Goal: Task Accomplishment & Management: Manage account settings

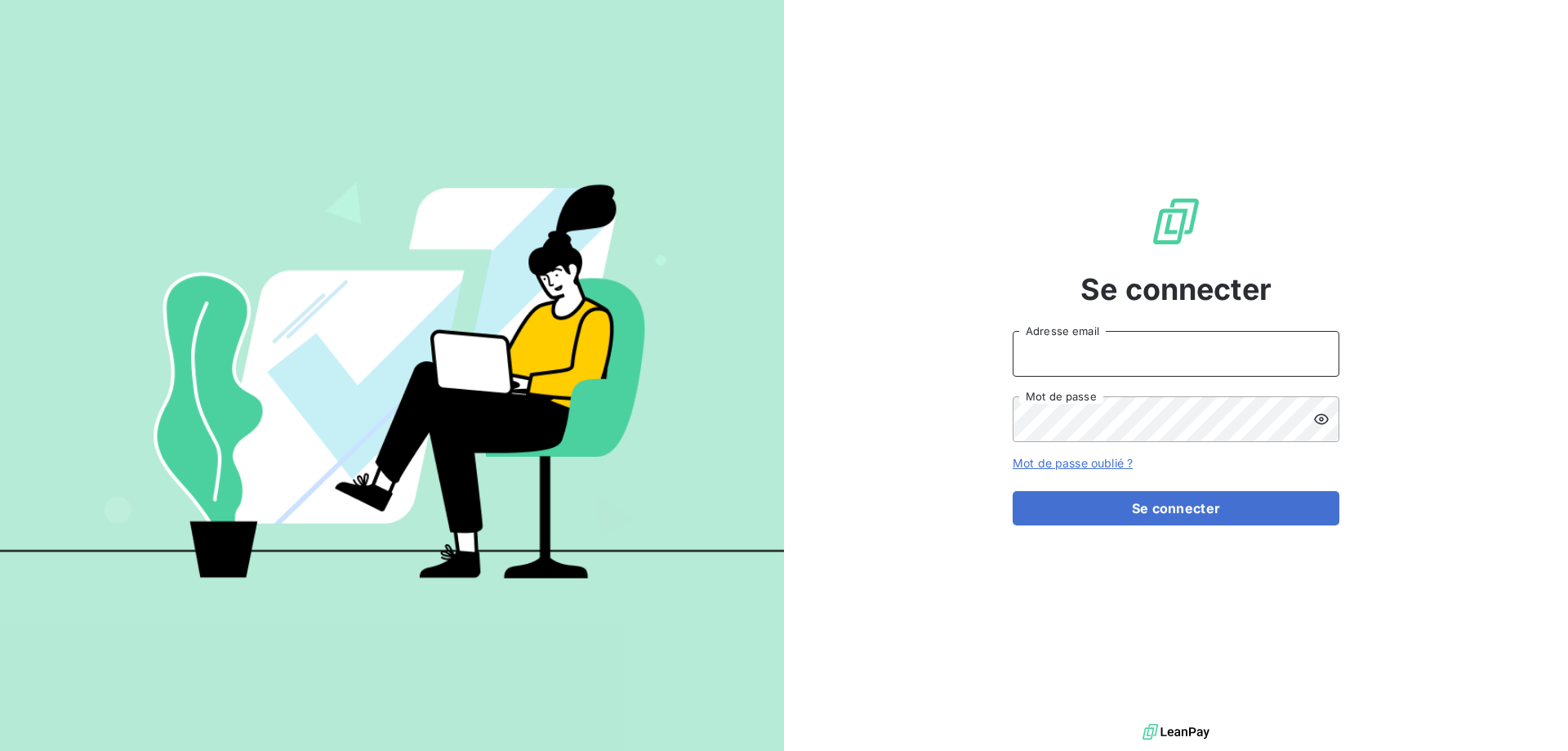
type input "[PERSON_NAME][EMAIL_ADDRESS][DOMAIN_NAME]"
click at [1167, 527] on div "Se connecter [PERSON_NAME][EMAIL_ADDRESS][DOMAIN_NAME] Adresse email Mot de pas…" at bounding box center [1176, 359] width 327 height 720
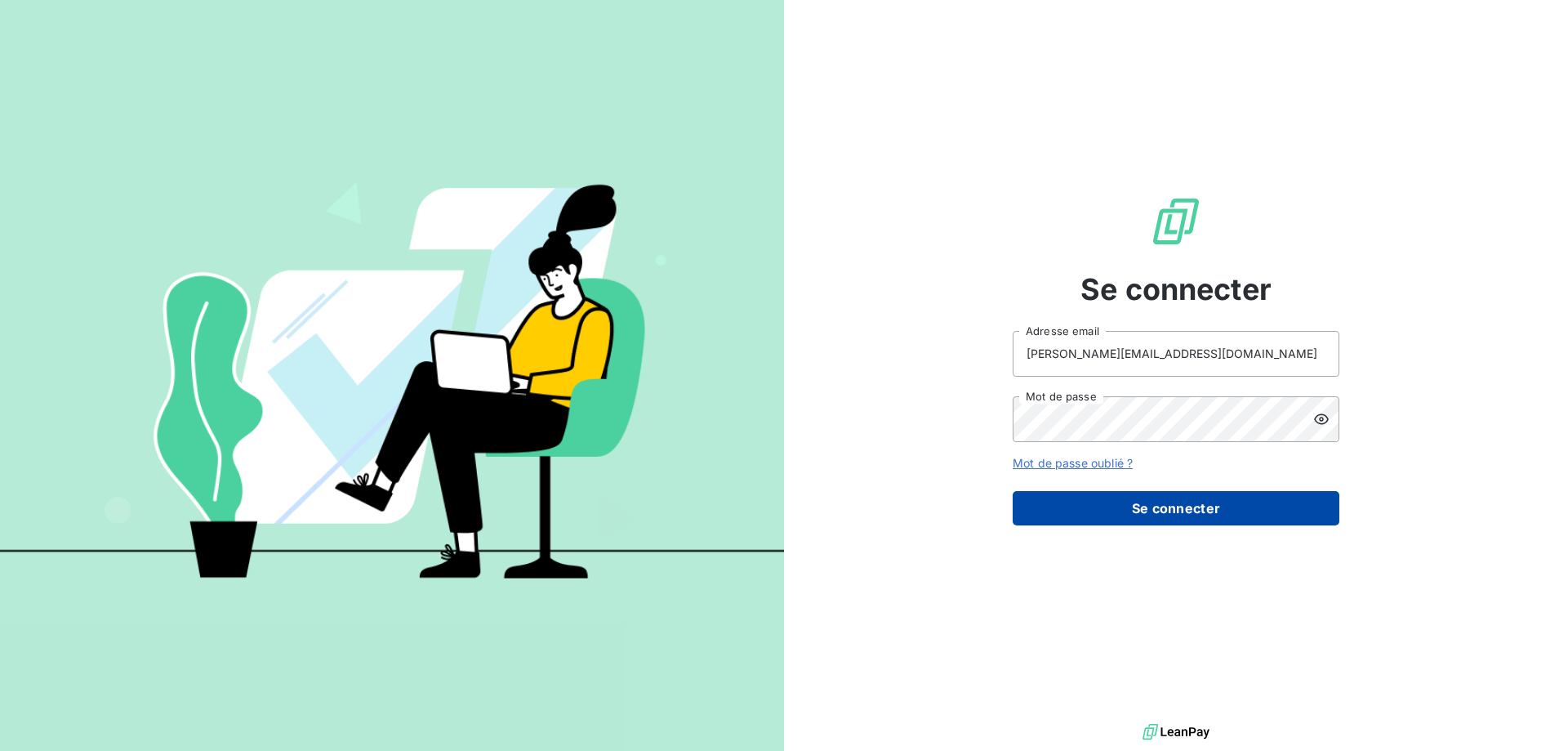
click at [1166, 503] on button "Se connecter" at bounding box center [1176, 508] width 327 height 34
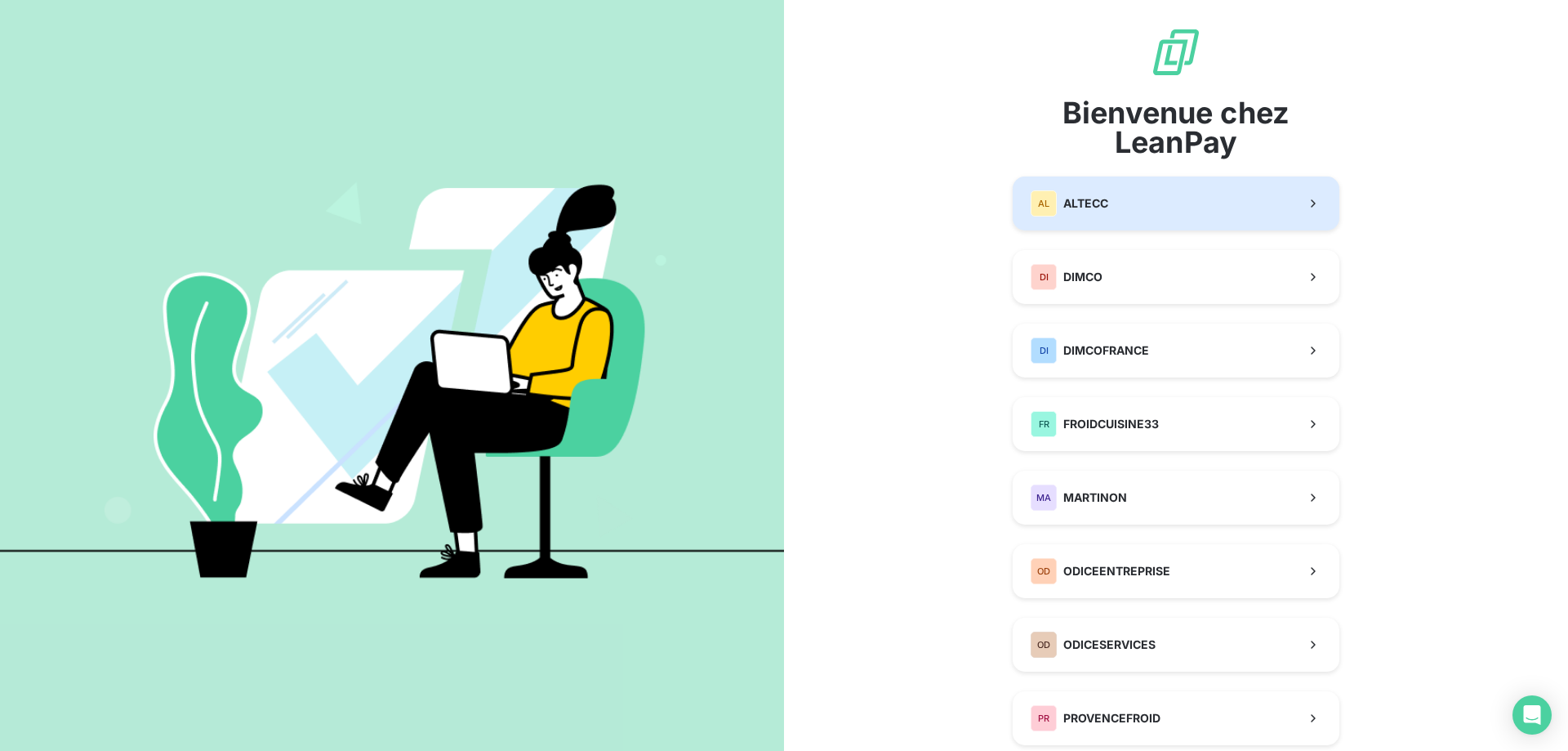
click at [1229, 220] on button "AL ALTECC" at bounding box center [1176, 203] width 327 height 54
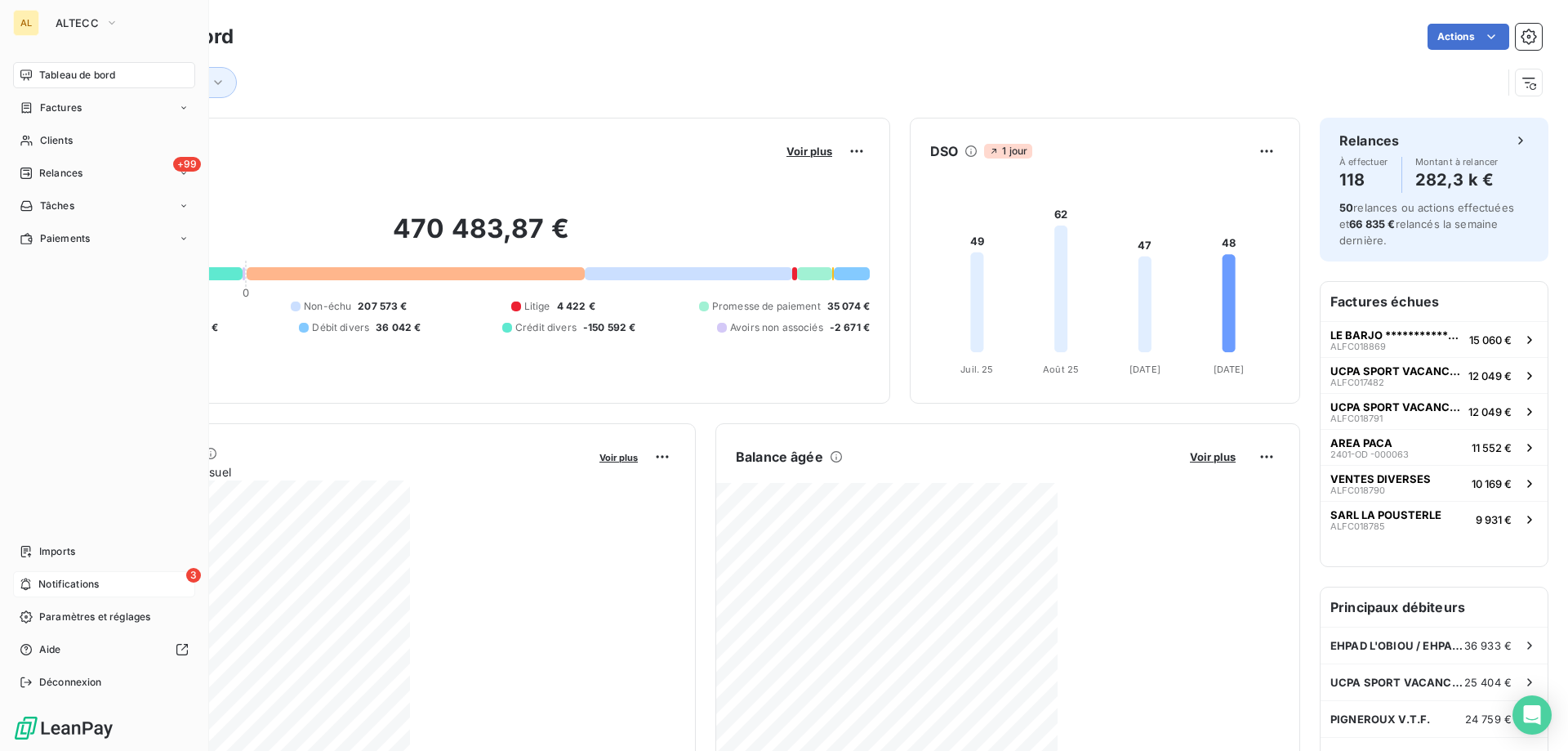
click at [99, 588] on span "Notifications" at bounding box center [68, 583] width 60 height 14
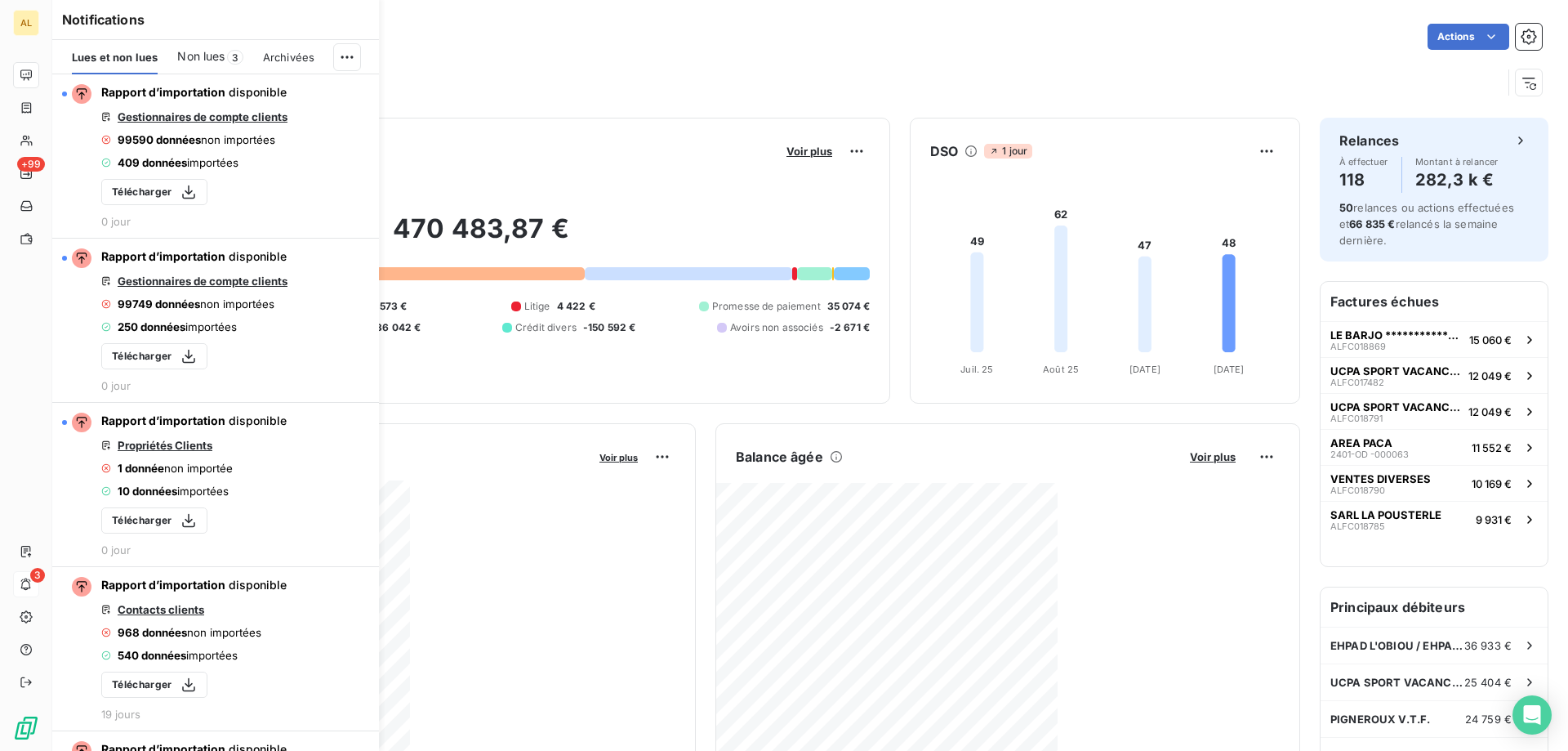
click at [202, 59] on span "Non lues" at bounding box center [201, 56] width 47 height 16
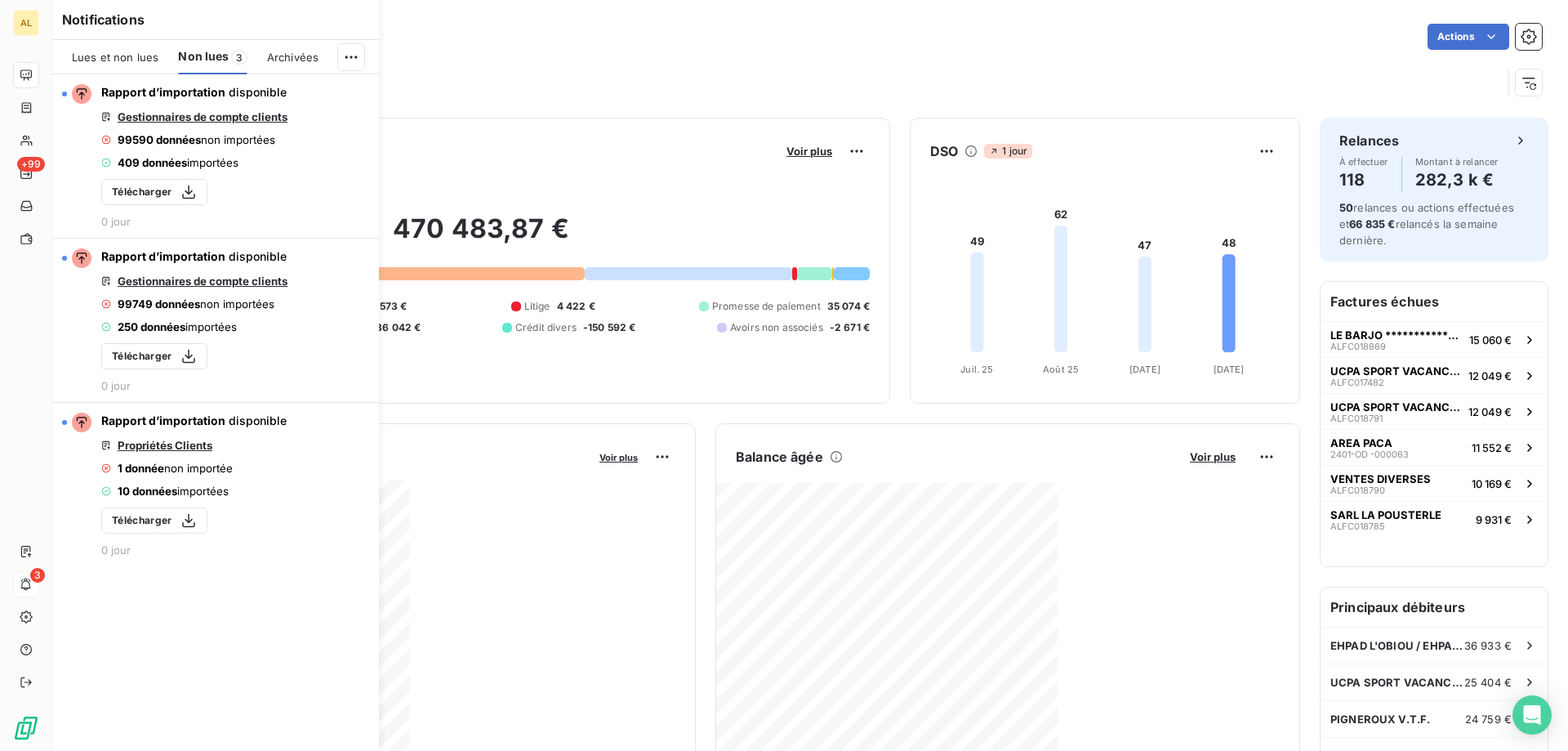
click at [127, 54] on span "Lues et non lues" at bounding box center [115, 57] width 87 height 13
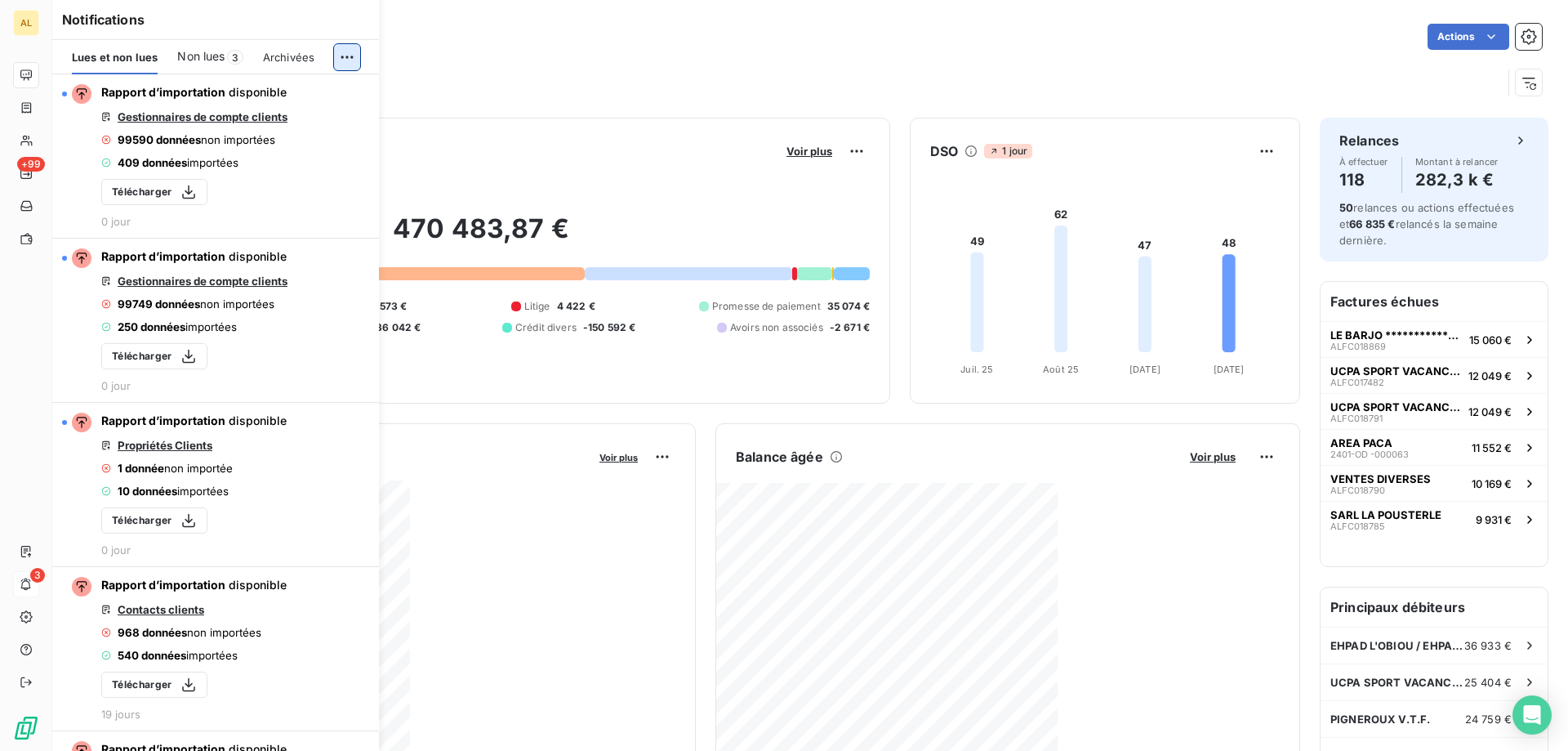
click at [334, 52] on html "**********" at bounding box center [784, 376] width 1568 height 751
click at [290, 94] on div "Tout marquer comme lu" at bounding box center [237, 92] width 228 height 26
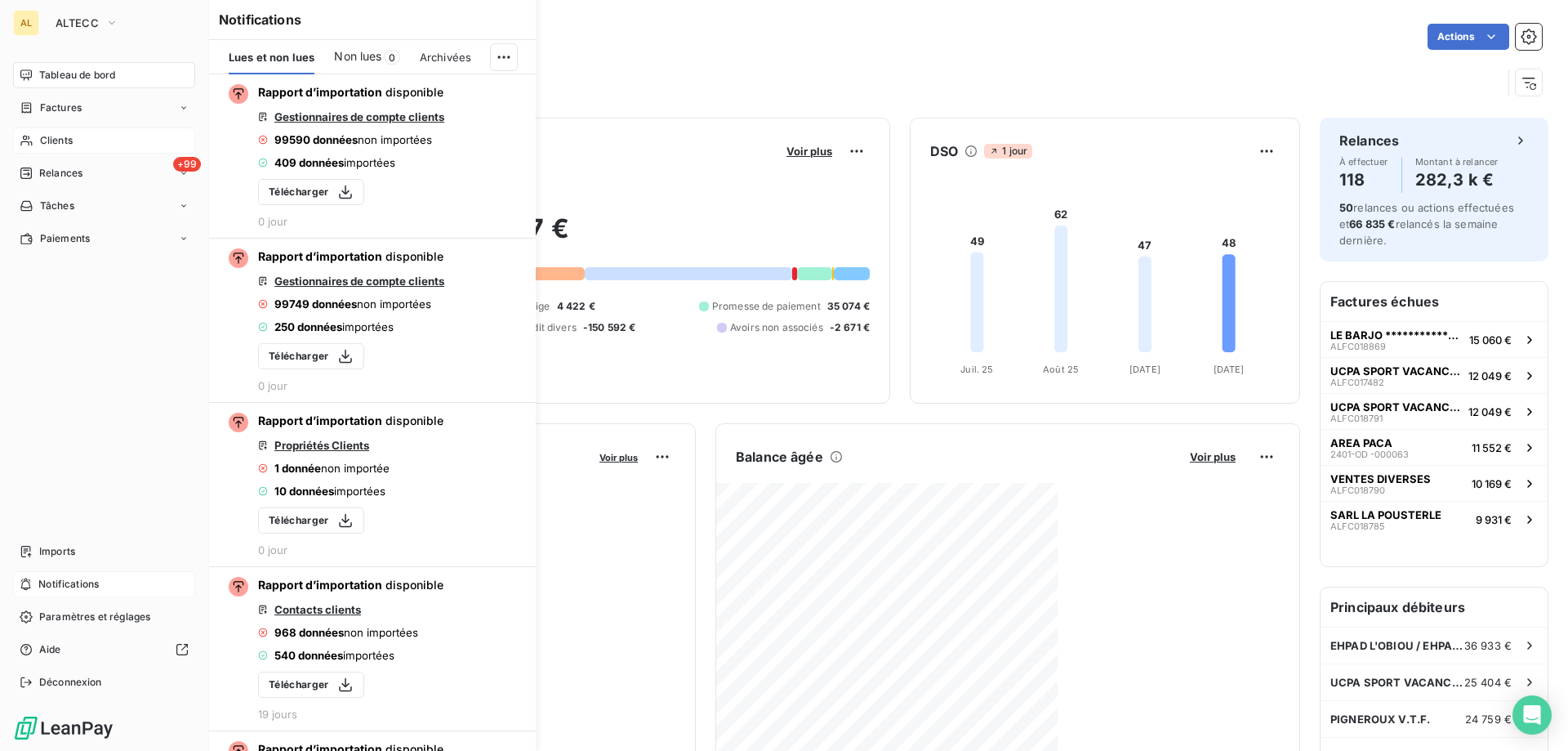
click at [105, 142] on div "Clients" at bounding box center [104, 140] width 182 height 26
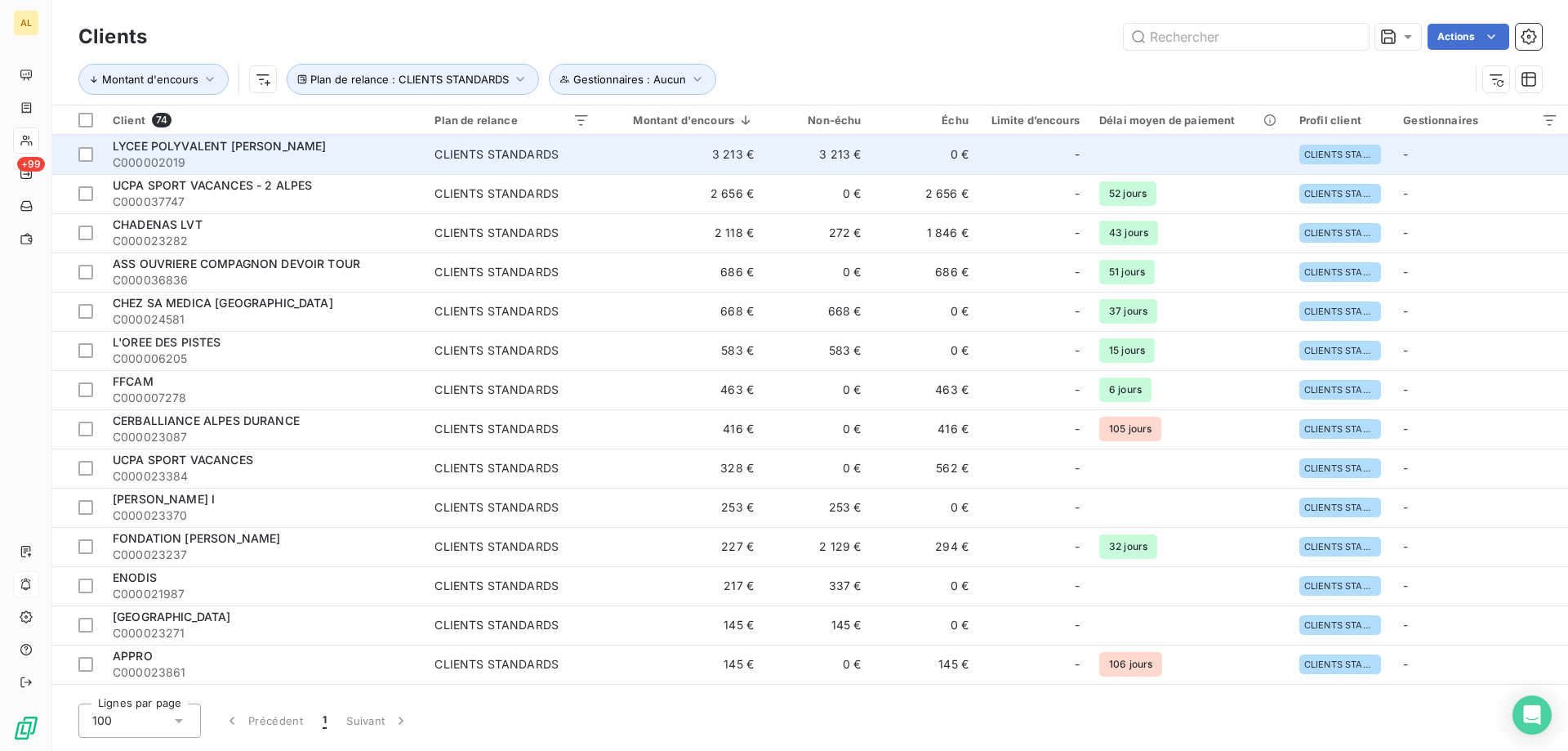
click at [331, 145] on div "LYCEE POLYVALENT [PERSON_NAME]" at bounding box center [263, 146] width 302 height 16
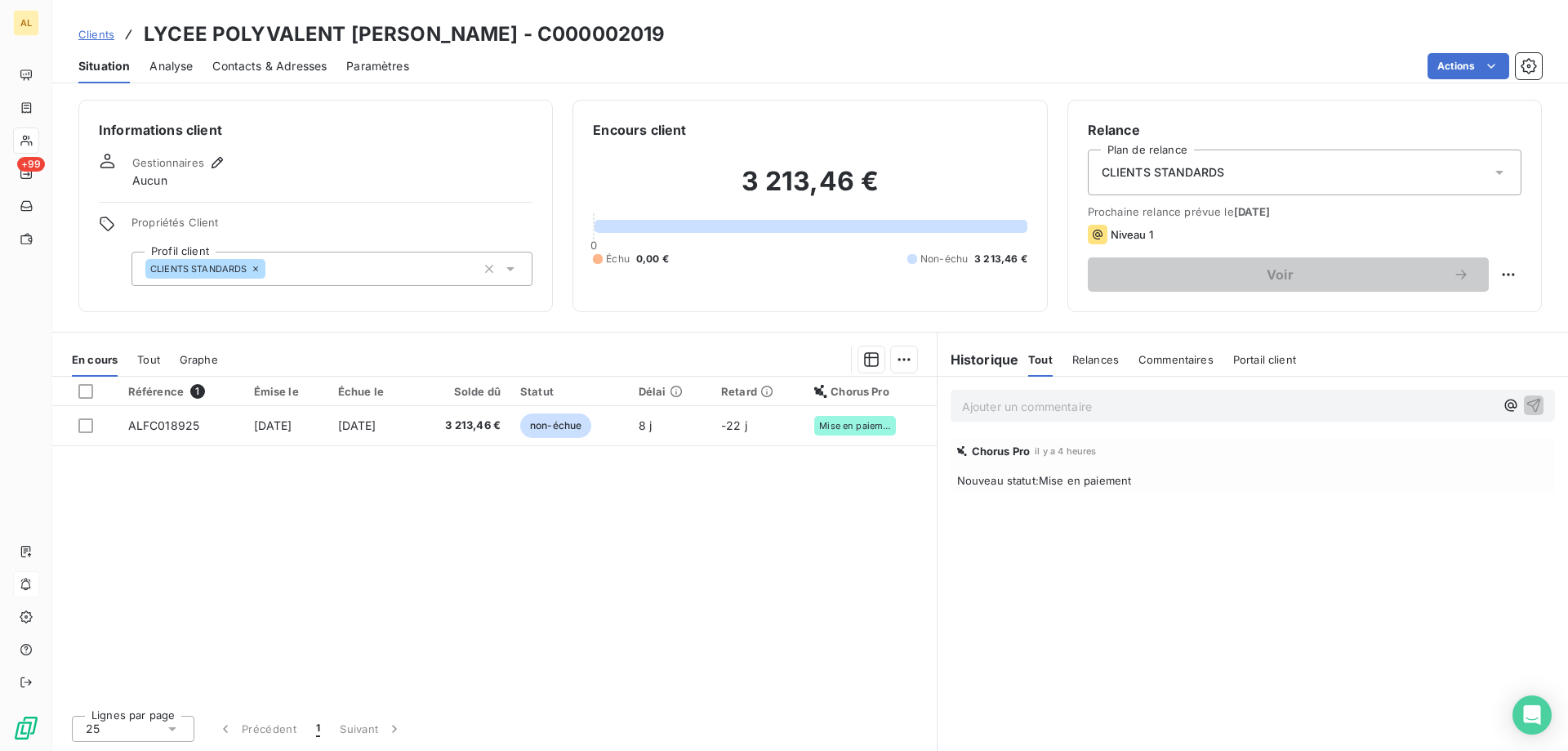
click at [290, 63] on span "Contacts & Adresses" at bounding box center [270, 66] width 115 height 16
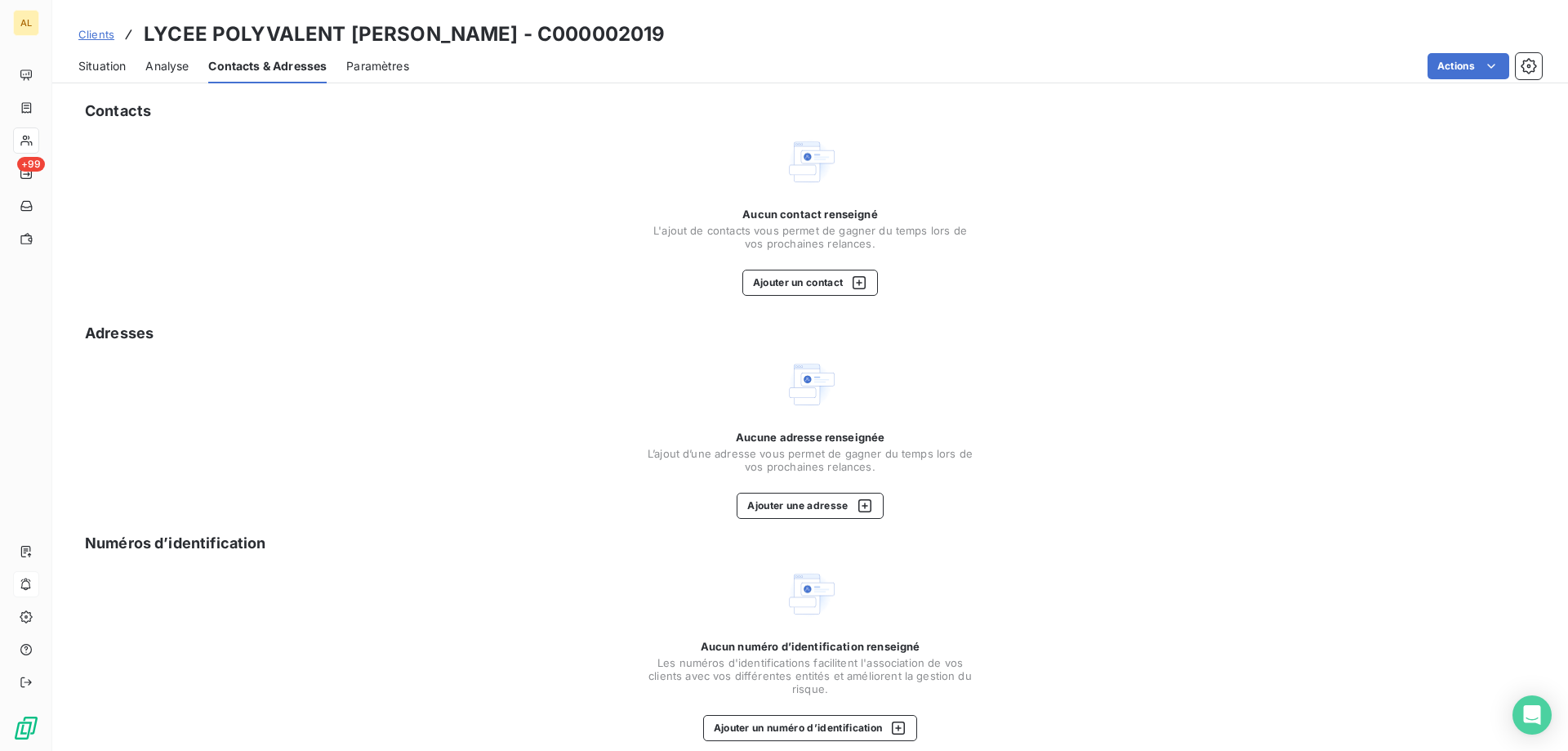
click at [109, 60] on span "Situation" at bounding box center [101, 66] width 47 height 16
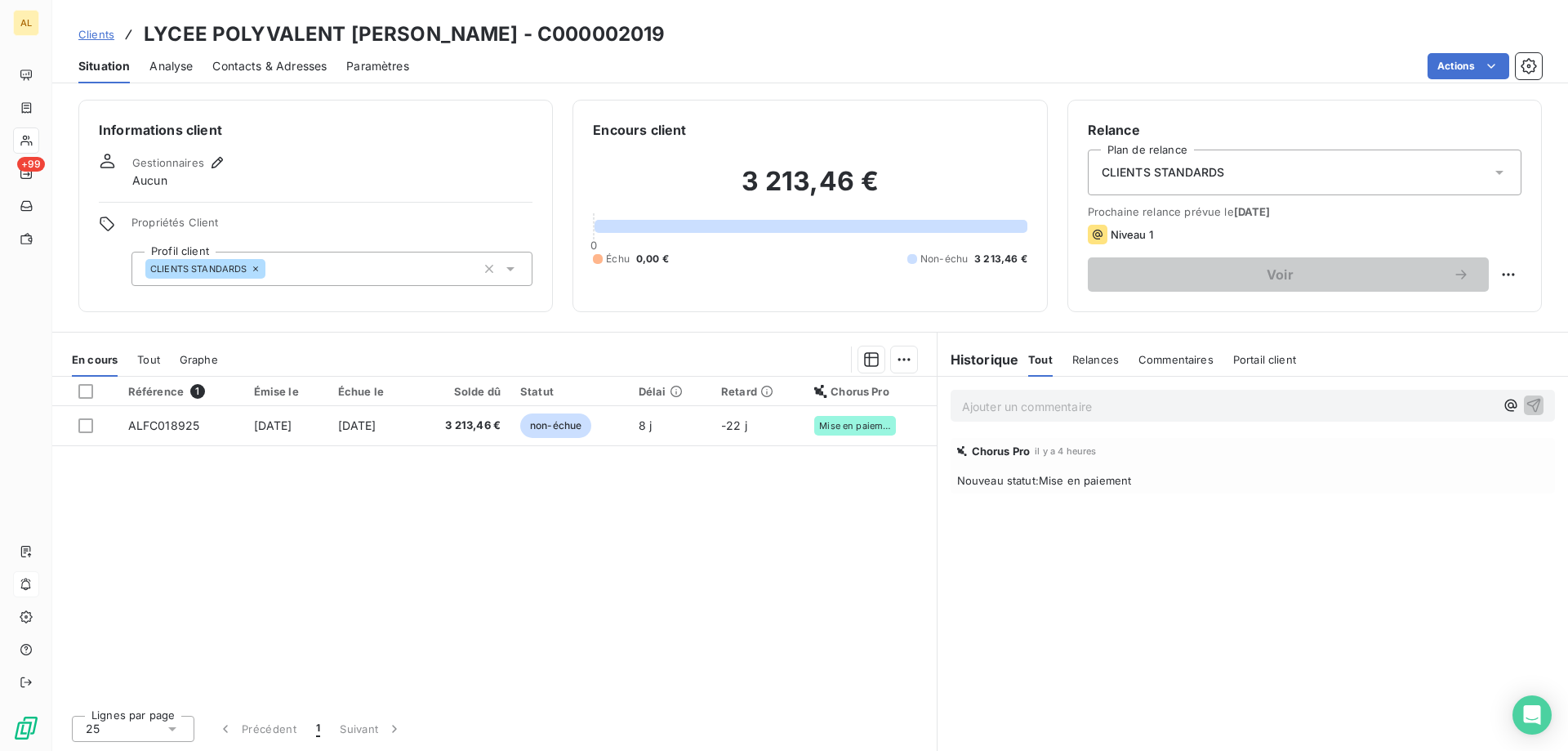
click at [265, 72] on span "Contacts & Adresses" at bounding box center [270, 66] width 115 height 16
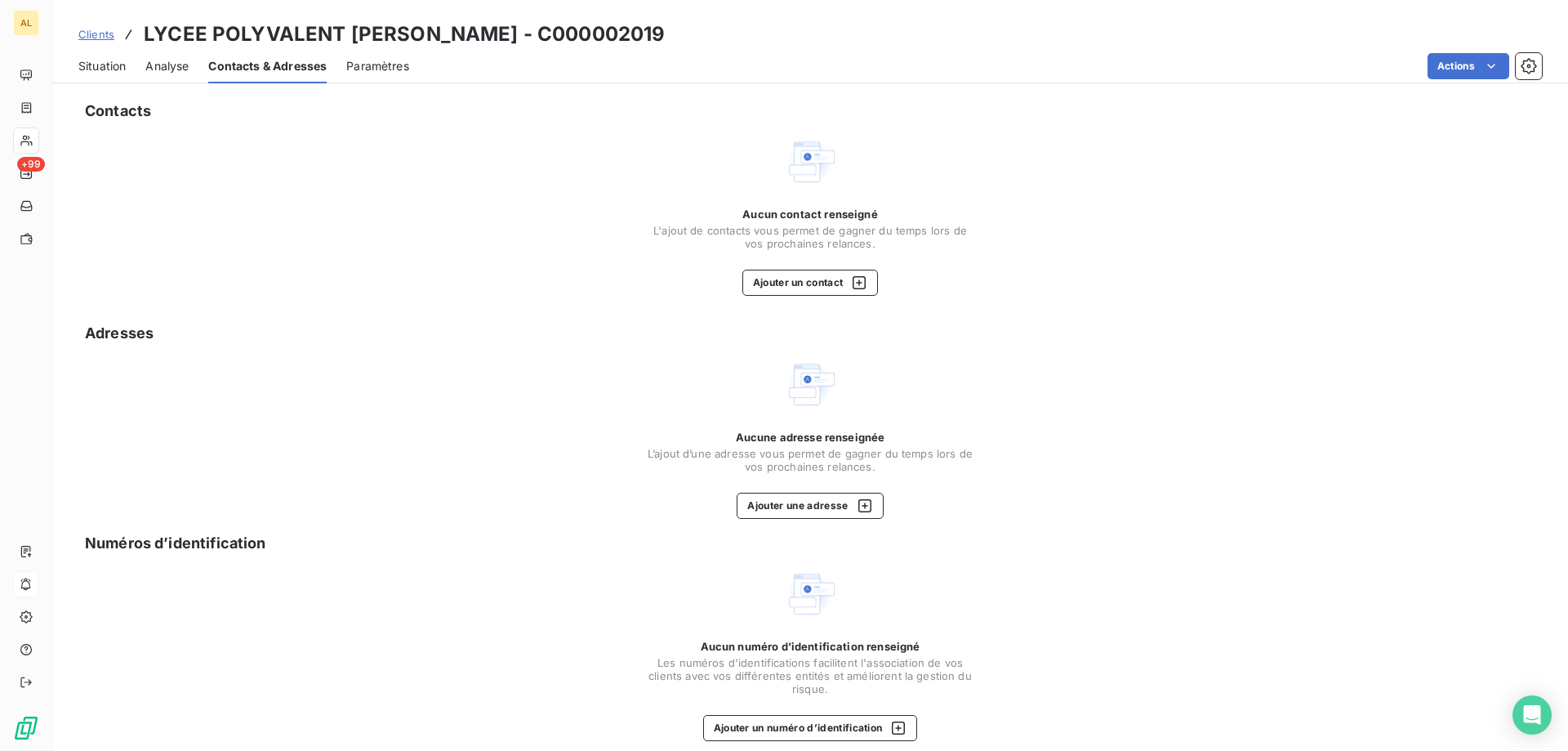
click at [105, 72] on span "Situation" at bounding box center [101, 66] width 47 height 16
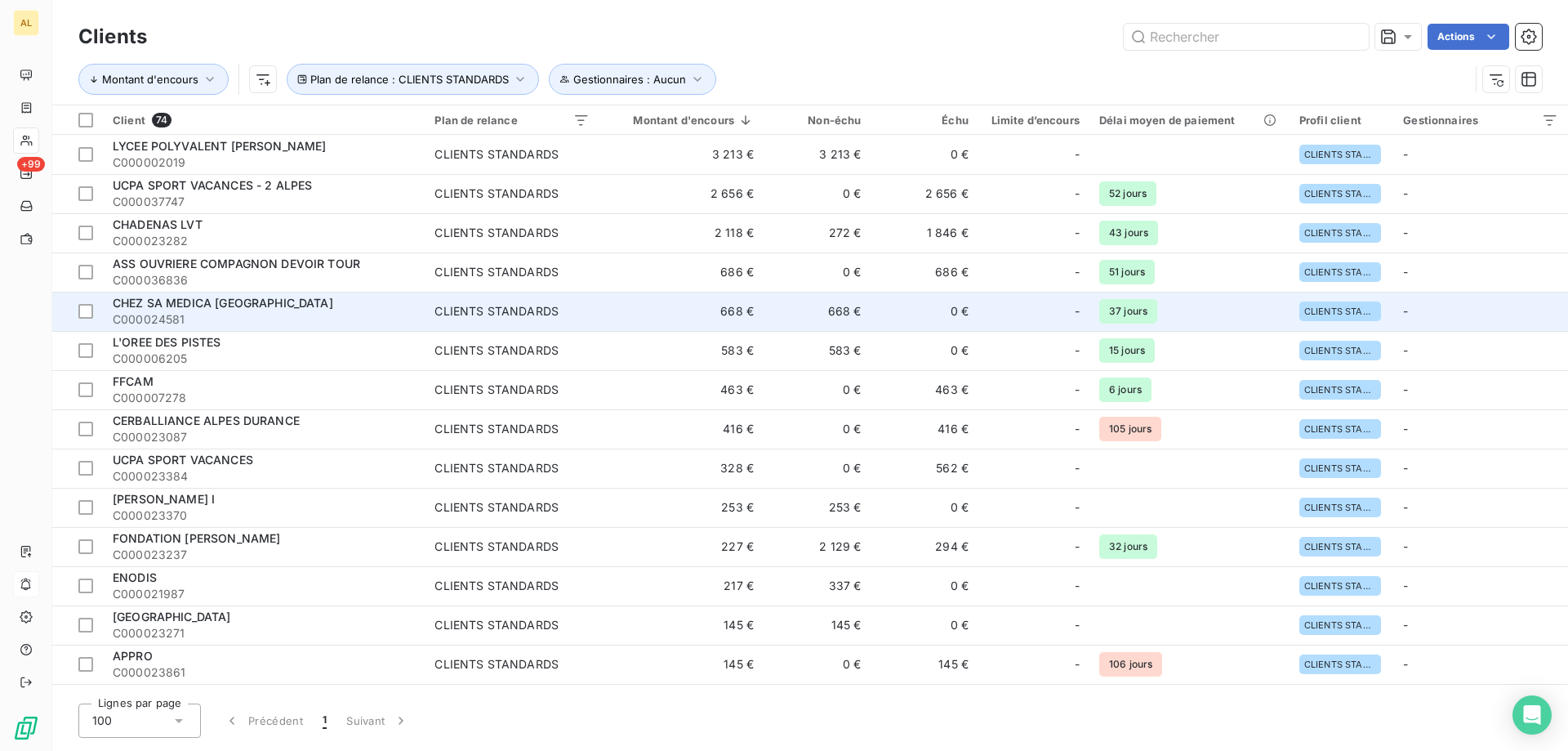
click at [286, 311] on span "C000024581" at bounding box center [263, 319] width 302 height 16
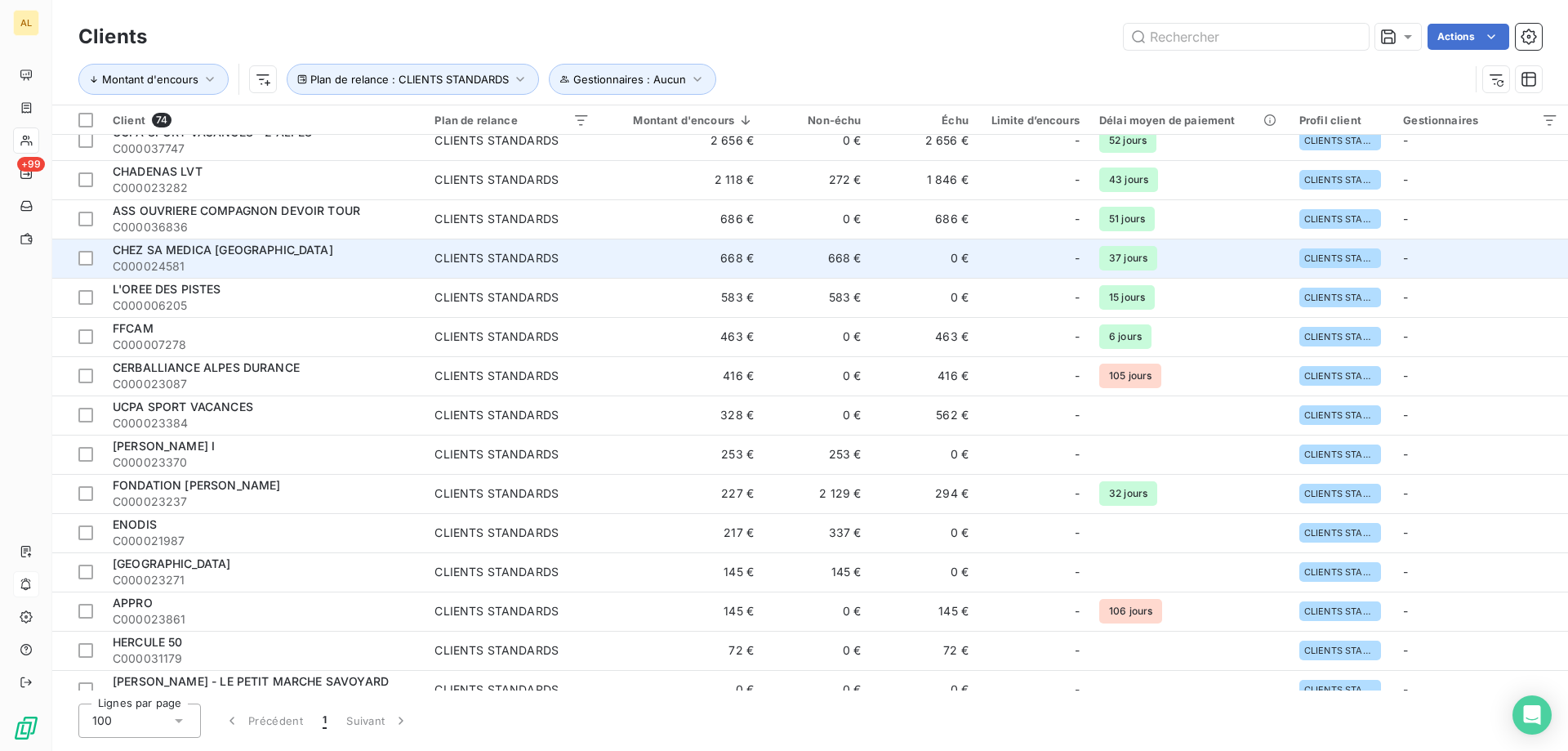
scroll to position [82, 0]
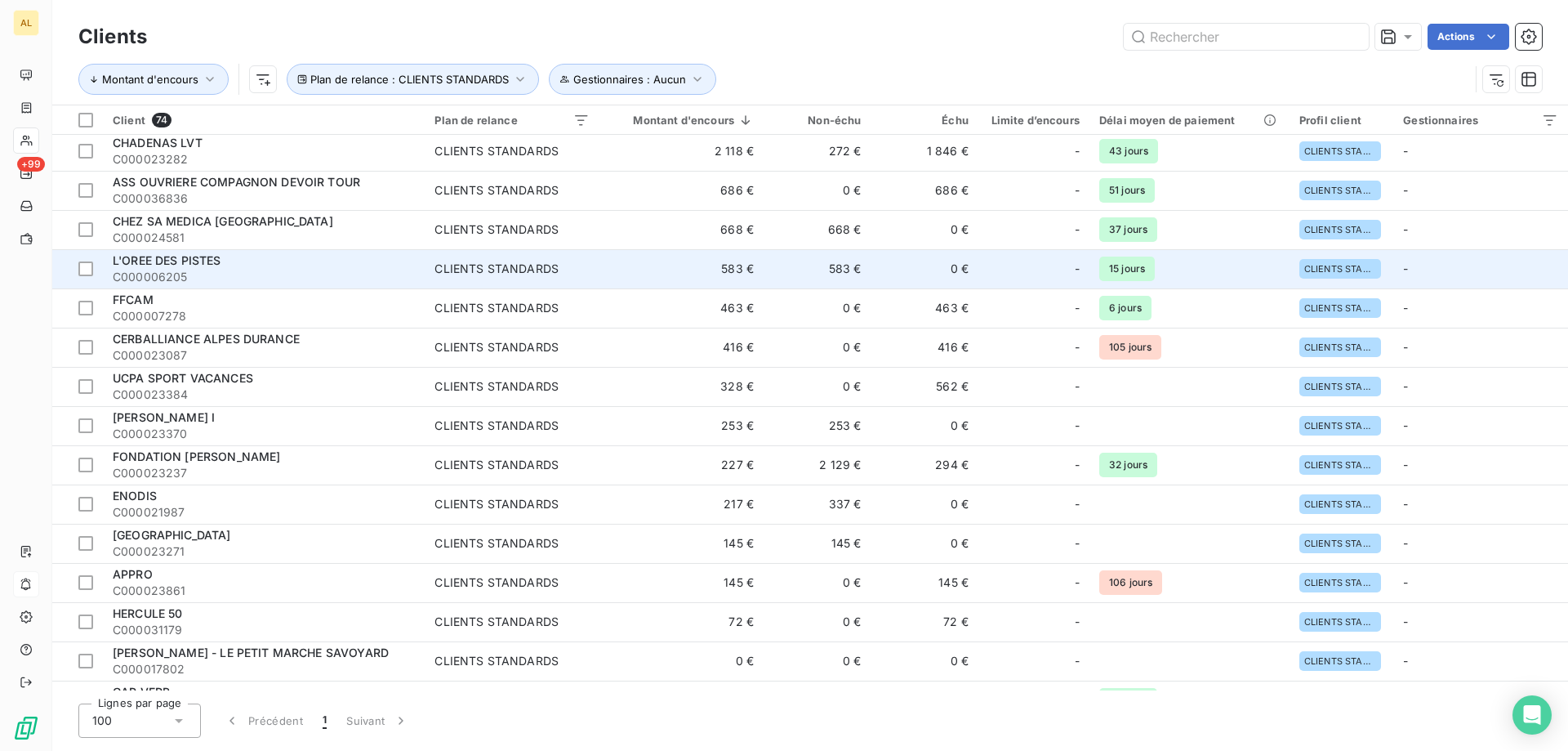
click at [272, 268] on div "L'OREE DES PISTES" at bounding box center [263, 261] width 302 height 16
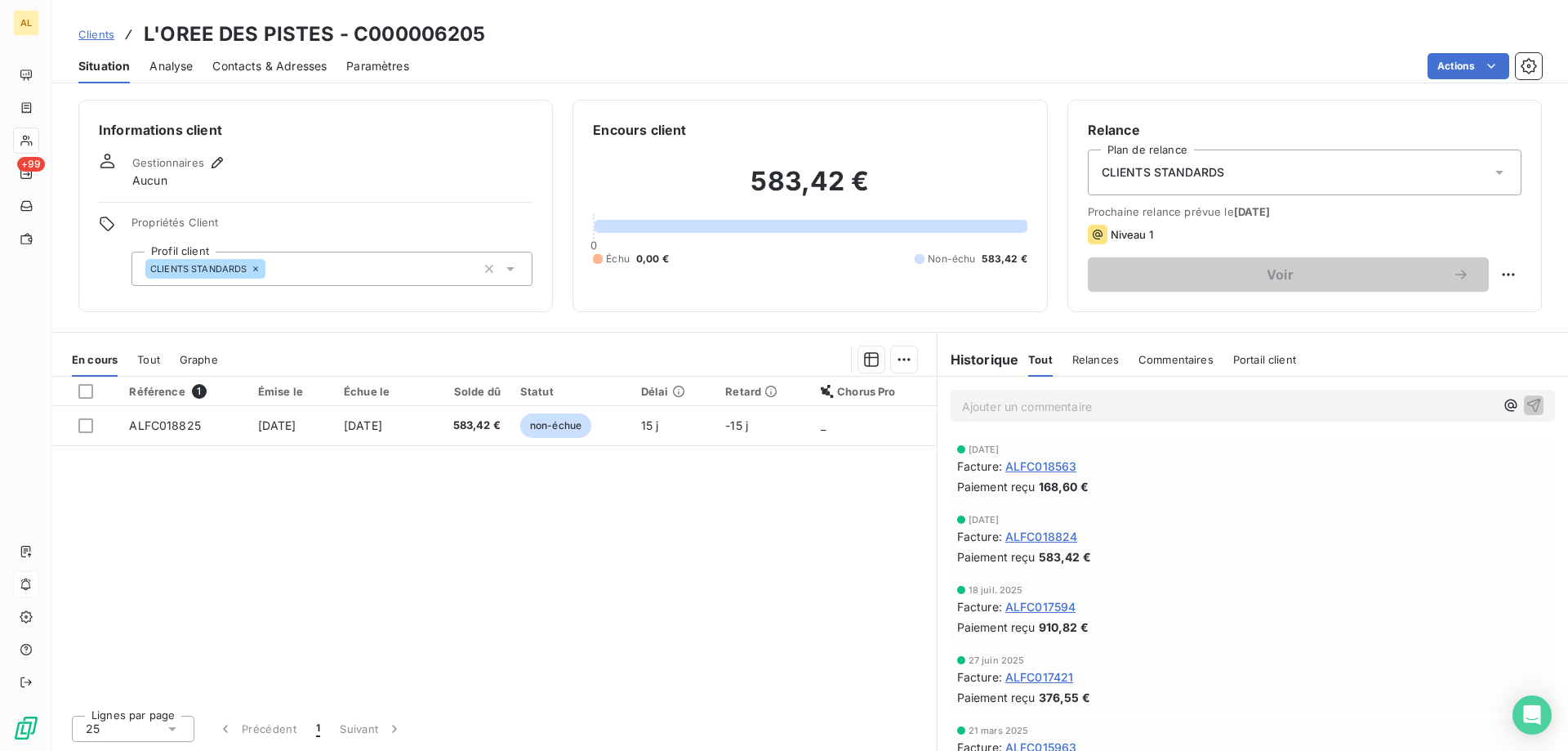
click at [205, 166] on div "Gestionnaires" at bounding box center [180, 162] width 95 height 20
click at [214, 160] on icon "button" at bounding box center [217, 162] width 16 height 16
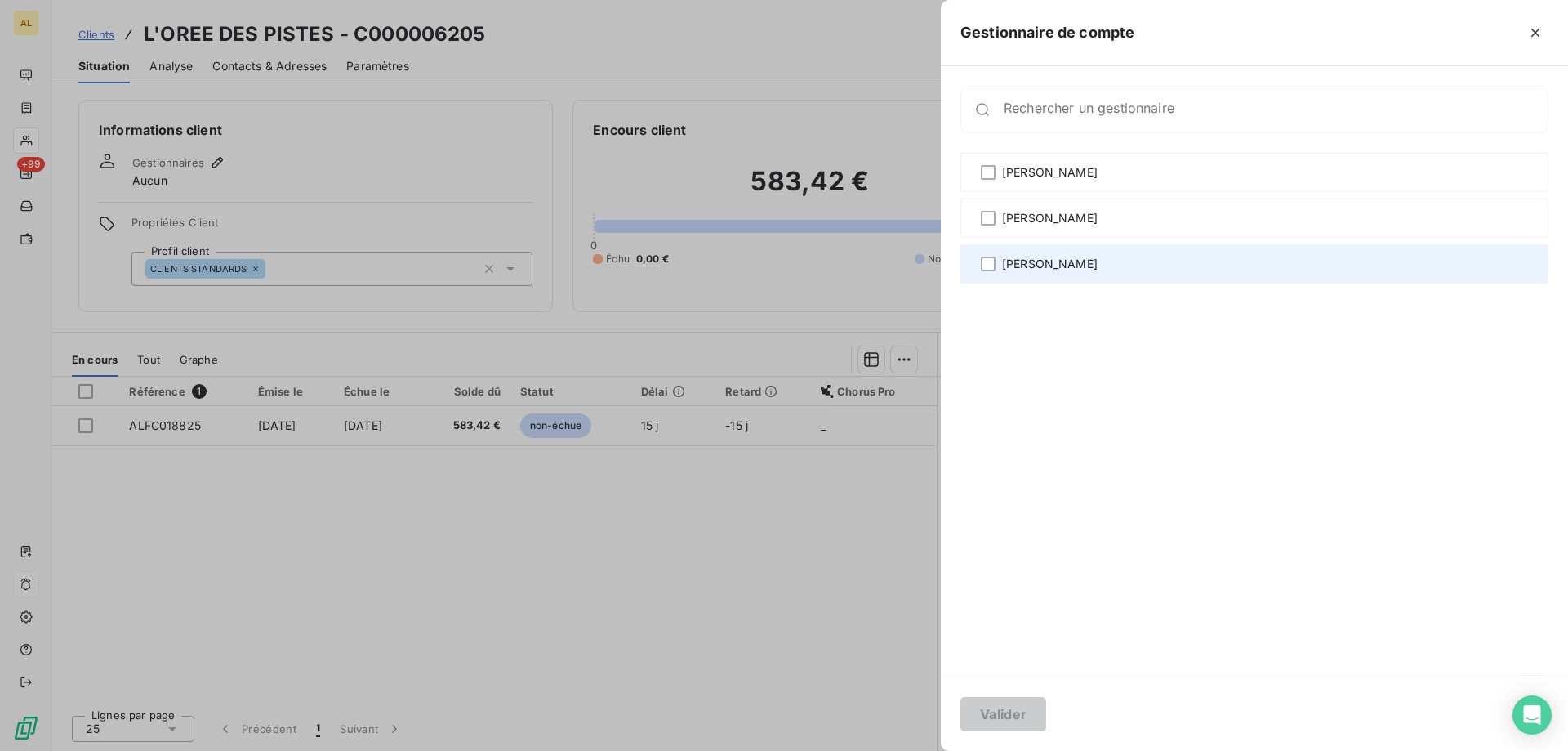
click at [1012, 263] on span "[PERSON_NAME]" at bounding box center [1049, 263] width 96 height 16
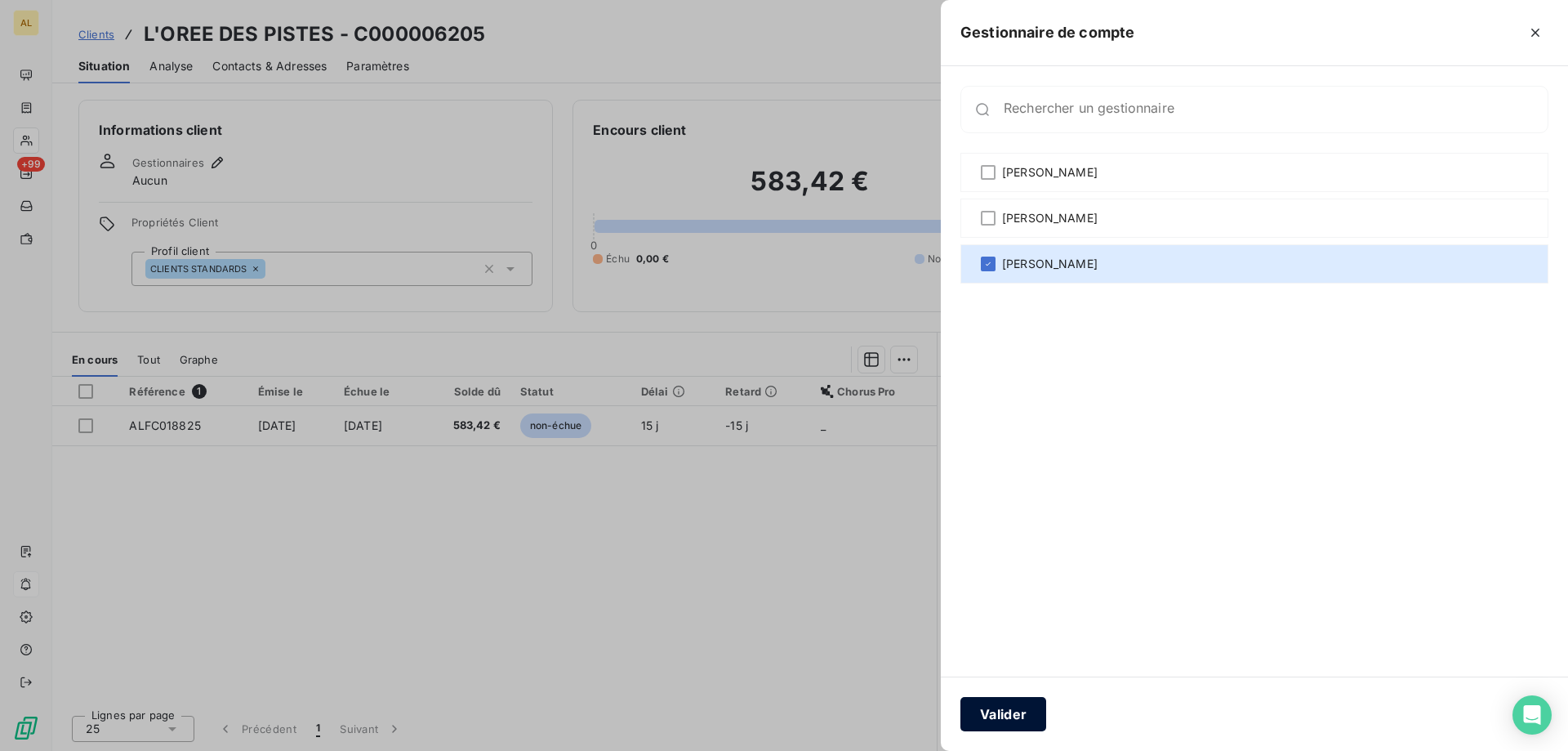
click at [983, 718] on button "Valider" at bounding box center [1004, 713] width 86 height 34
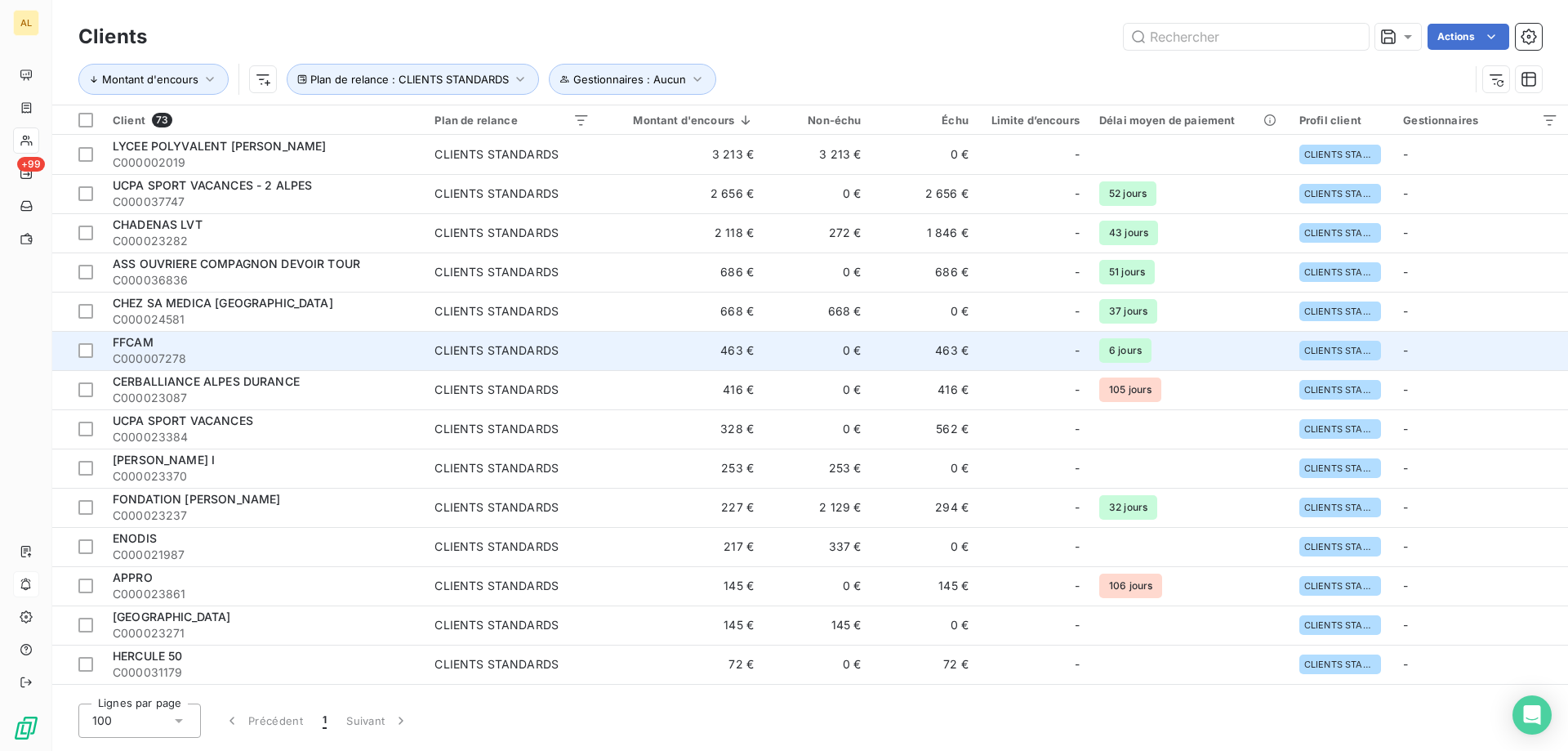
click at [226, 360] on span "C000007278" at bounding box center [263, 358] width 302 height 16
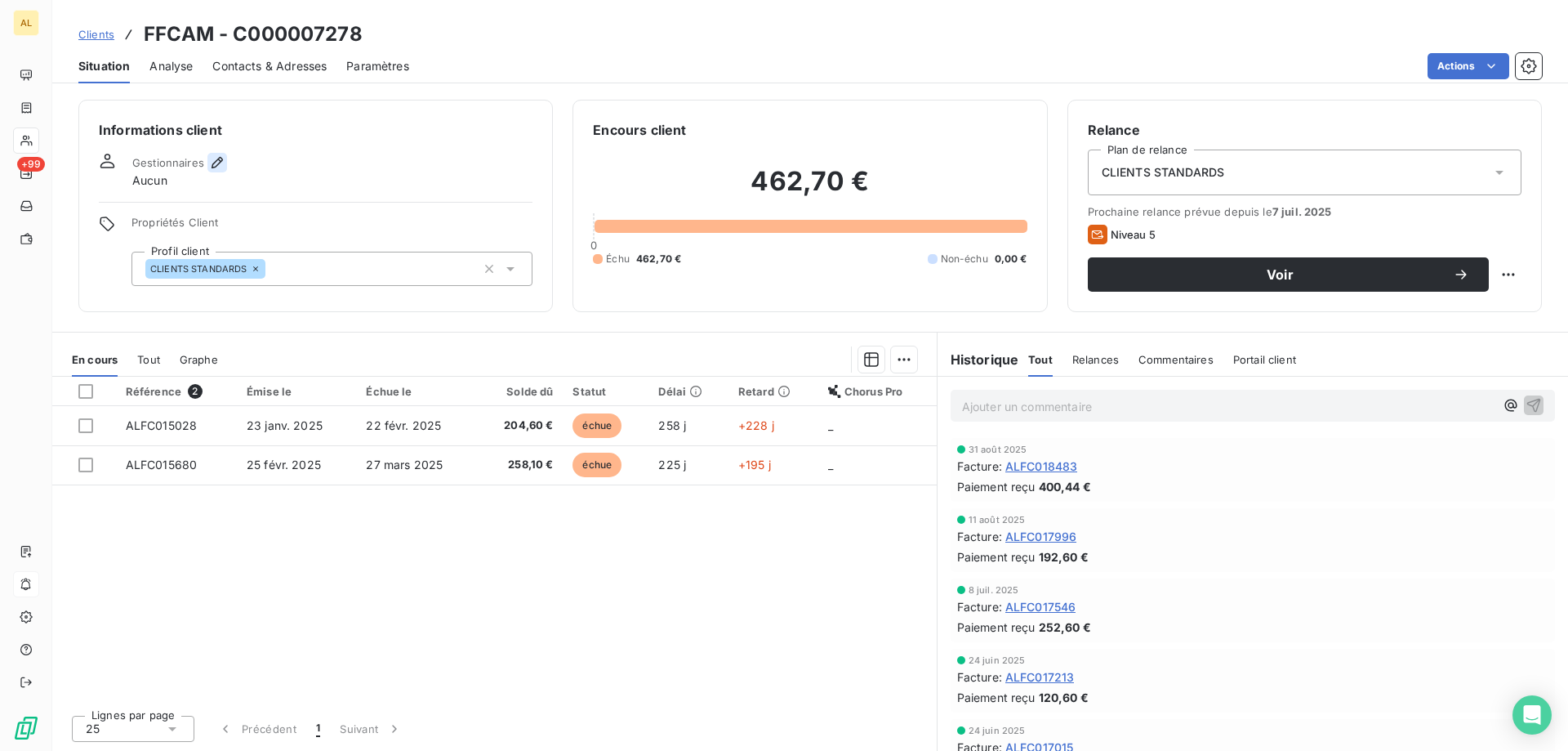
click at [207, 166] on button "button" at bounding box center [217, 162] width 20 height 20
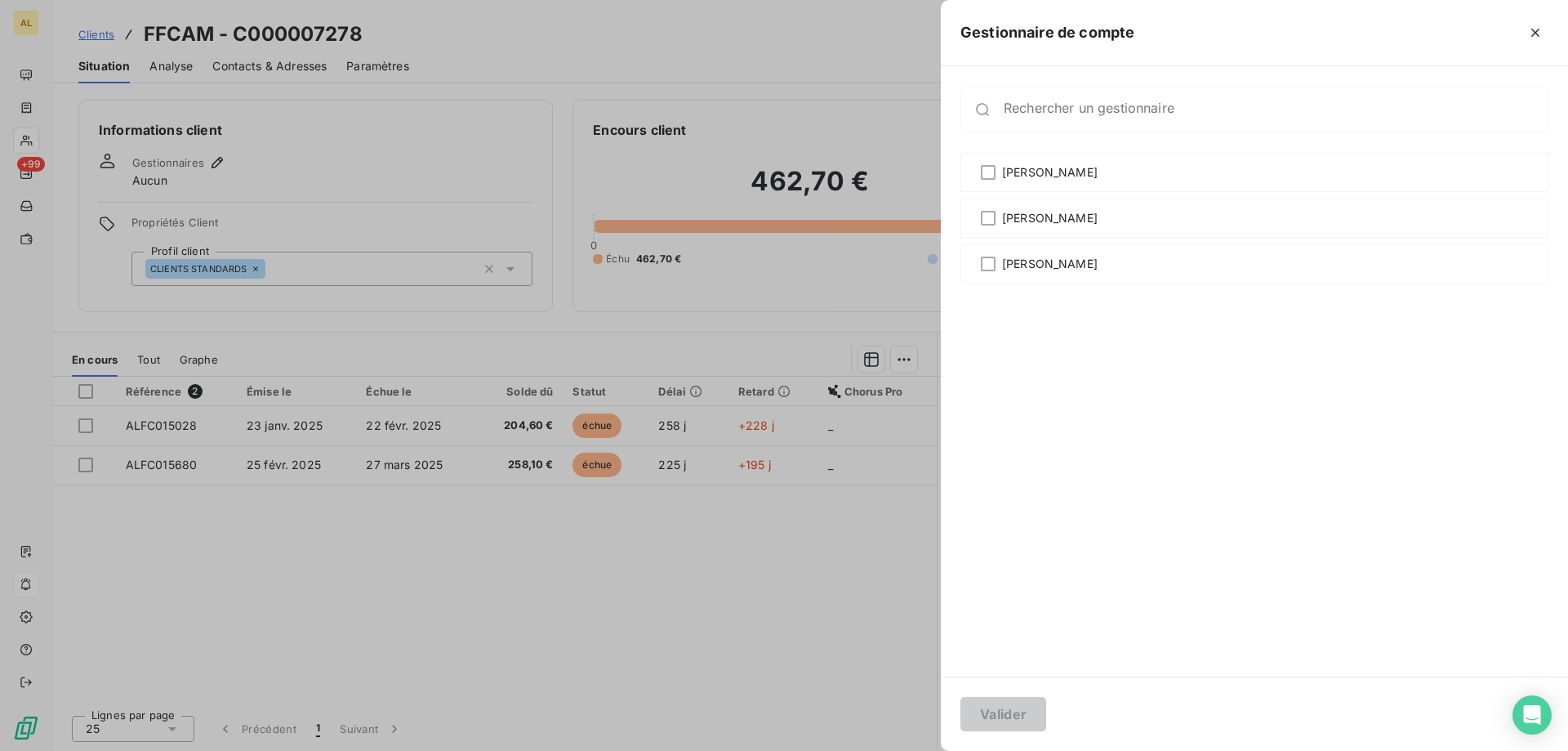
drag, startPoint x: 1010, startPoint y: 272, endPoint x: 976, endPoint y: 731, distance: 460.3
click at [1011, 272] on span "[PERSON_NAME]" at bounding box center [1049, 263] width 96 height 16
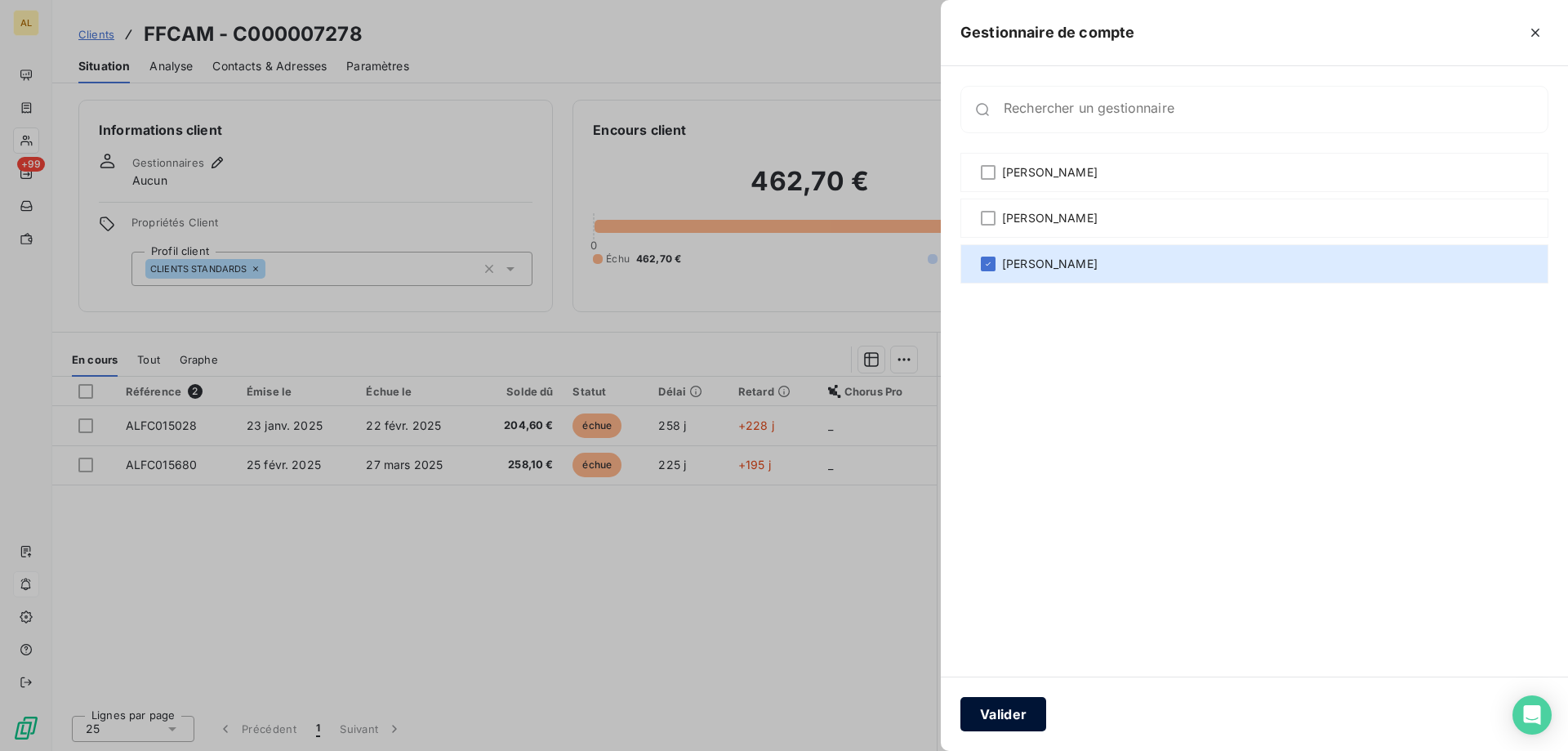
click at [1010, 713] on button "Valider" at bounding box center [1004, 713] width 86 height 34
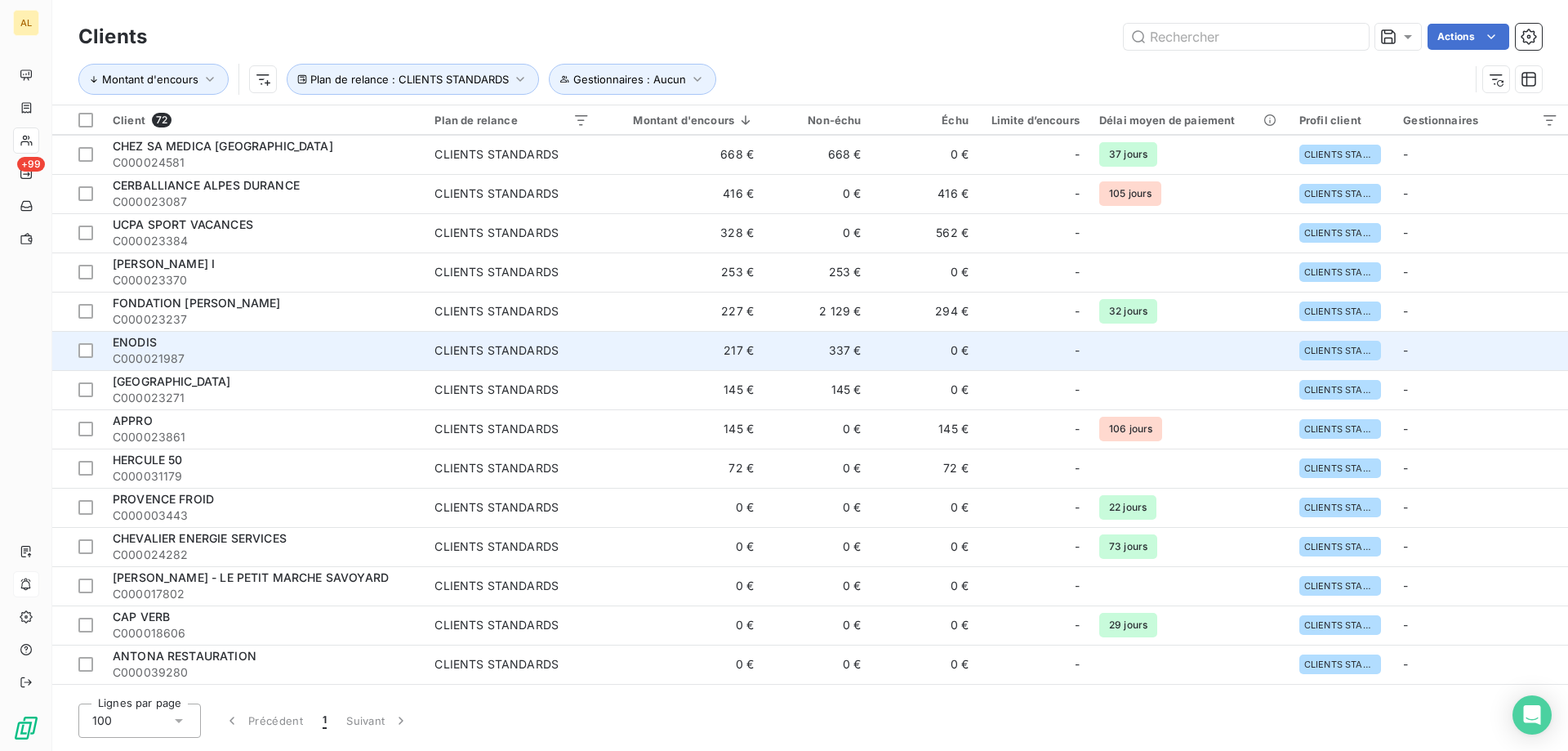
scroll to position [163, 0]
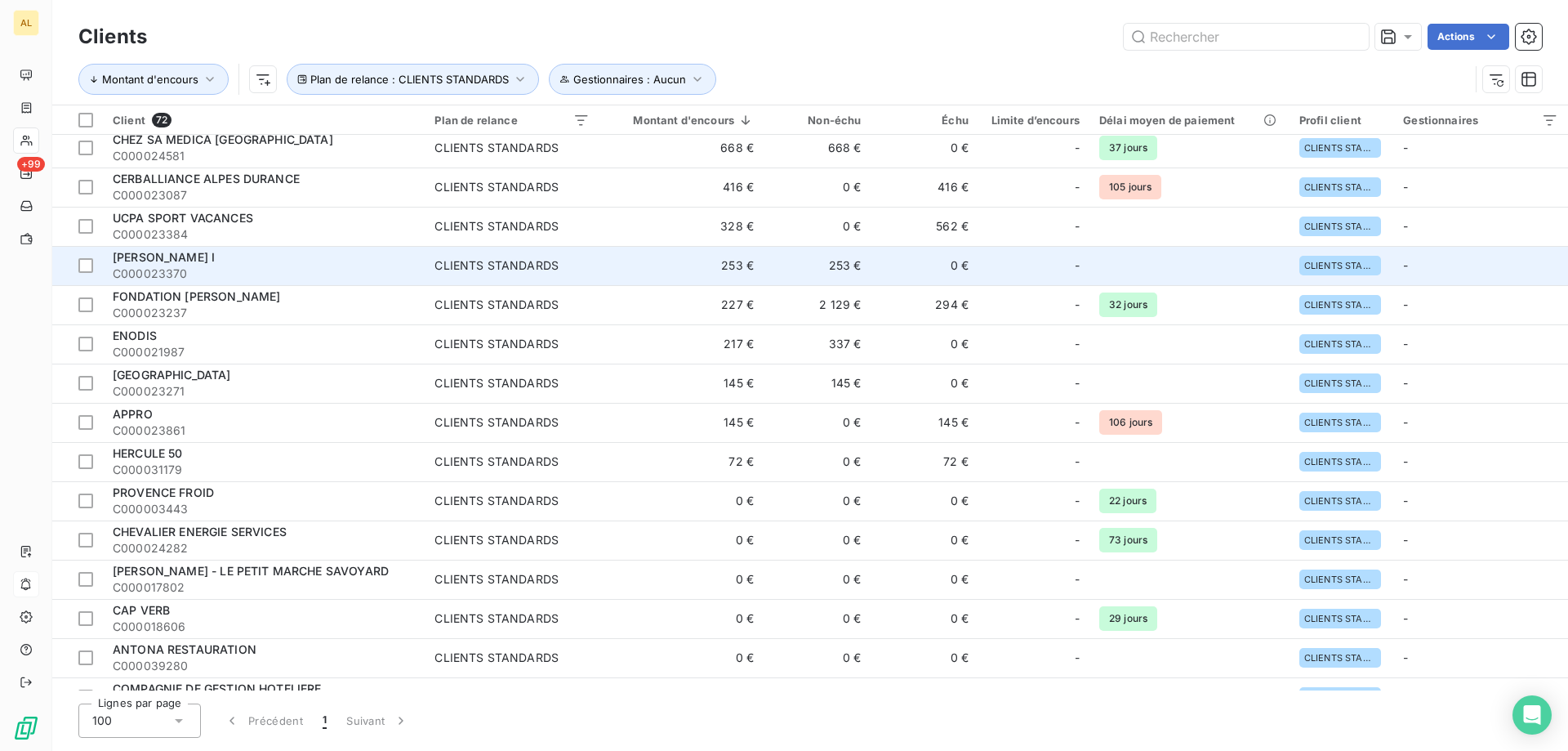
drag, startPoint x: 204, startPoint y: 260, endPoint x: 242, endPoint y: 270, distance: 39.3
click at [204, 260] on div "[PERSON_NAME] I" at bounding box center [263, 257] width 302 height 16
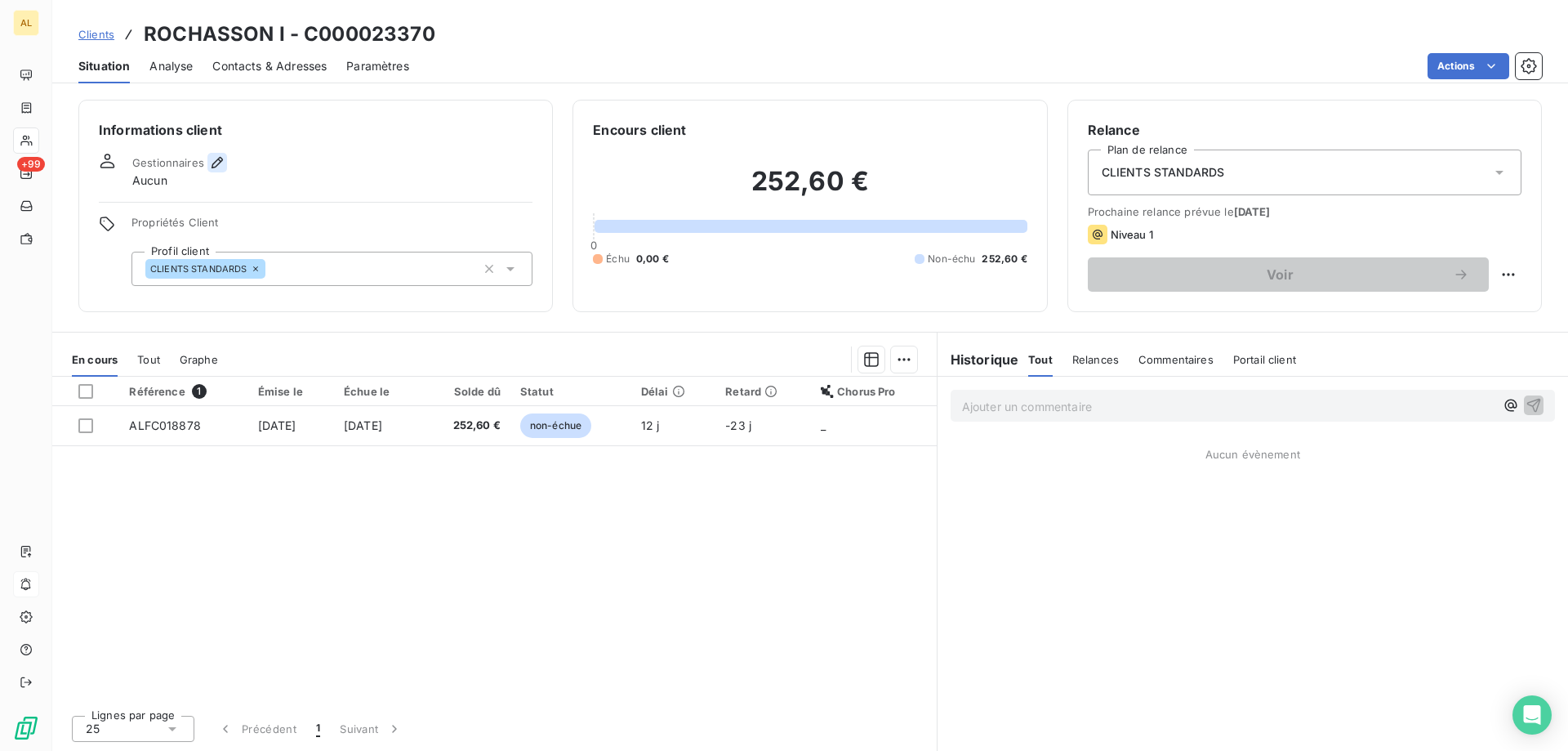
click at [212, 161] on icon "button" at bounding box center [217, 162] width 16 height 16
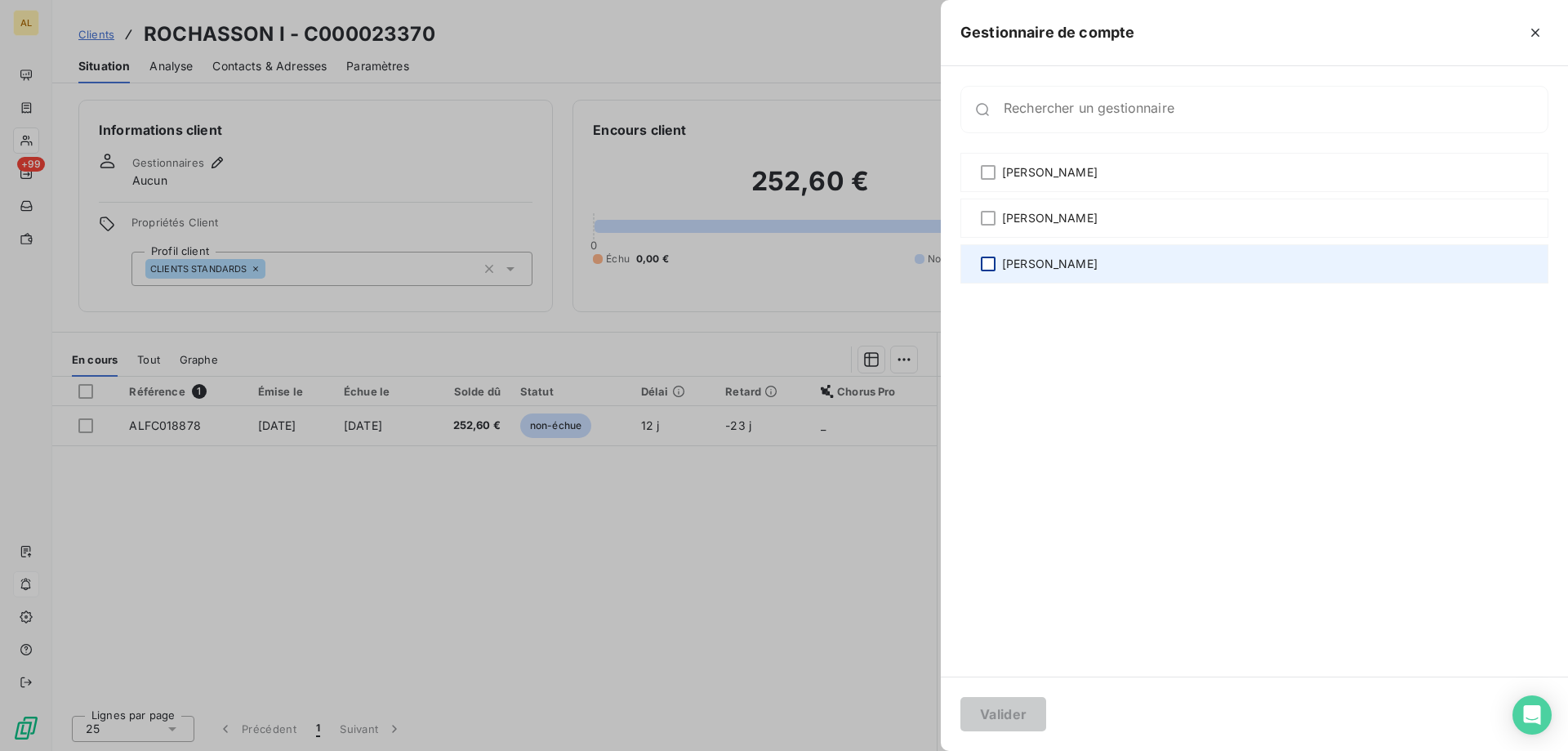
click at [988, 257] on div at bounding box center [988, 263] width 14 height 14
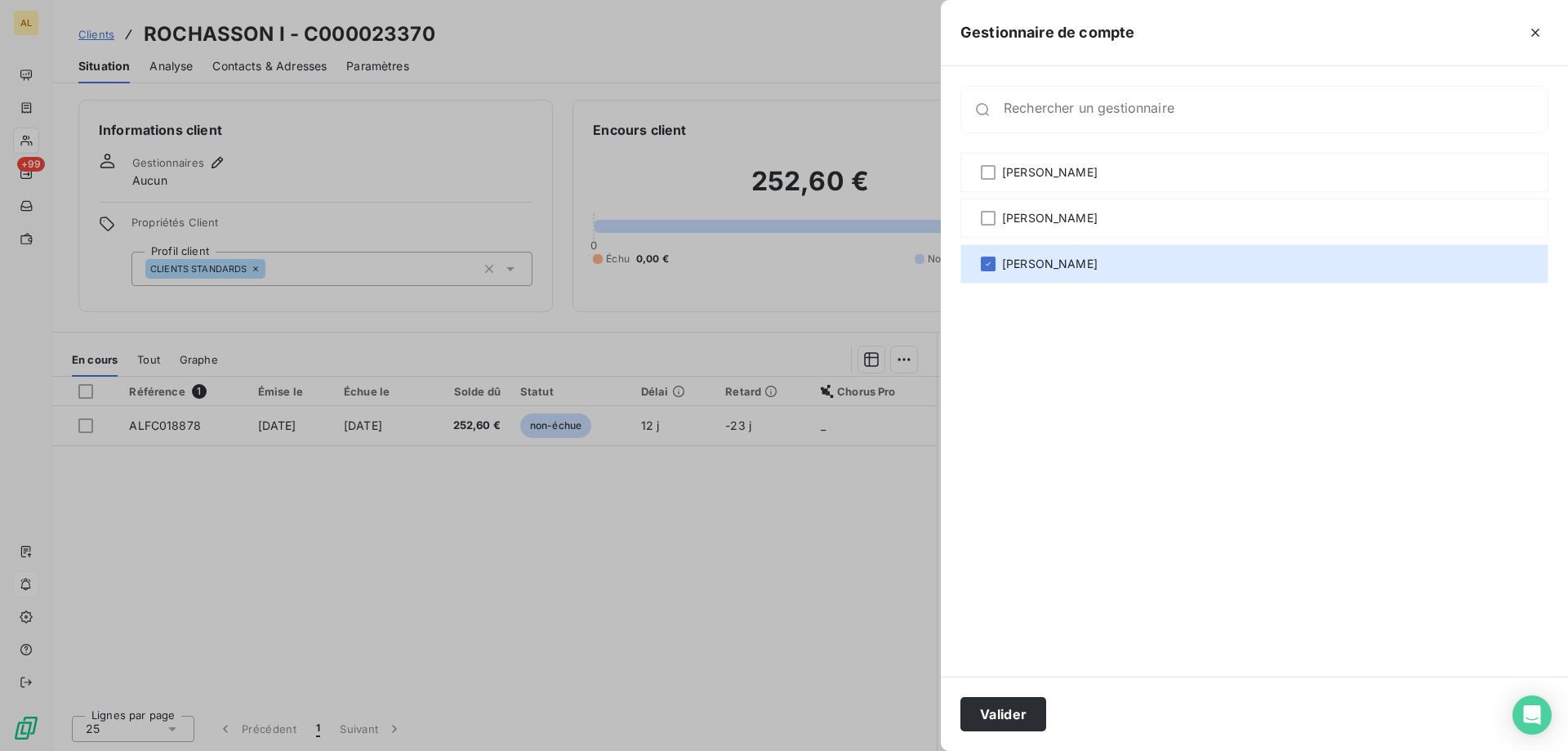
drag, startPoint x: 995, startPoint y: 710, endPoint x: 705, endPoint y: 512, distance: 351.1
click at [991, 707] on button "Valider" at bounding box center [1004, 713] width 86 height 34
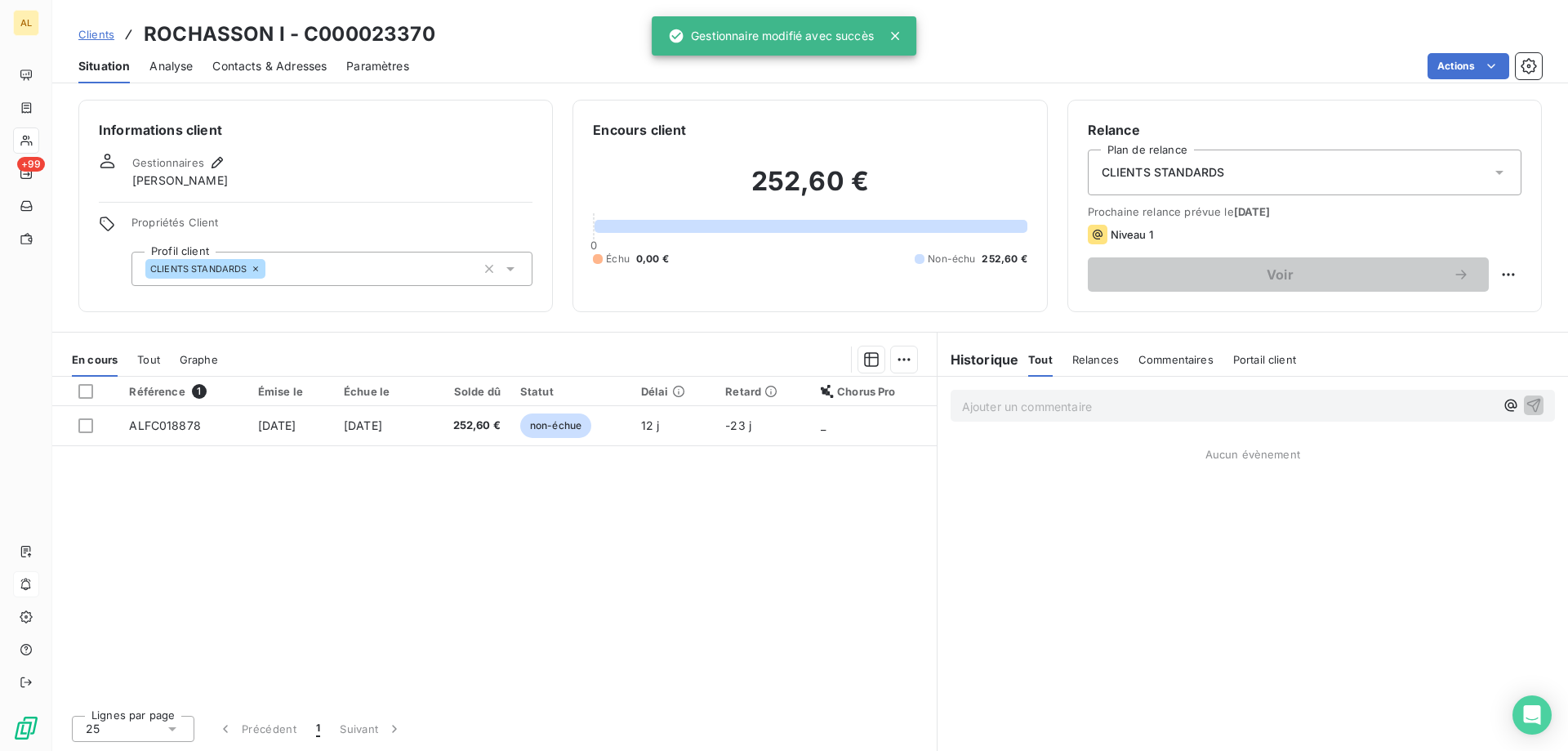
click at [91, 30] on span "Clients" at bounding box center [96, 34] width 36 height 13
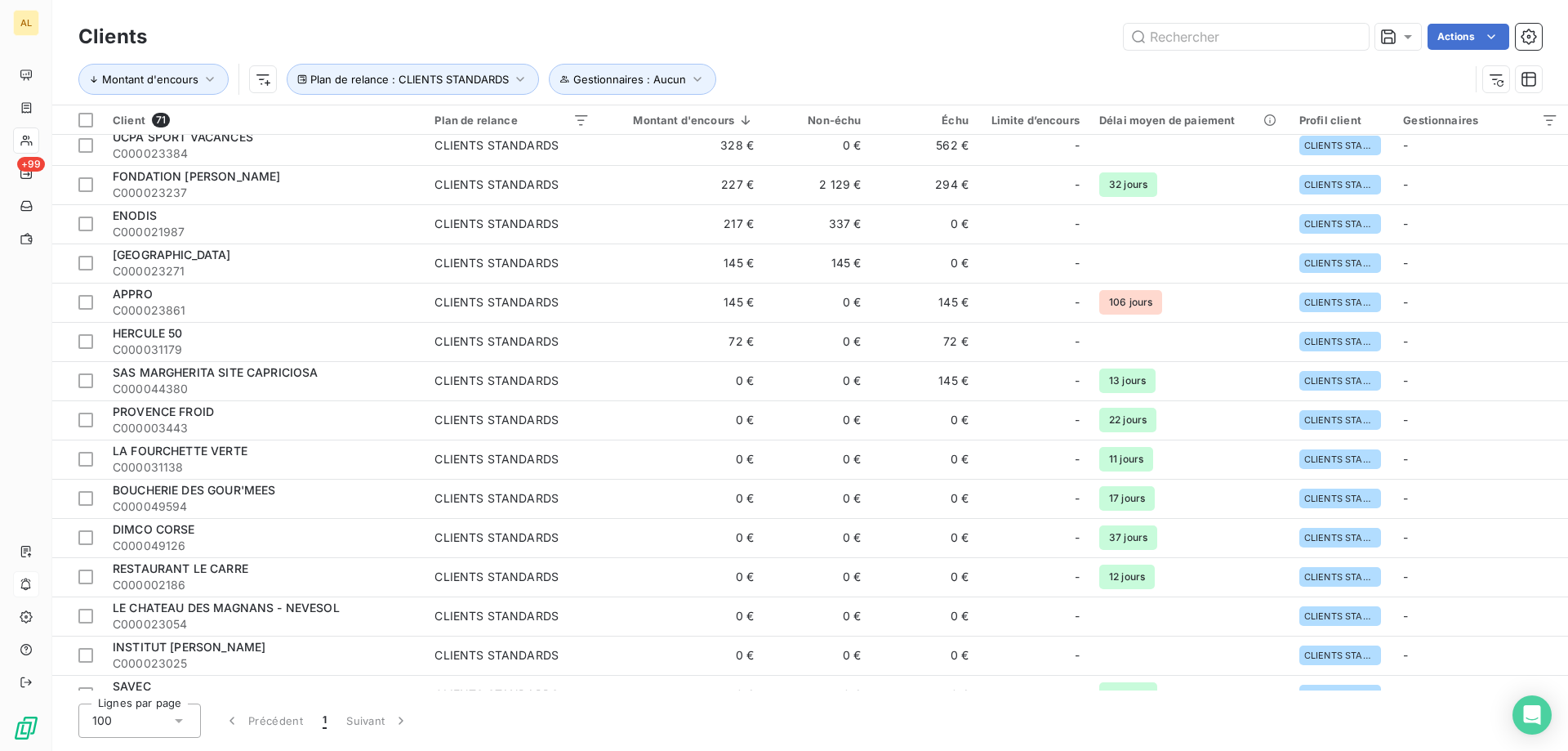
scroll to position [245, 0]
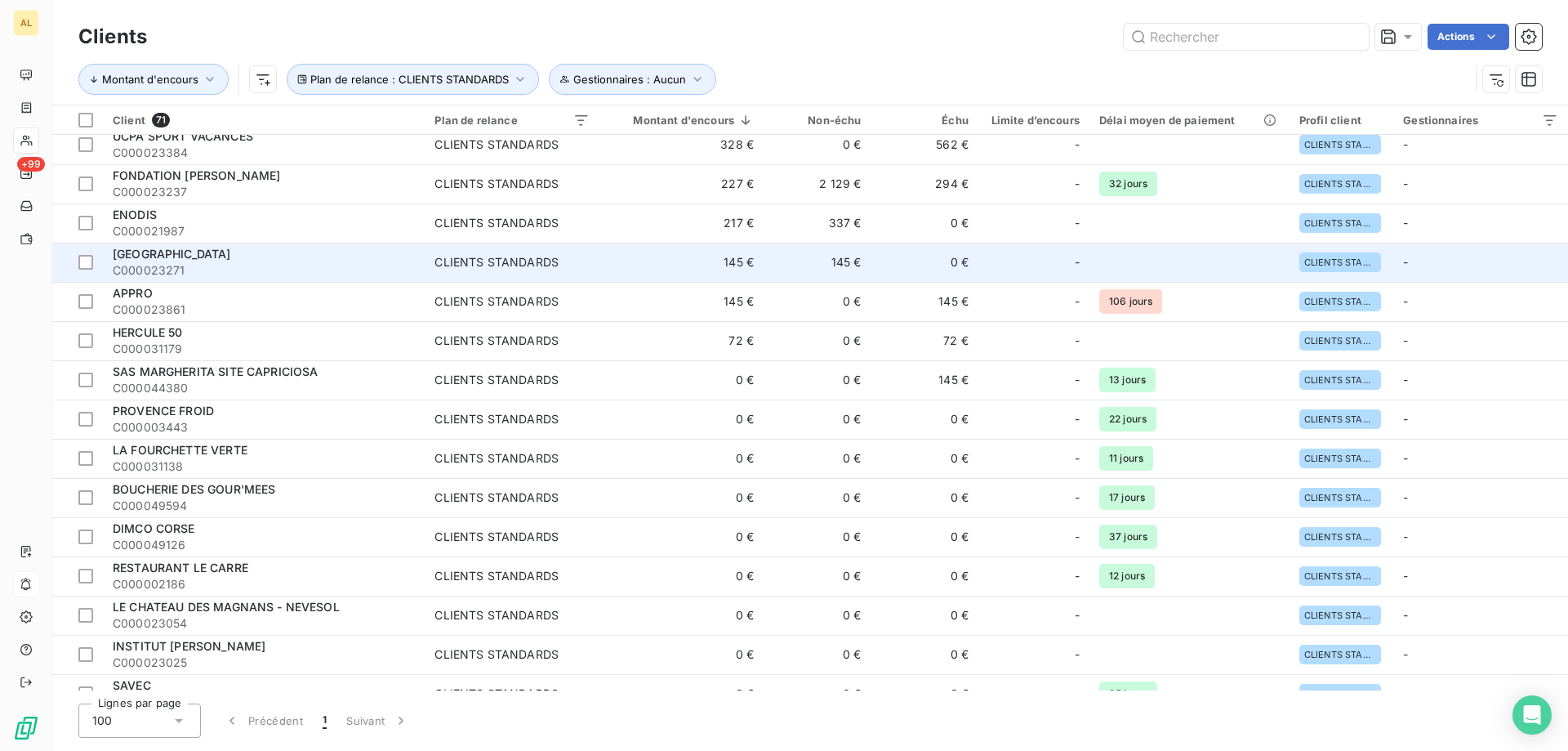
click at [231, 257] on span "[GEOGRAPHIC_DATA]" at bounding box center [172, 253] width 118 height 13
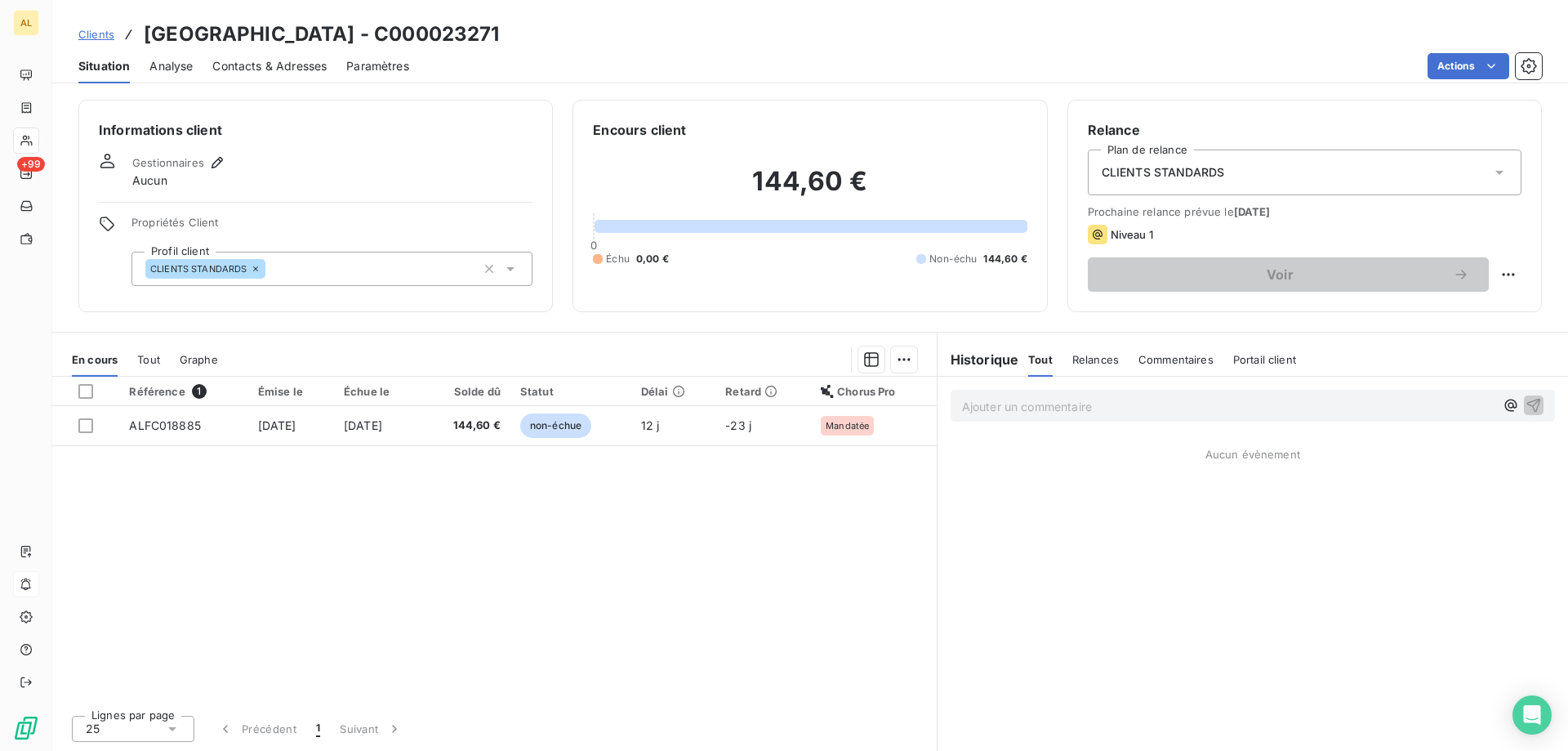
click at [235, 62] on span "Contacts & Adresses" at bounding box center [270, 66] width 115 height 16
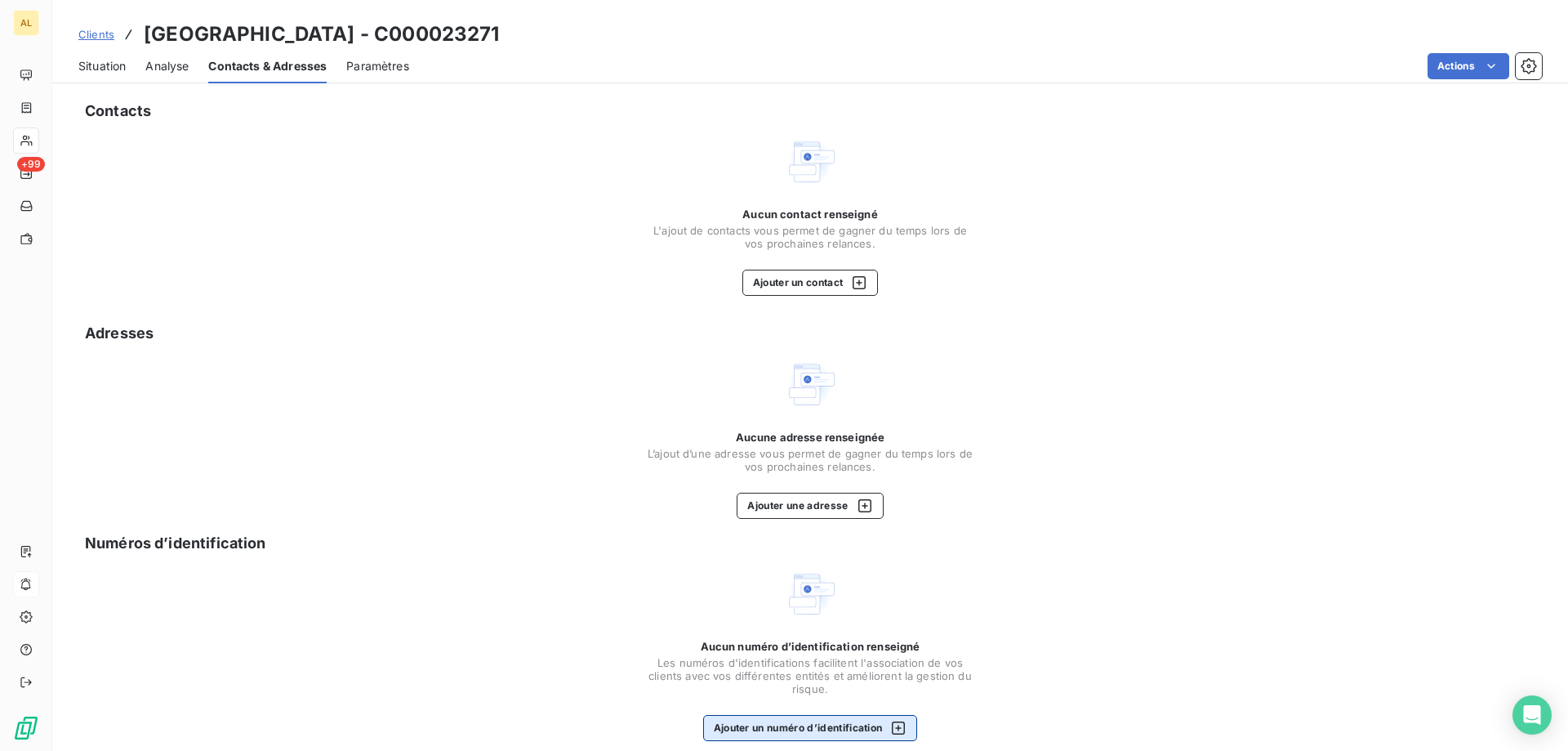
click at [796, 734] on button "Ajouter un numéro d’identification" at bounding box center [811, 727] width 215 height 26
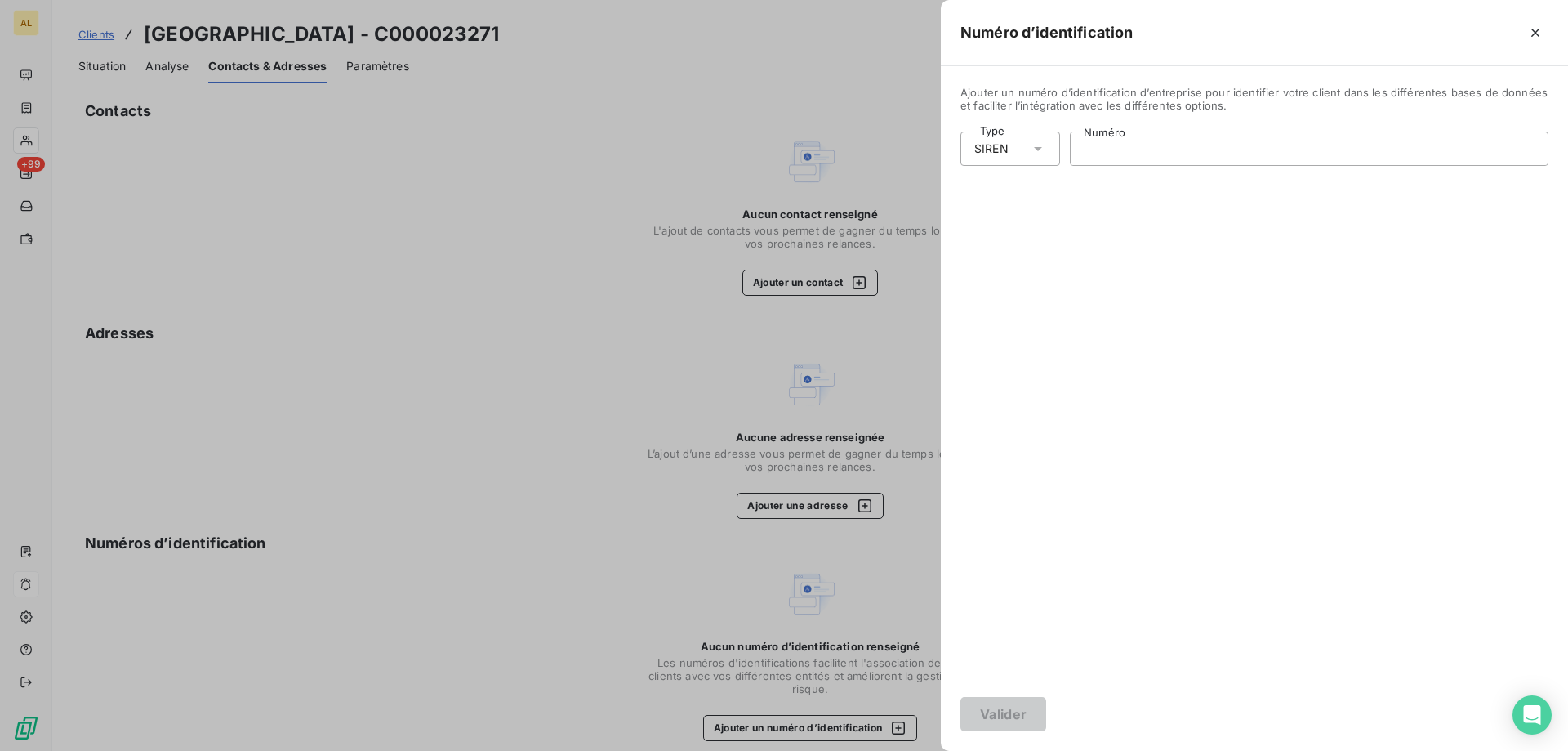
click at [1135, 158] on input "Numéro" at bounding box center [1309, 149] width 477 height 32
click at [1017, 154] on div "SIREN" at bounding box center [1010, 149] width 99 height 34
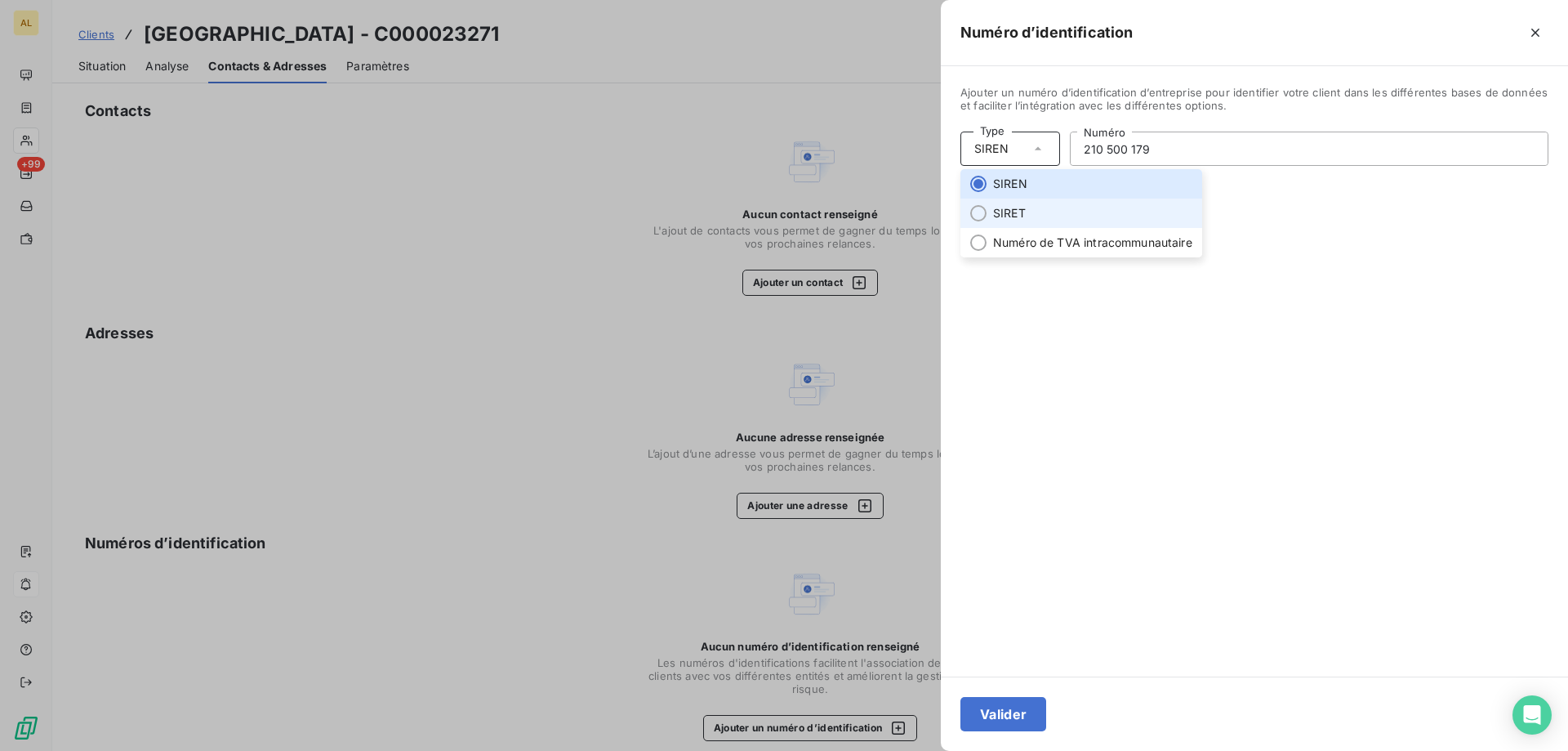
drag, startPoint x: 1019, startPoint y: 220, endPoint x: 1037, endPoint y: 219, distance: 18.0
click at [1021, 219] on li "SIRET" at bounding box center [1081, 212] width 242 height 30
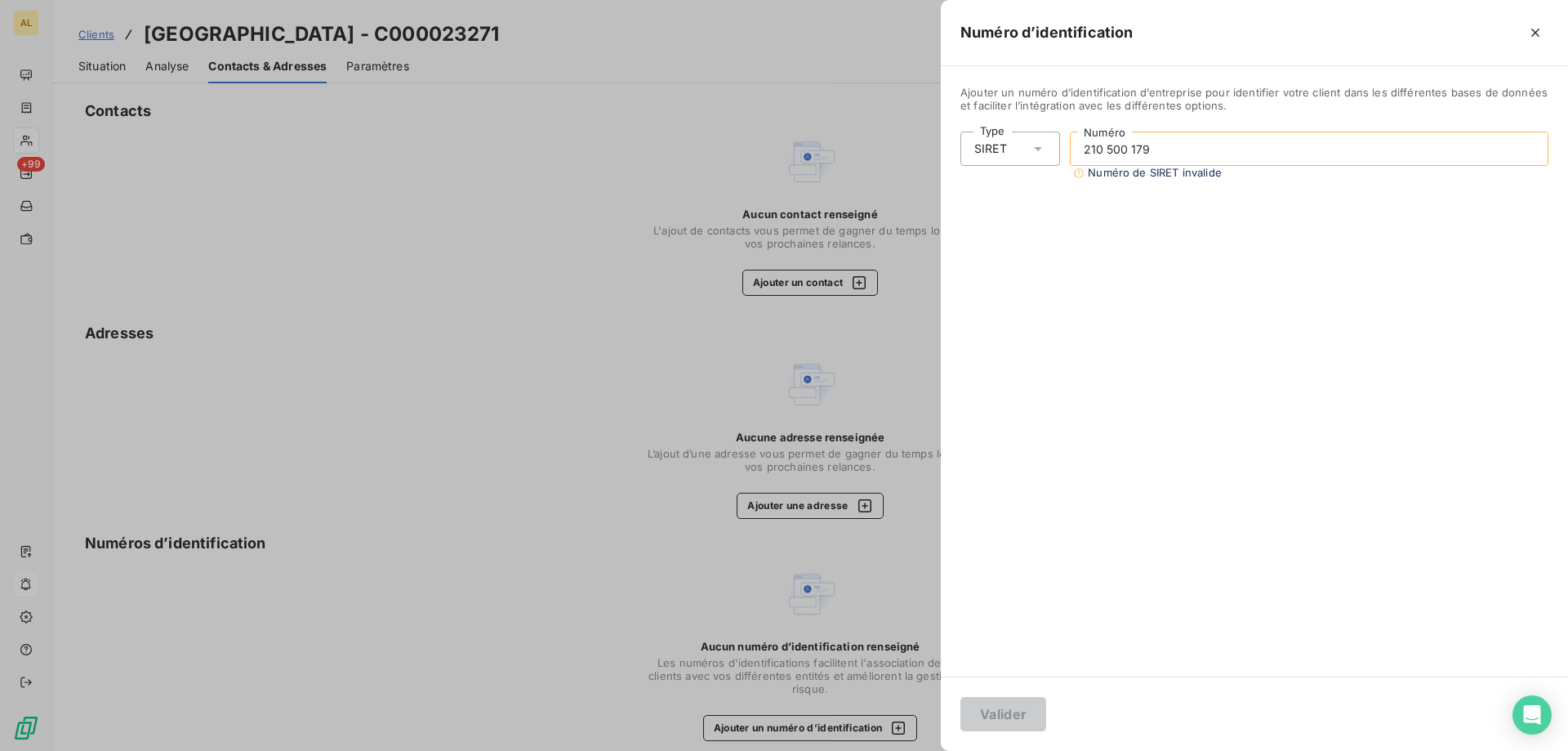
click at [1184, 152] on input "210 500 179" at bounding box center [1309, 149] width 477 height 32
type input "210 500 179 00010"
click at [961, 712] on div "Valider" at bounding box center [1254, 713] width 627 height 74
drag, startPoint x: 972, startPoint y: 714, endPoint x: 860, endPoint y: 636, distance: 136.5
click at [973, 714] on button "Valider" at bounding box center [1004, 713] width 86 height 34
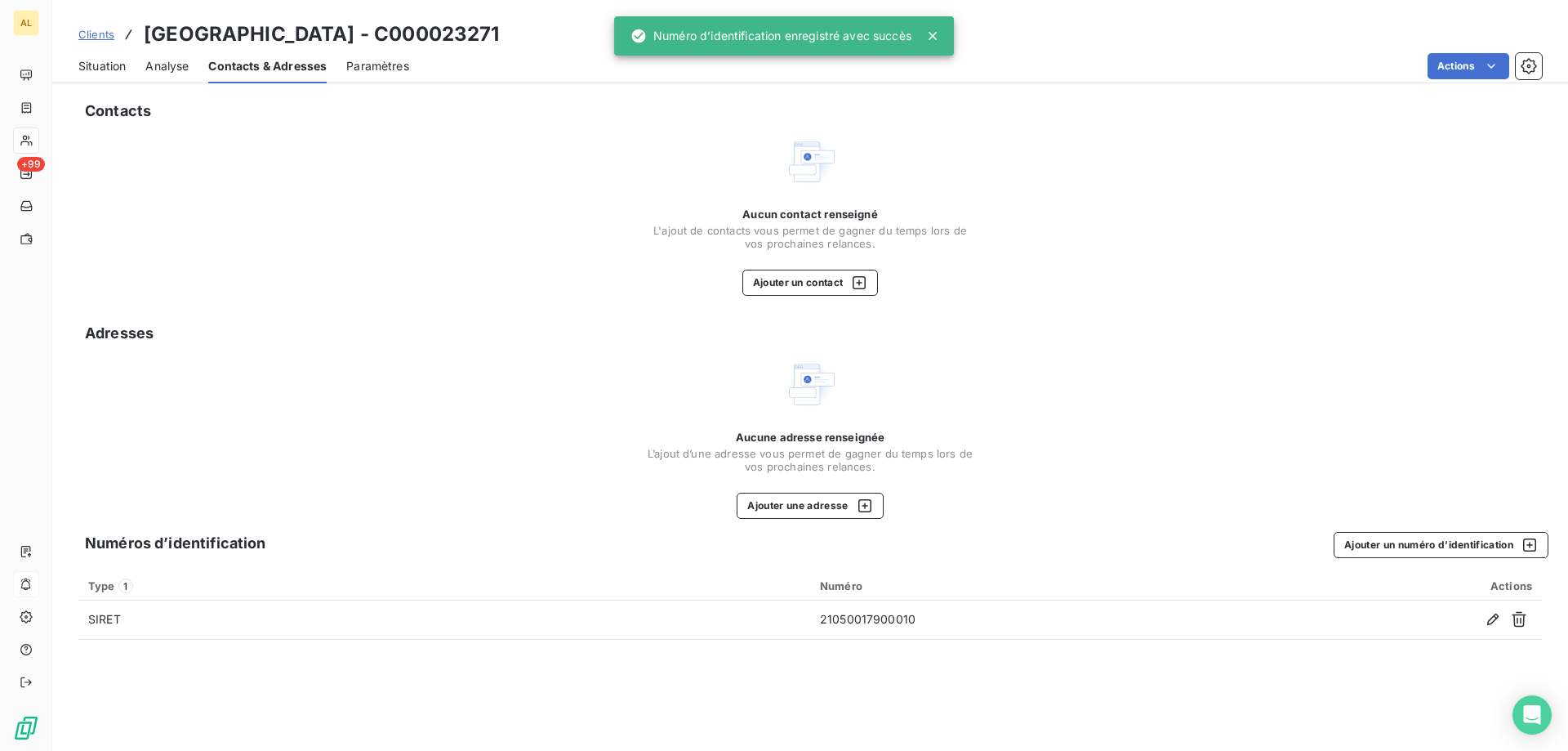
drag, startPoint x: 95, startPoint y: 48, endPoint x: 98, endPoint y: 56, distance: 8.5
click at [96, 51] on div "Situation" at bounding box center [101, 66] width 47 height 34
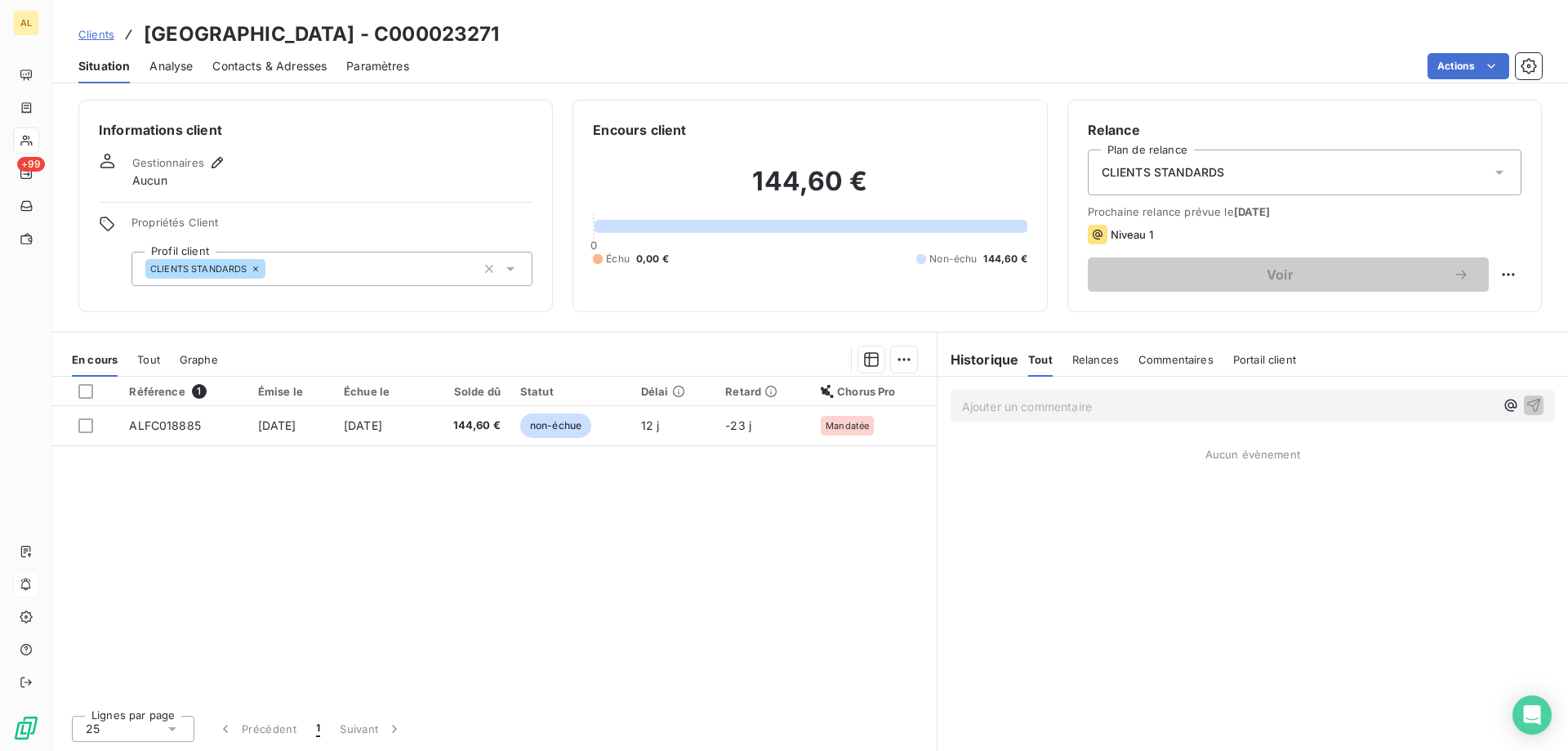
click at [512, 268] on icon at bounding box center [510, 269] width 8 height 4
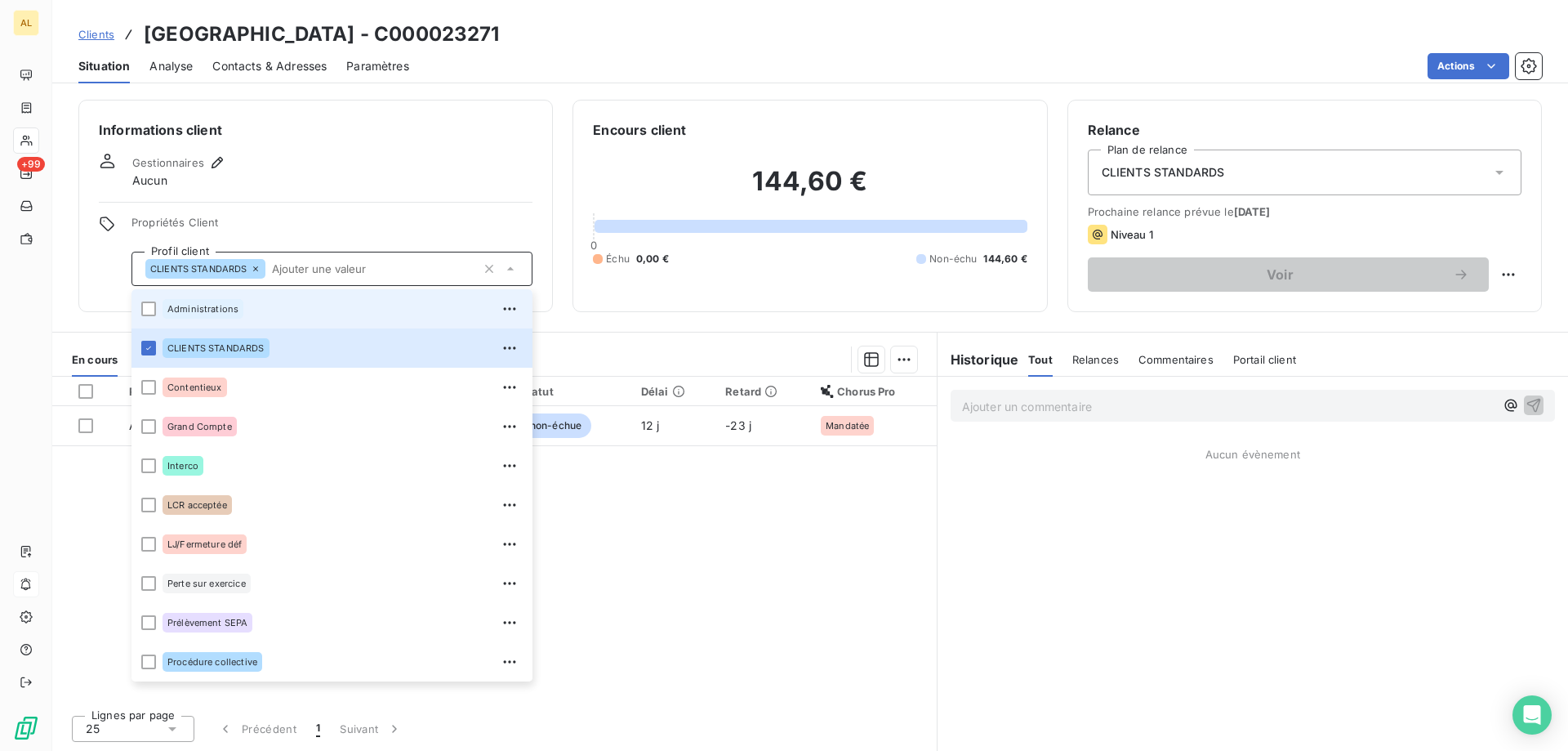
click at [157, 305] on li "Administrations" at bounding box center [332, 309] width 401 height 39
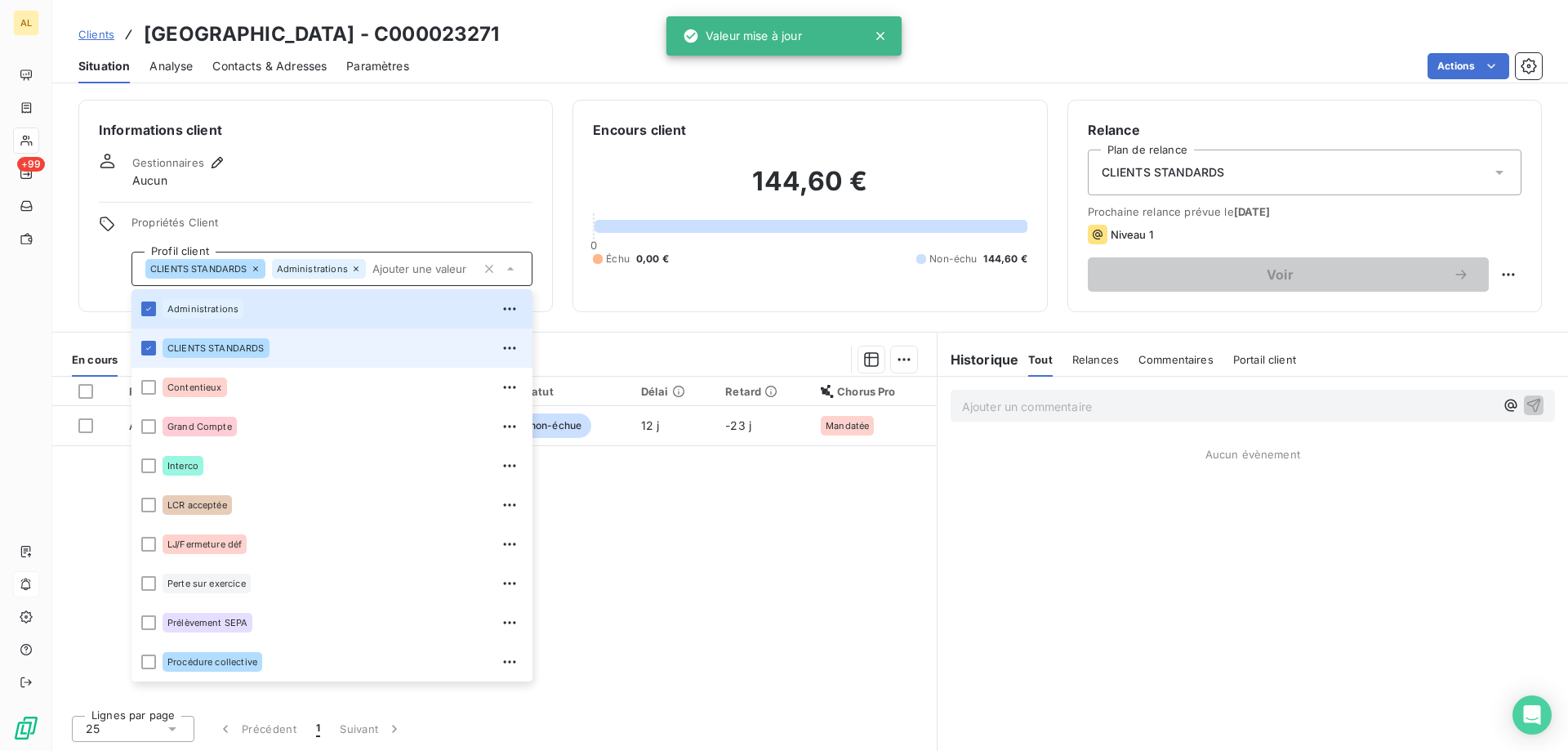
drag, startPoint x: 152, startPoint y: 345, endPoint x: 702, endPoint y: 317, distance: 550.7
click at [155, 346] on div at bounding box center [149, 348] width 14 height 14
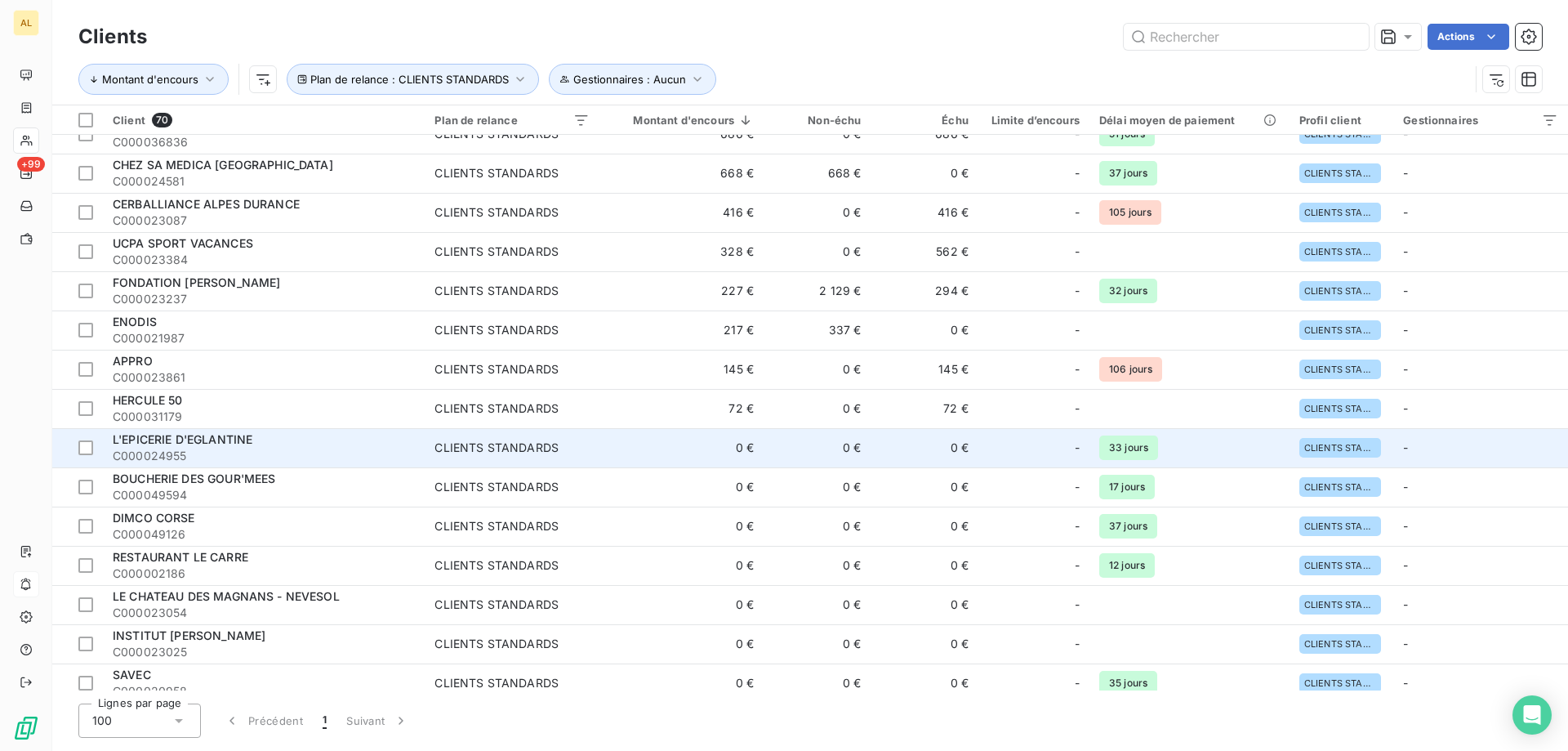
scroll to position [163, 0]
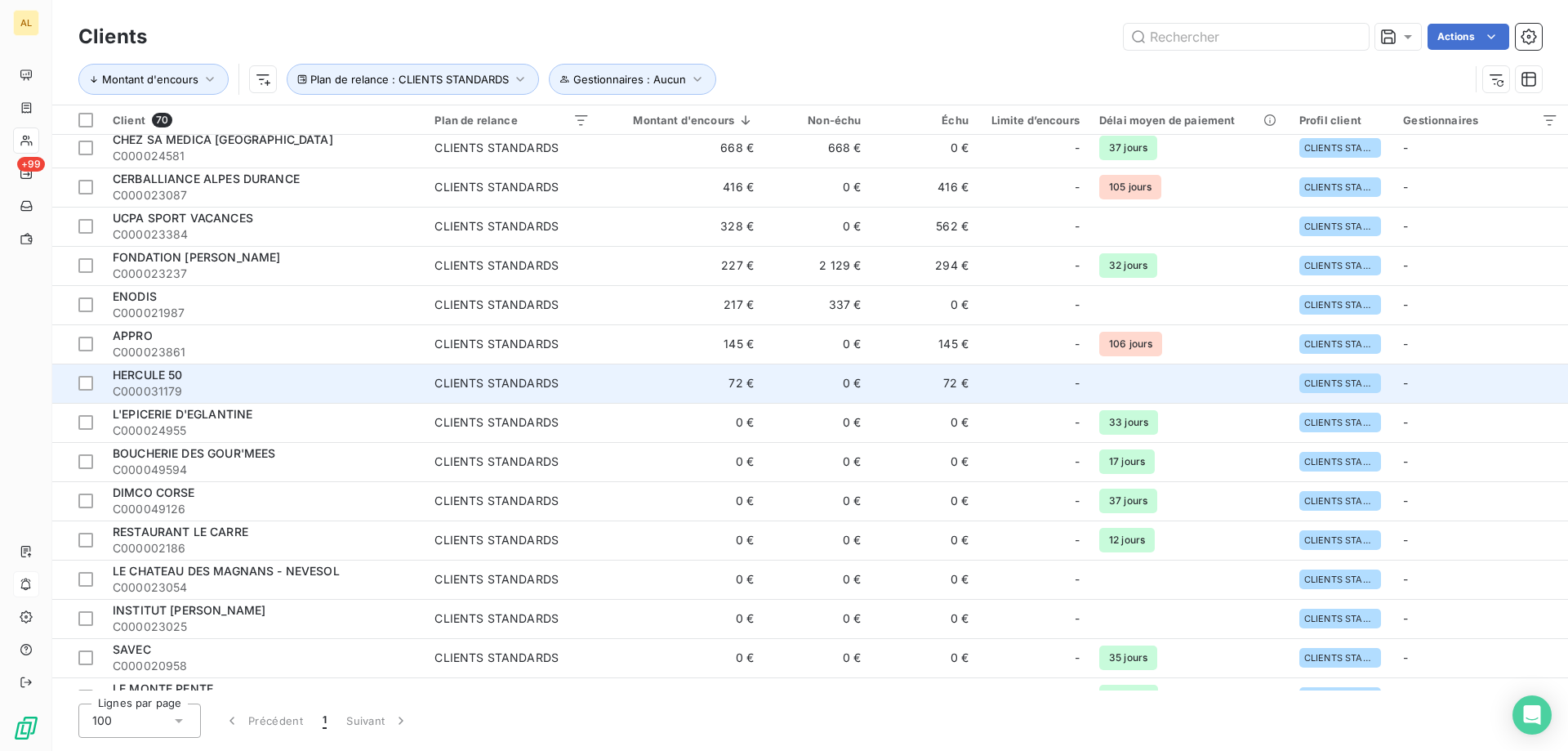
click at [222, 387] on span "C000031179" at bounding box center [263, 391] width 302 height 16
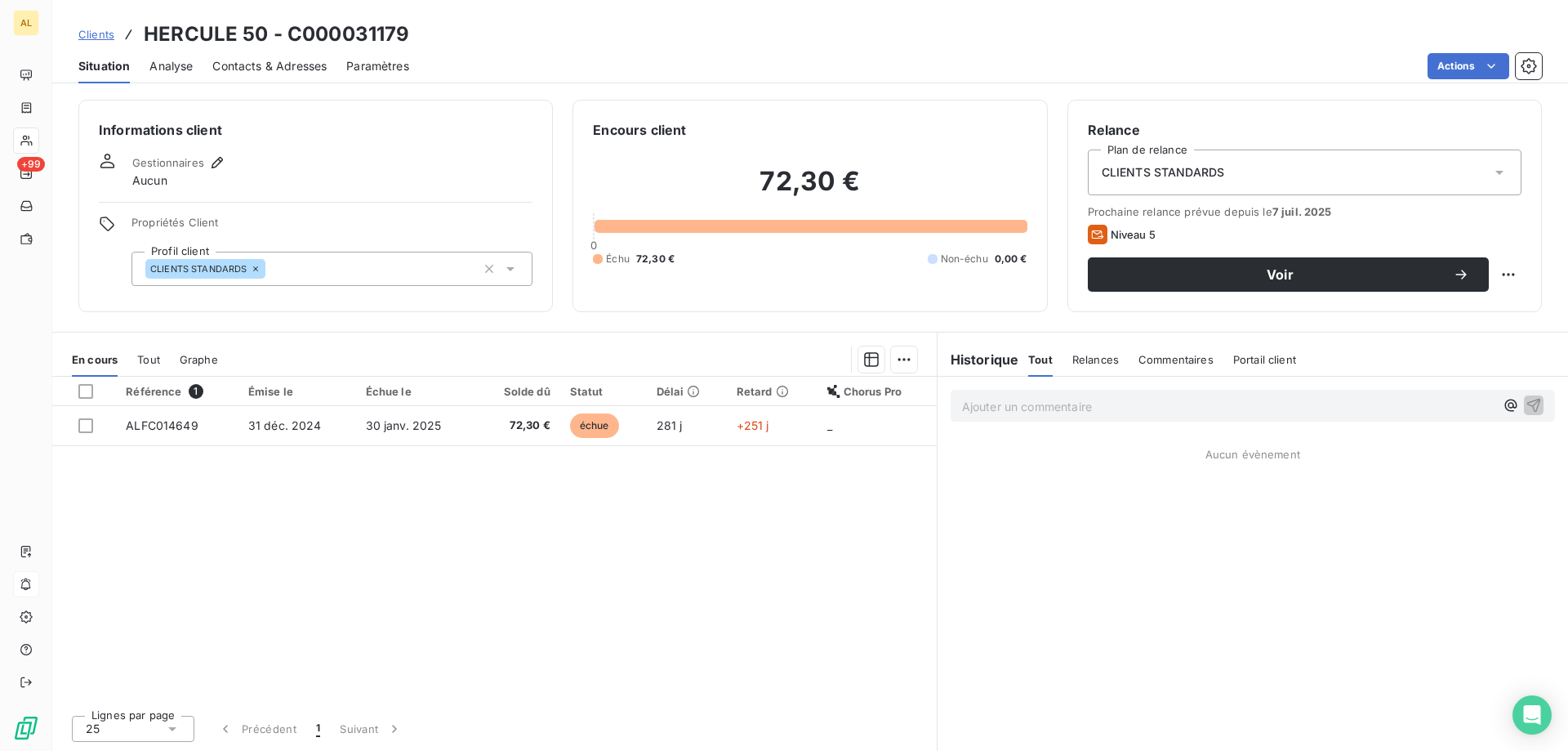
click at [438, 267] on div "CLIENTS STANDARDS" at bounding box center [332, 269] width 401 height 34
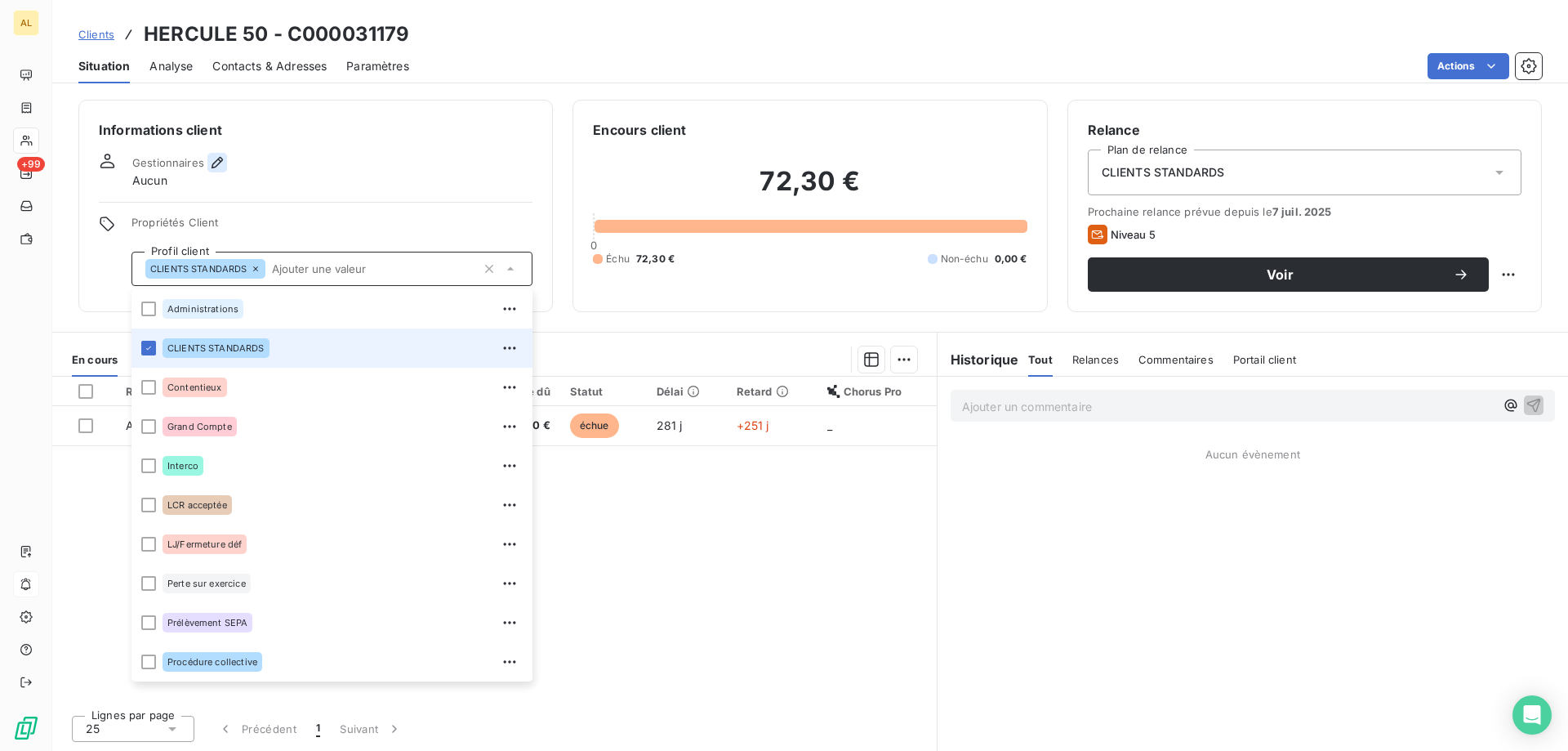
click at [210, 166] on icon "button" at bounding box center [217, 162] width 16 height 16
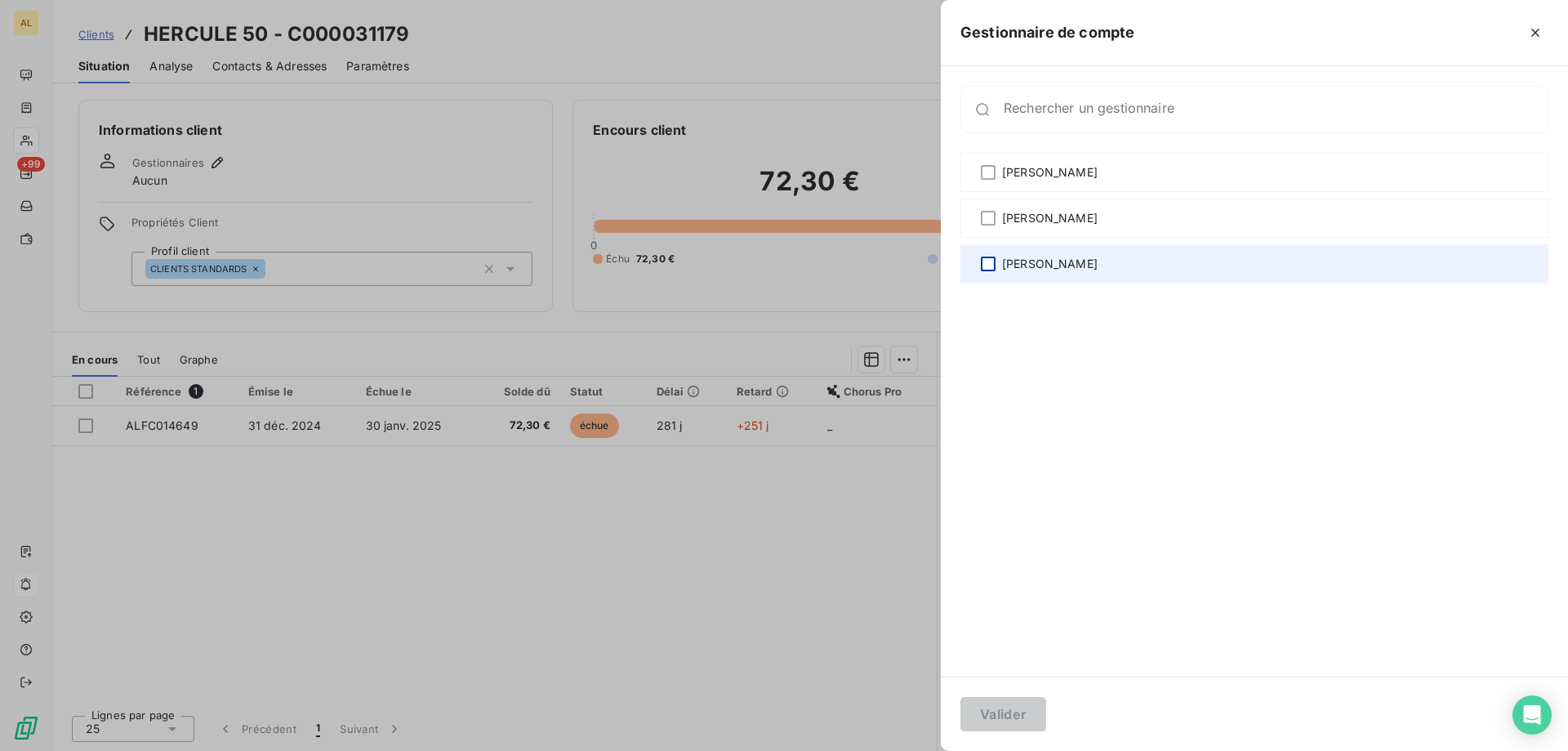
click at [994, 259] on div at bounding box center [988, 263] width 14 height 14
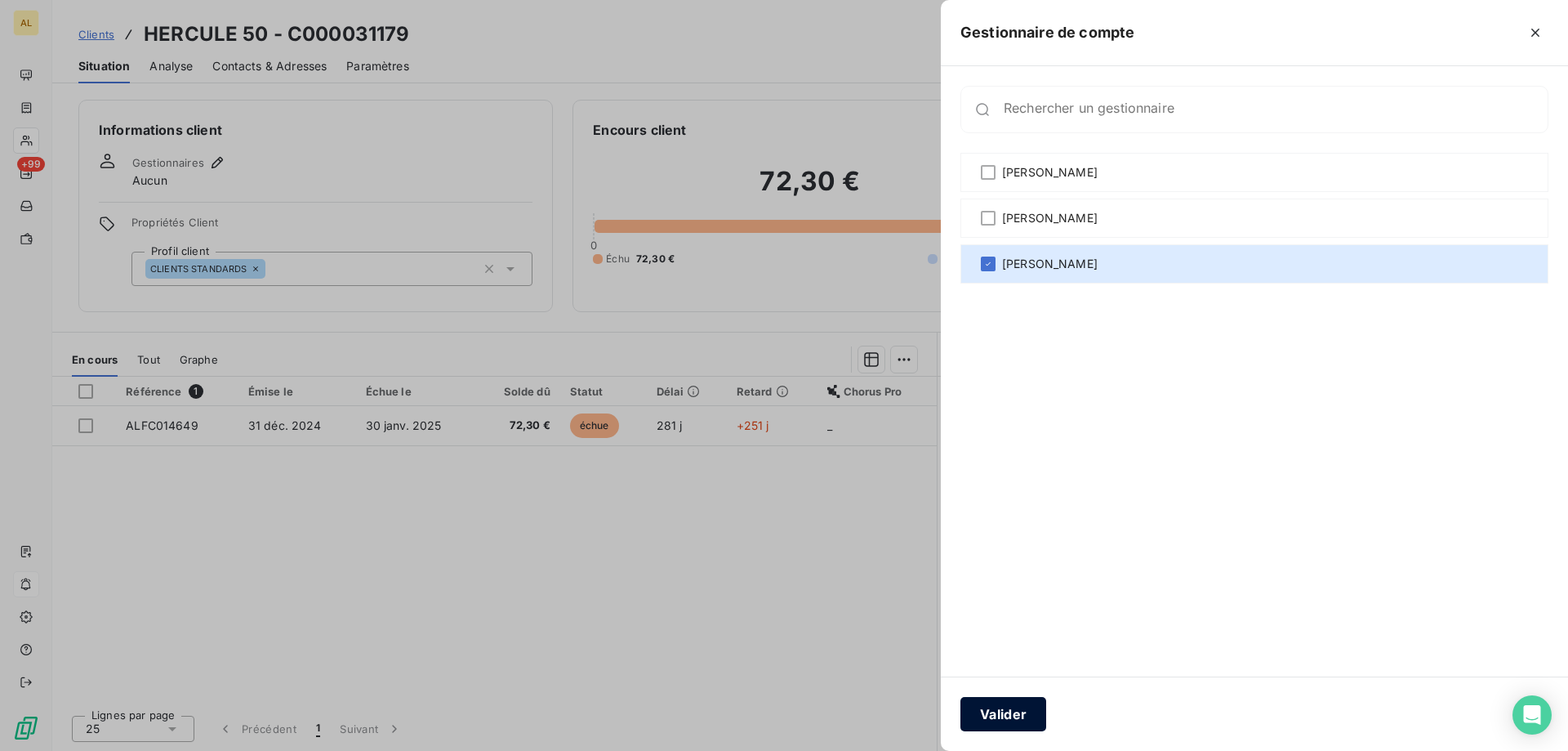
click at [1002, 708] on button "Valider" at bounding box center [1004, 713] width 86 height 34
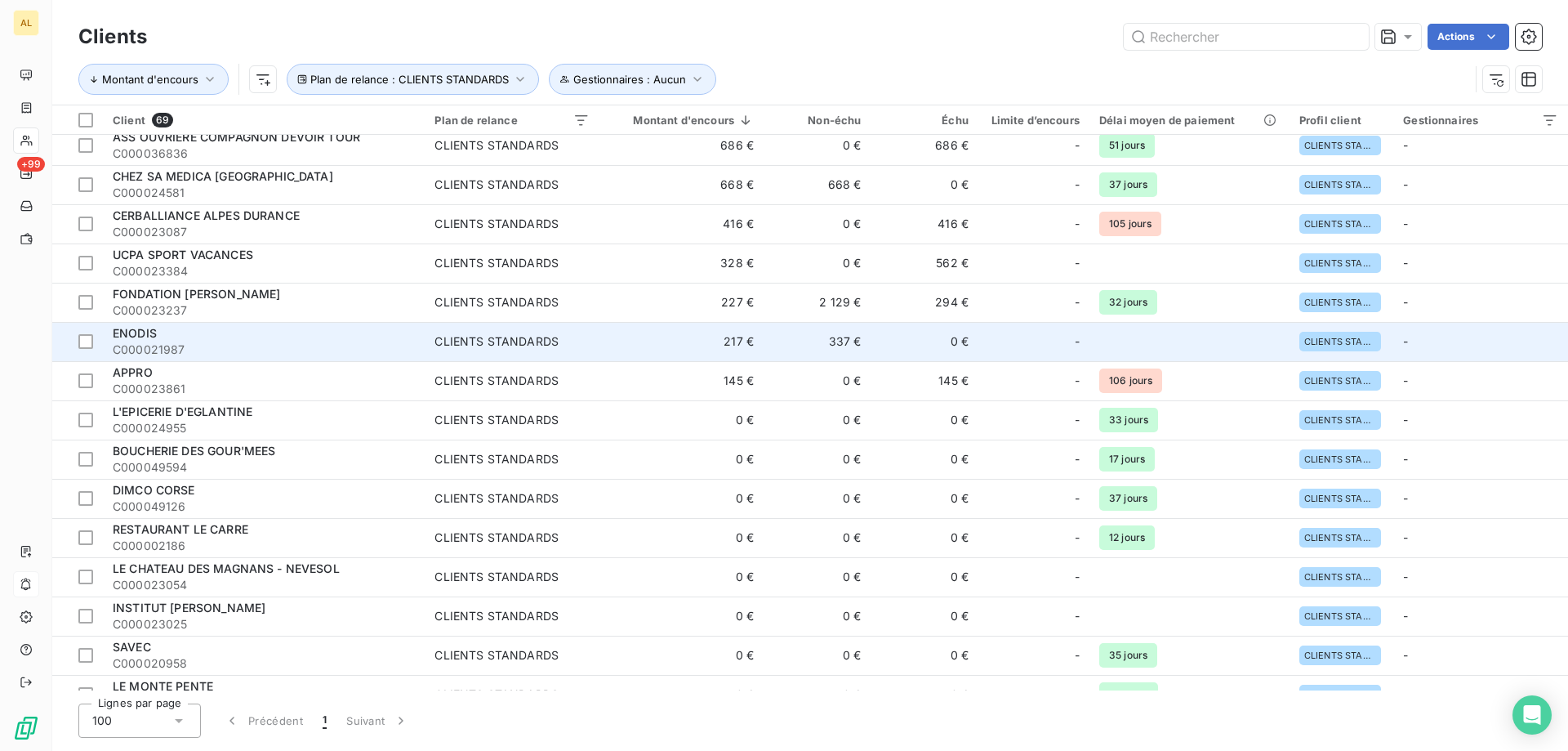
scroll to position [163, 0]
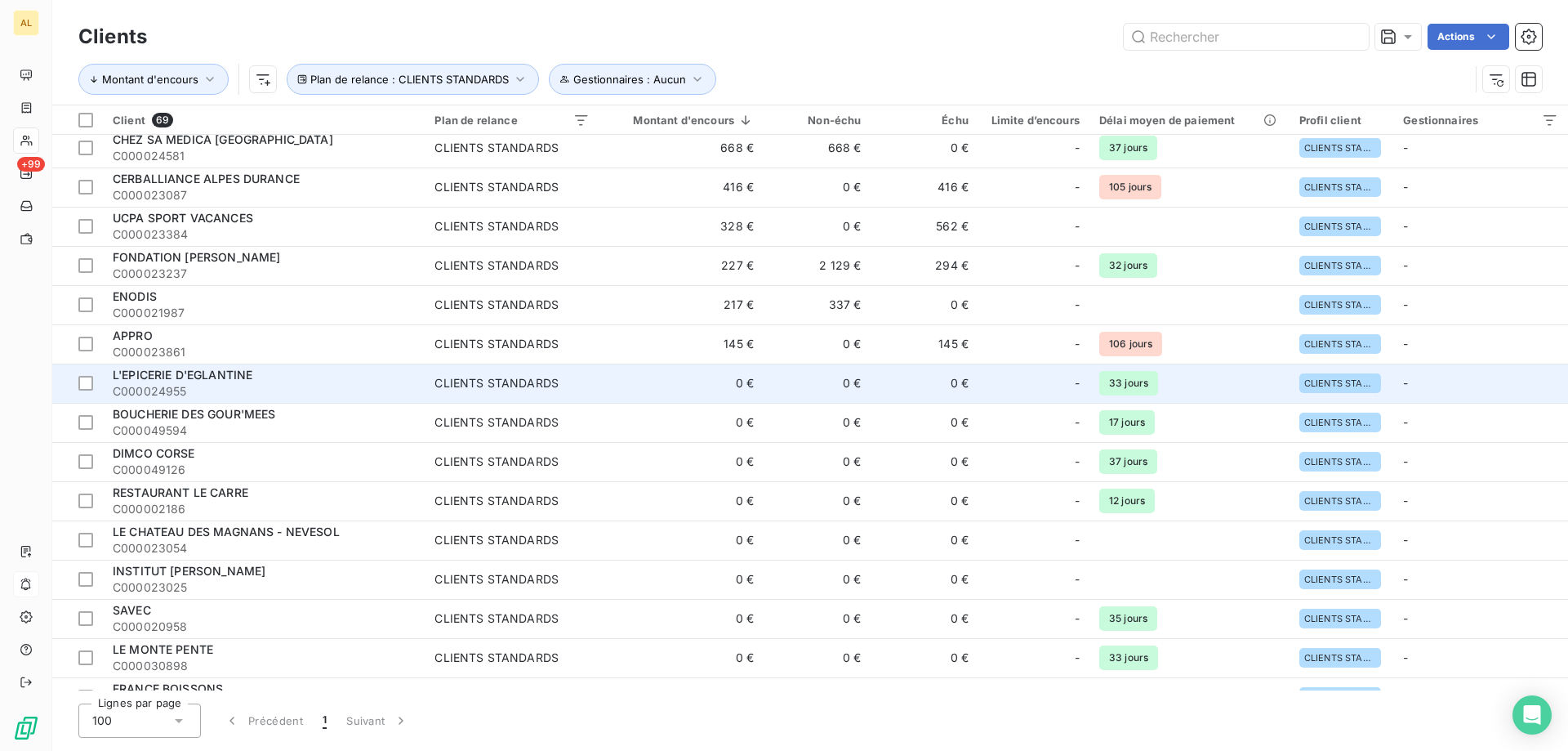
drag, startPoint x: 266, startPoint y: 379, endPoint x: 309, endPoint y: 366, distance: 44.9
click at [266, 379] on div "L'EPICERIE D'EGLANTINE" at bounding box center [263, 375] width 302 height 16
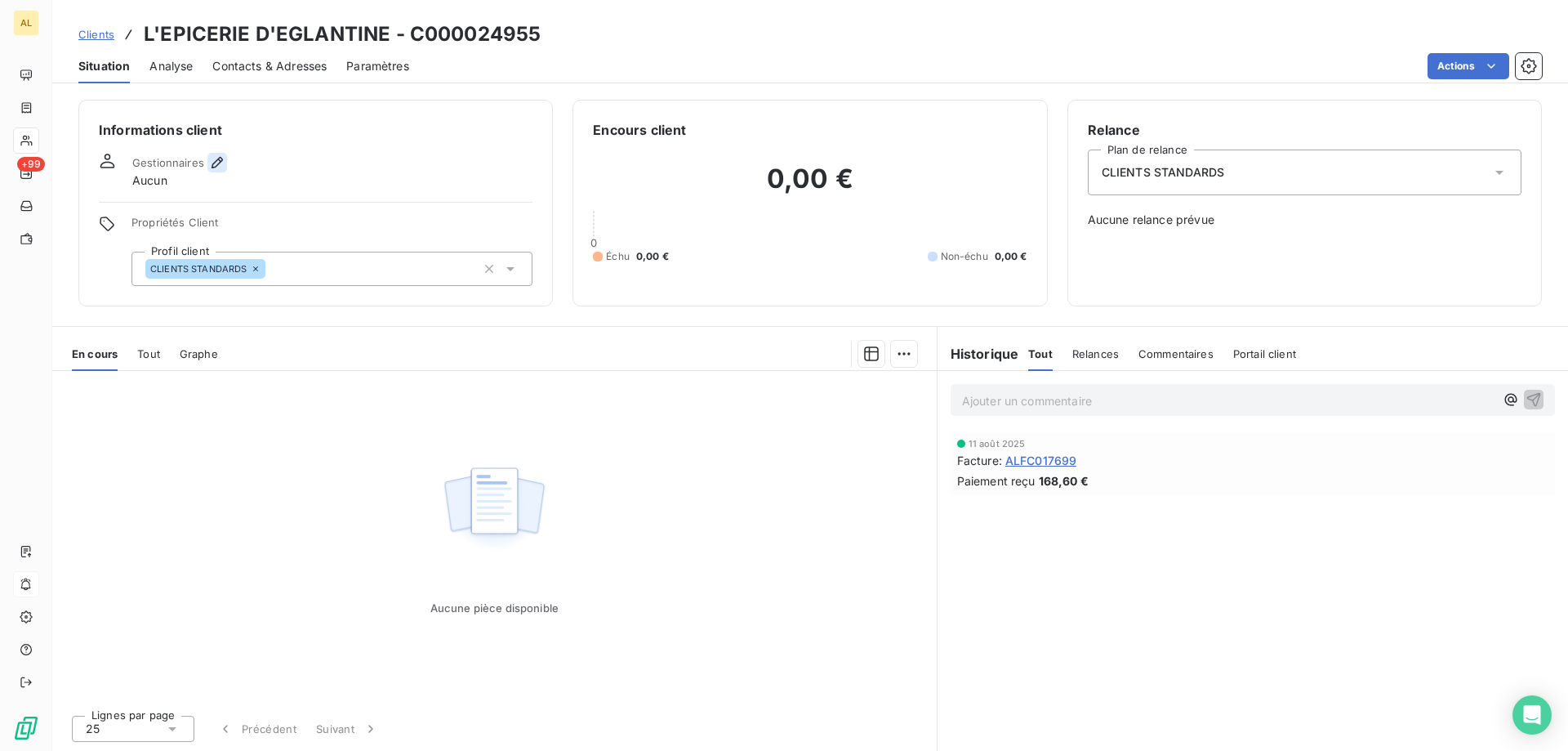
click at [216, 162] on icon "button" at bounding box center [217, 162] width 16 height 16
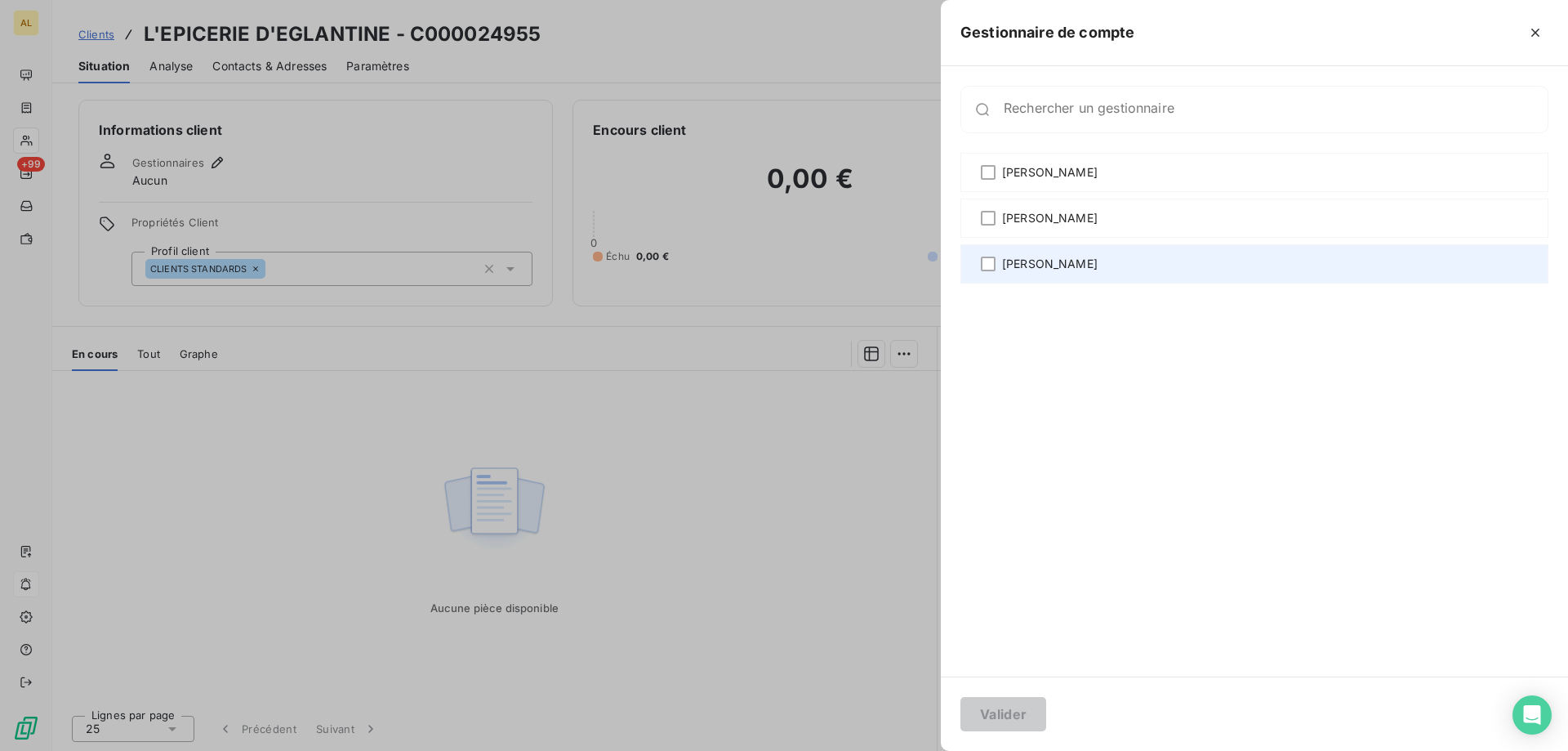
click at [1055, 268] on span "[PERSON_NAME]" at bounding box center [1049, 263] width 96 height 16
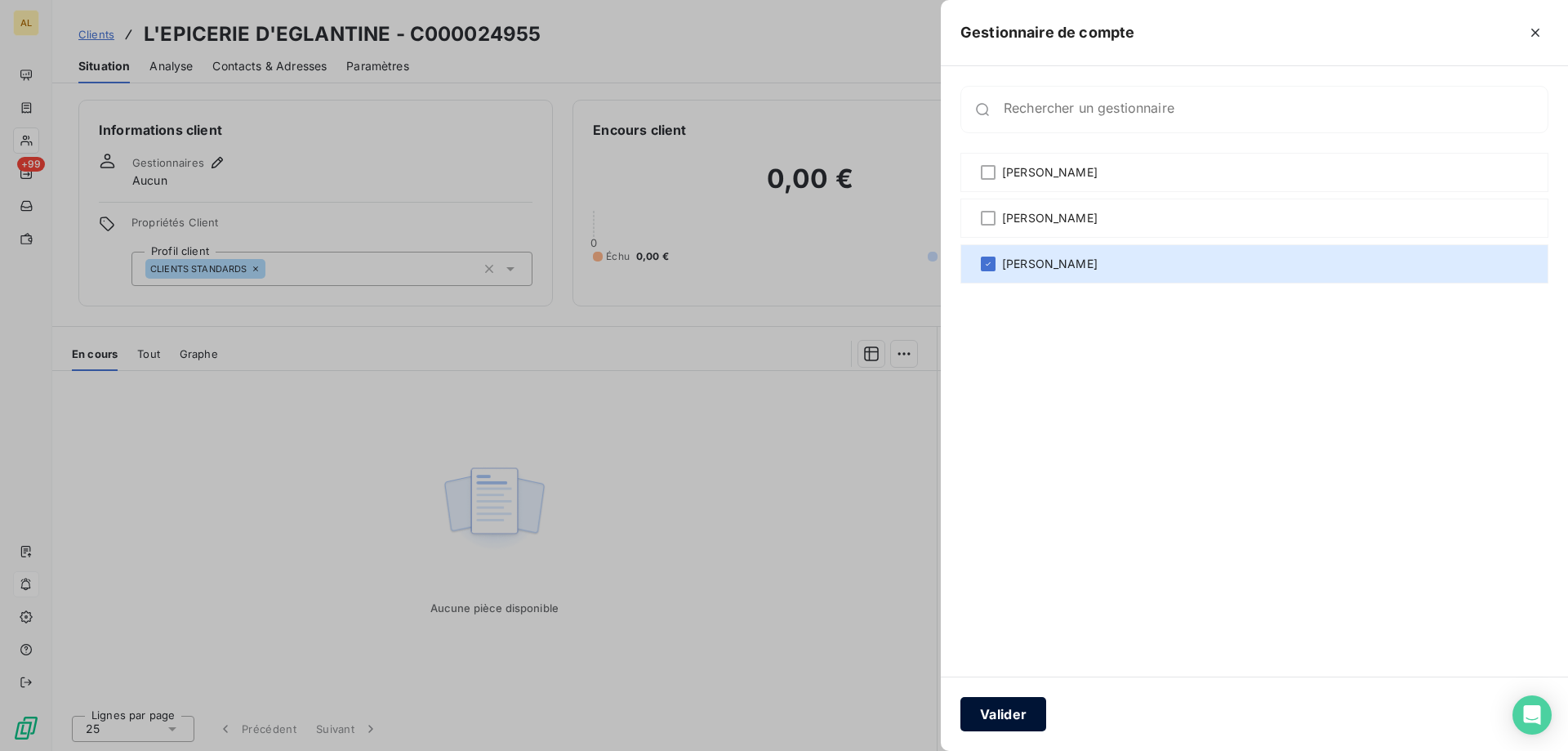
click at [1013, 714] on button "Valider" at bounding box center [1004, 713] width 86 height 34
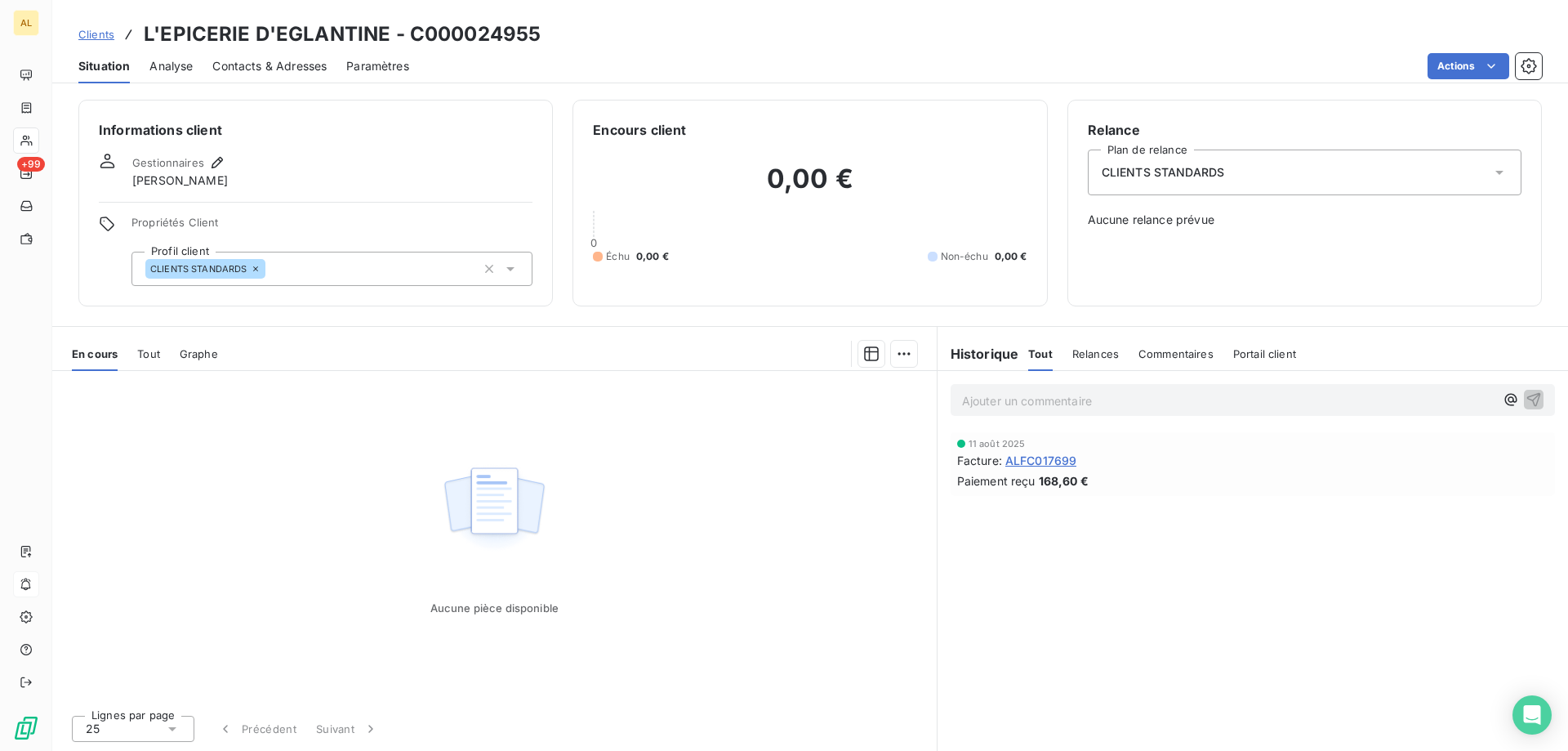
click at [88, 38] on span "Clients" at bounding box center [96, 34] width 36 height 13
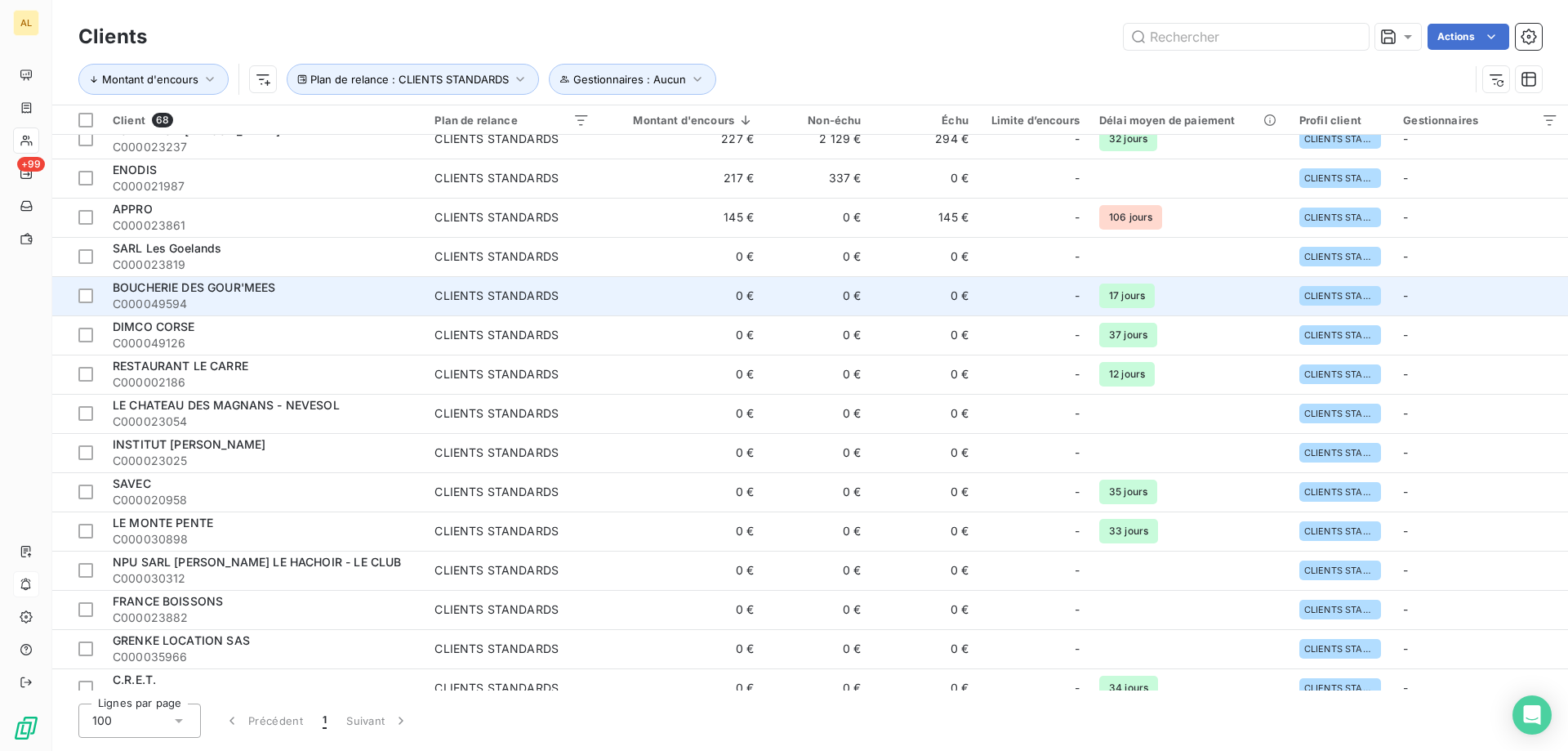
scroll to position [327, 0]
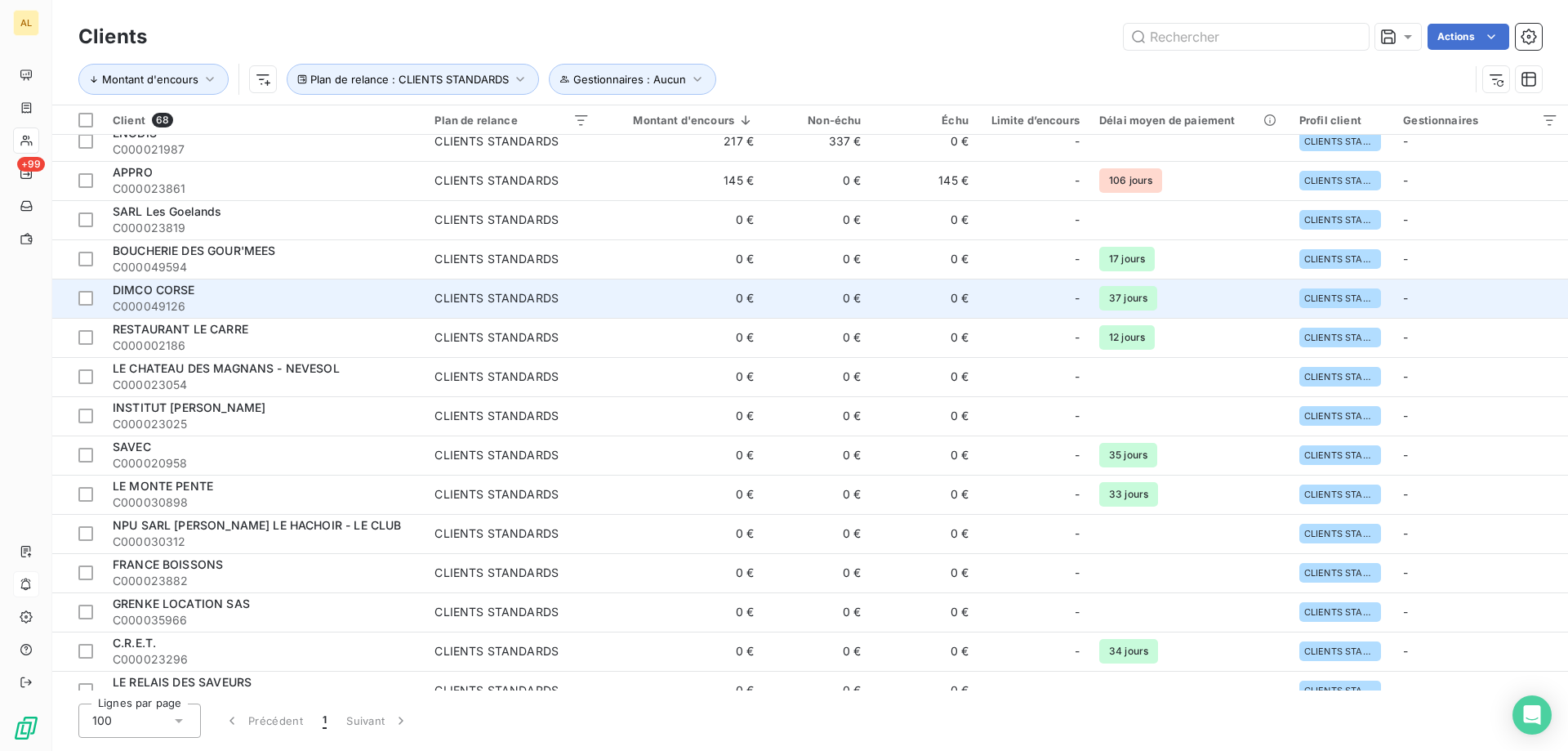
click at [329, 306] on span "C000049126" at bounding box center [263, 306] width 302 height 16
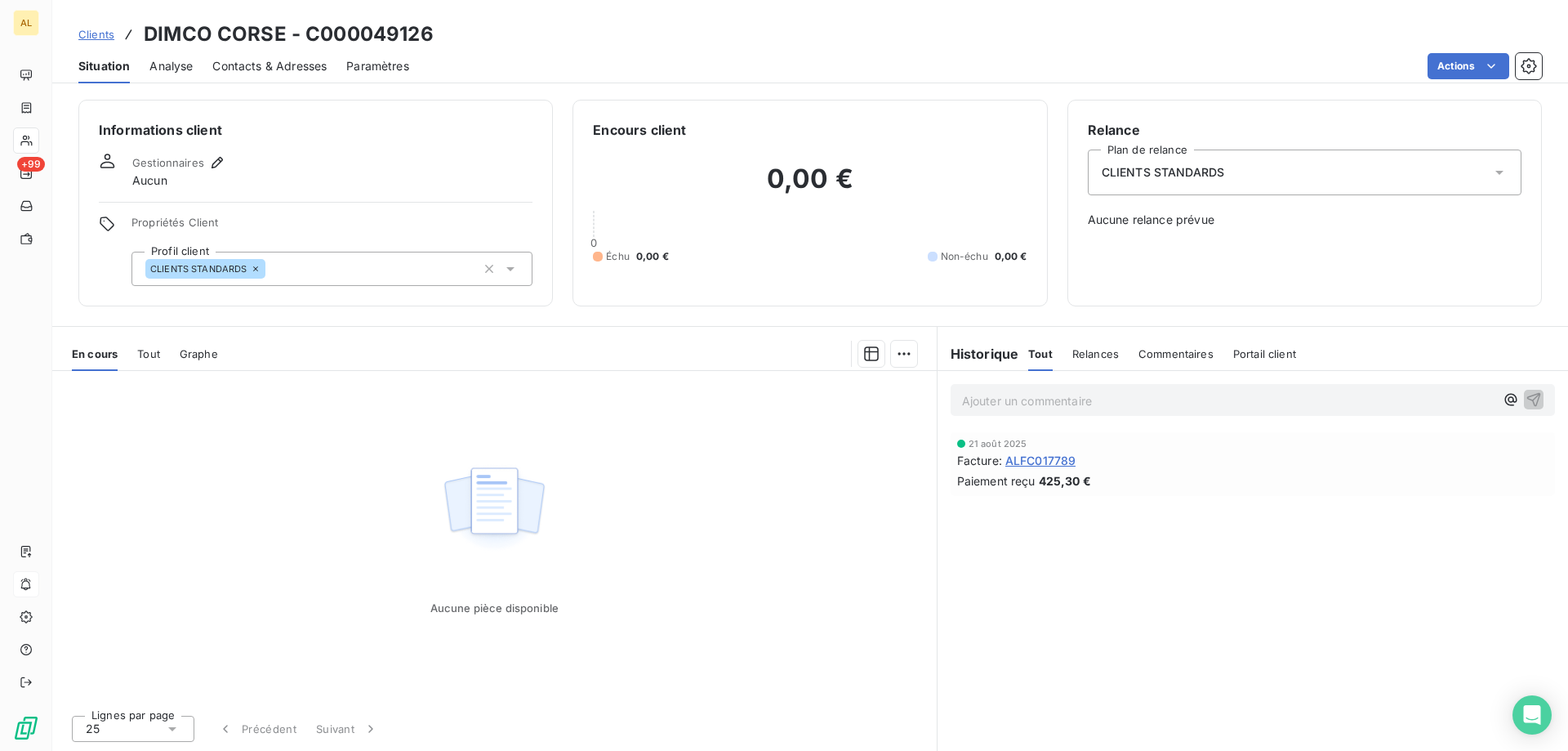
click at [370, 272] on div "CLIENTS STANDARDS" at bounding box center [332, 269] width 401 height 34
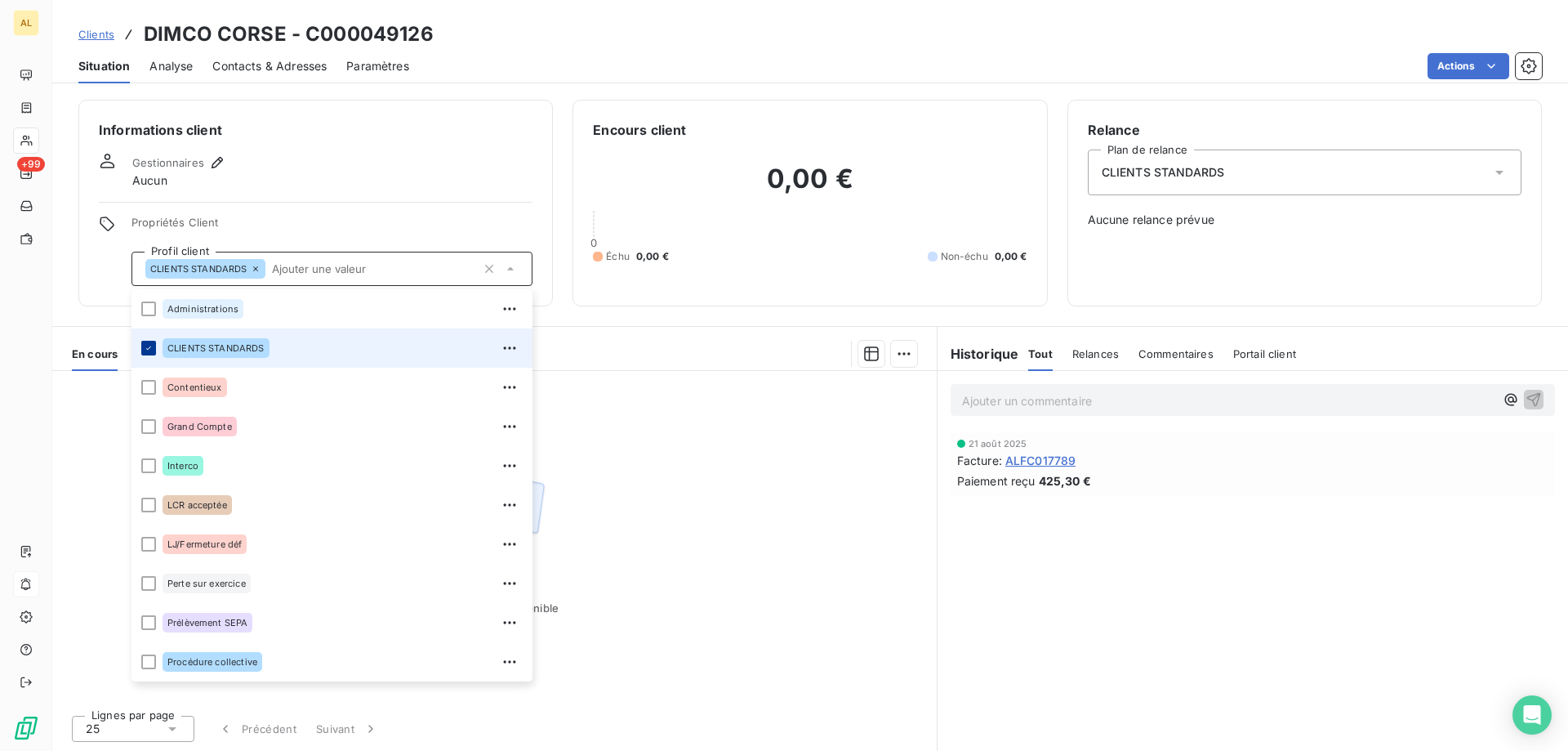
click at [147, 349] on icon at bounding box center [148, 348] width 4 height 4
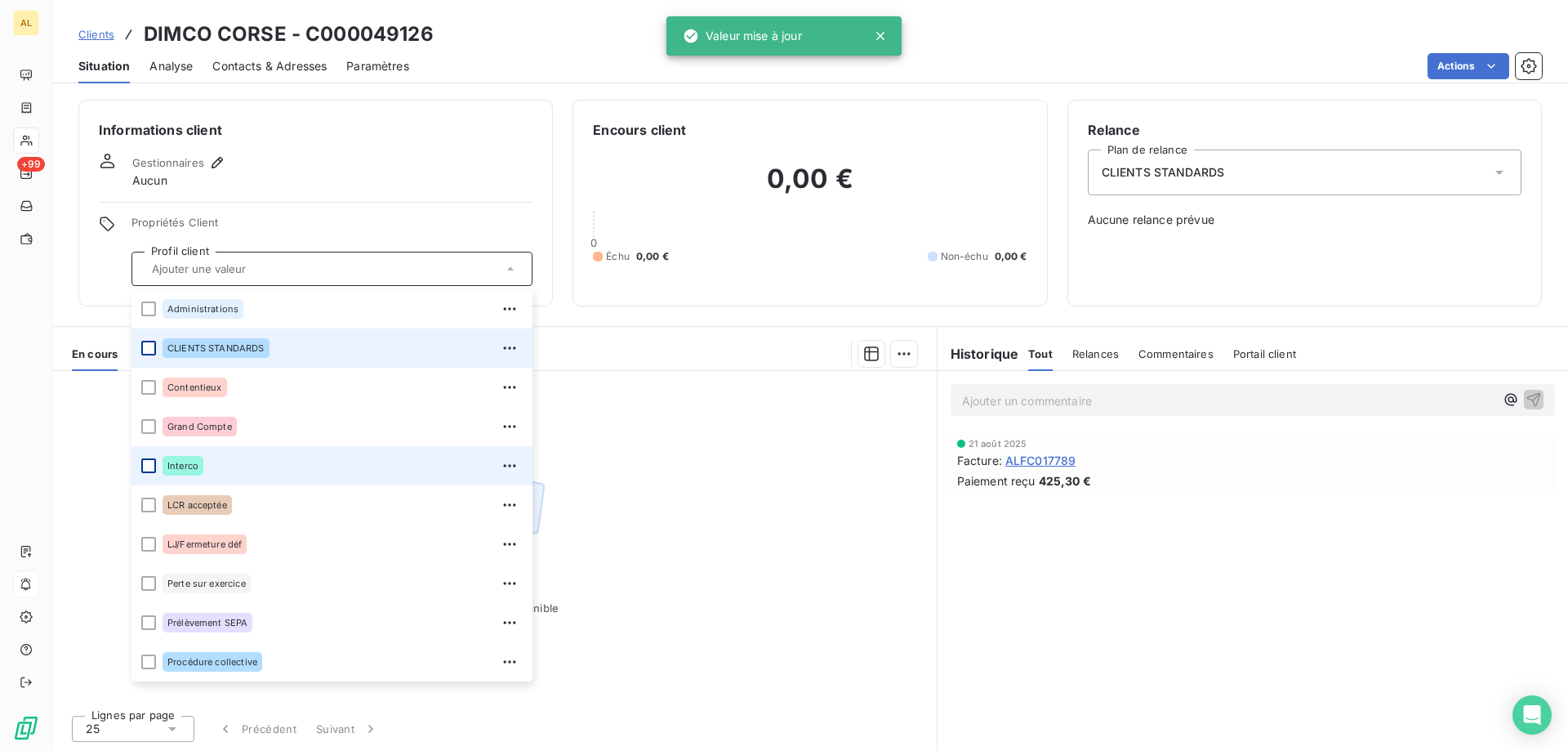
click at [152, 466] on div at bounding box center [149, 465] width 14 height 14
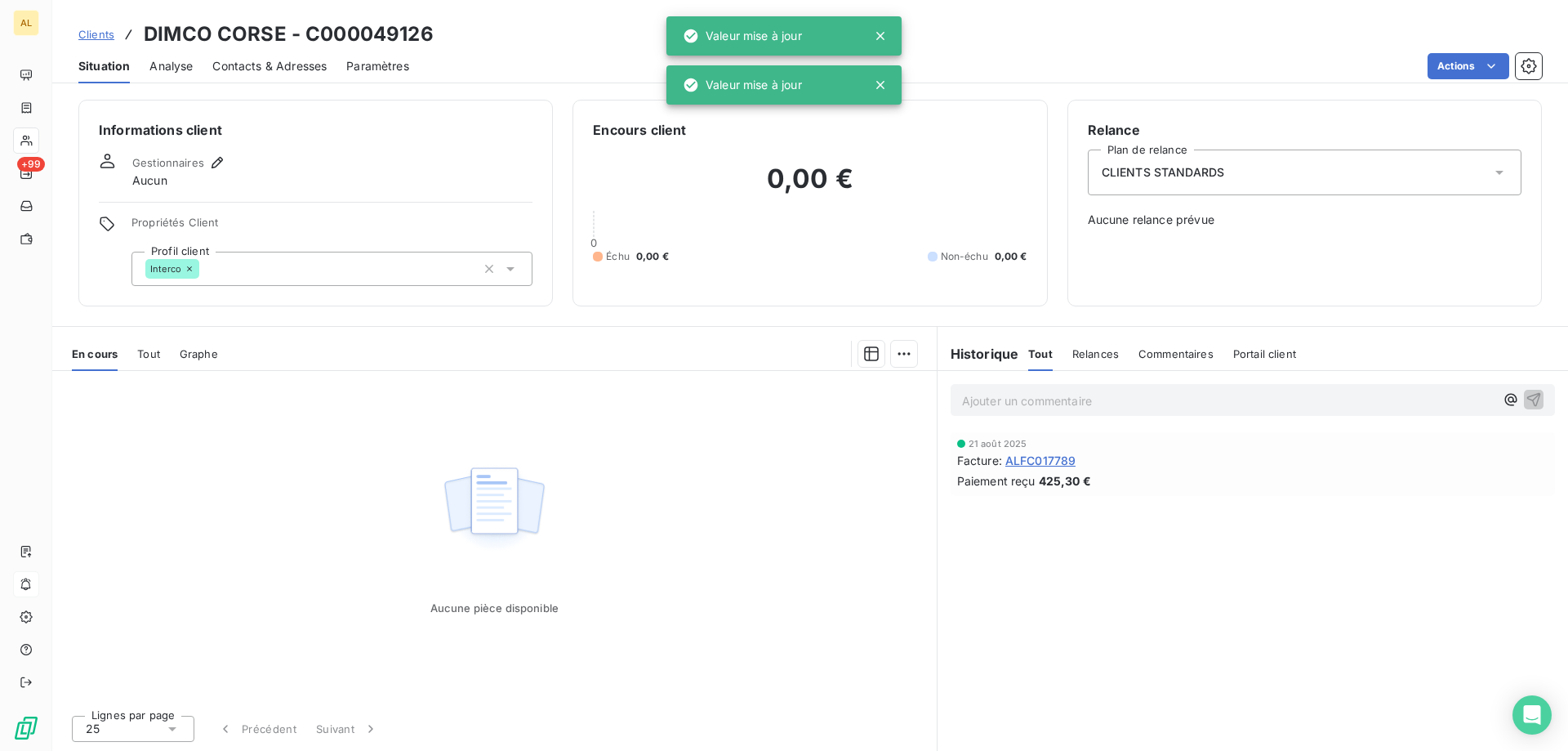
click at [1338, 168] on div "CLIENTS STANDARDS" at bounding box center [1305, 172] width 434 height 46
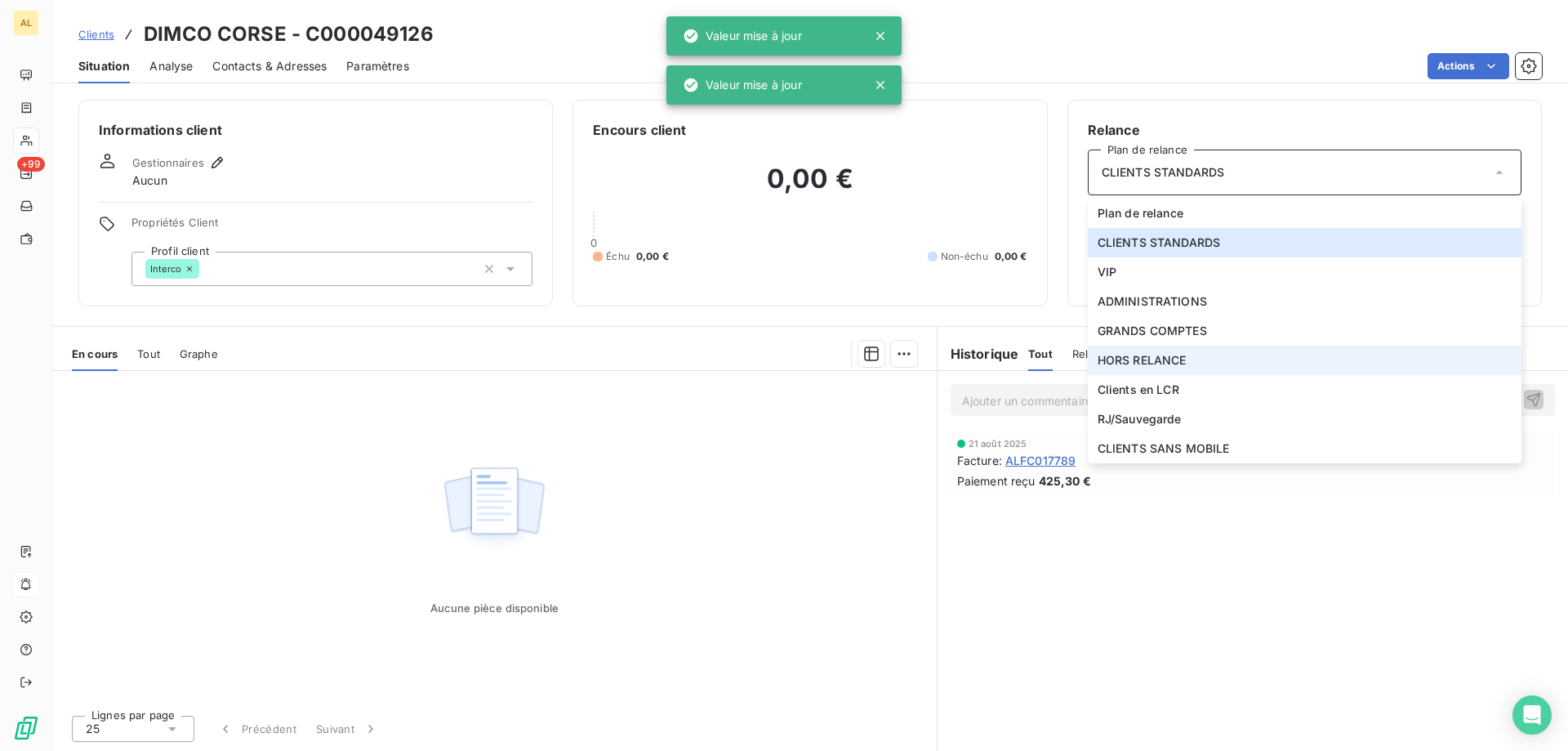
click at [1163, 362] on span "HORS RELANCE" at bounding box center [1142, 360] width 89 height 16
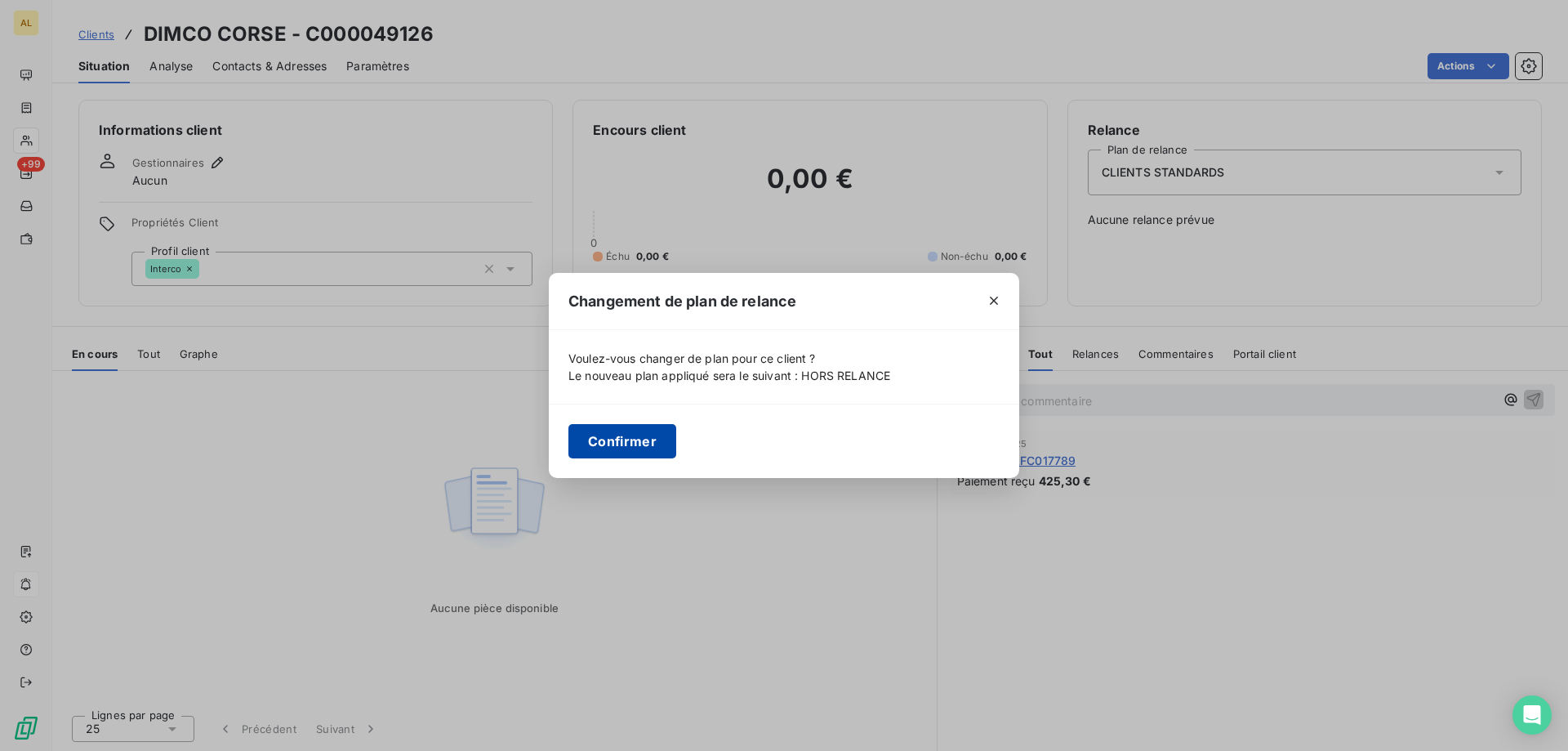
click at [632, 456] on button "Confirmer" at bounding box center [622, 441] width 108 height 34
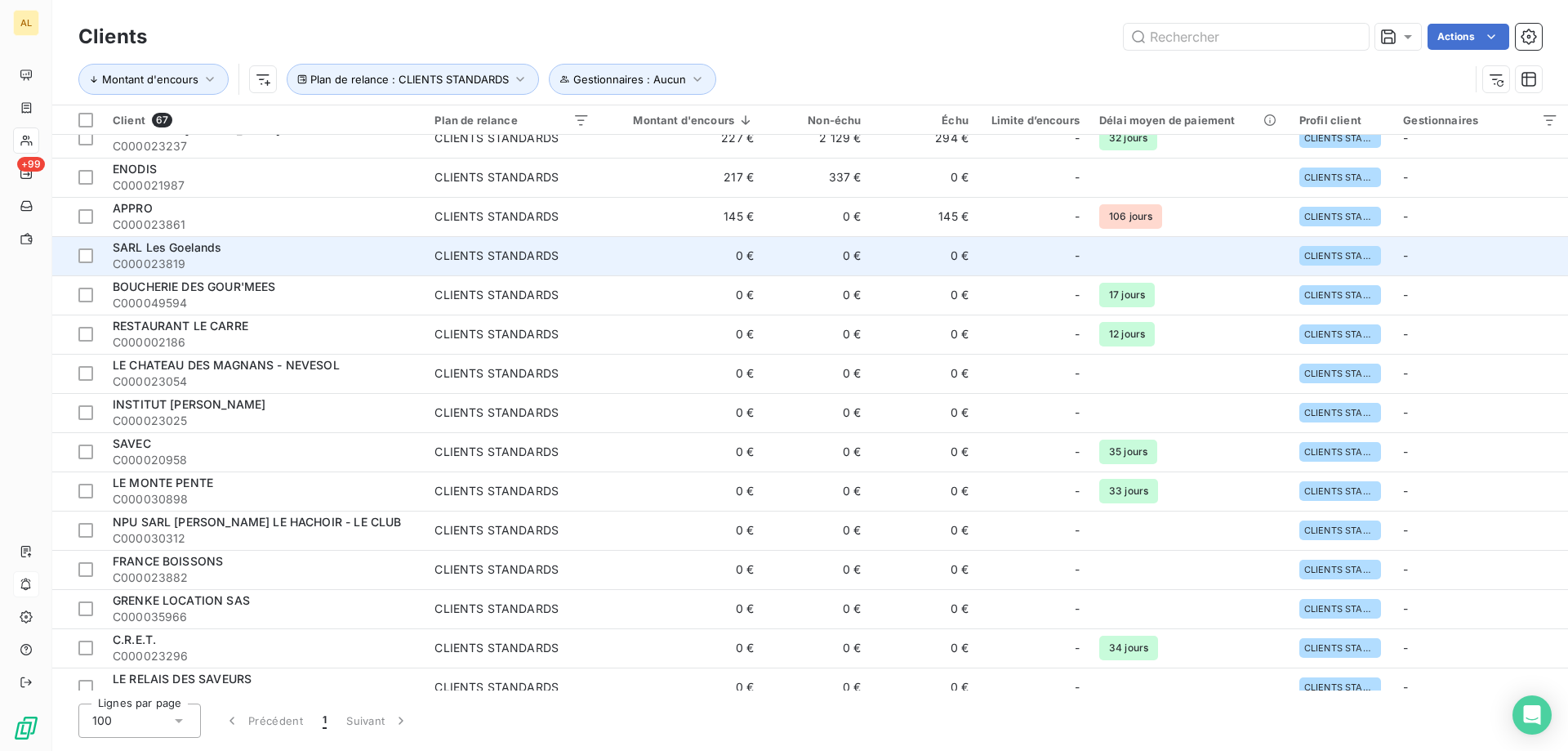
scroll to position [327, 0]
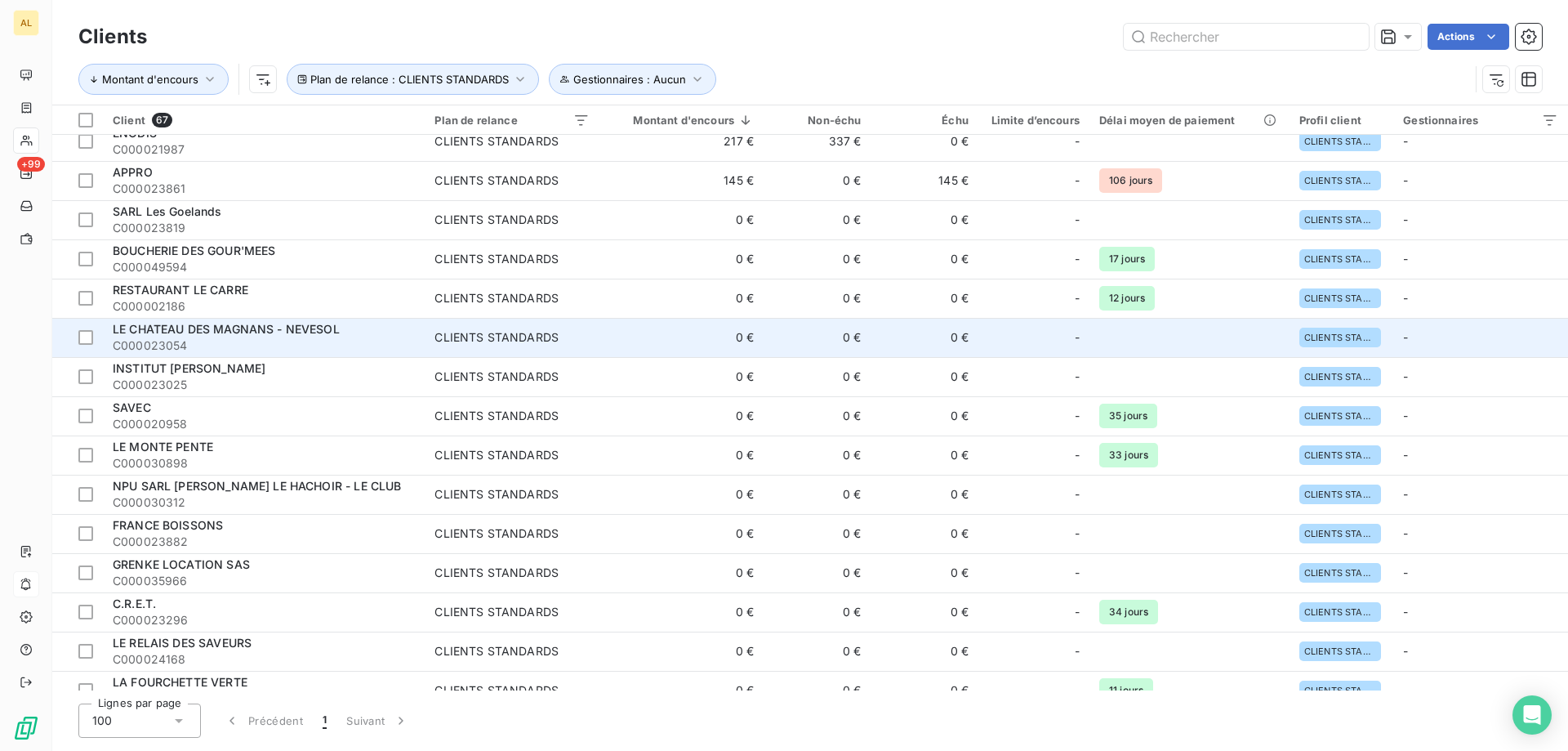
click at [351, 328] on div "LE CHATEAU DES MAGNANS - NEVESOL" at bounding box center [263, 329] width 302 height 16
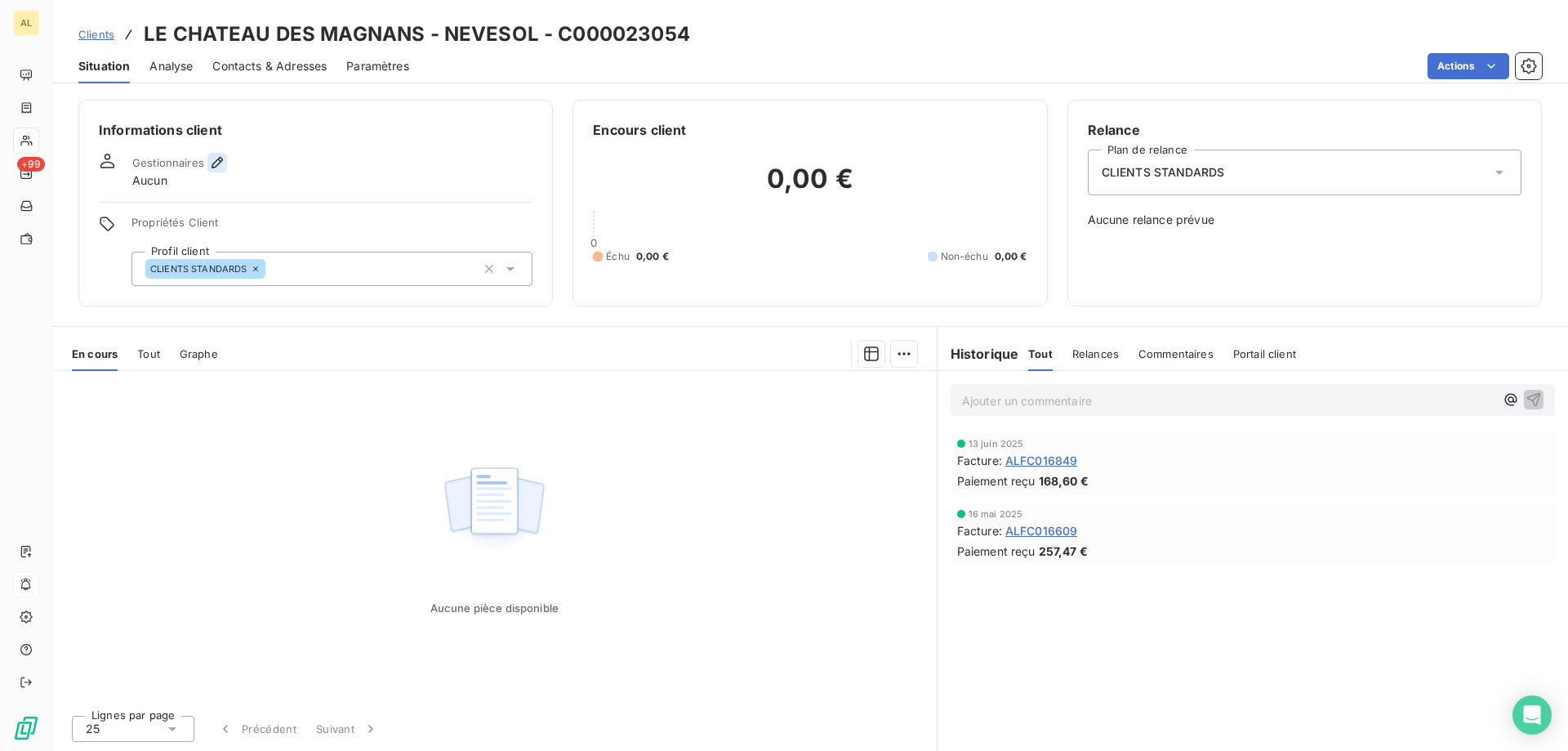
click at [211, 165] on icon "button" at bounding box center [217, 162] width 12 height 12
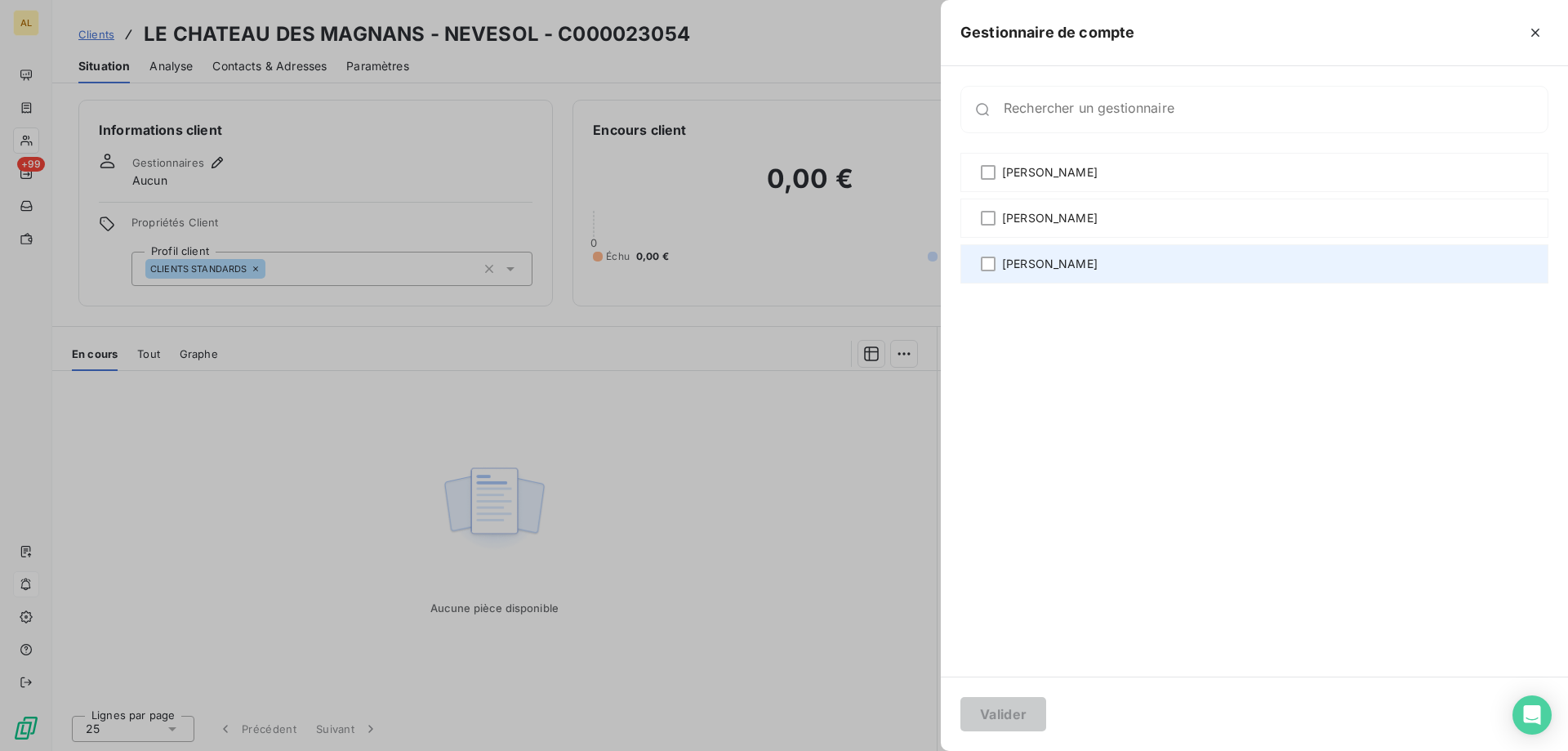
click at [1165, 256] on div "[PERSON_NAME]" at bounding box center [1254, 264] width 588 height 39
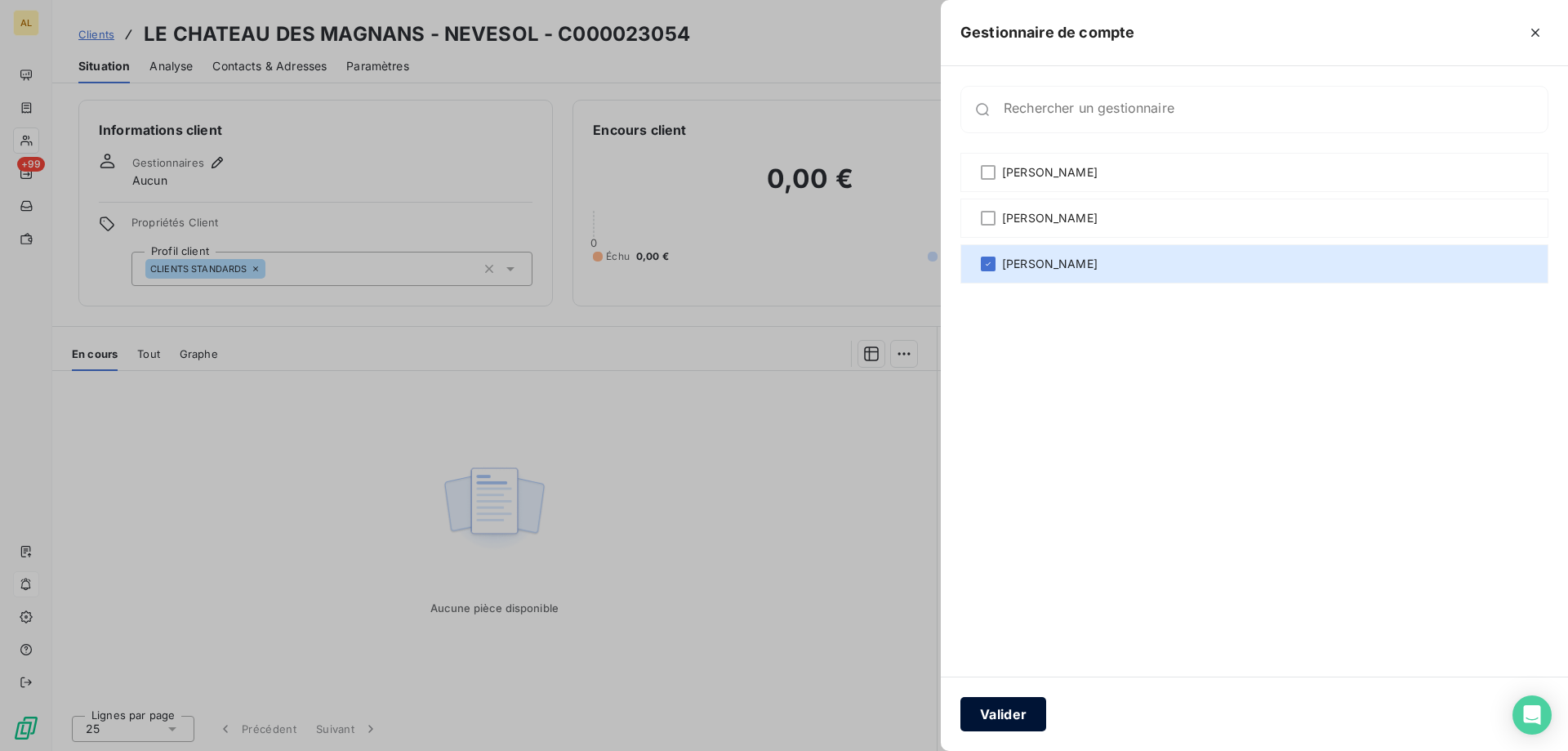
click at [1016, 708] on button "Valider" at bounding box center [1004, 713] width 86 height 34
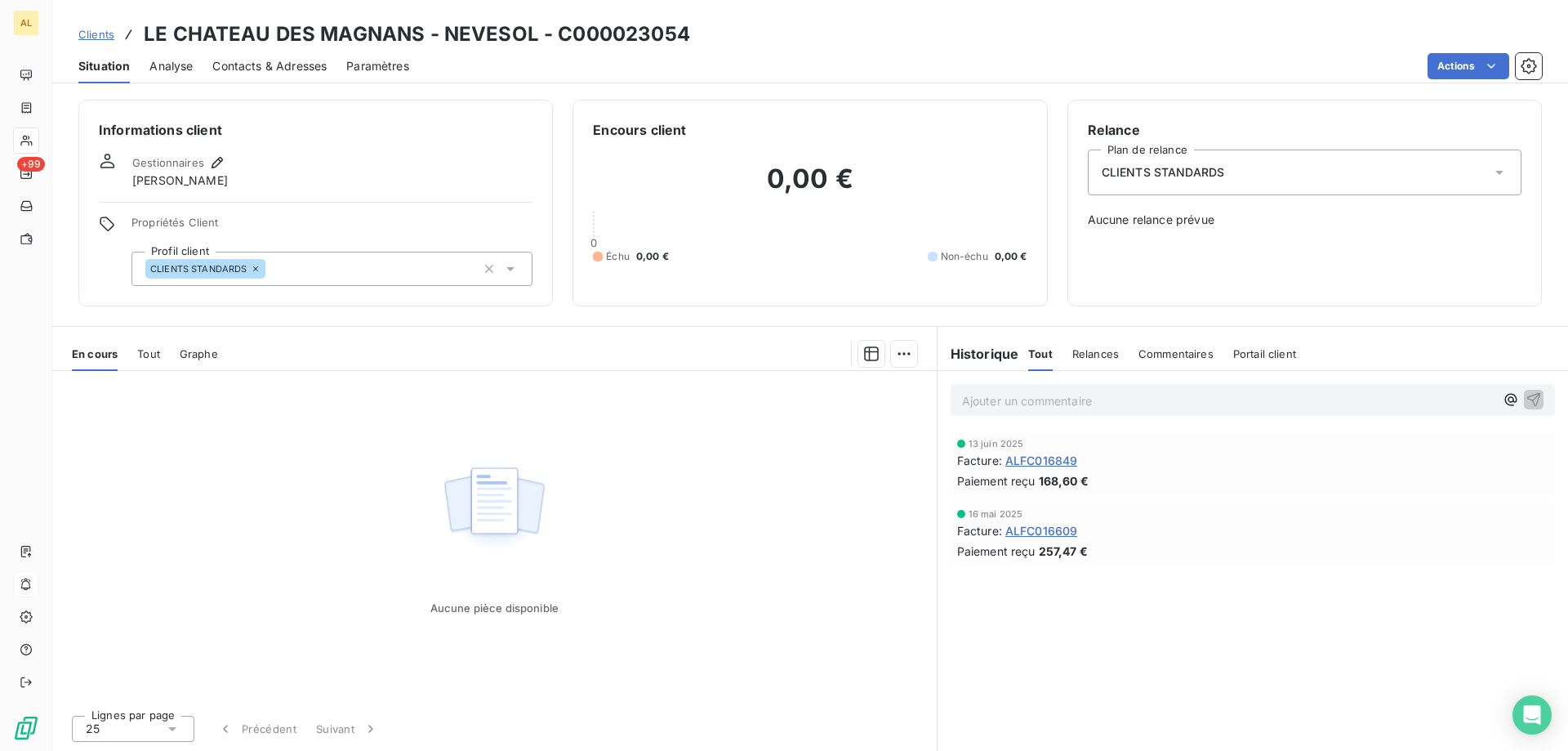
click at [90, 30] on span "Clients" at bounding box center [96, 34] width 36 height 13
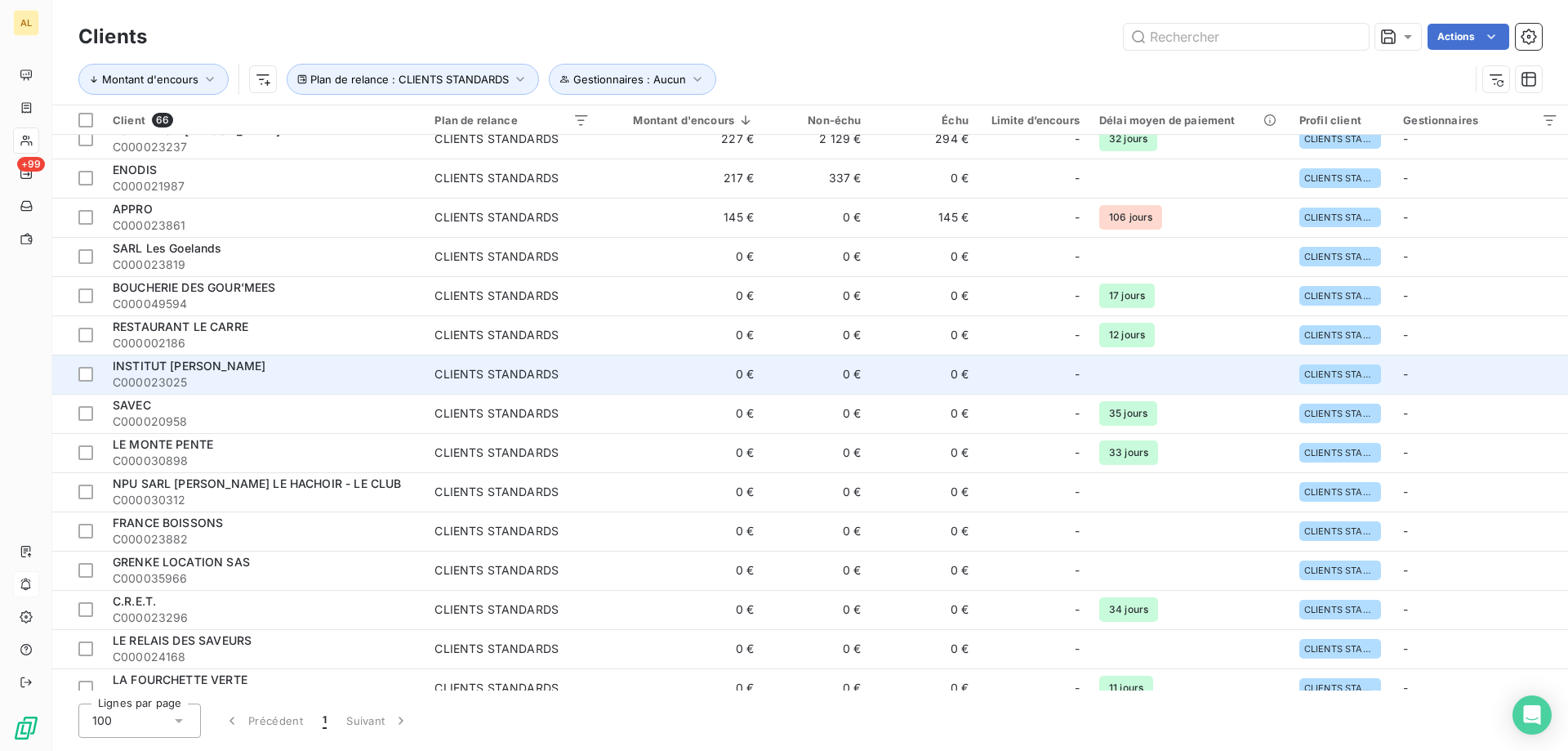
scroll to position [327, 0]
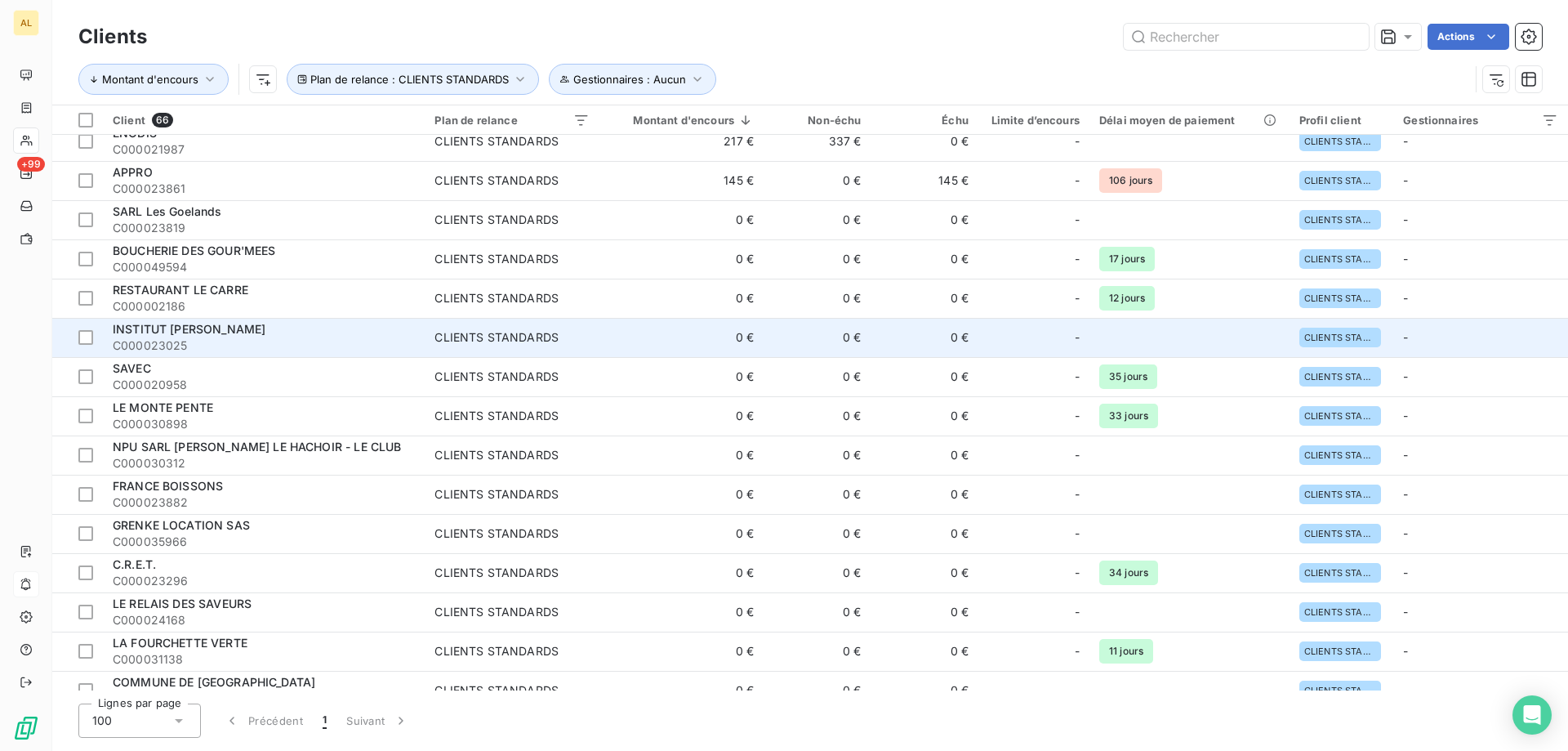
click at [295, 326] on div "INSTITUT [PERSON_NAME]" at bounding box center [263, 329] width 302 height 16
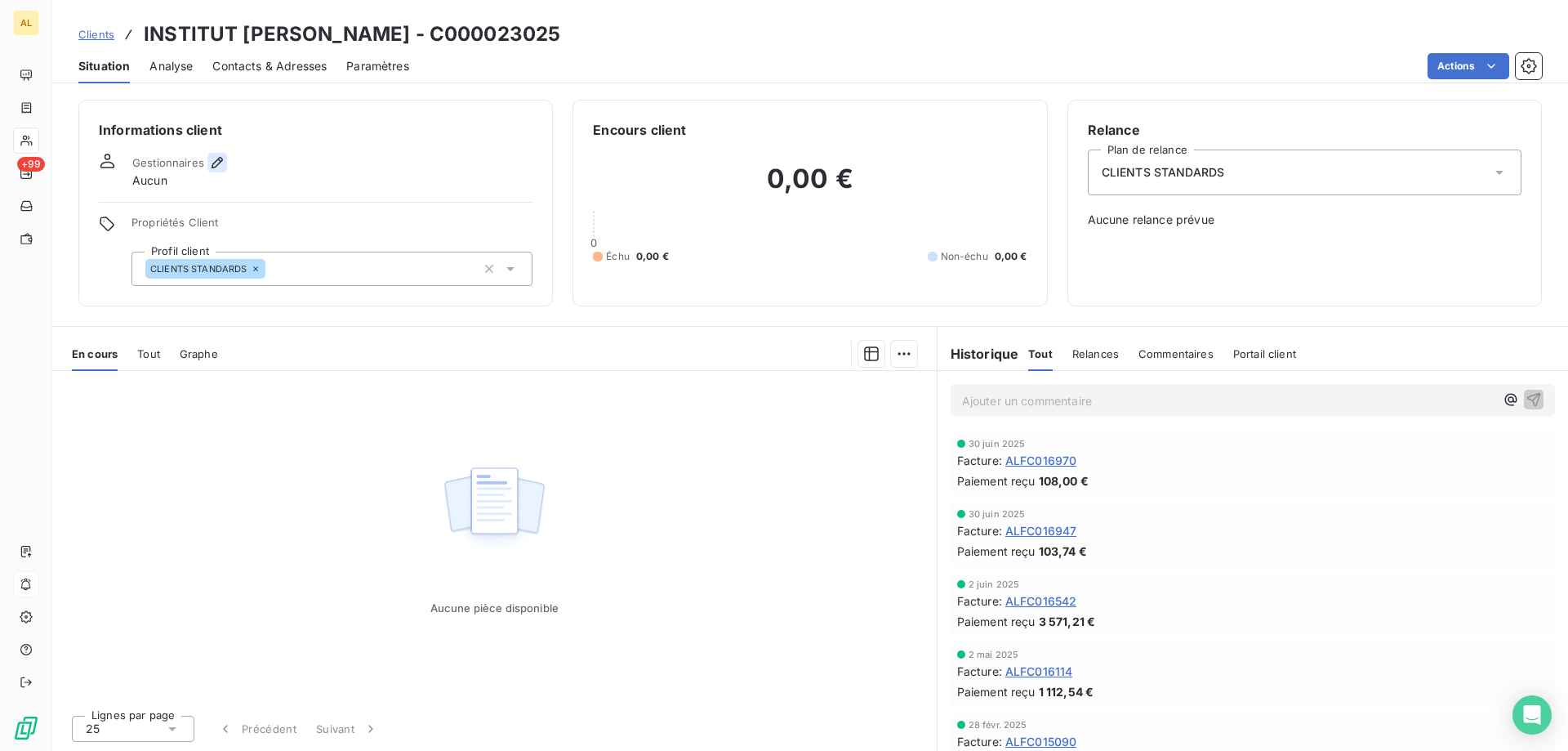
click at [211, 160] on icon "button" at bounding box center [217, 162] width 16 height 16
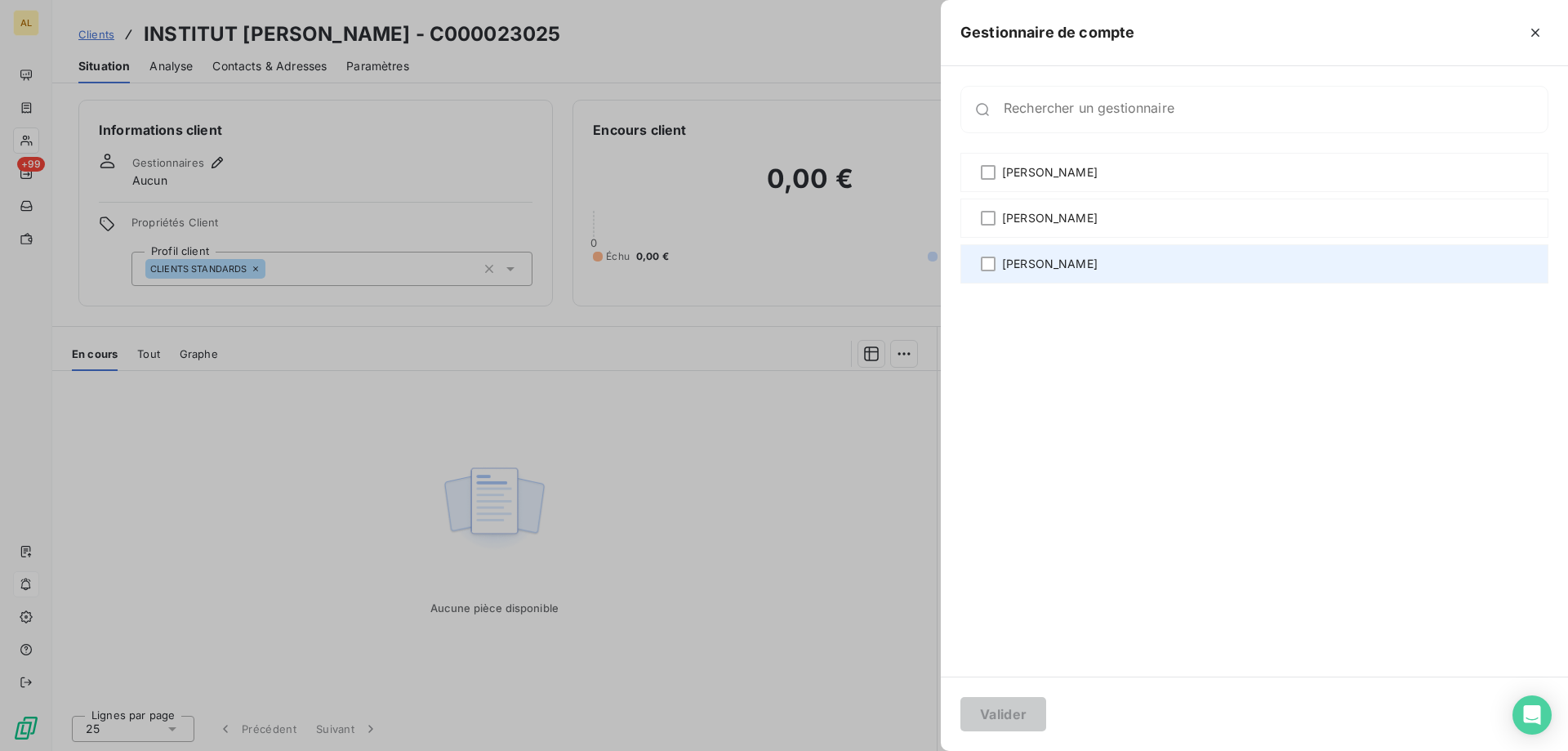
click at [1077, 263] on div "[PERSON_NAME]" at bounding box center [1254, 264] width 588 height 39
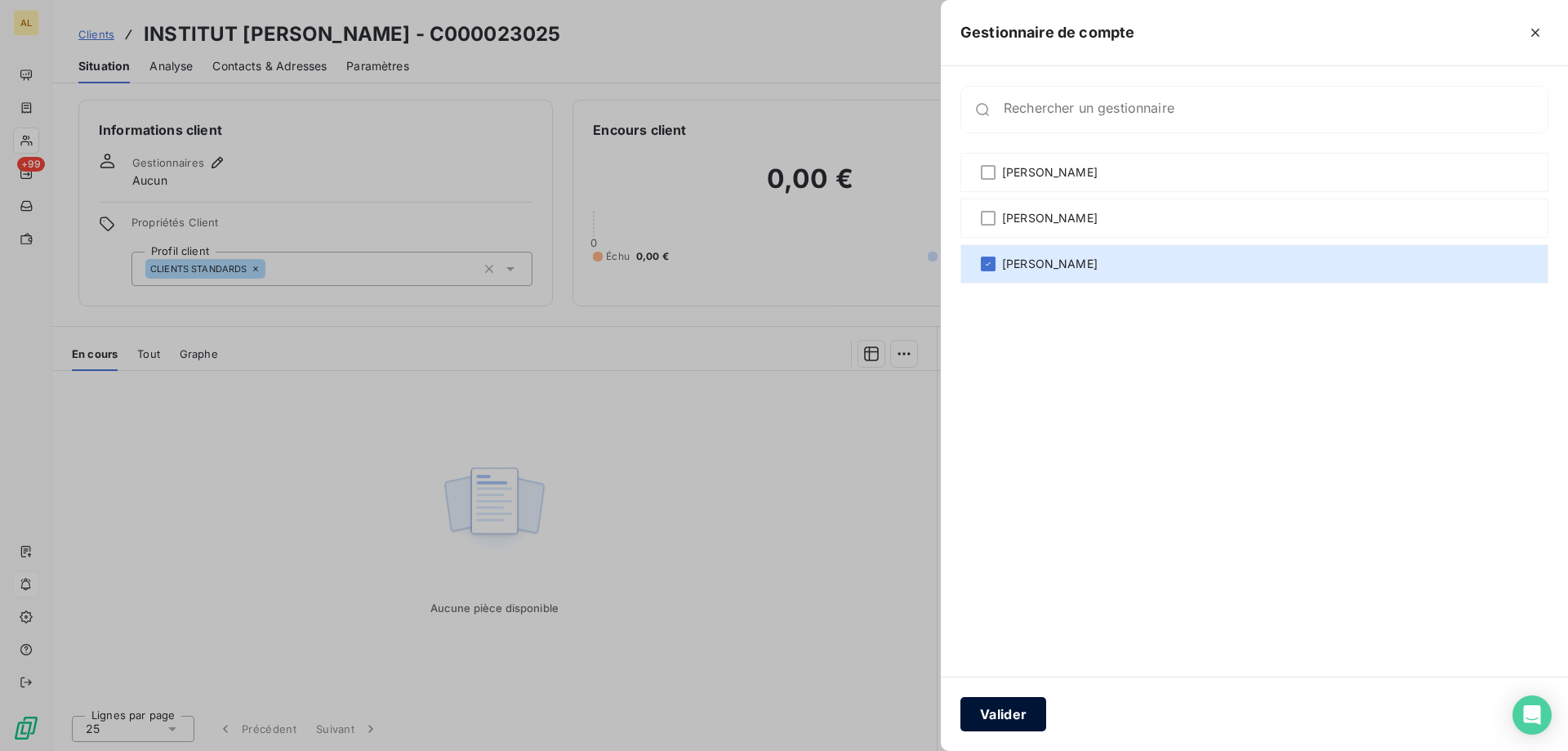
click at [1001, 709] on button "Valider" at bounding box center [1004, 713] width 86 height 34
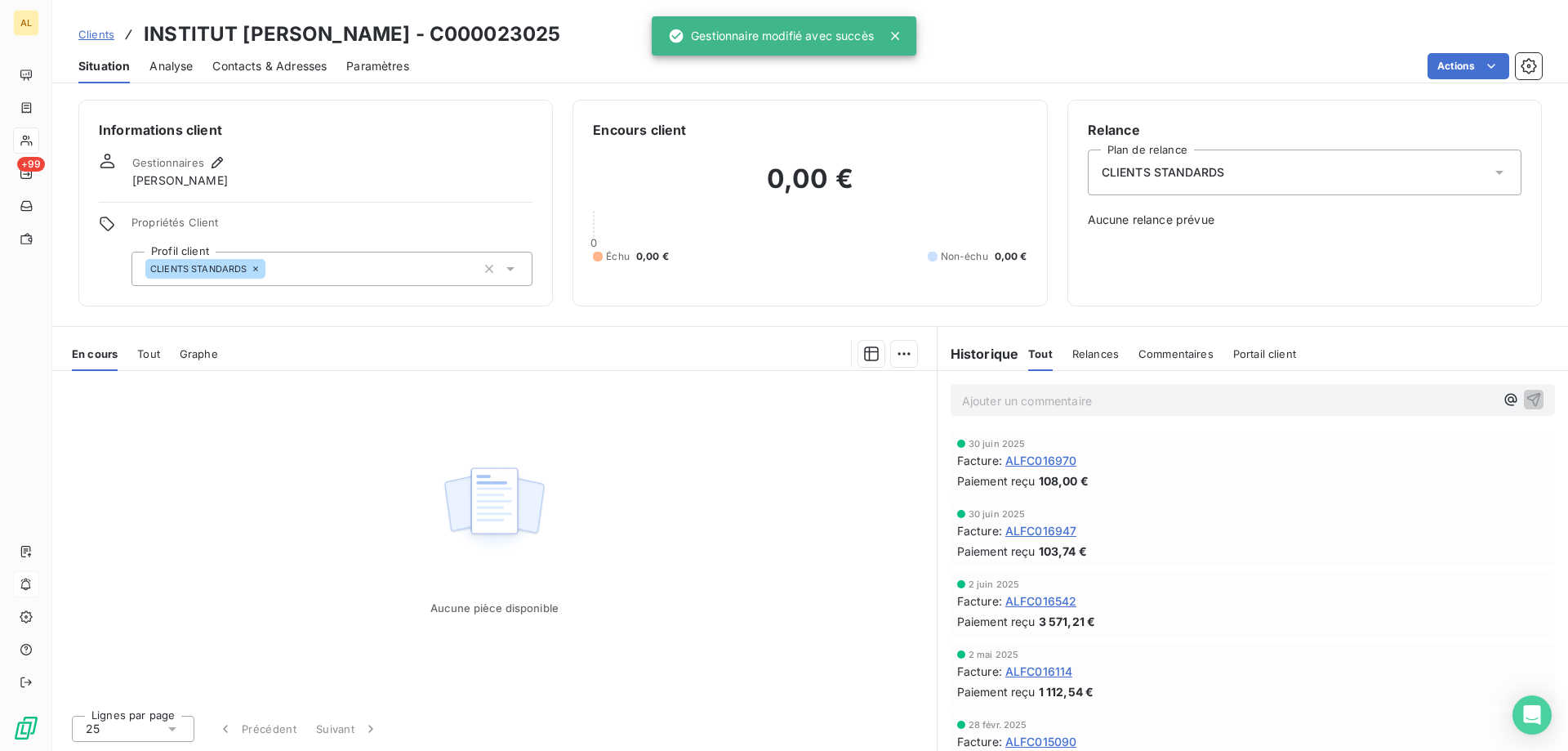
click at [104, 33] on span "Clients" at bounding box center [96, 34] width 36 height 13
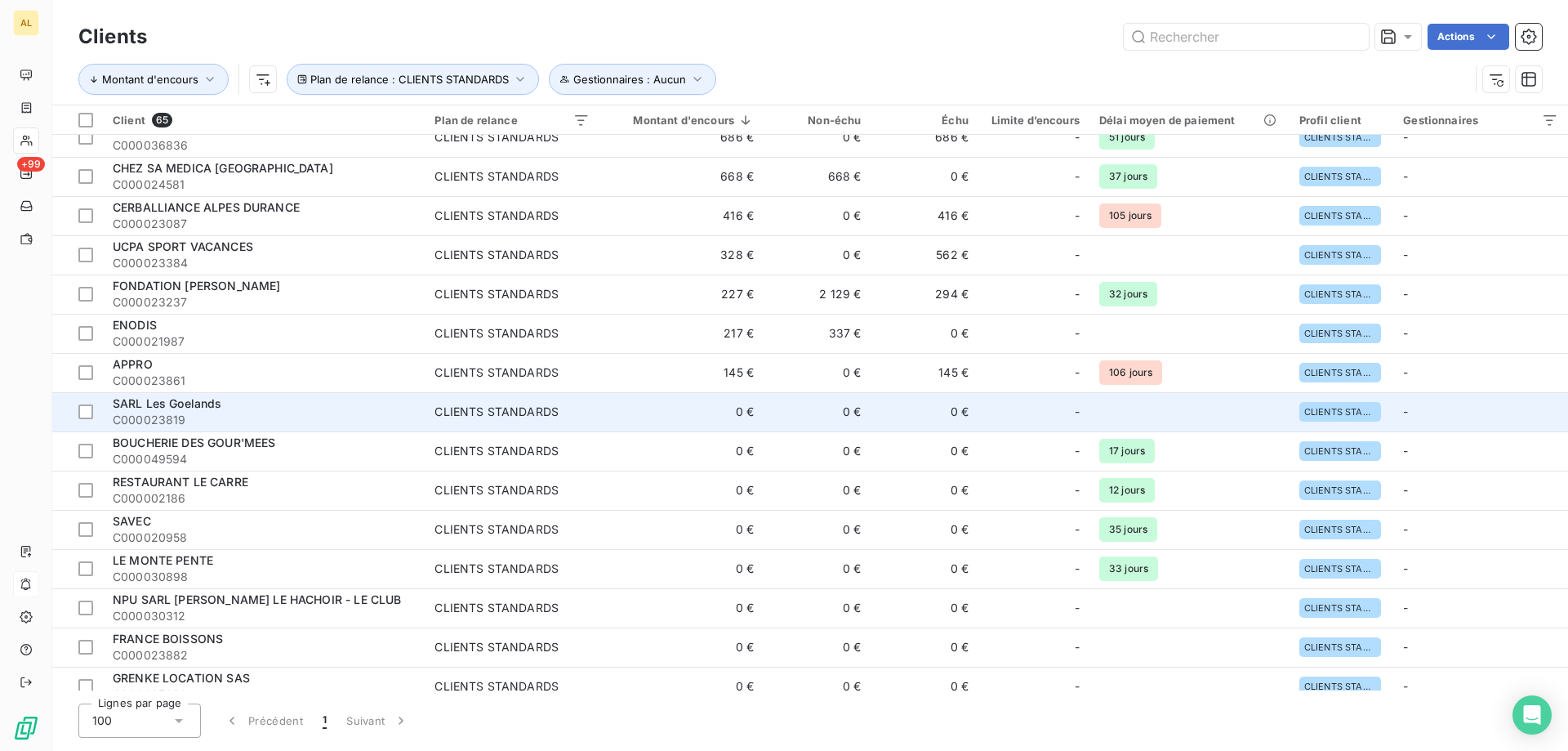
scroll to position [163, 0]
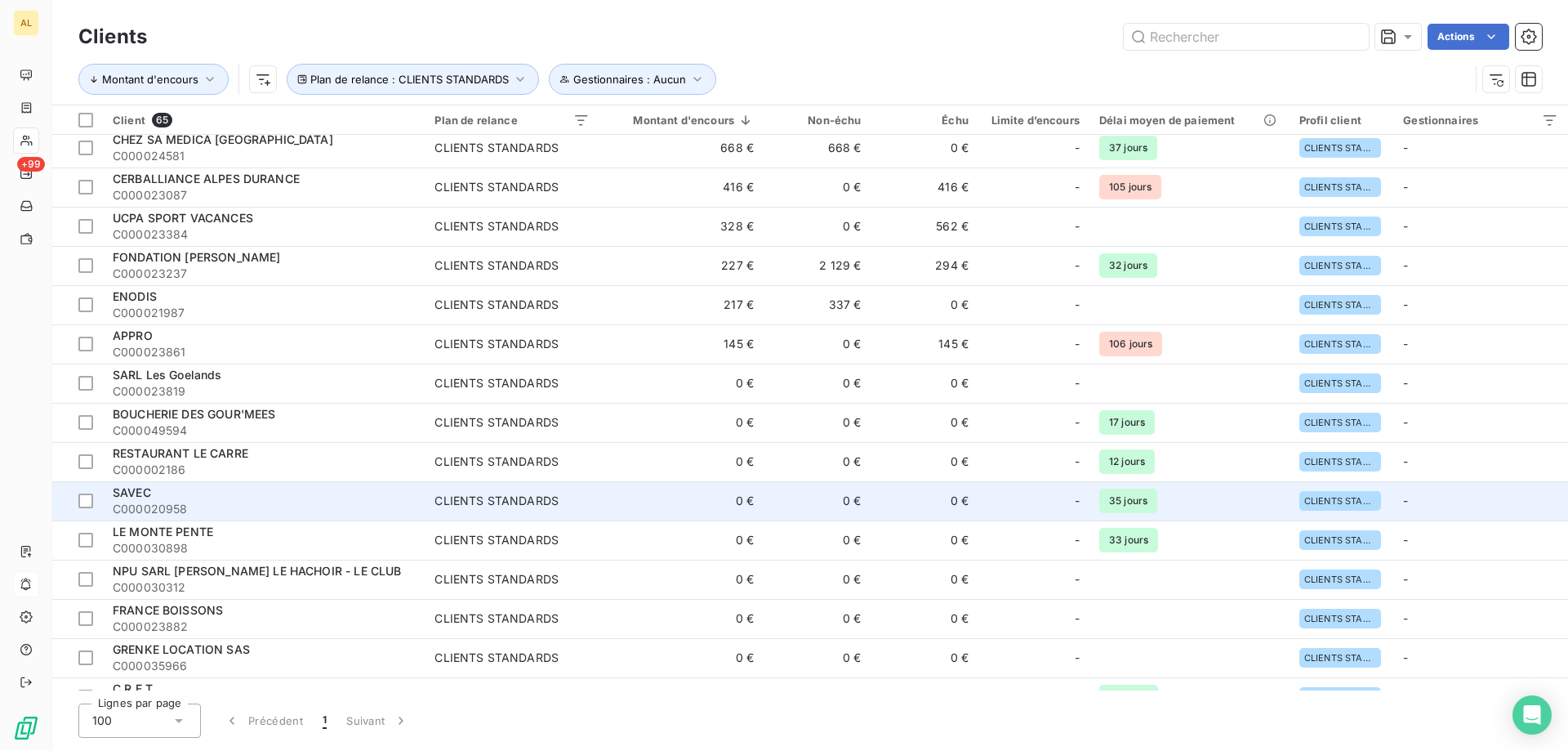
click at [218, 496] on div "SAVEC" at bounding box center [263, 492] width 302 height 16
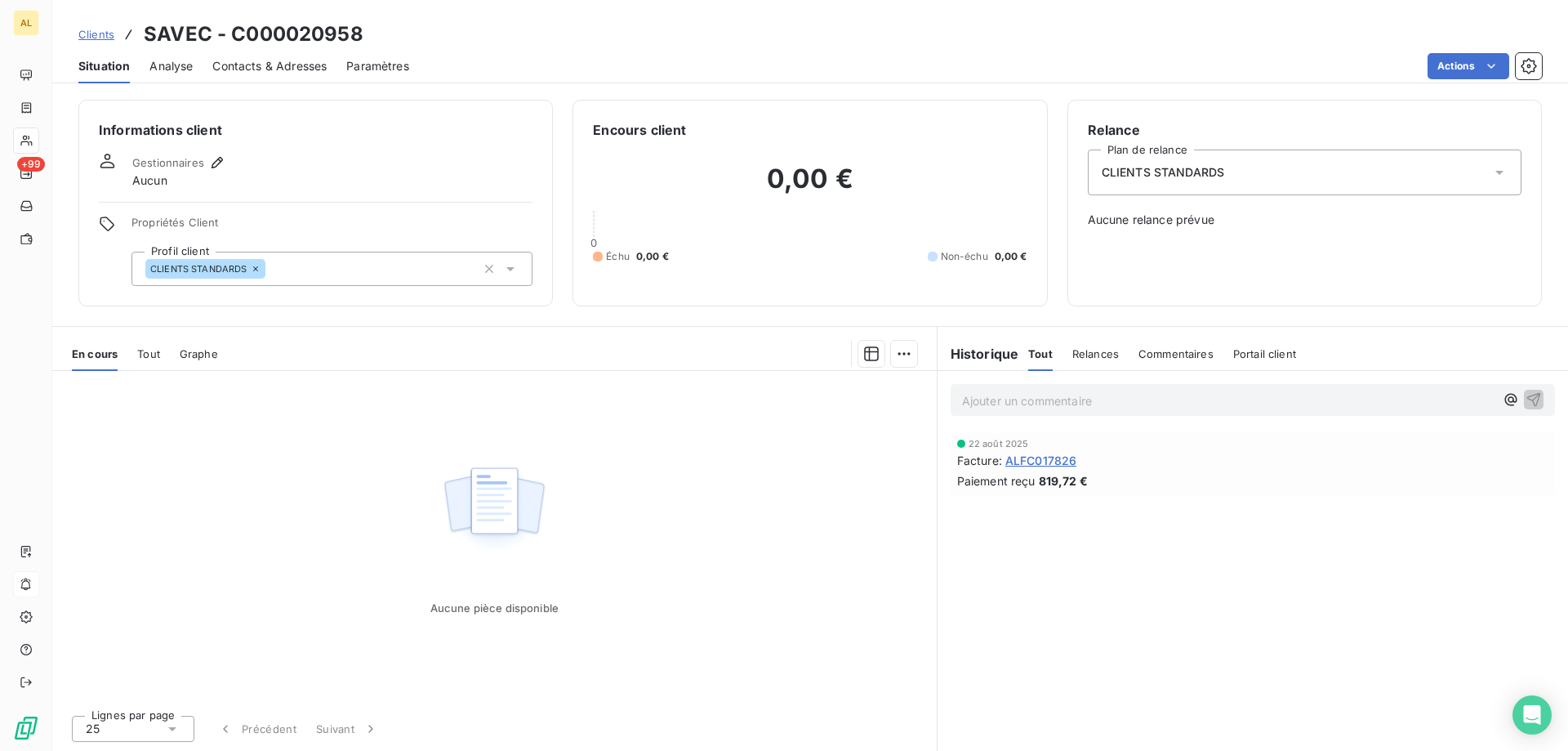
click at [457, 277] on div "CLIENTS STANDARDS" at bounding box center [332, 269] width 401 height 34
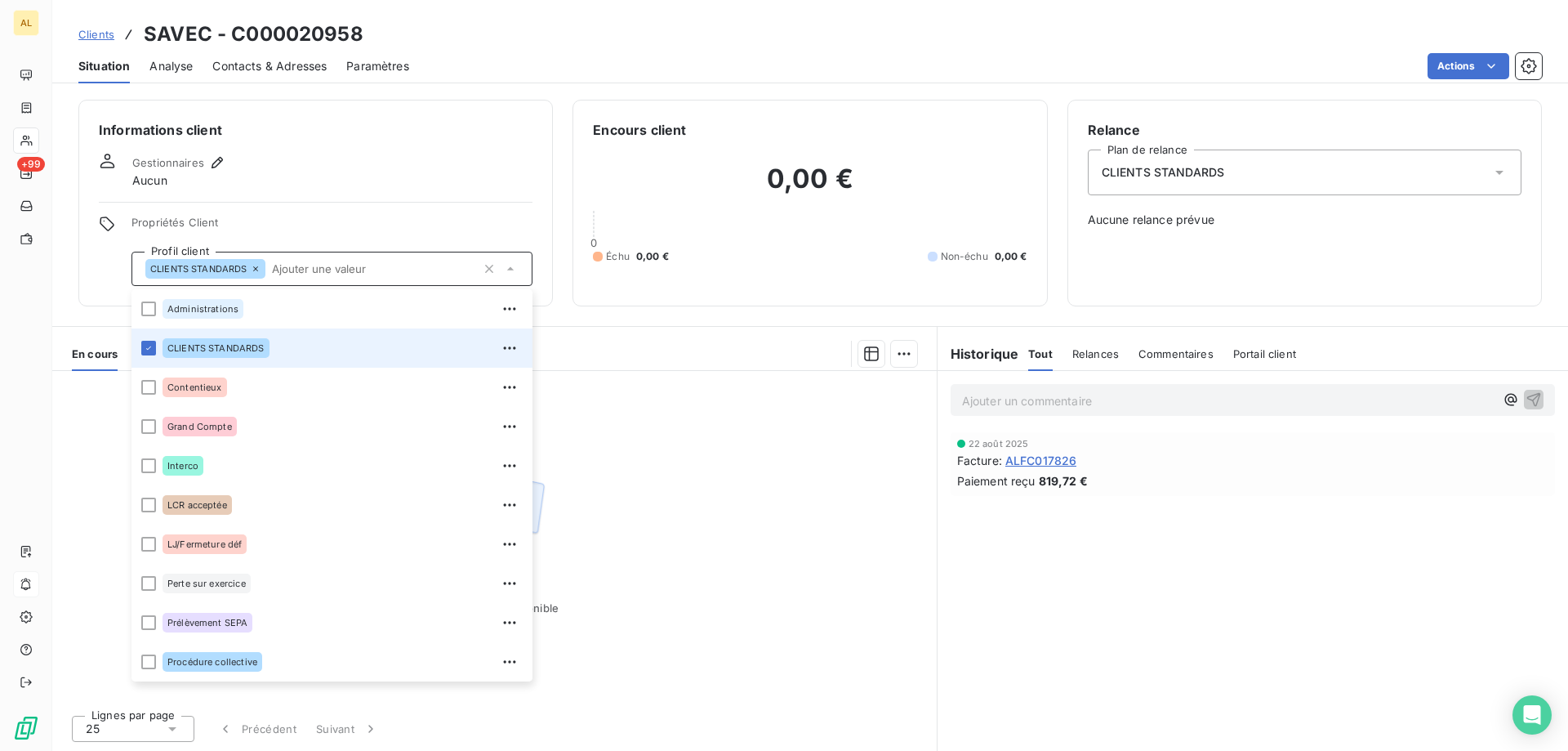
drag, startPoint x: 147, startPoint y: 342, endPoint x: 130, endPoint y: 390, distance: 50.9
click at [145, 342] on div at bounding box center [149, 348] width 14 height 14
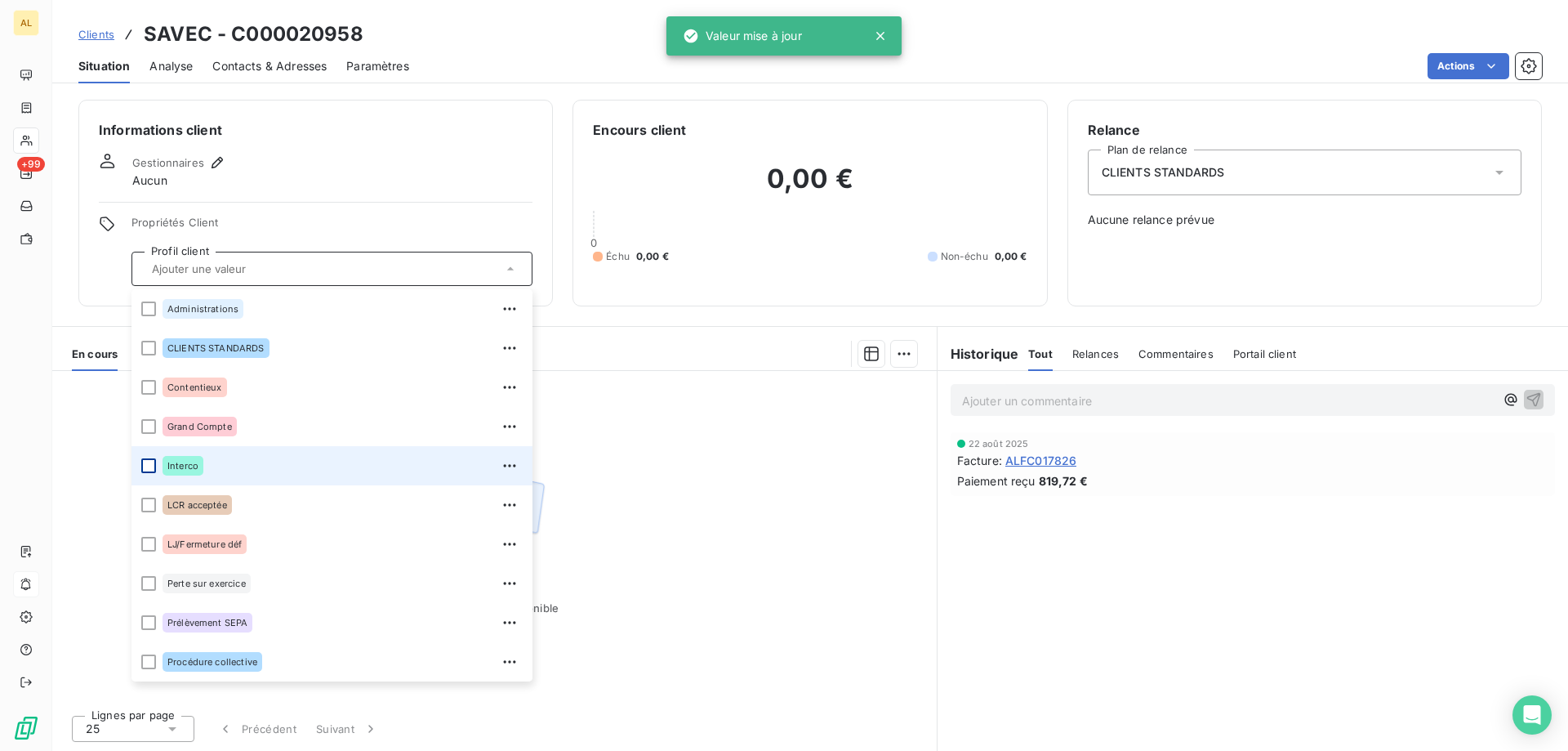
click at [148, 459] on div at bounding box center [149, 465] width 14 height 14
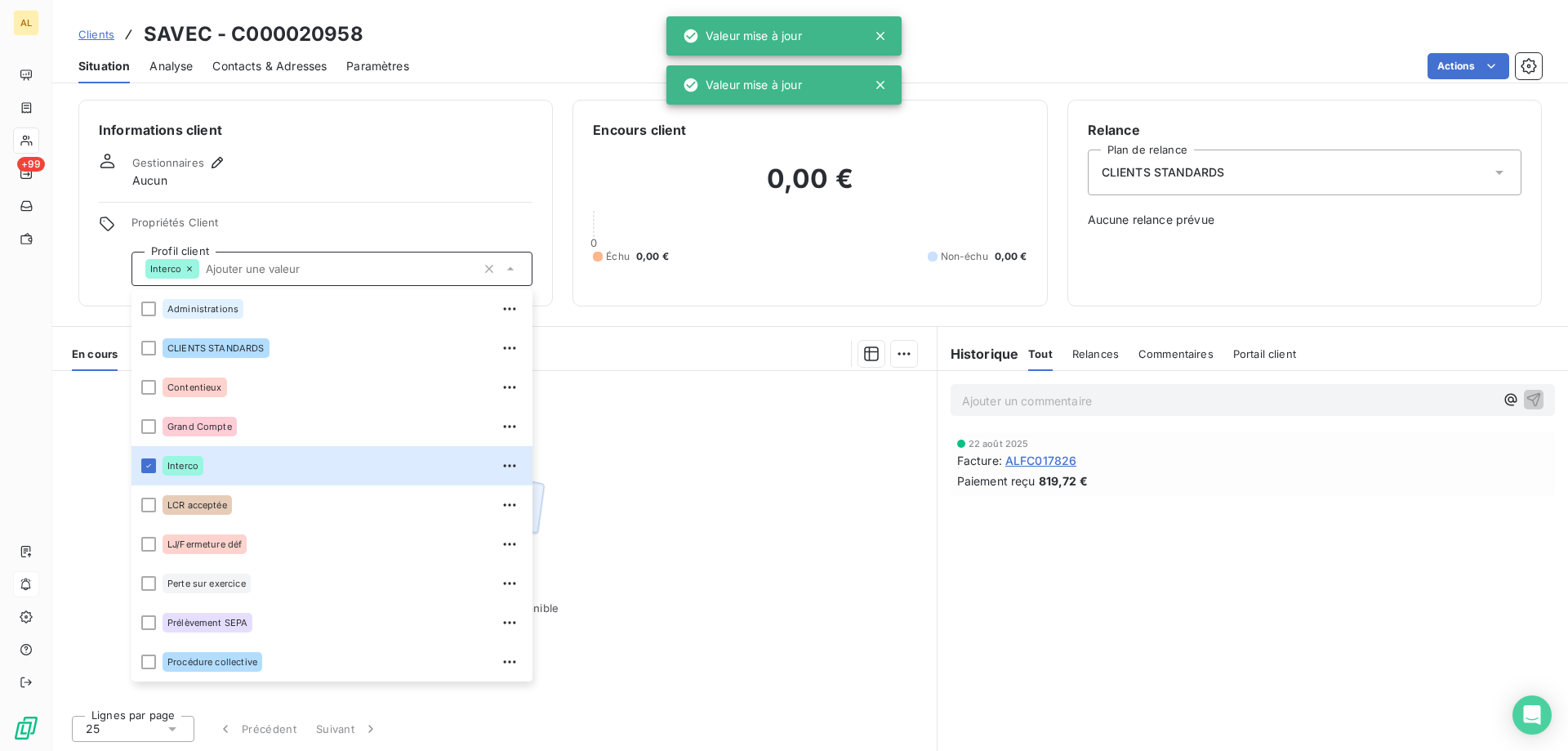
click at [1292, 170] on div "CLIENTS STANDARDS" at bounding box center [1305, 172] width 434 height 46
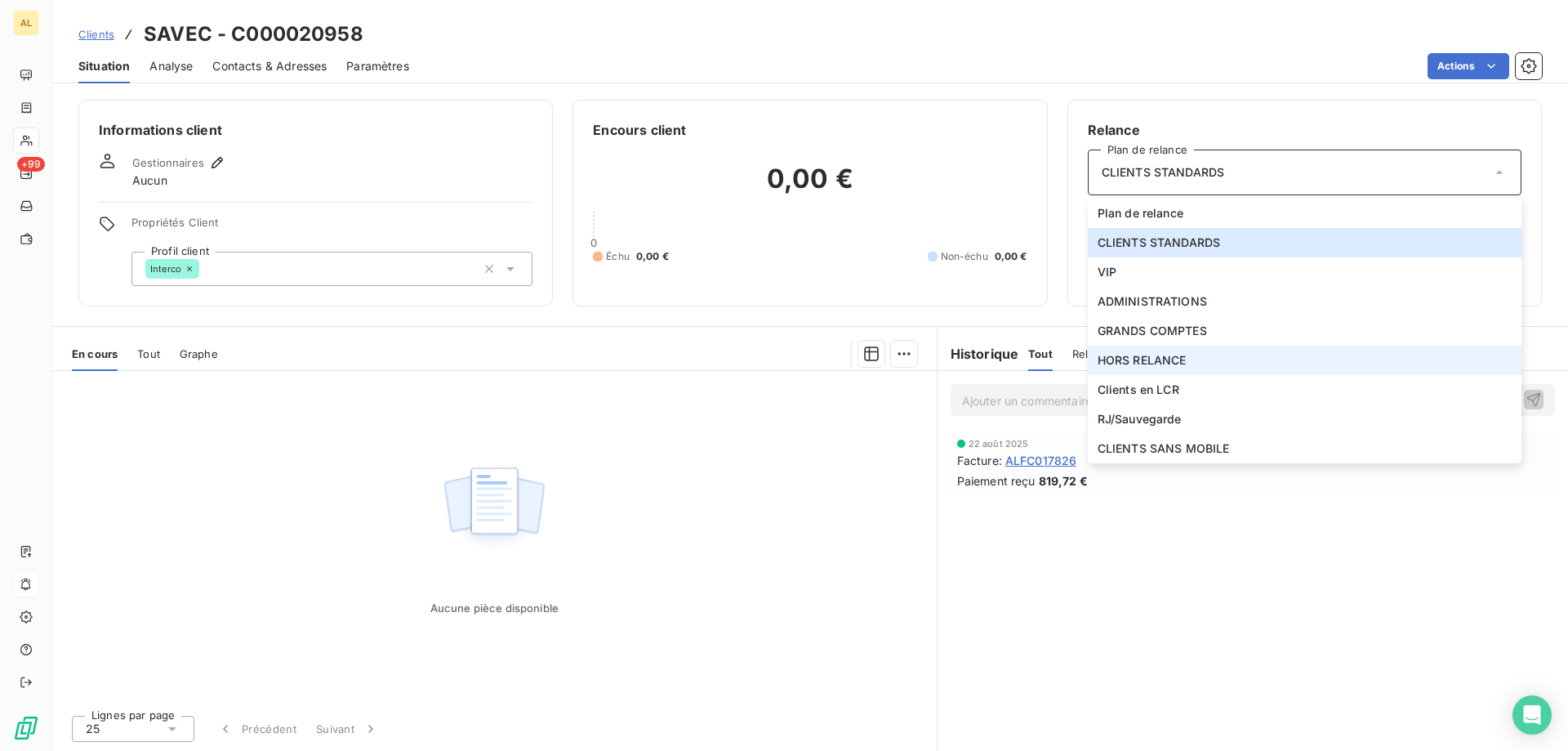
click at [1165, 359] on span "HORS RELANCE" at bounding box center [1142, 360] width 89 height 16
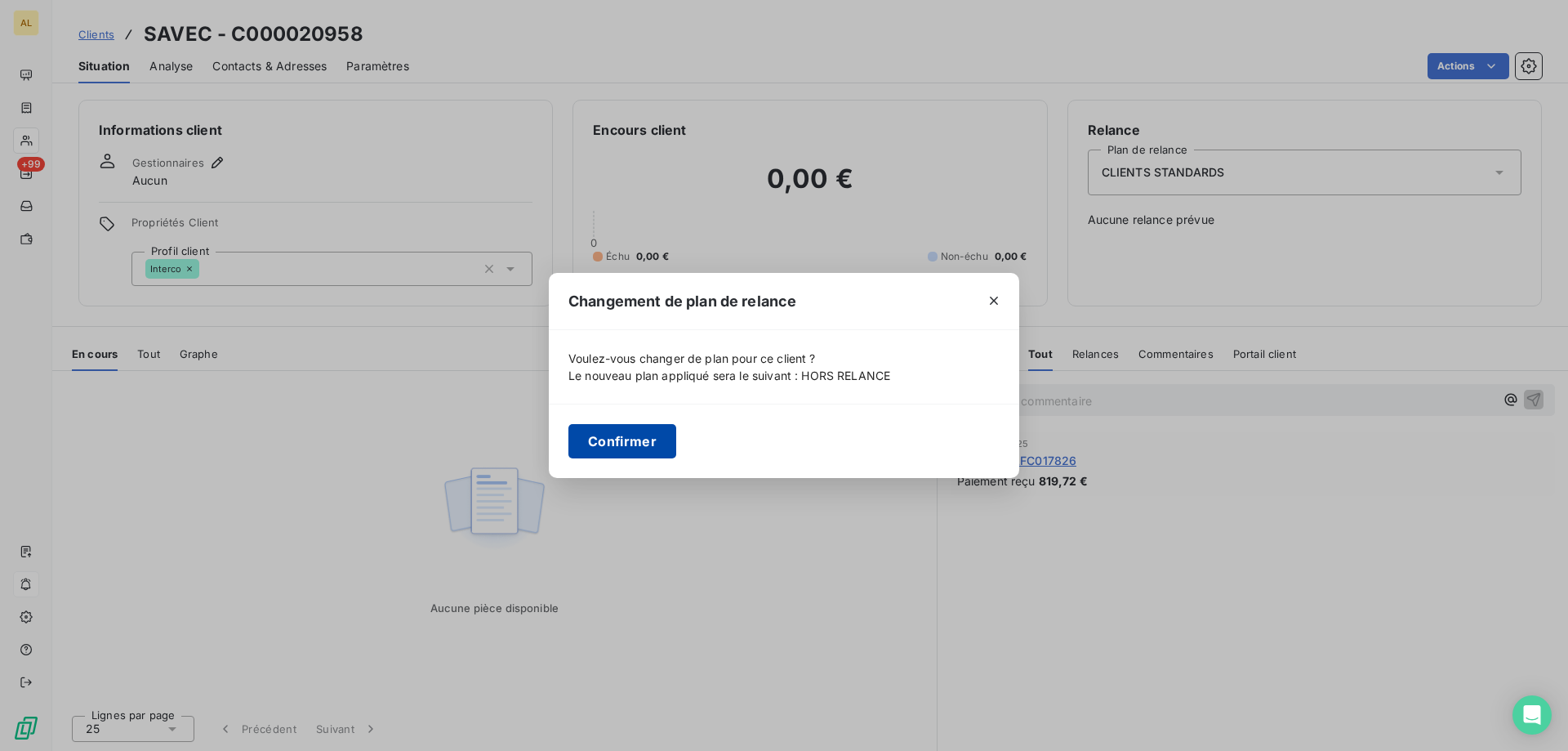
click at [650, 438] on button "Confirmer" at bounding box center [622, 441] width 108 height 34
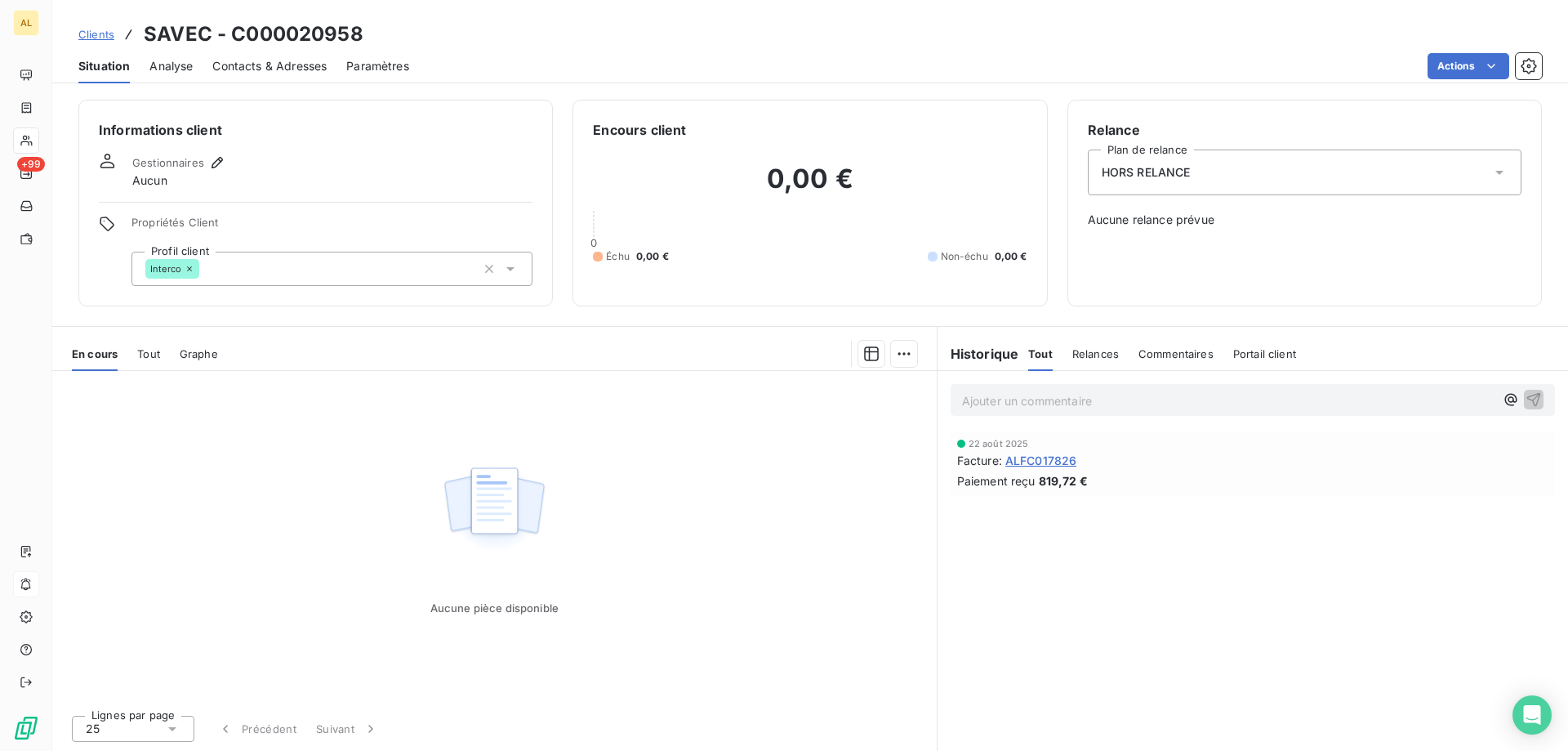
click at [97, 32] on span "Clients" at bounding box center [96, 34] width 36 height 13
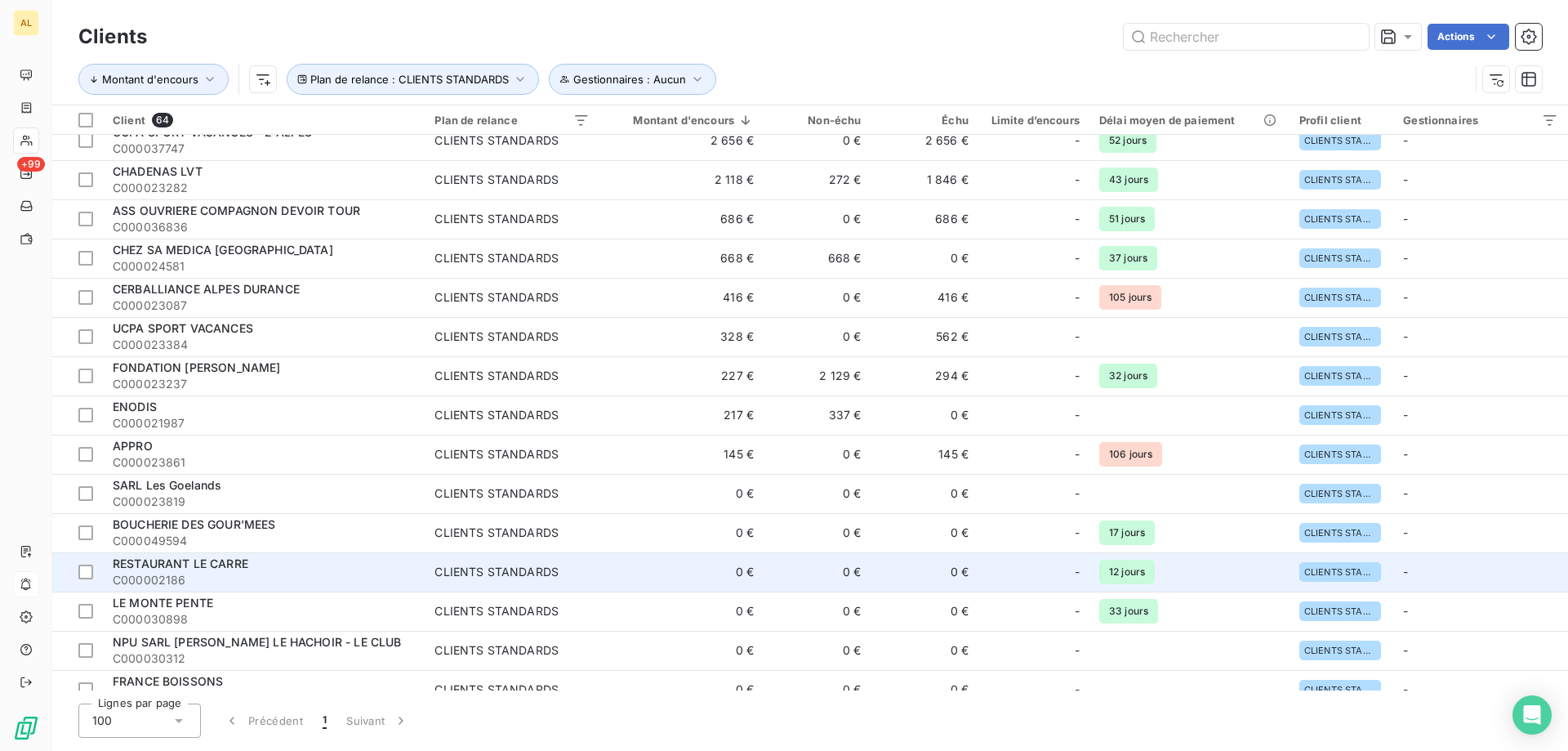
scroll to position [82, 0]
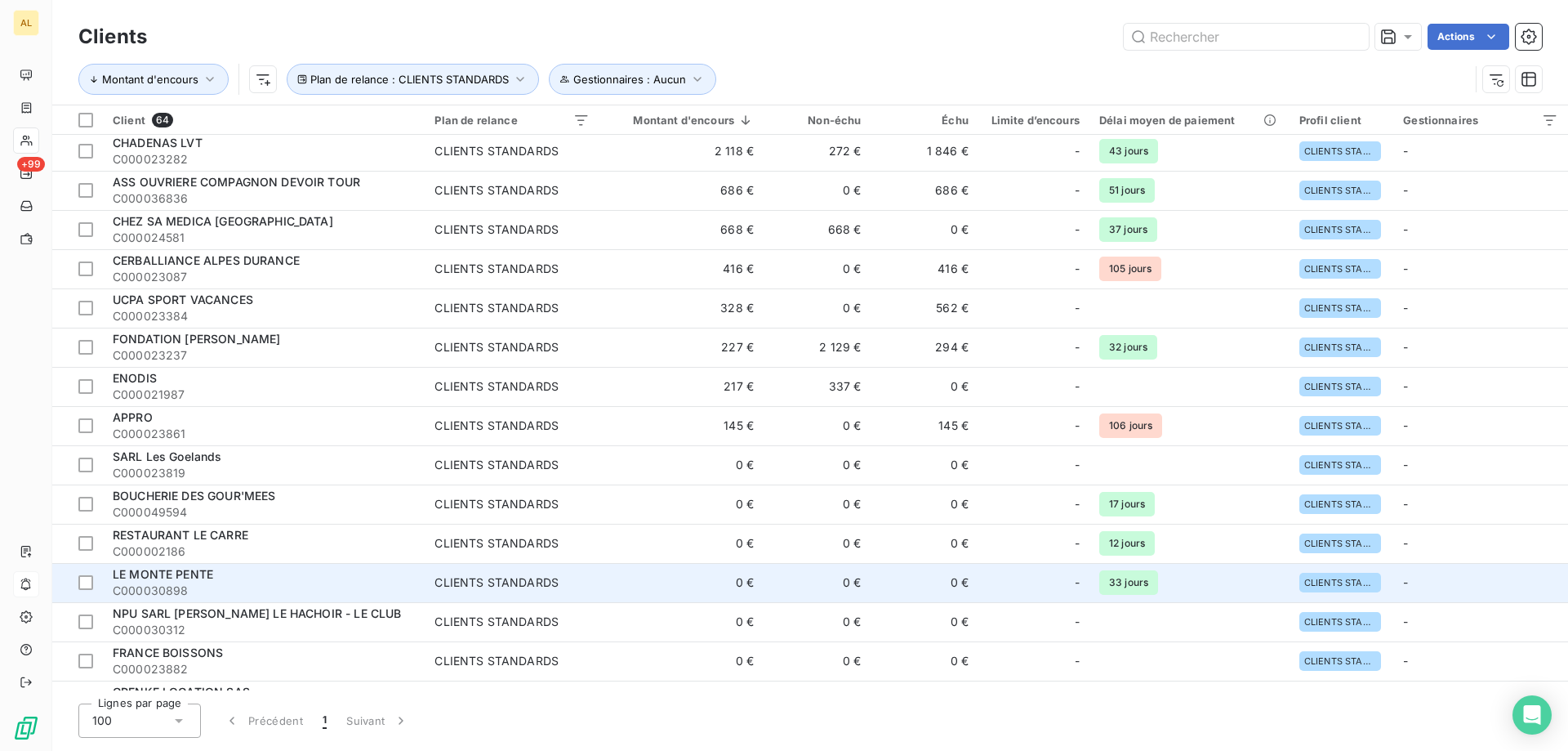
click at [354, 591] on span "C000030898" at bounding box center [263, 591] width 302 height 16
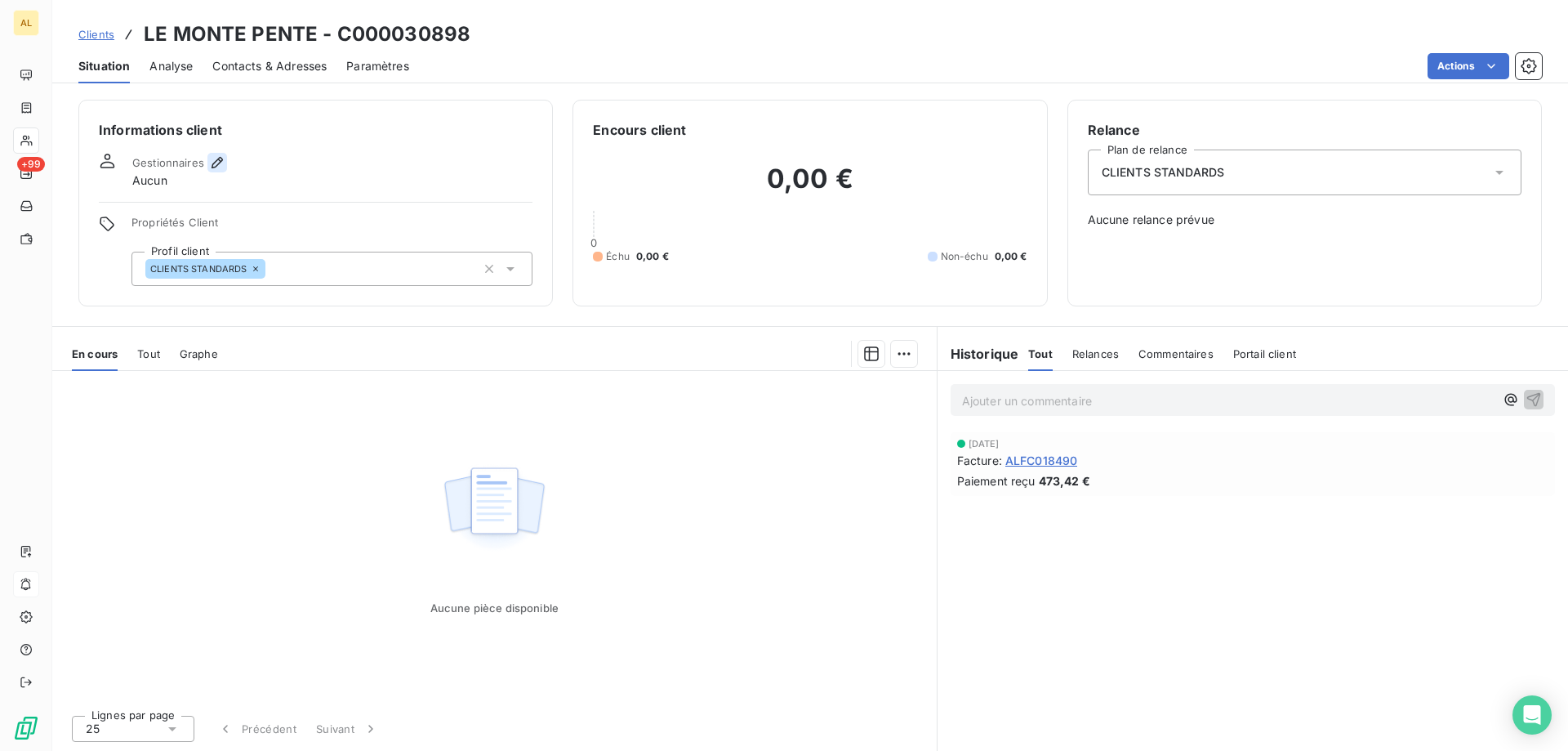
click at [216, 161] on icon "button" at bounding box center [217, 162] width 12 height 12
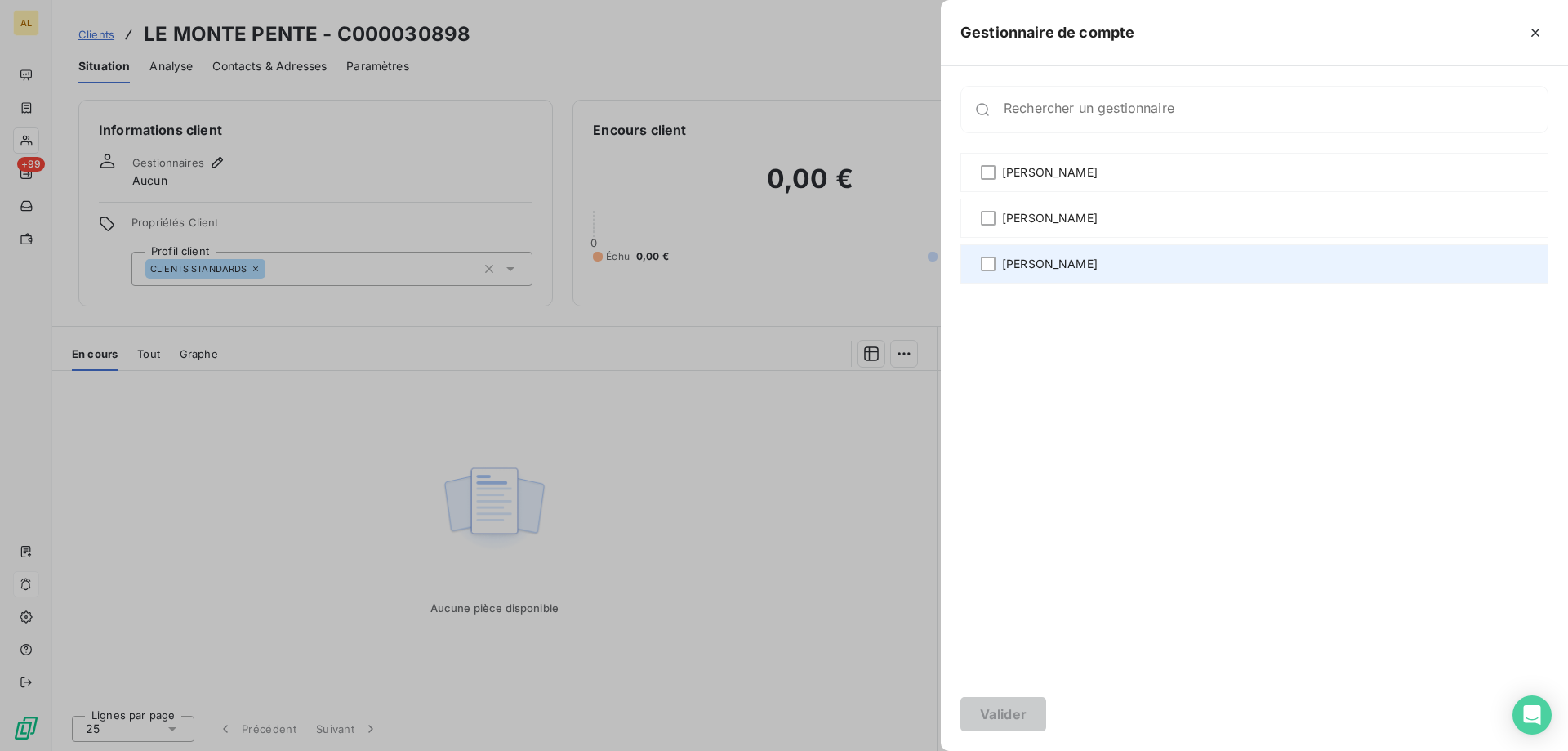
click at [1024, 265] on span "[PERSON_NAME]" at bounding box center [1049, 263] width 96 height 16
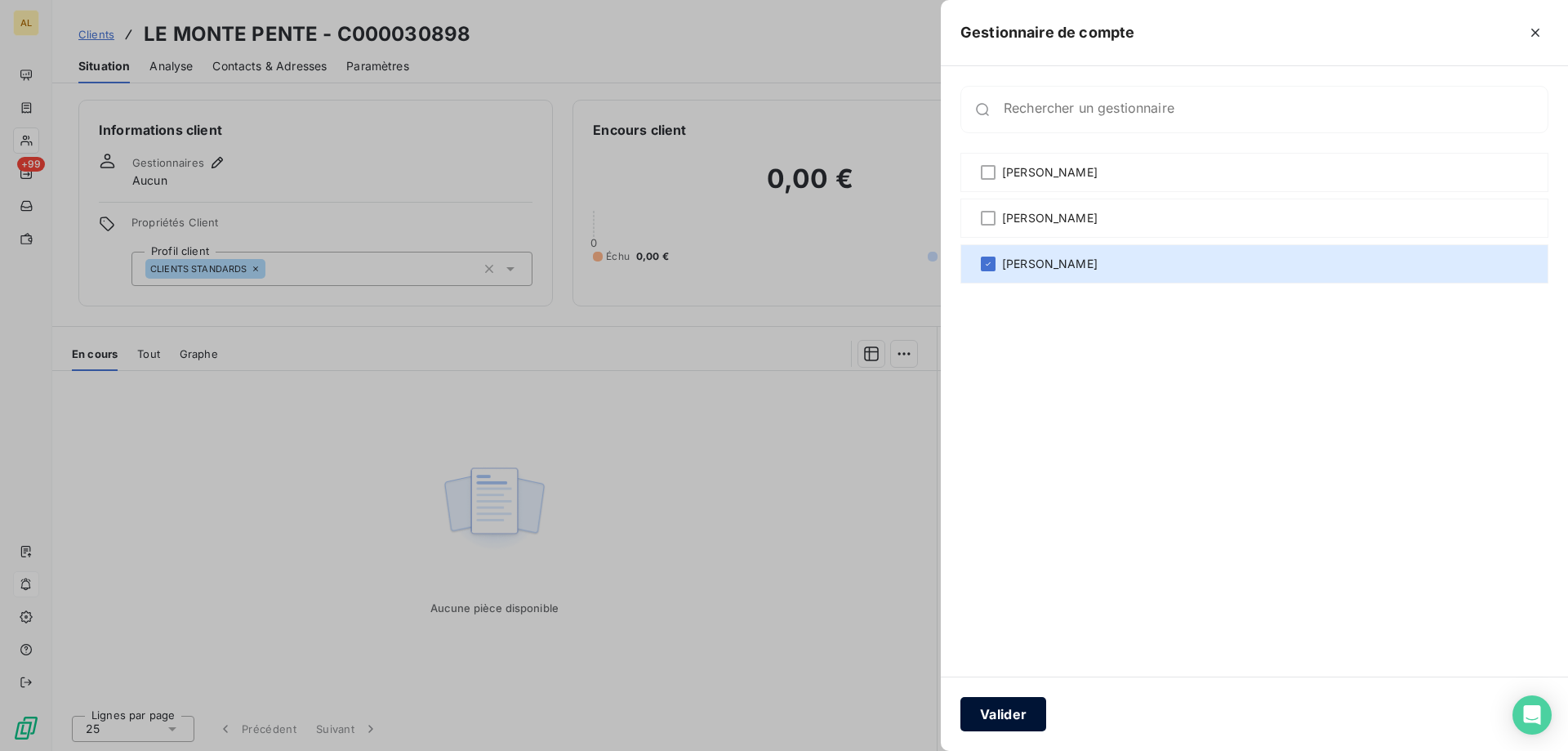
click at [1019, 712] on button "Valider" at bounding box center [1004, 713] width 86 height 34
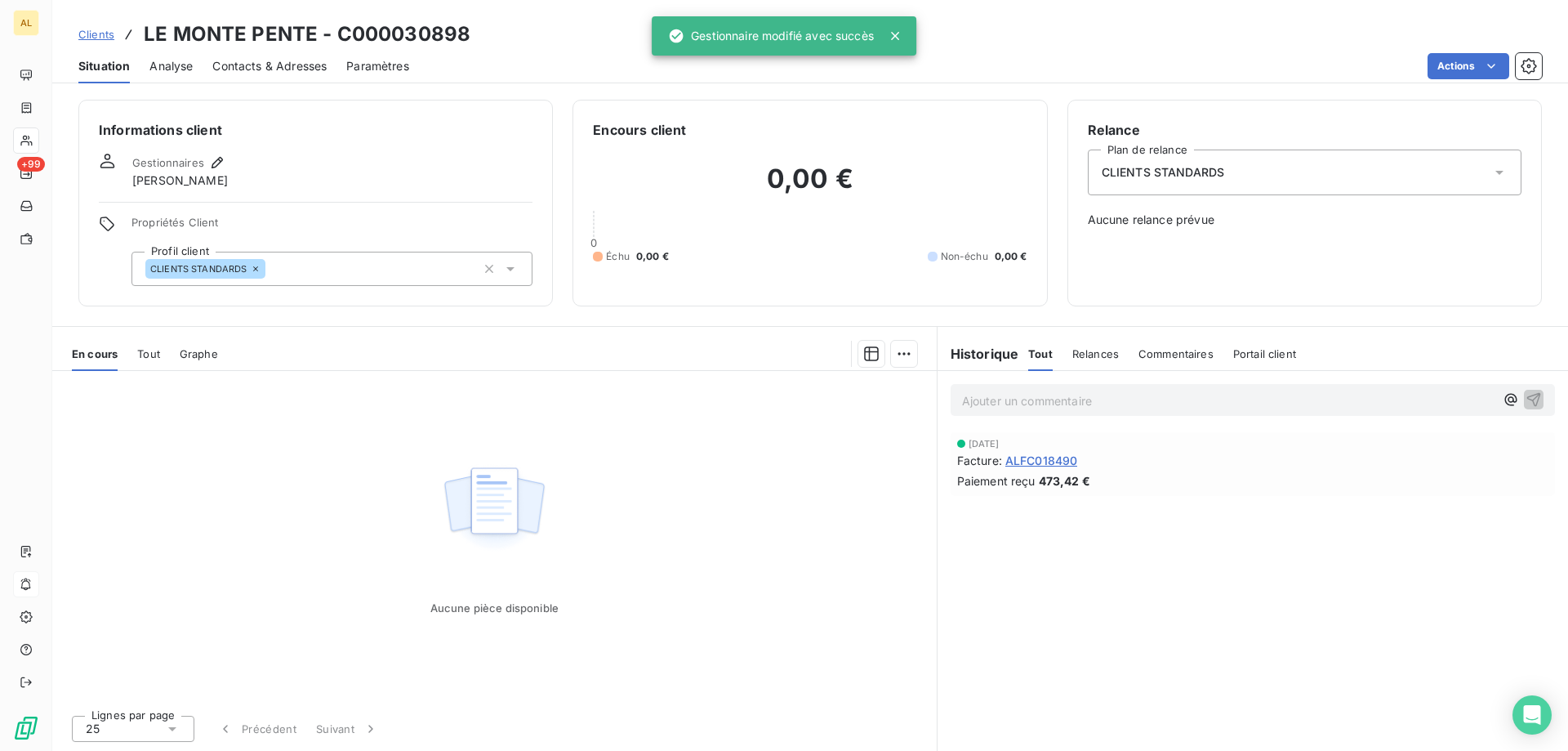
click at [88, 36] on span "Clients" at bounding box center [96, 34] width 36 height 13
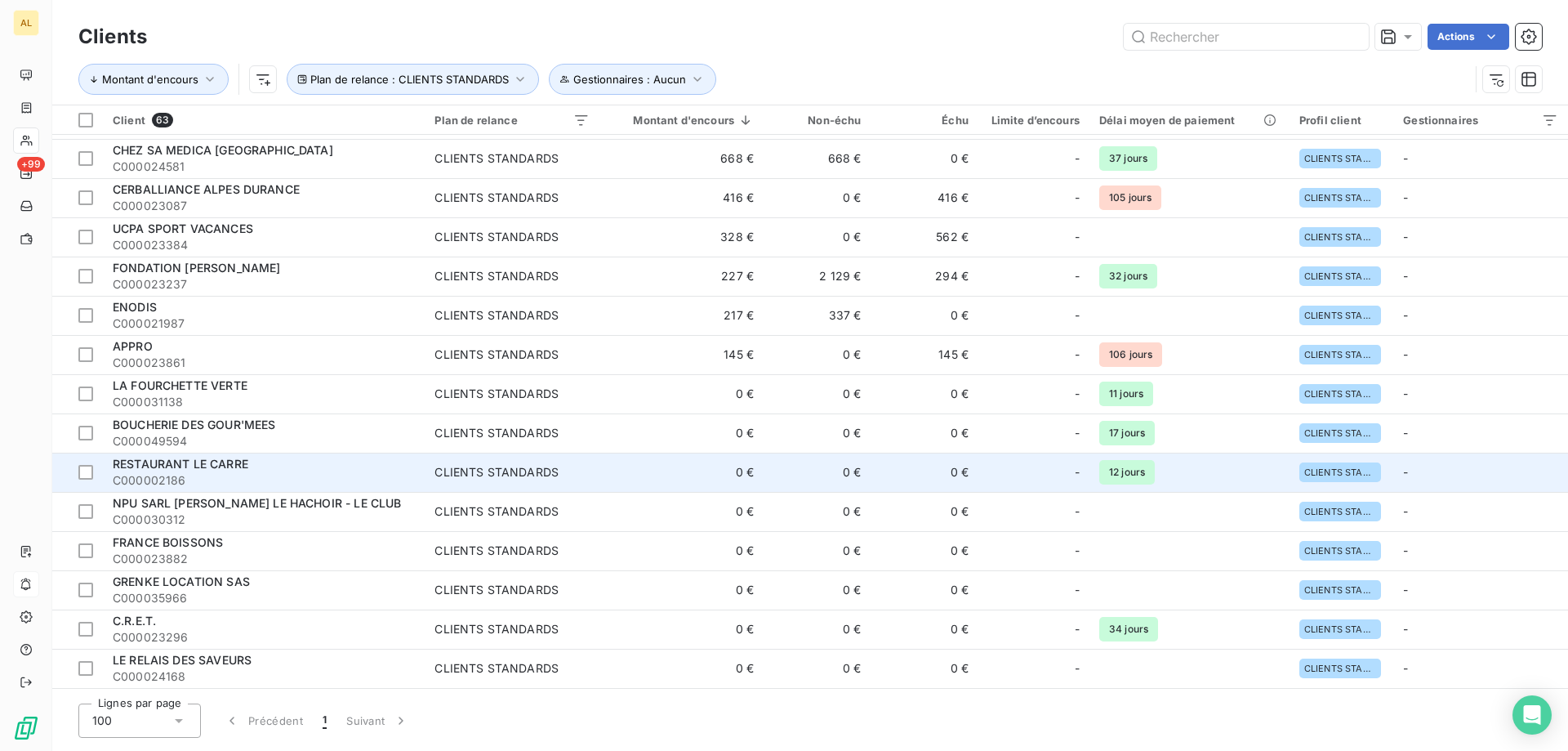
scroll to position [163, 0]
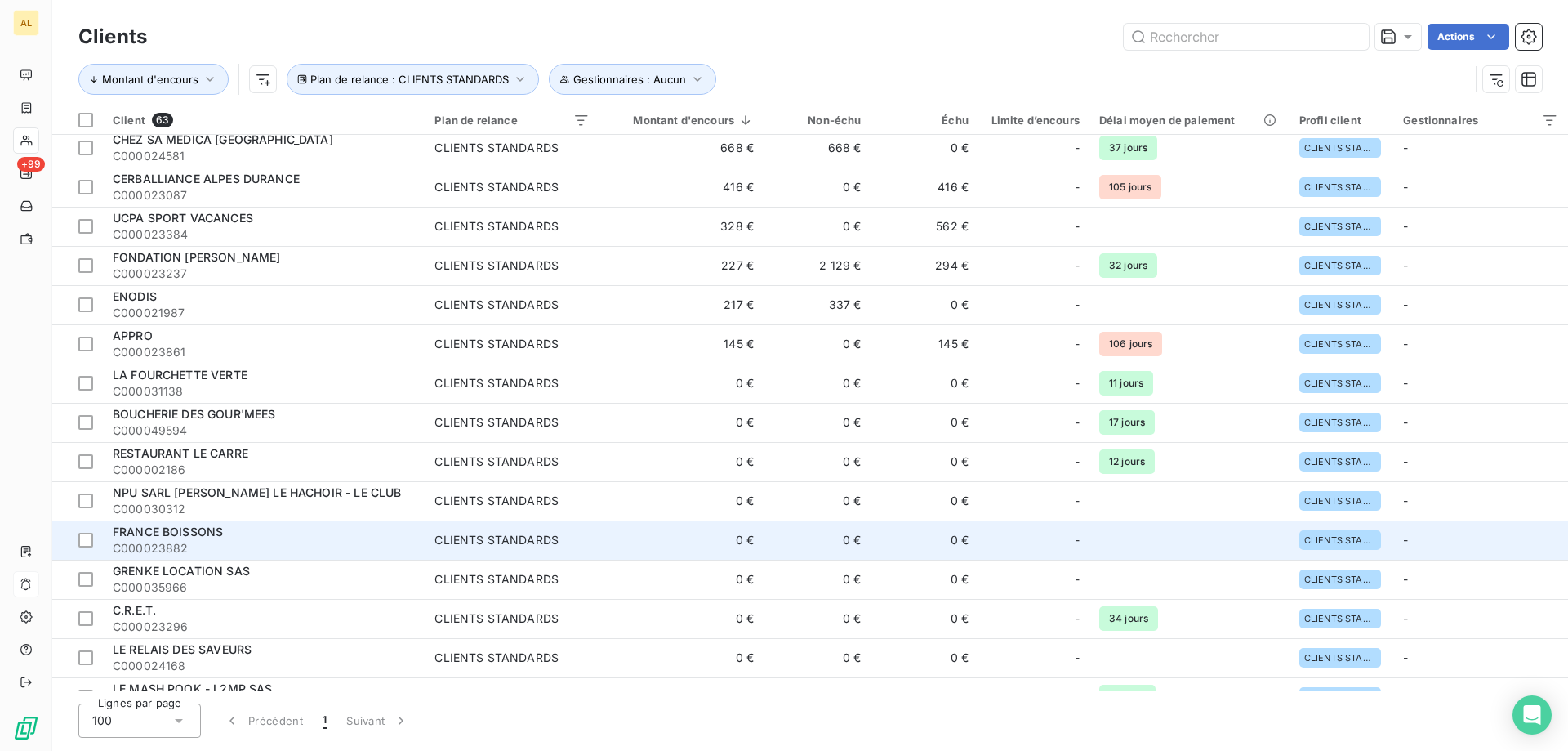
click at [321, 555] on span "C000023882" at bounding box center [263, 548] width 302 height 16
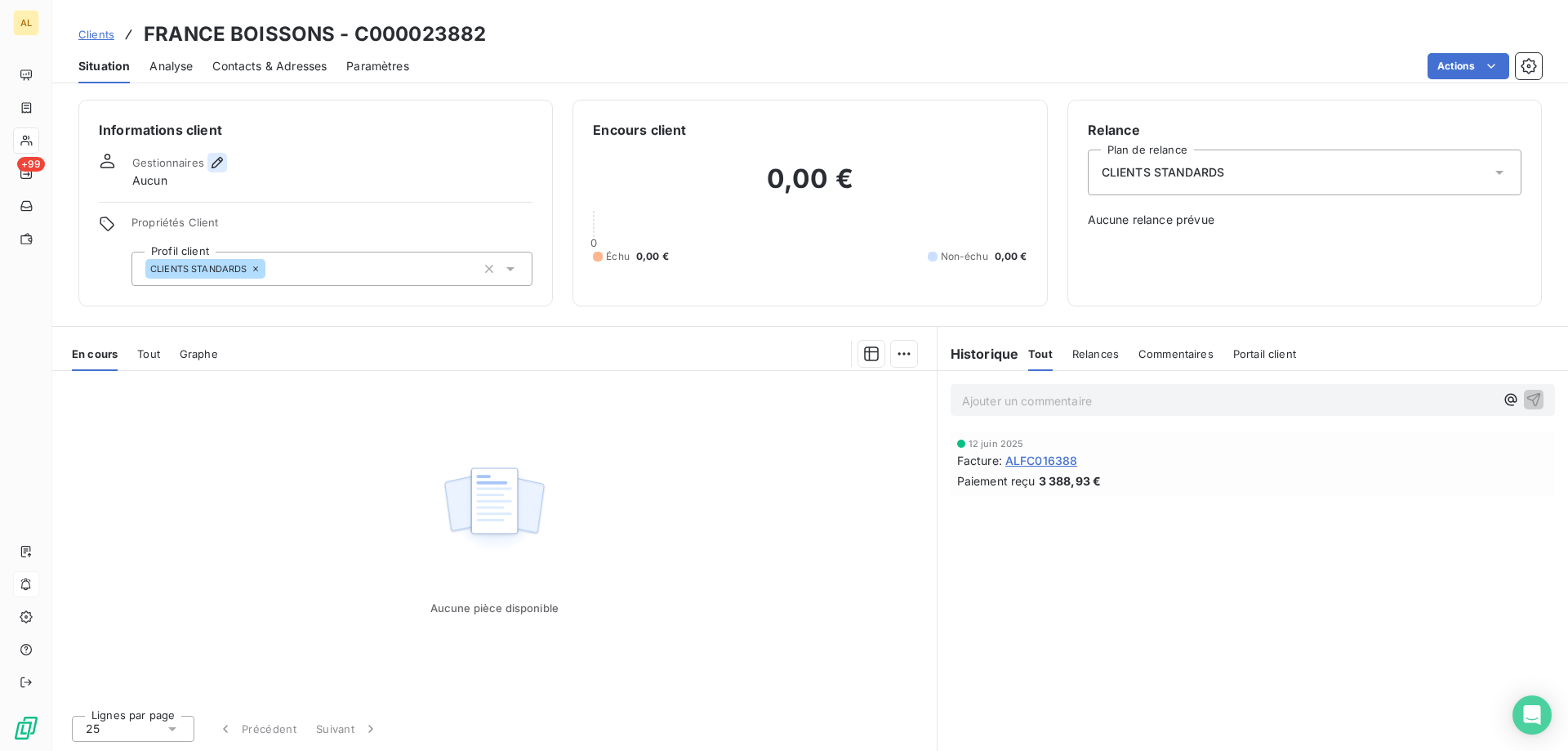
click at [217, 164] on icon "button" at bounding box center [217, 162] width 12 height 12
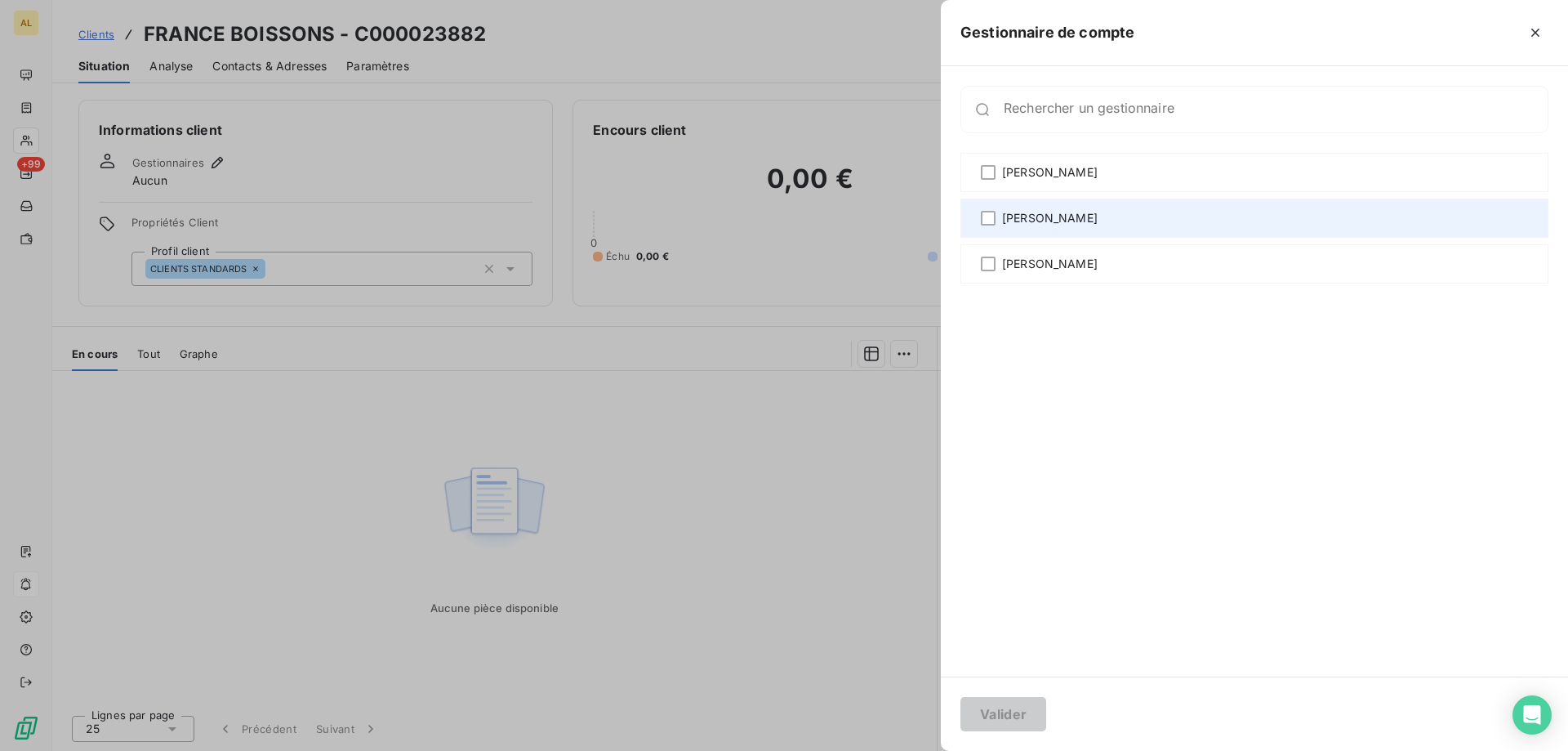
click at [1085, 221] on div "[PERSON_NAME]" at bounding box center [1254, 218] width 588 height 39
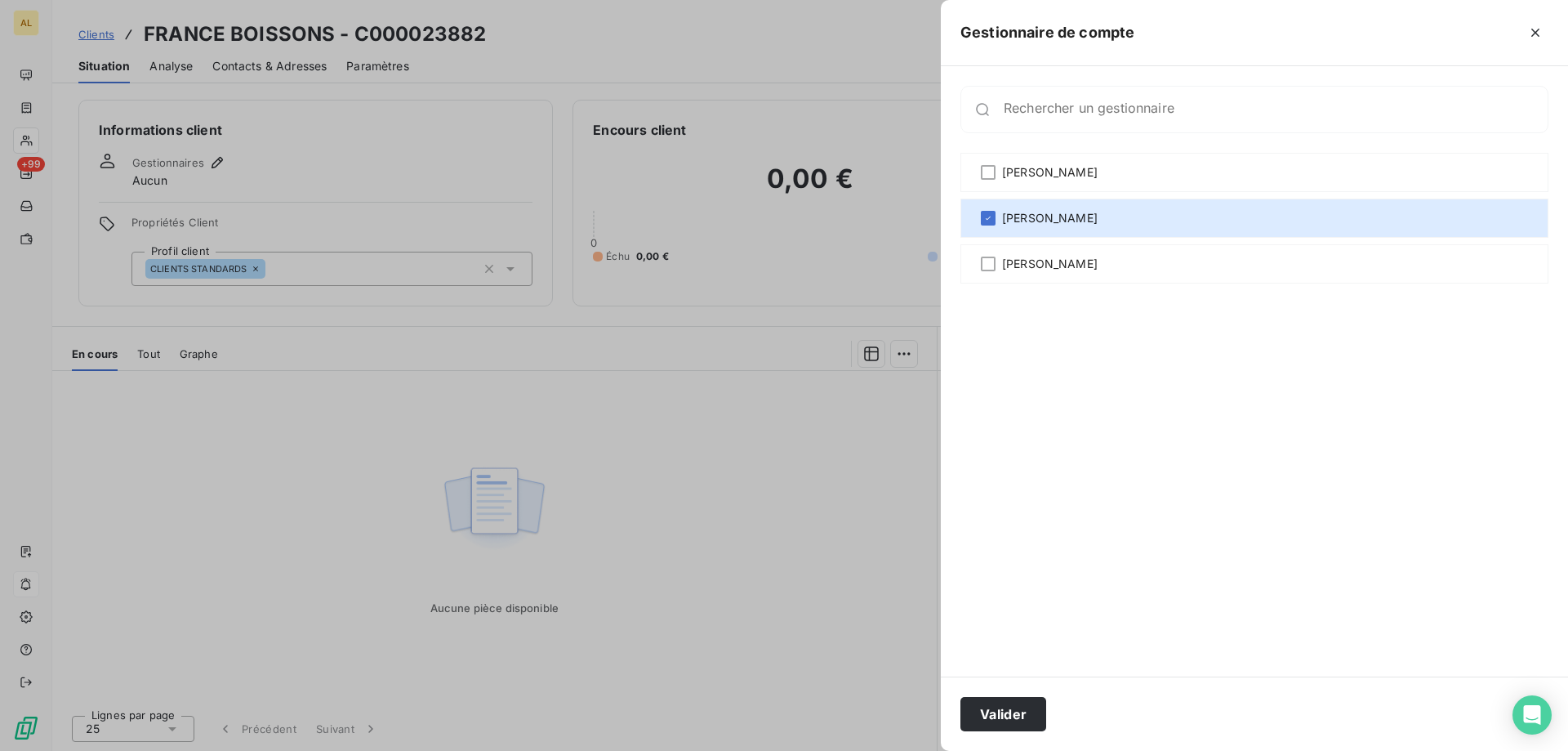
drag, startPoint x: 1021, startPoint y: 705, endPoint x: 1129, endPoint y: 683, distance: 110.2
click at [1028, 705] on button "Valider" at bounding box center [1004, 713] width 86 height 34
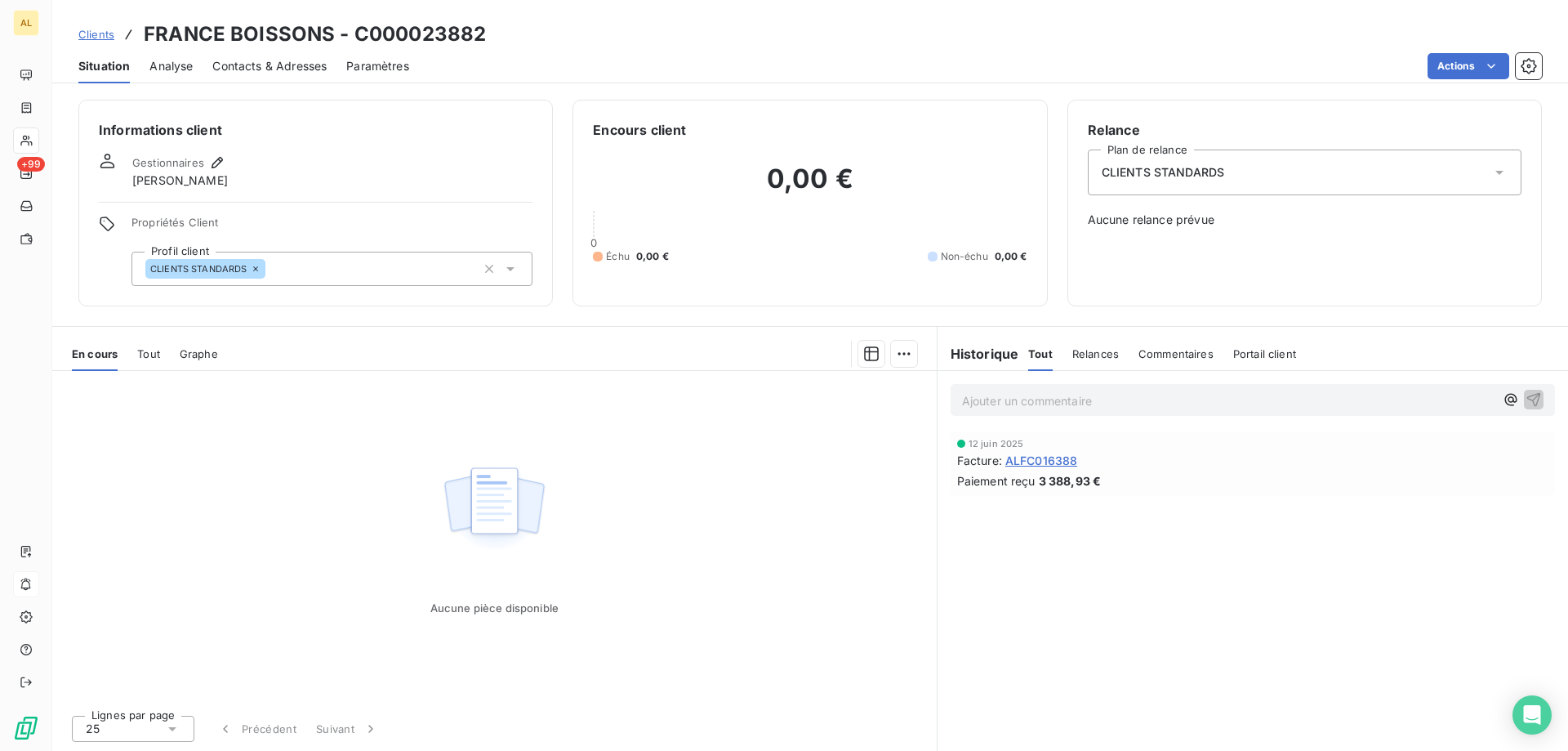
click at [99, 31] on span "Clients" at bounding box center [96, 34] width 36 height 13
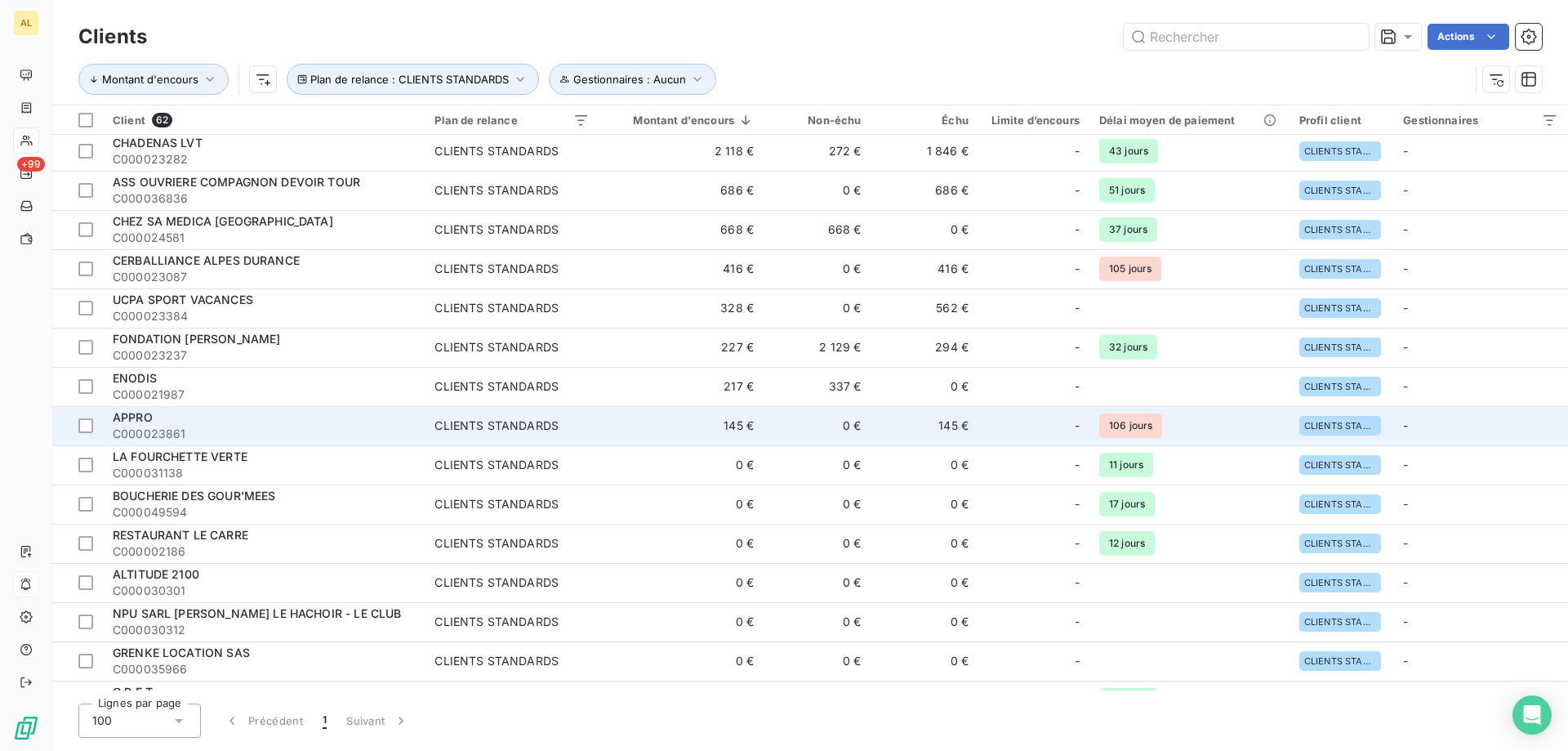
scroll to position [163, 0]
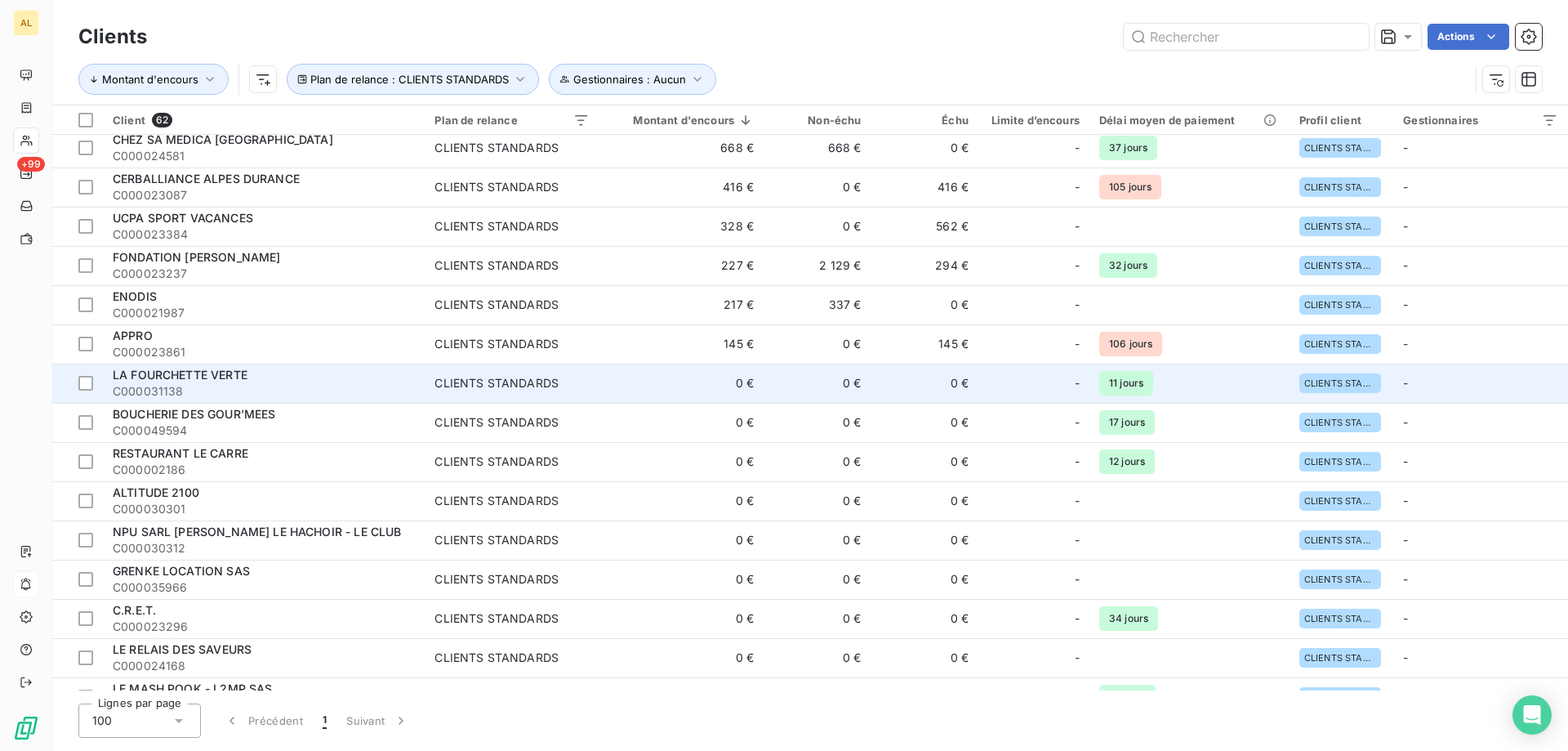
click at [306, 383] on span "C000031138" at bounding box center [263, 391] width 302 height 16
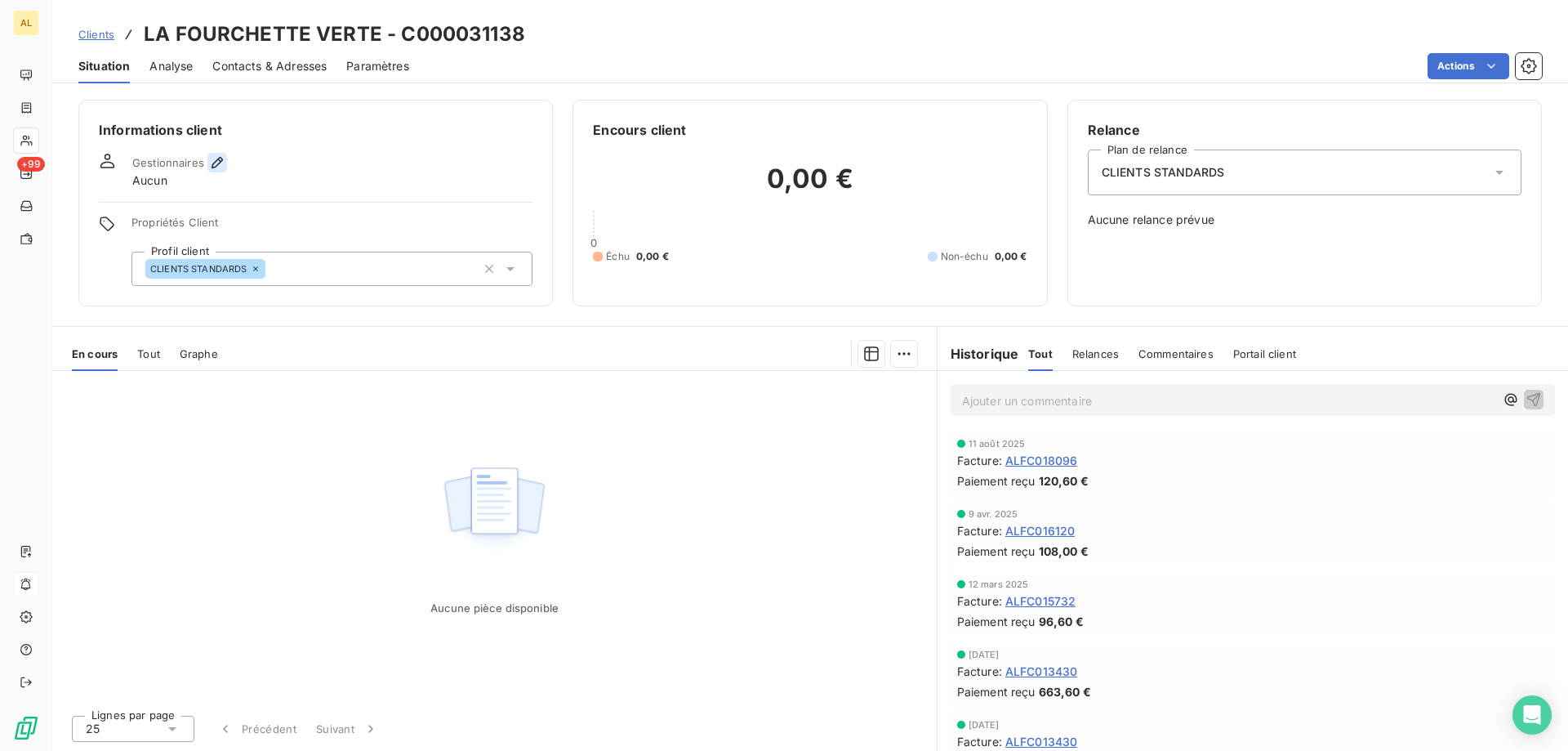
click at [209, 159] on icon "button" at bounding box center [217, 162] width 16 height 16
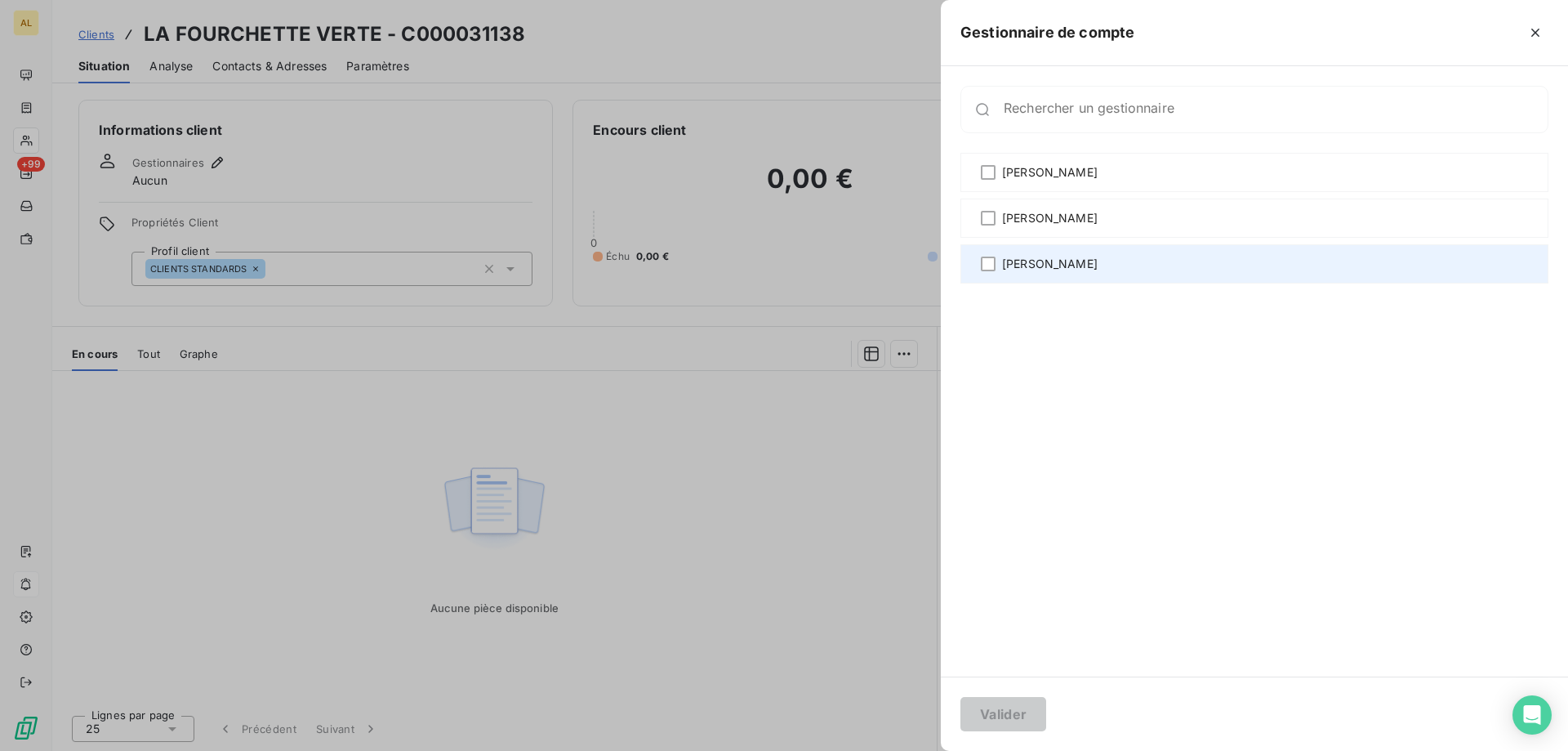
click at [1055, 267] on span "[PERSON_NAME]" at bounding box center [1049, 263] width 96 height 16
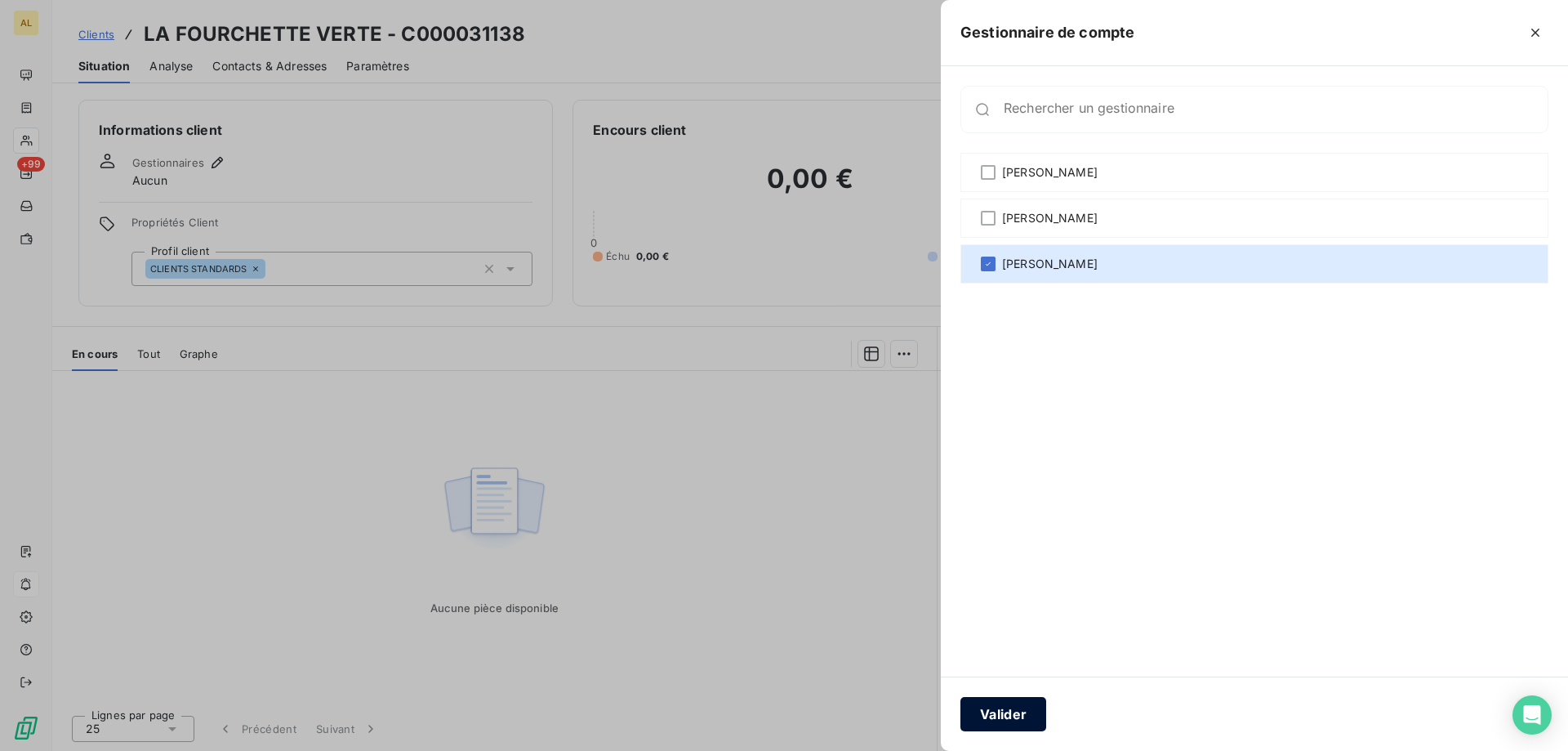
click at [1000, 716] on button "Valider" at bounding box center [1004, 713] width 86 height 34
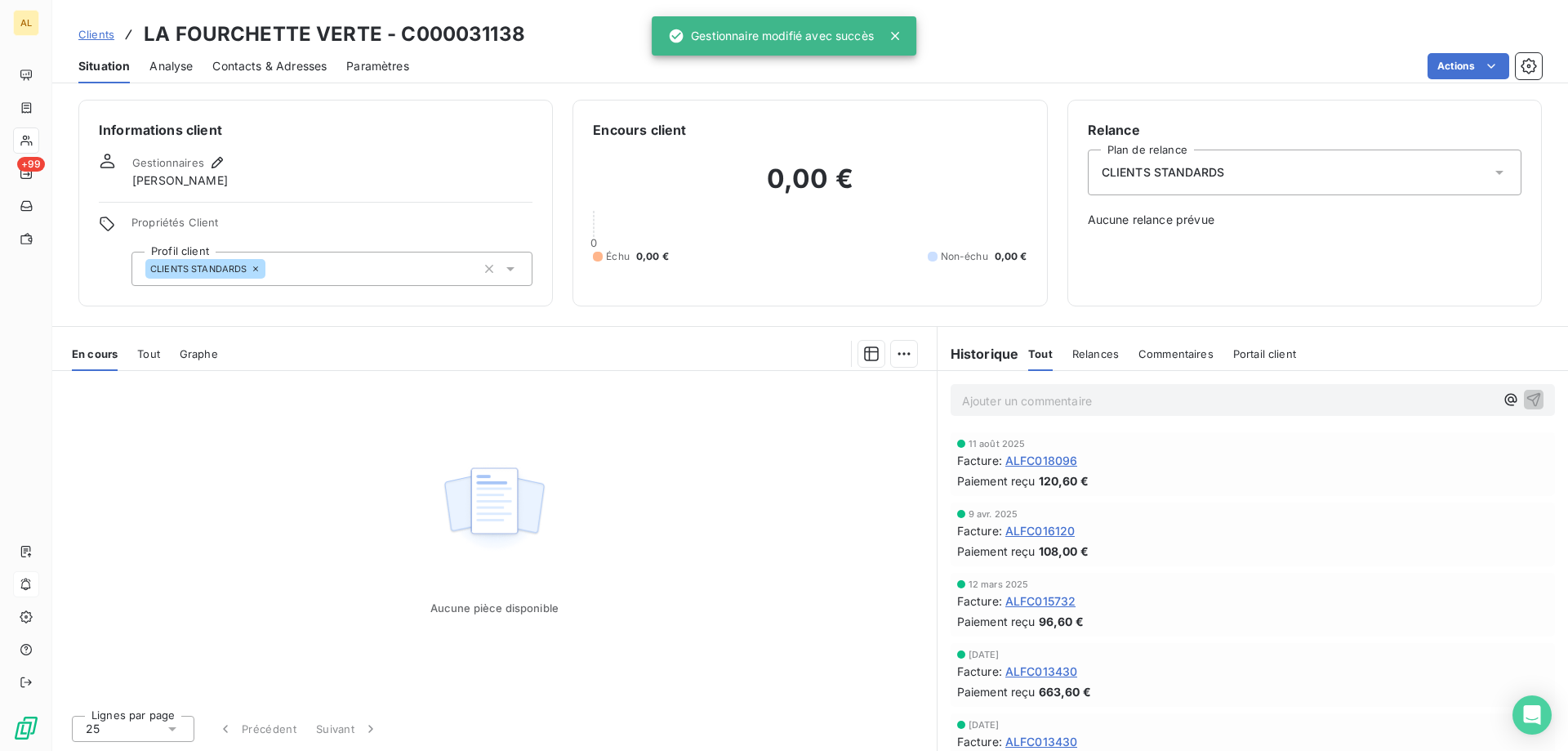
click at [90, 35] on span "Clients" at bounding box center [96, 34] width 36 height 13
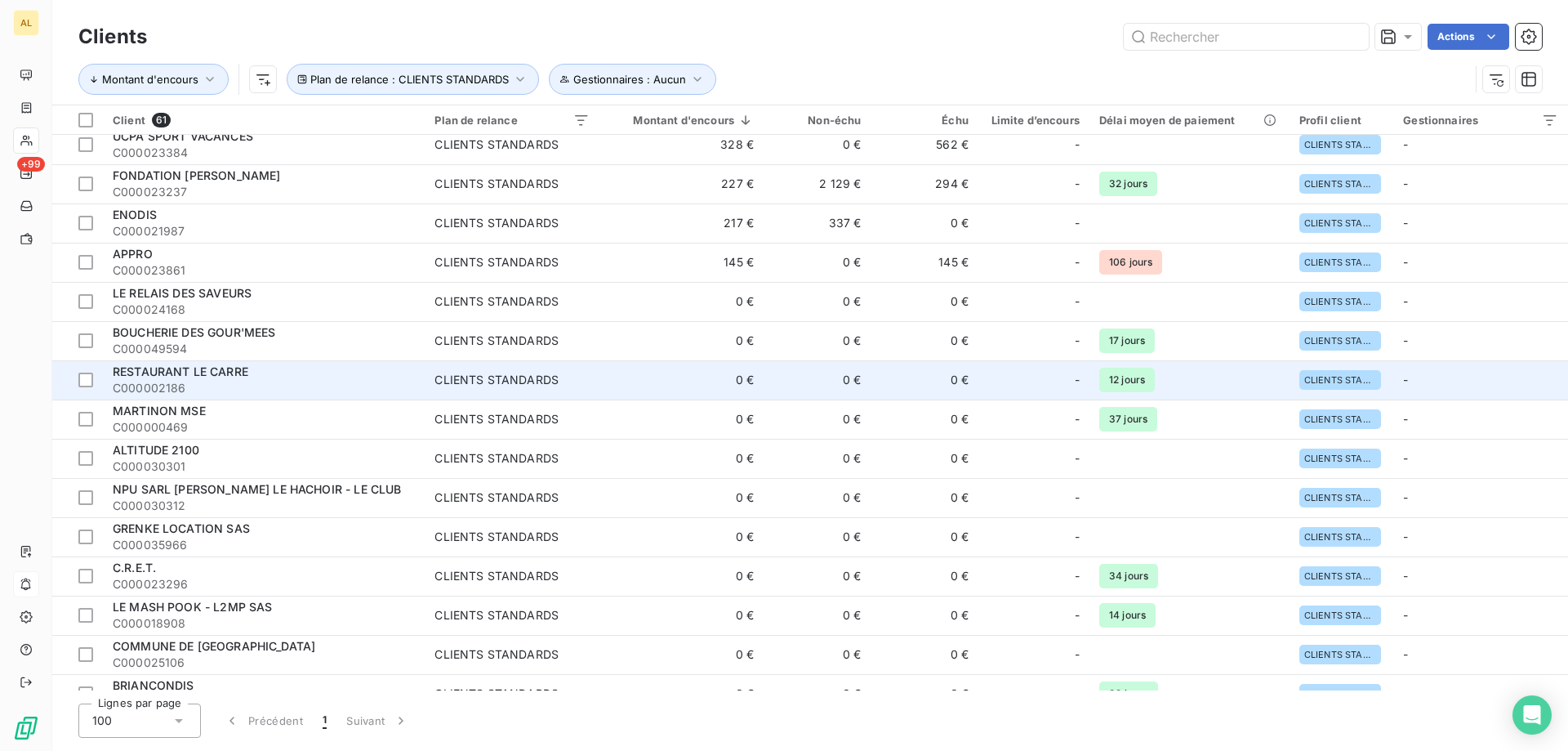
scroll to position [327, 0]
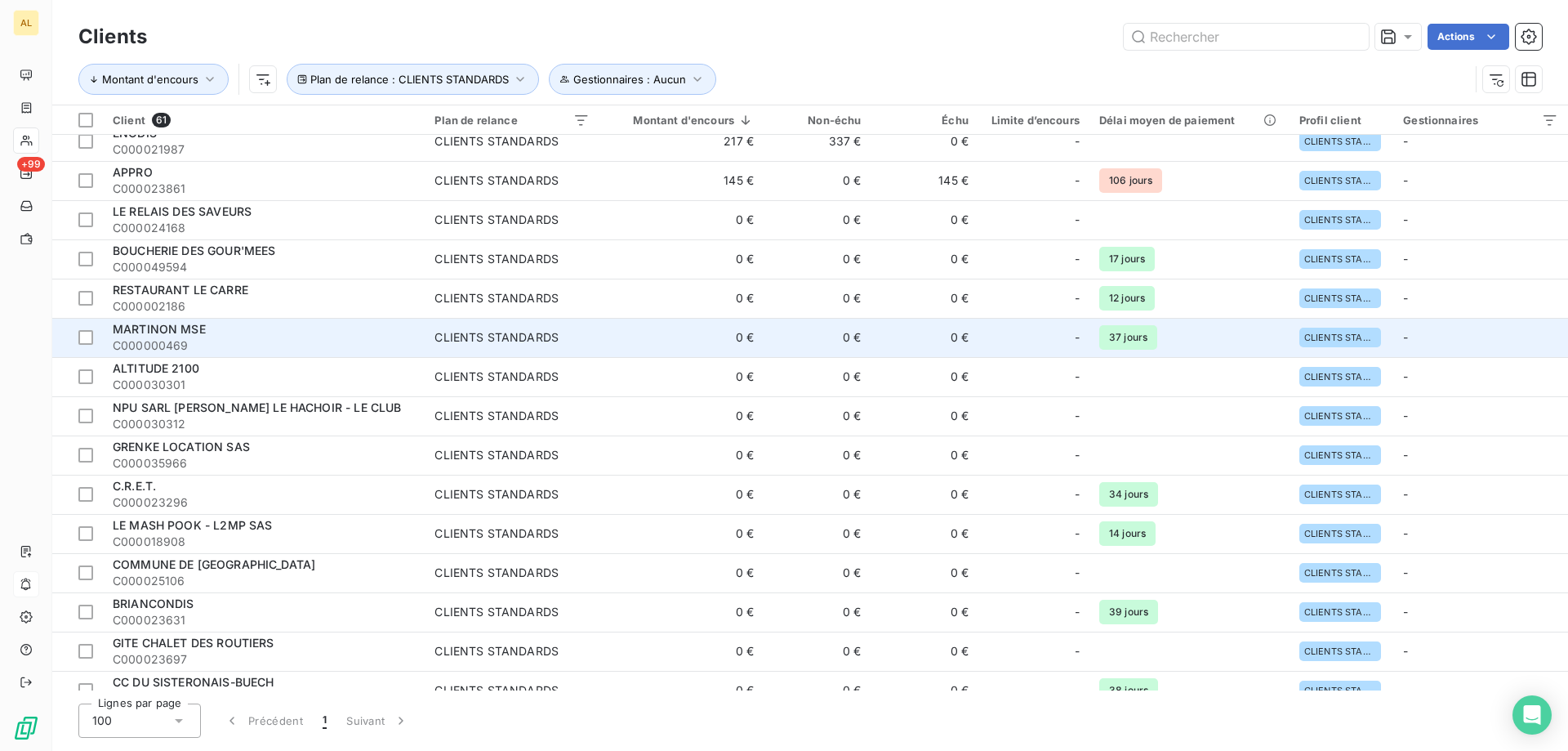
click at [221, 333] on div "MARTINON MSE" at bounding box center [263, 329] width 302 height 16
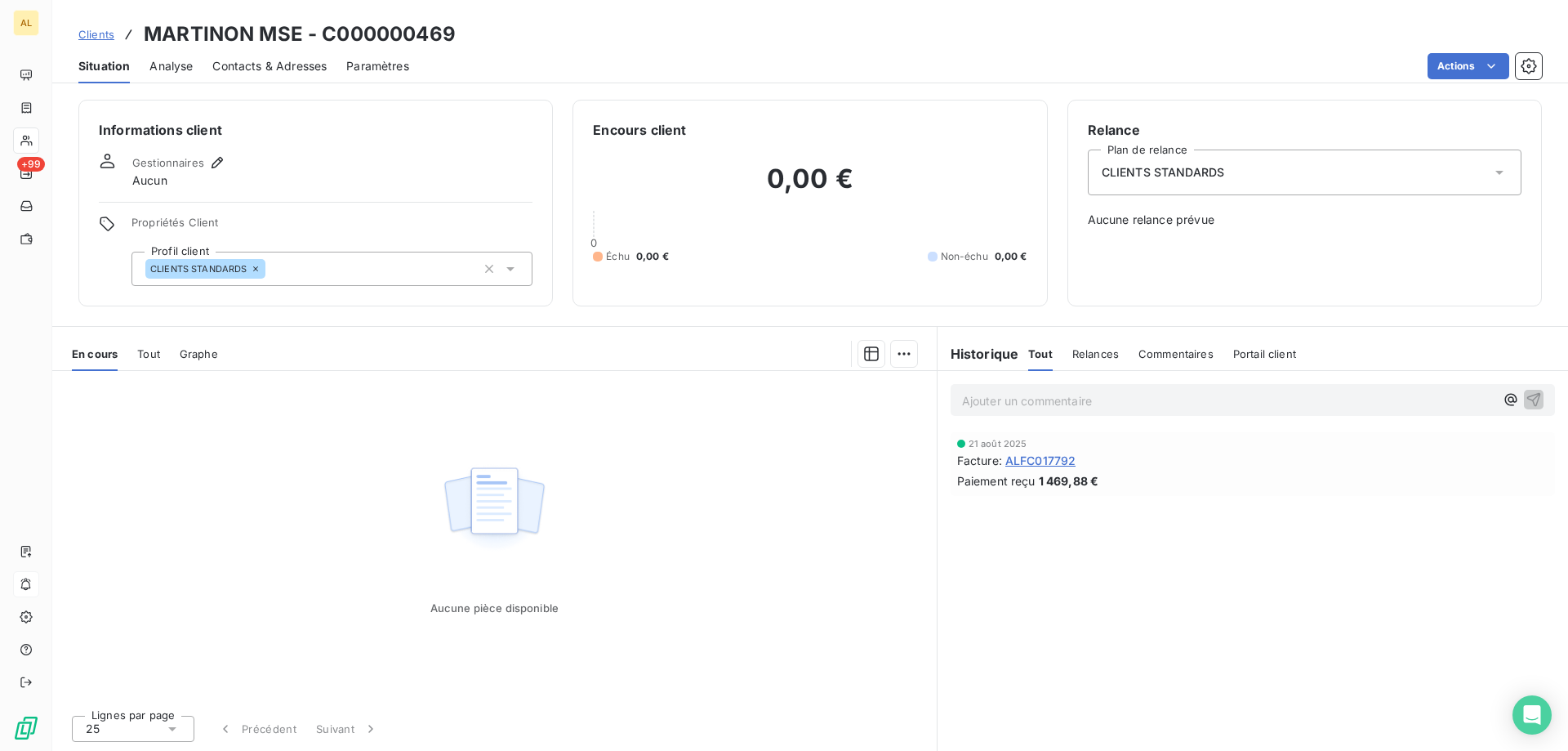
click at [331, 263] on div "CLIENTS STANDARDS" at bounding box center [332, 269] width 401 height 34
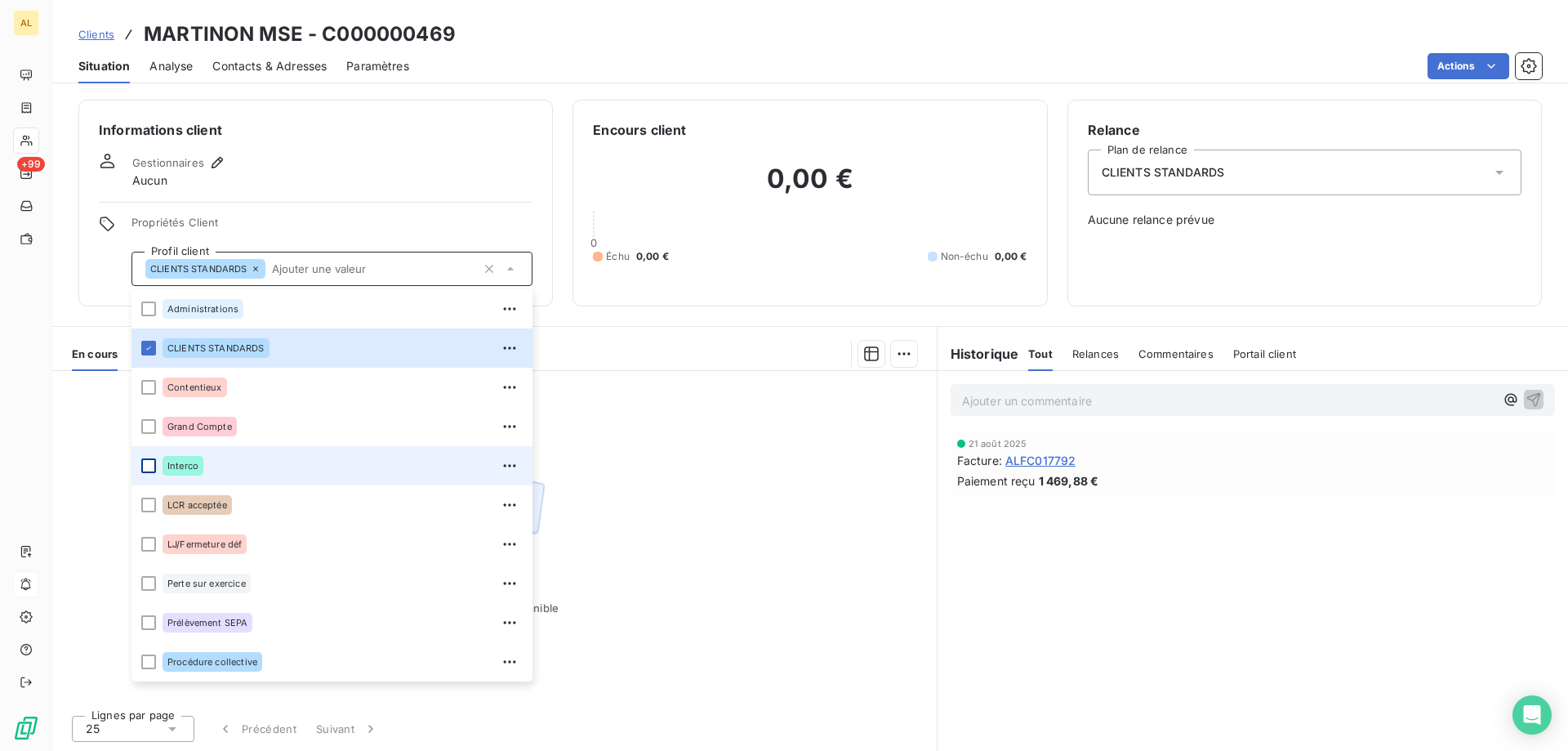
click at [145, 464] on div at bounding box center [149, 465] width 14 height 14
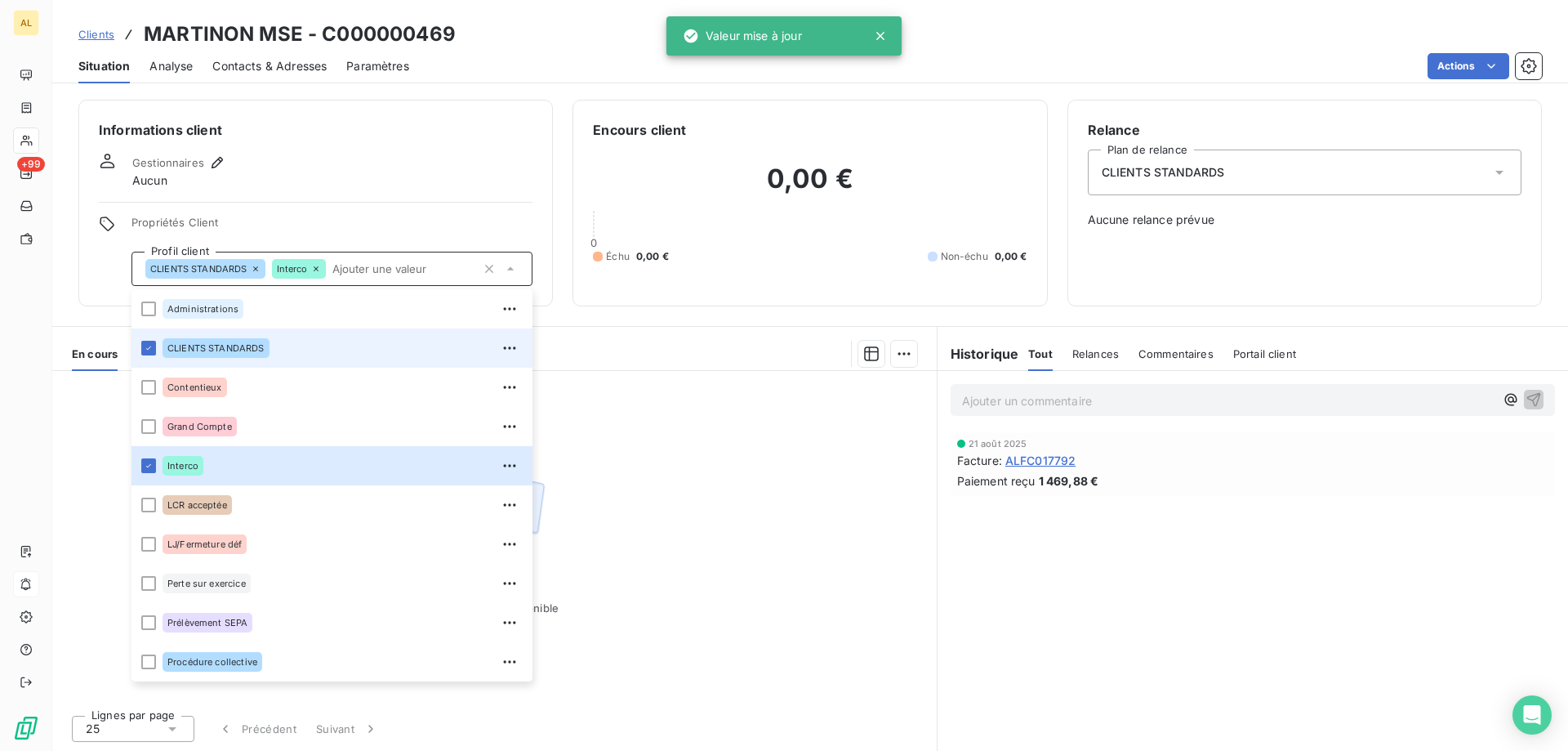
drag, startPoint x: 144, startPoint y: 346, endPoint x: 189, endPoint y: 332, distance: 47.1
click at [145, 346] on icon at bounding box center [148, 348] width 10 height 10
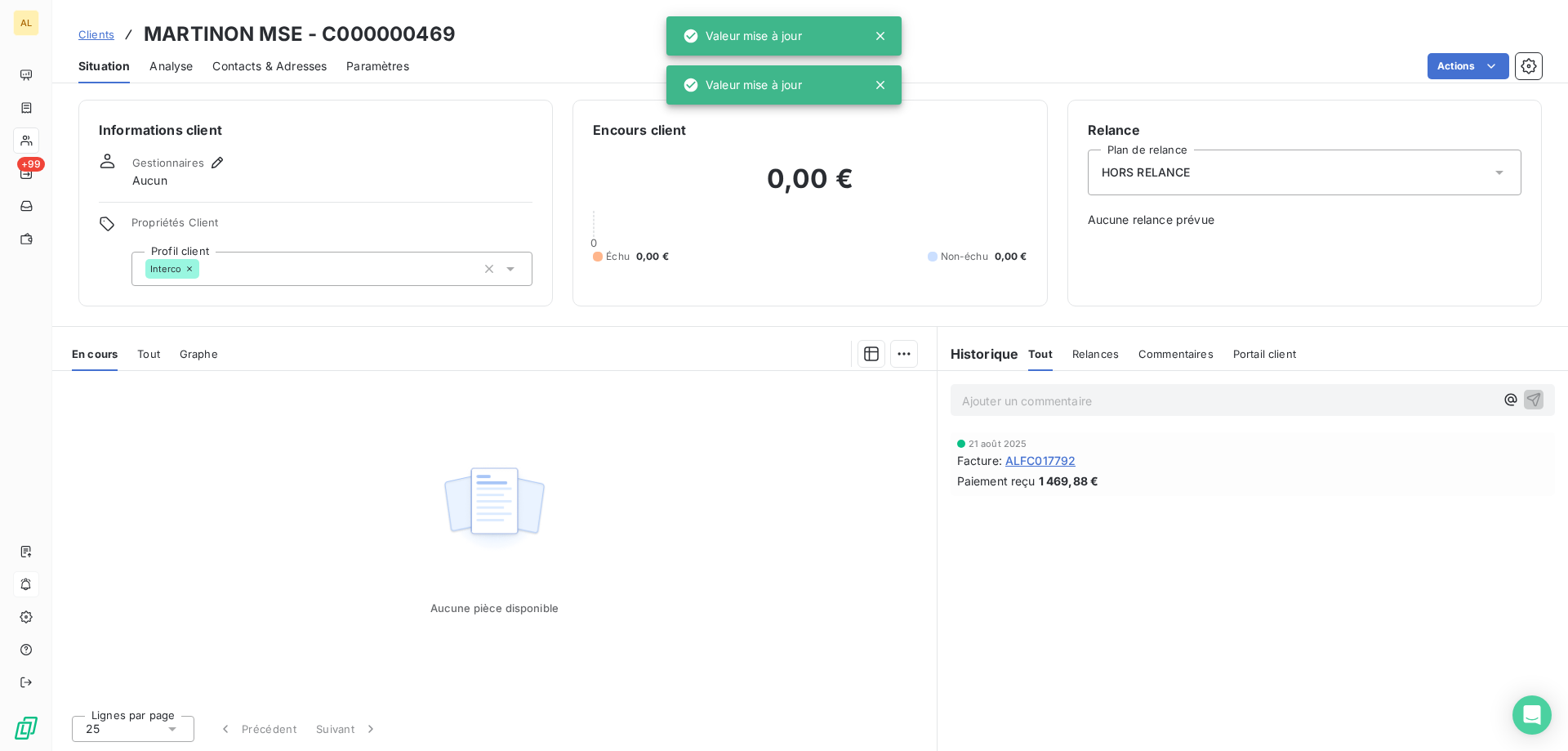
click at [1214, 176] on div "HORS RELANCE" at bounding box center [1305, 172] width 434 height 46
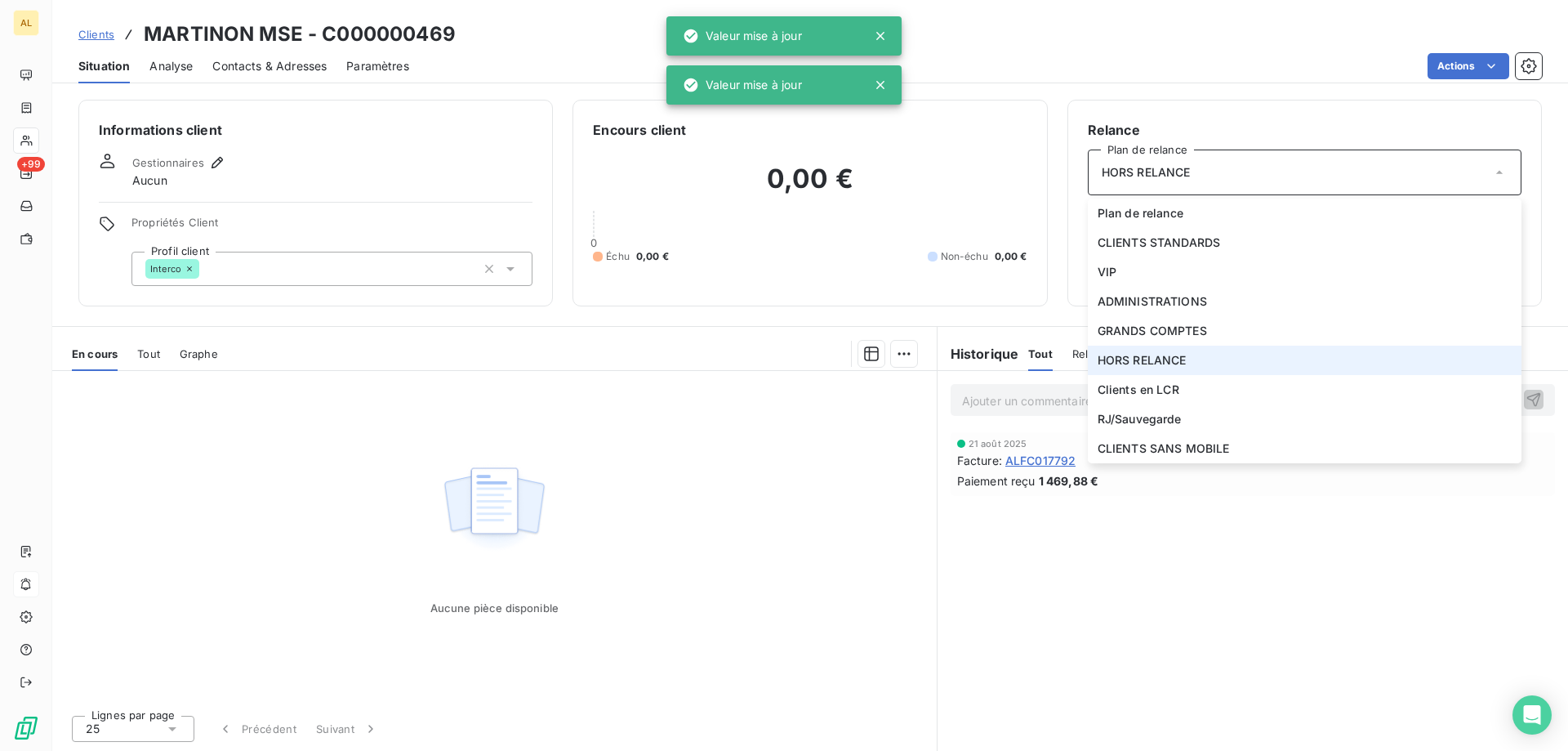
click at [1163, 360] on span "HORS RELANCE" at bounding box center [1142, 360] width 89 height 16
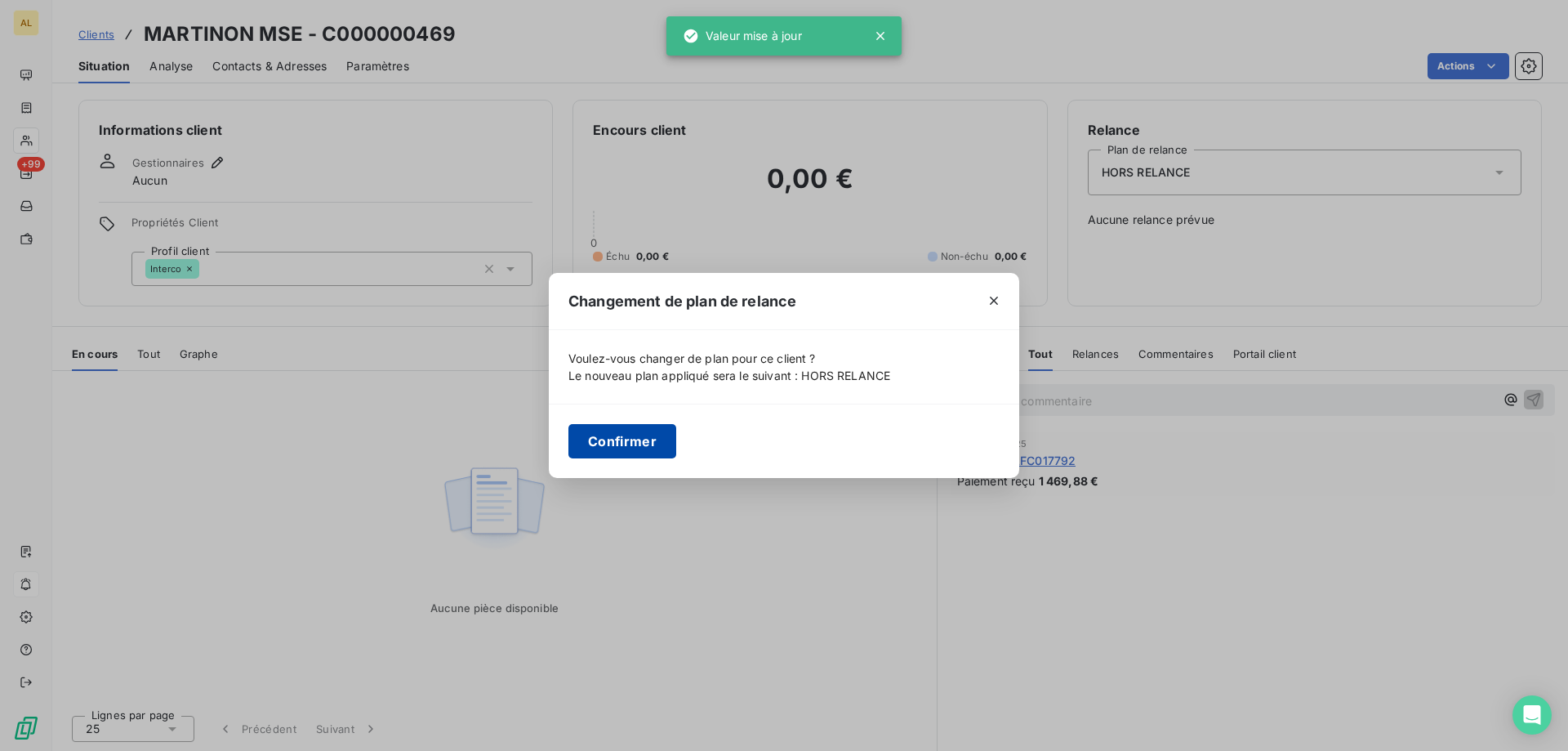
click at [633, 436] on button "Confirmer" at bounding box center [622, 441] width 108 height 34
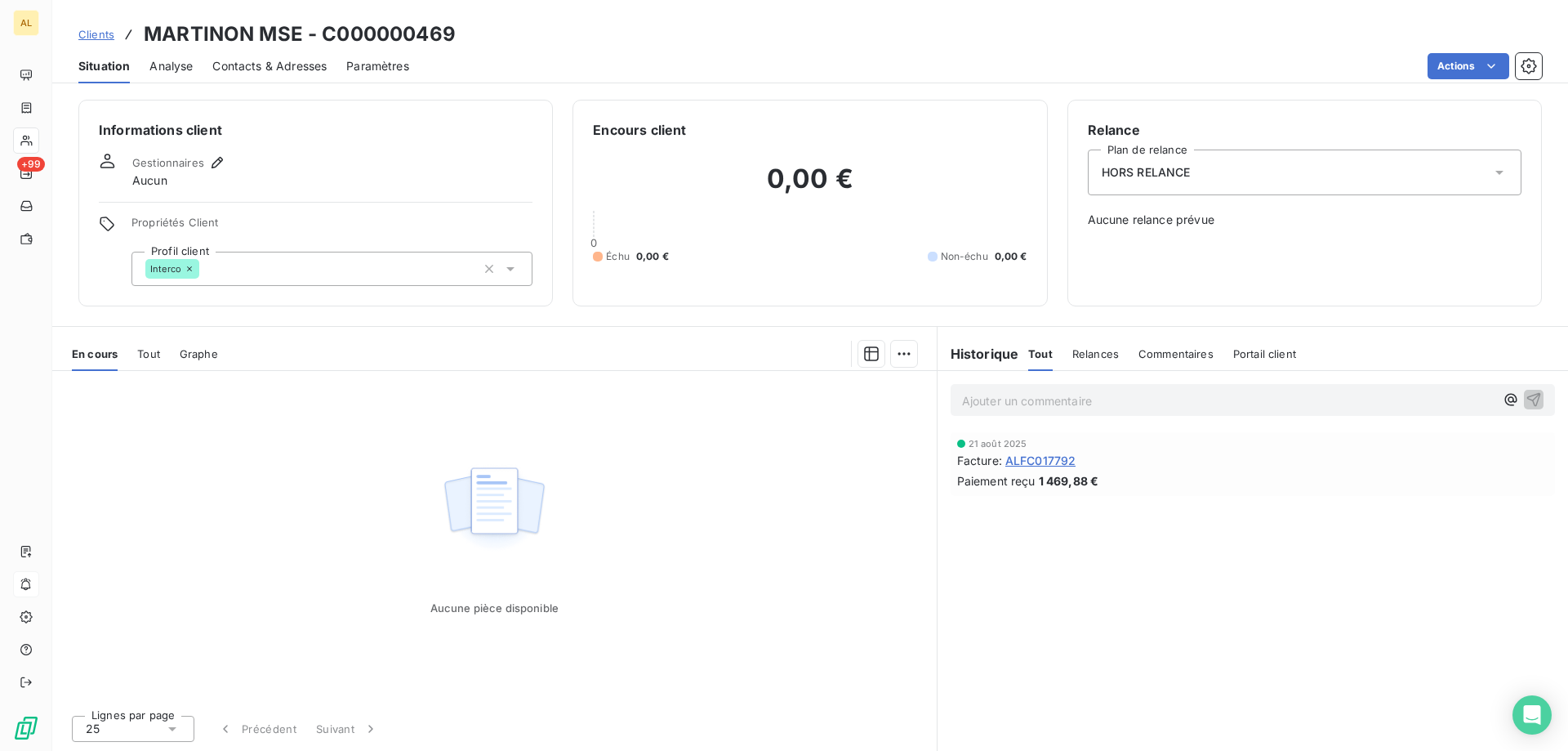
click at [110, 33] on span "Clients" at bounding box center [96, 34] width 36 height 13
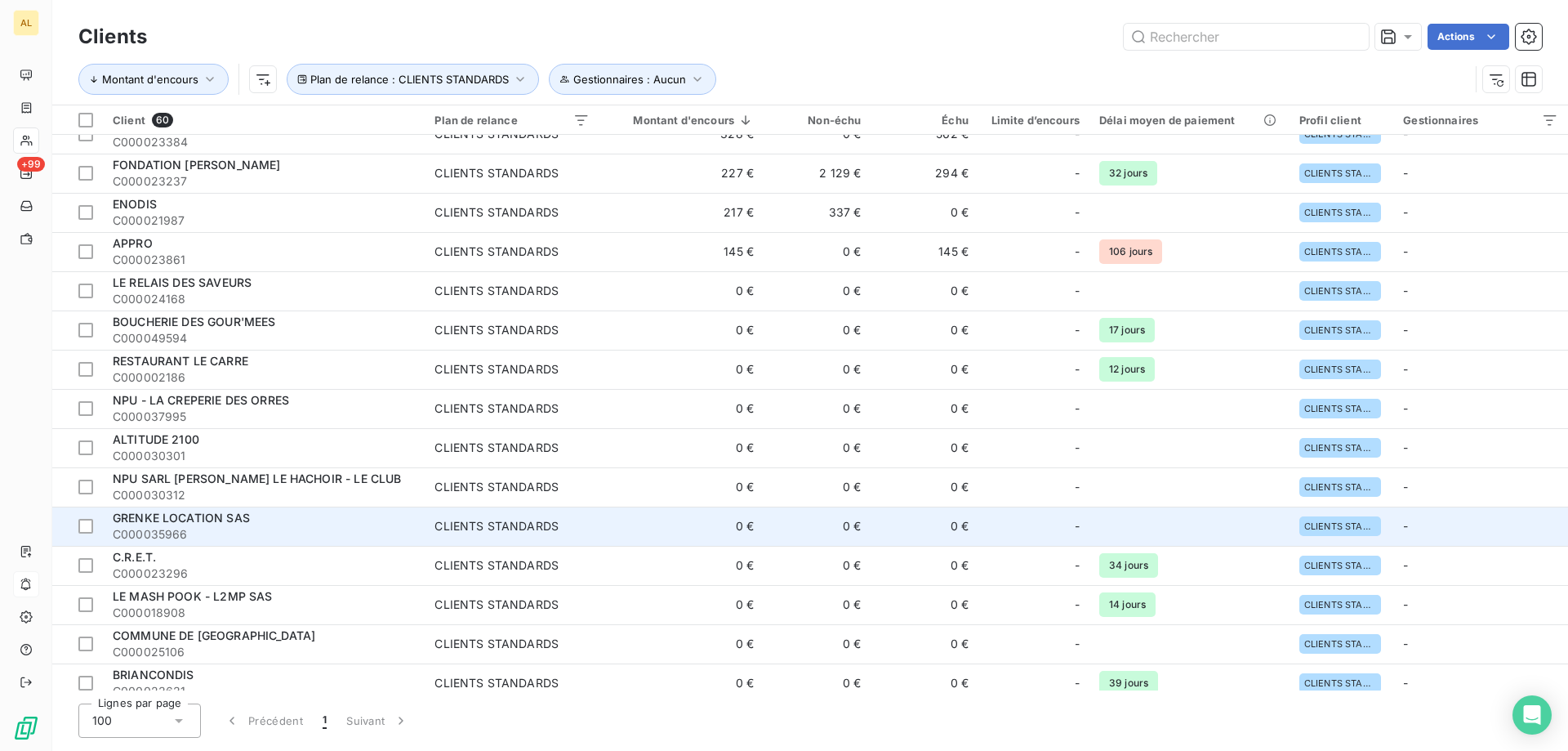
scroll to position [327, 0]
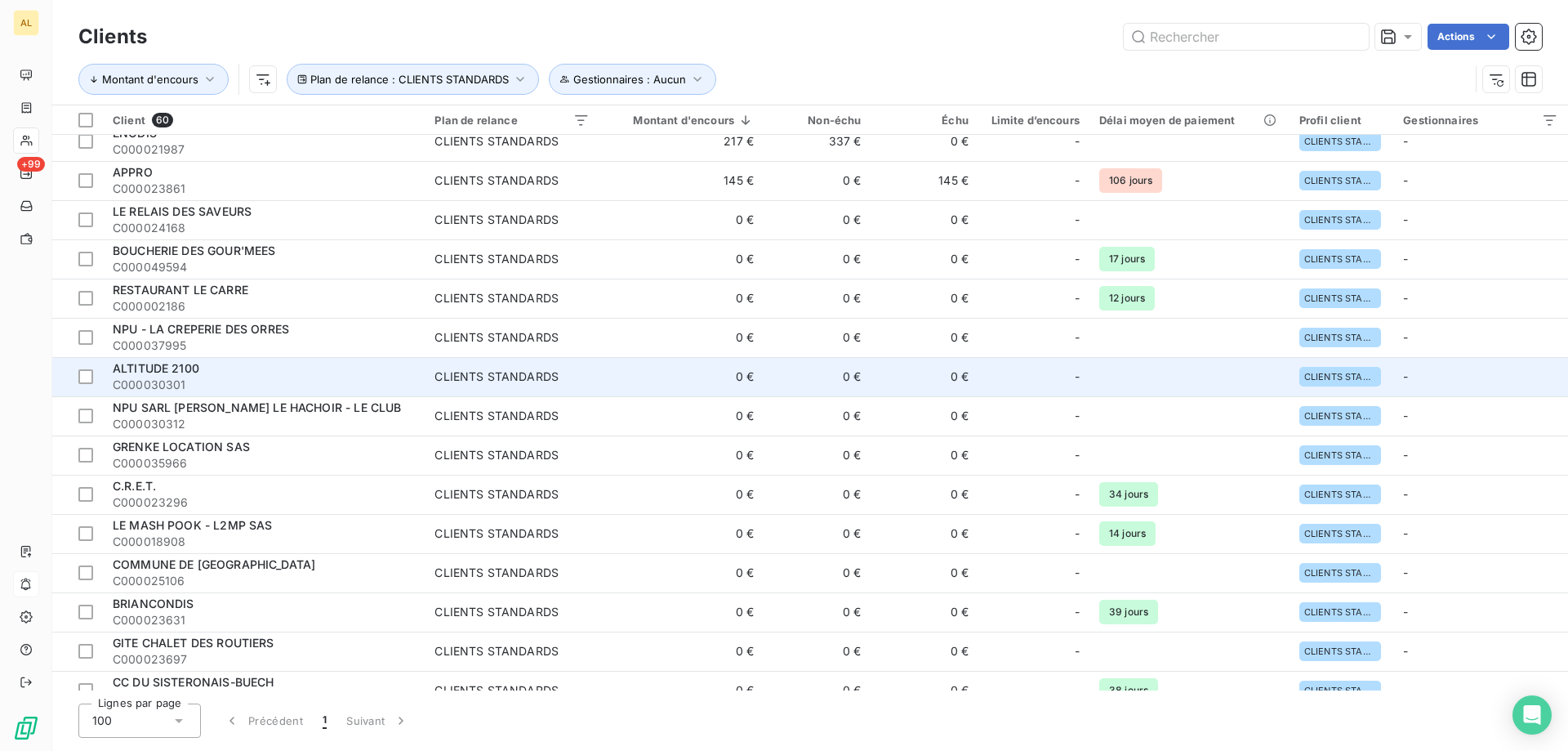
click at [221, 372] on div "ALTITUDE 2100" at bounding box center [263, 368] width 302 height 16
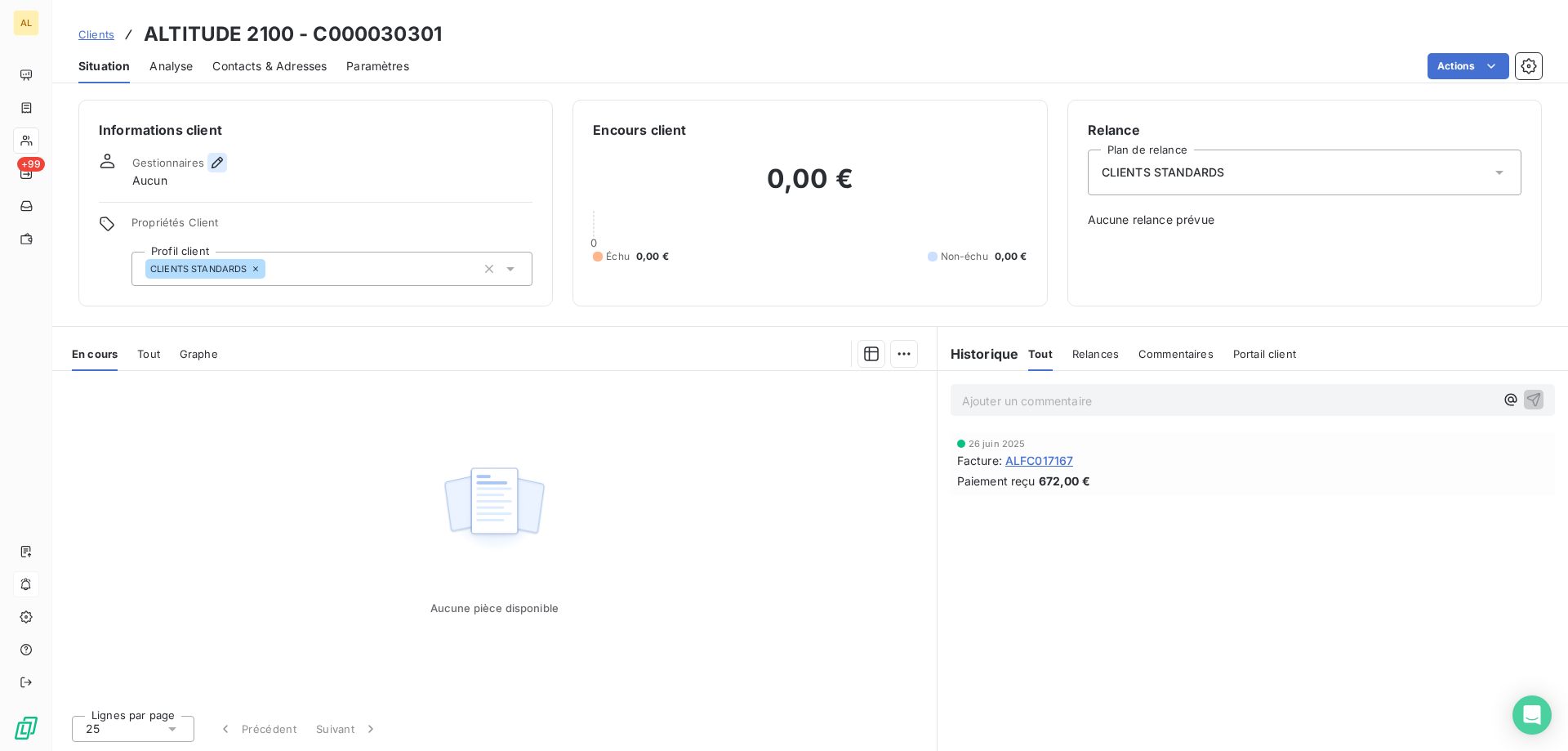
click at [214, 164] on icon "button" at bounding box center [217, 162] width 16 height 16
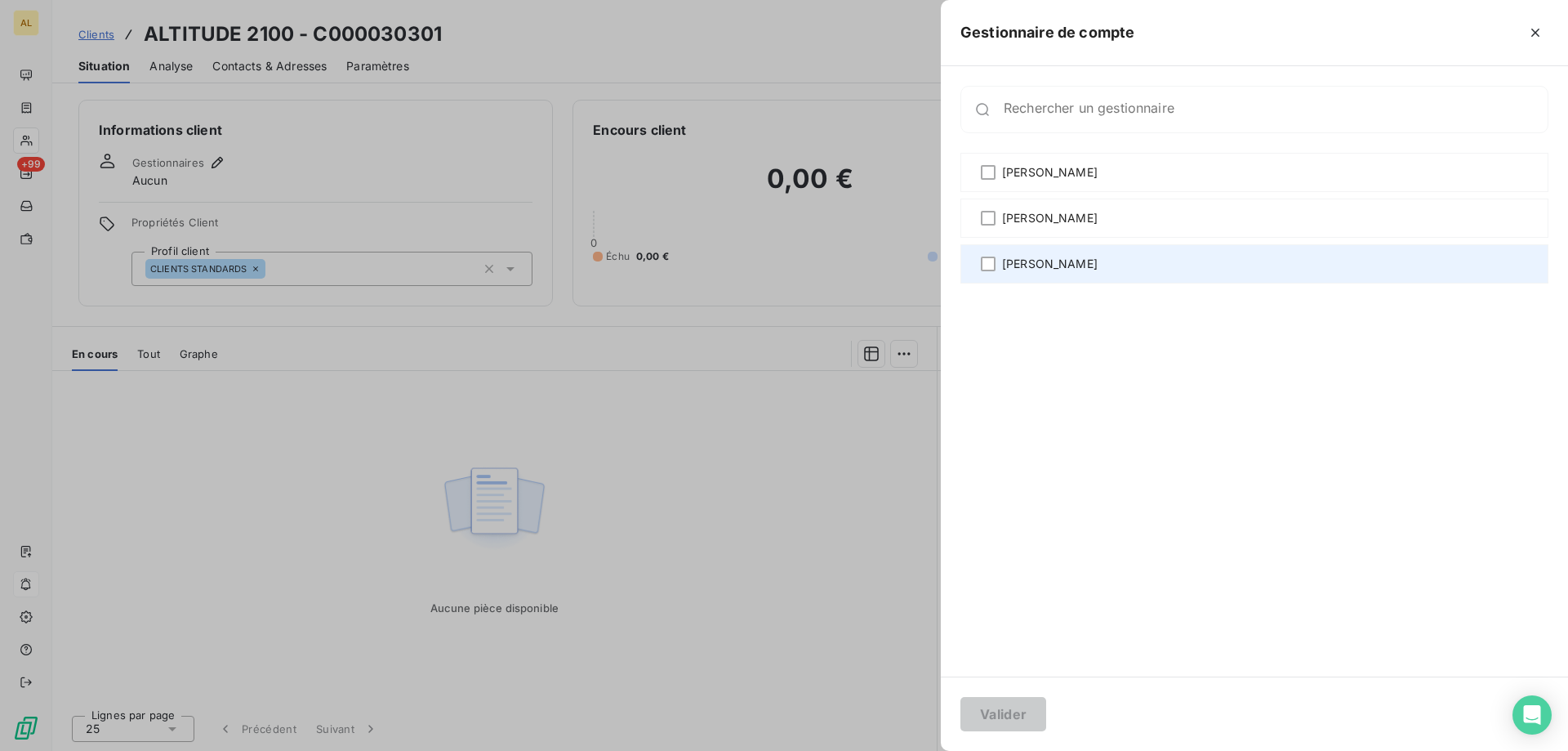
click at [1099, 263] on div "[PERSON_NAME]" at bounding box center [1254, 264] width 588 height 39
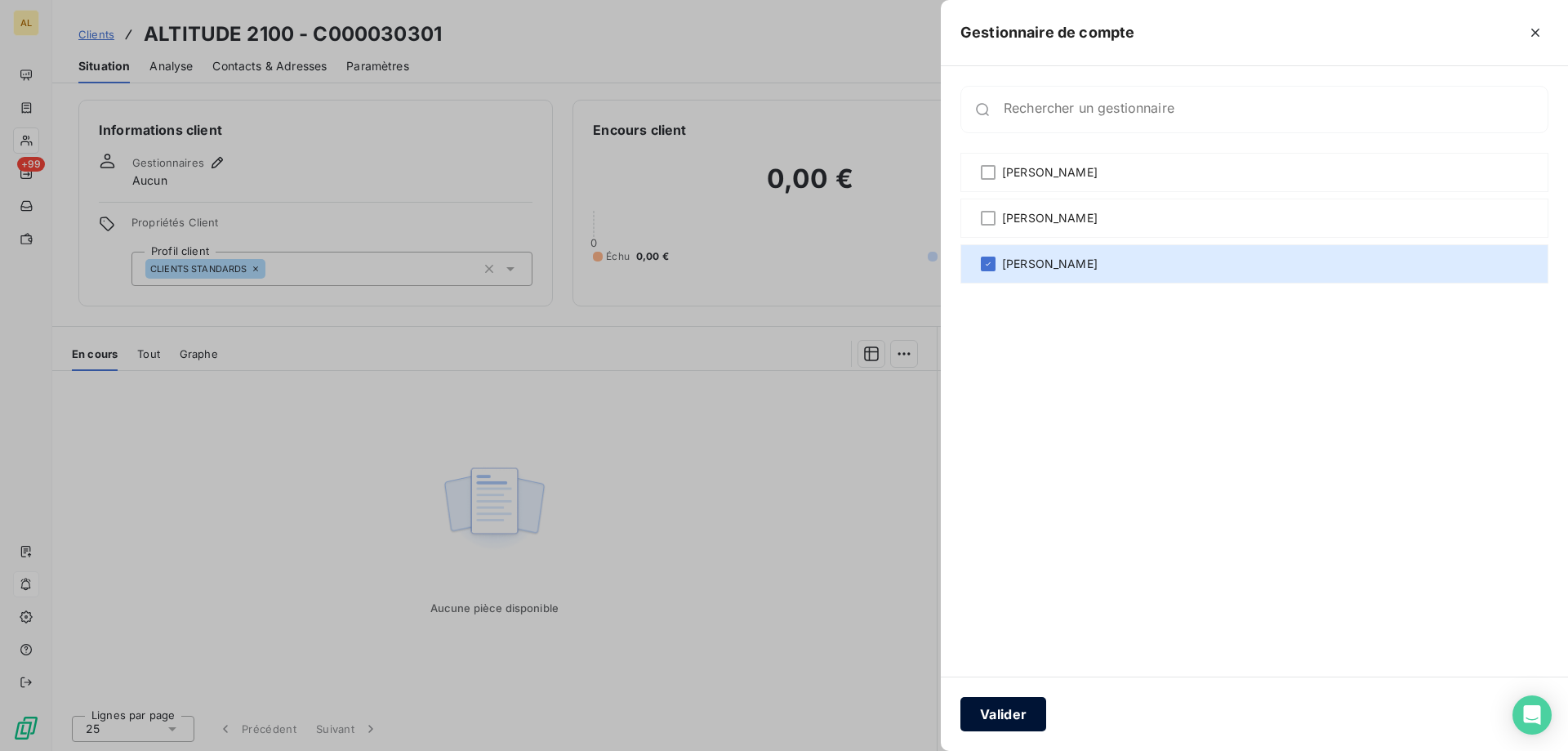
click at [1026, 705] on button "Valider" at bounding box center [1004, 713] width 86 height 34
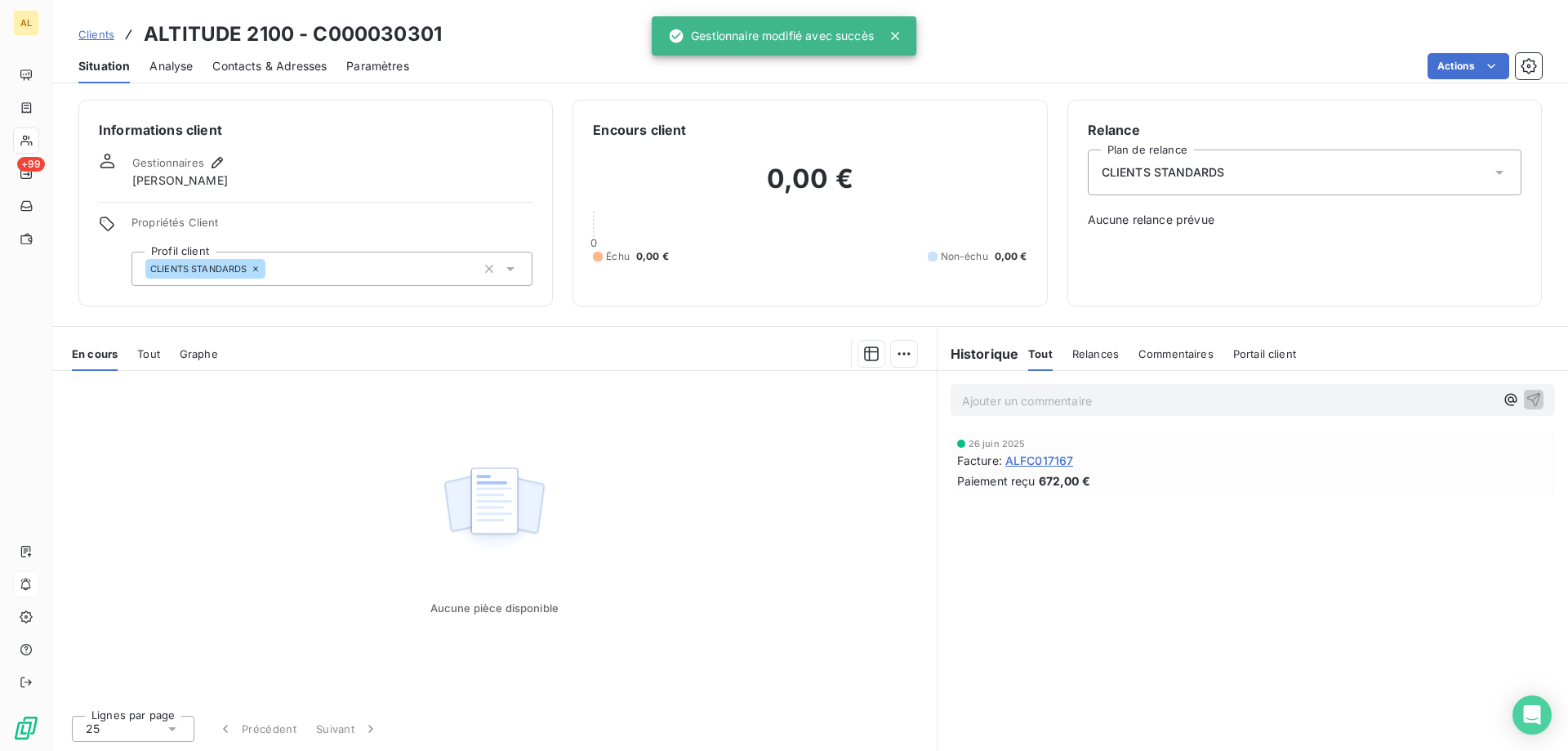
click at [104, 35] on span "Clients" at bounding box center [96, 34] width 36 height 13
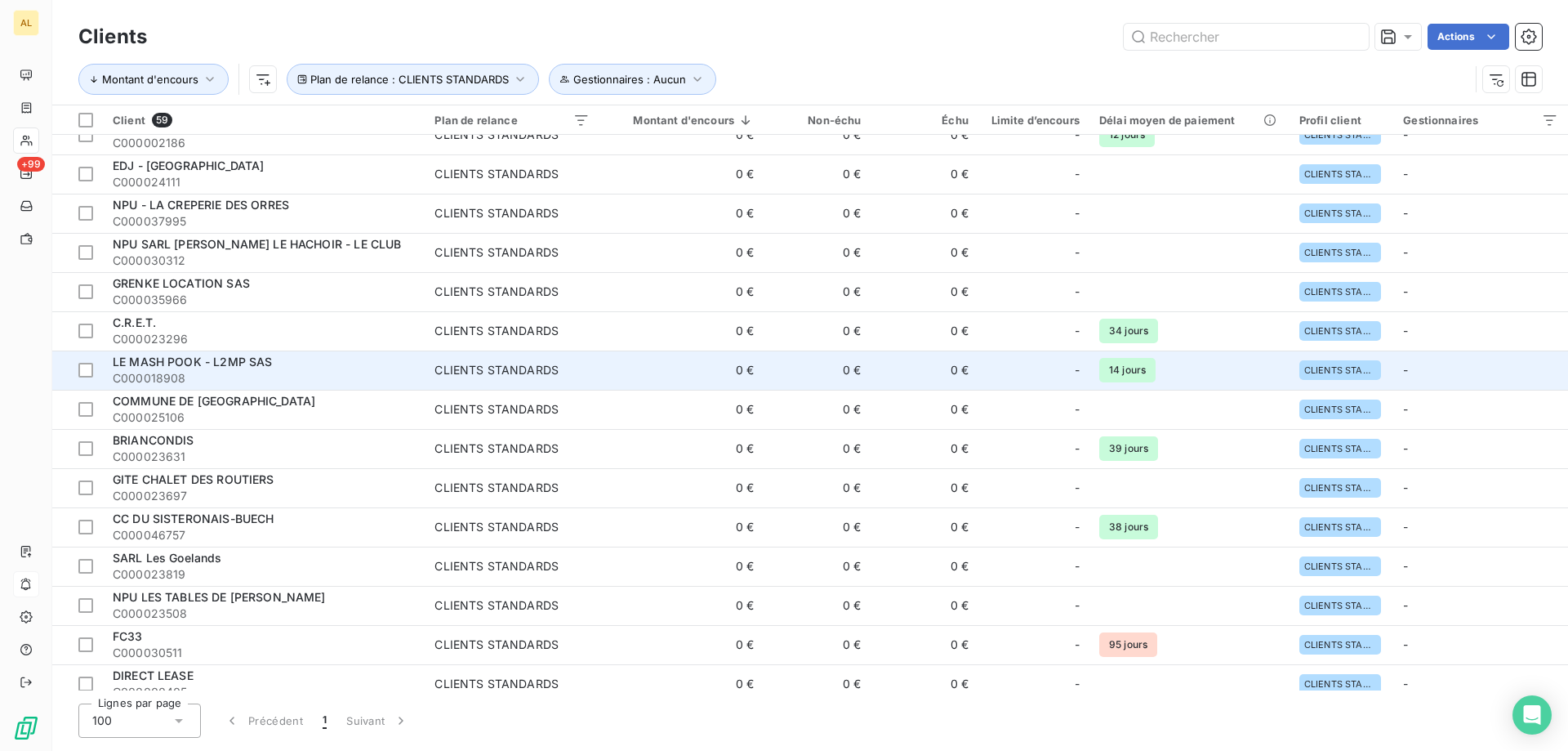
scroll to position [572, 0]
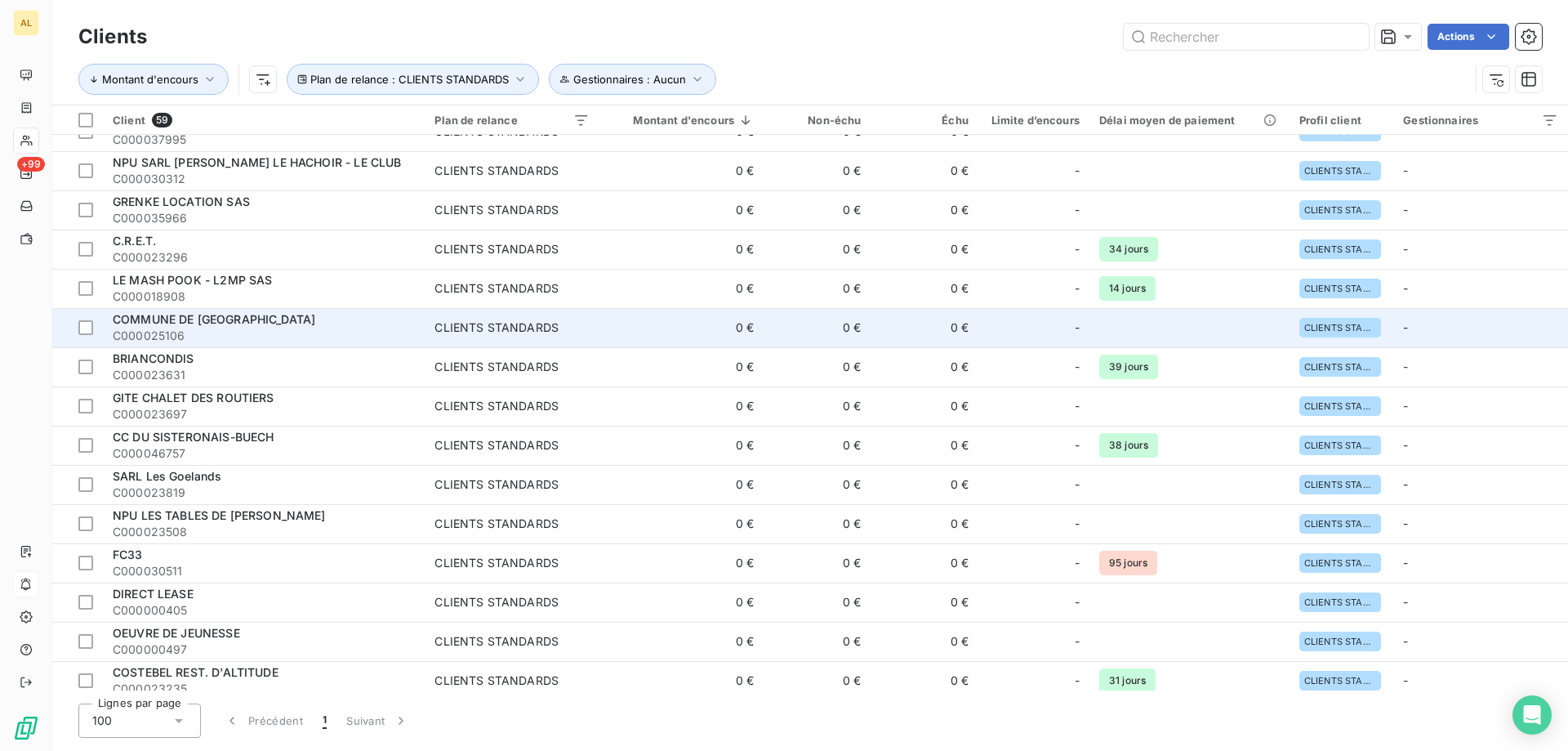
drag, startPoint x: 296, startPoint y: 330, endPoint x: 299, endPoint y: 321, distance: 9.5
click at [296, 330] on span "C000025106" at bounding box center [263, 335] width 302 height 16
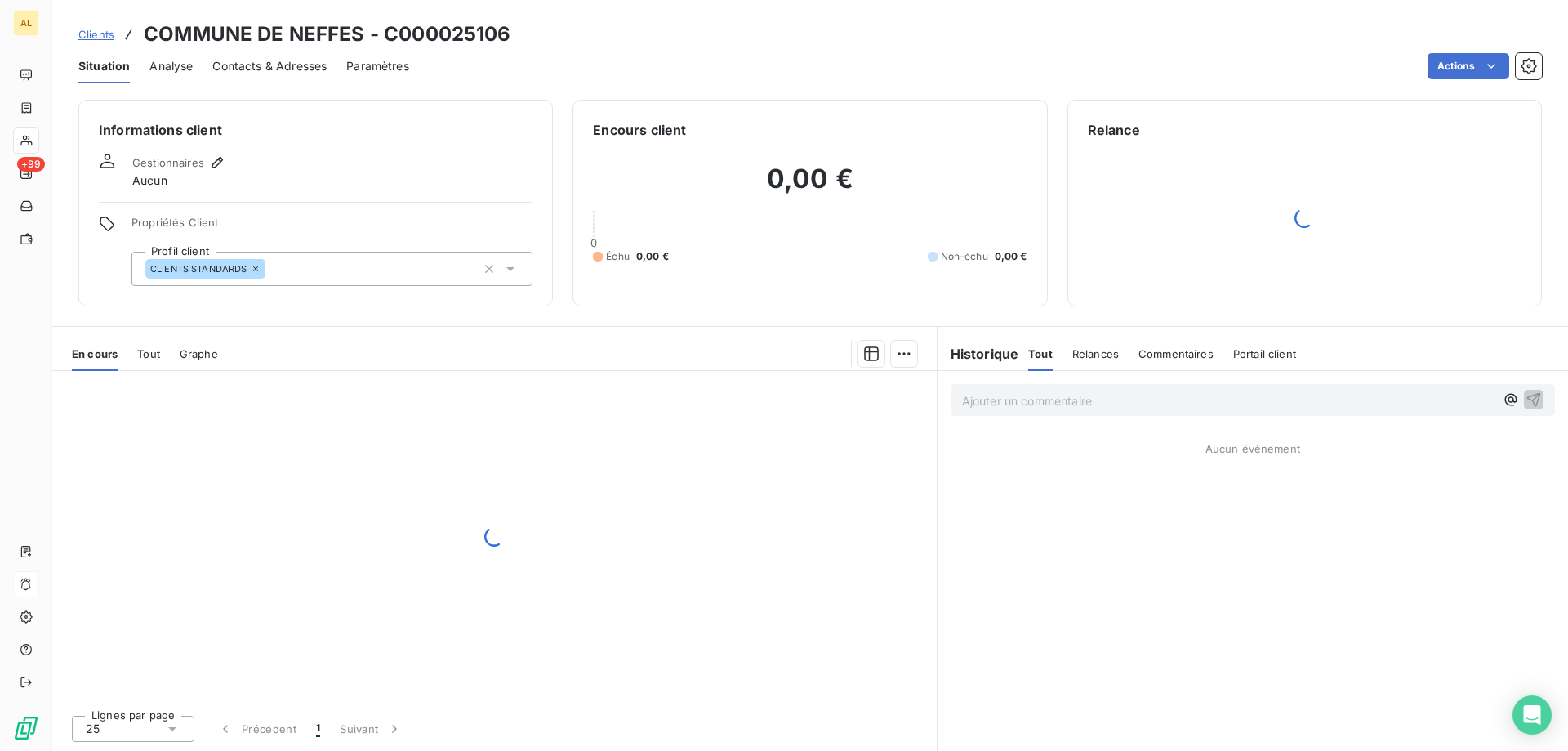
click at [343, 258] on div "CLIENTS STANDARDS" at bounding box center [332, 269] width 401 height 34
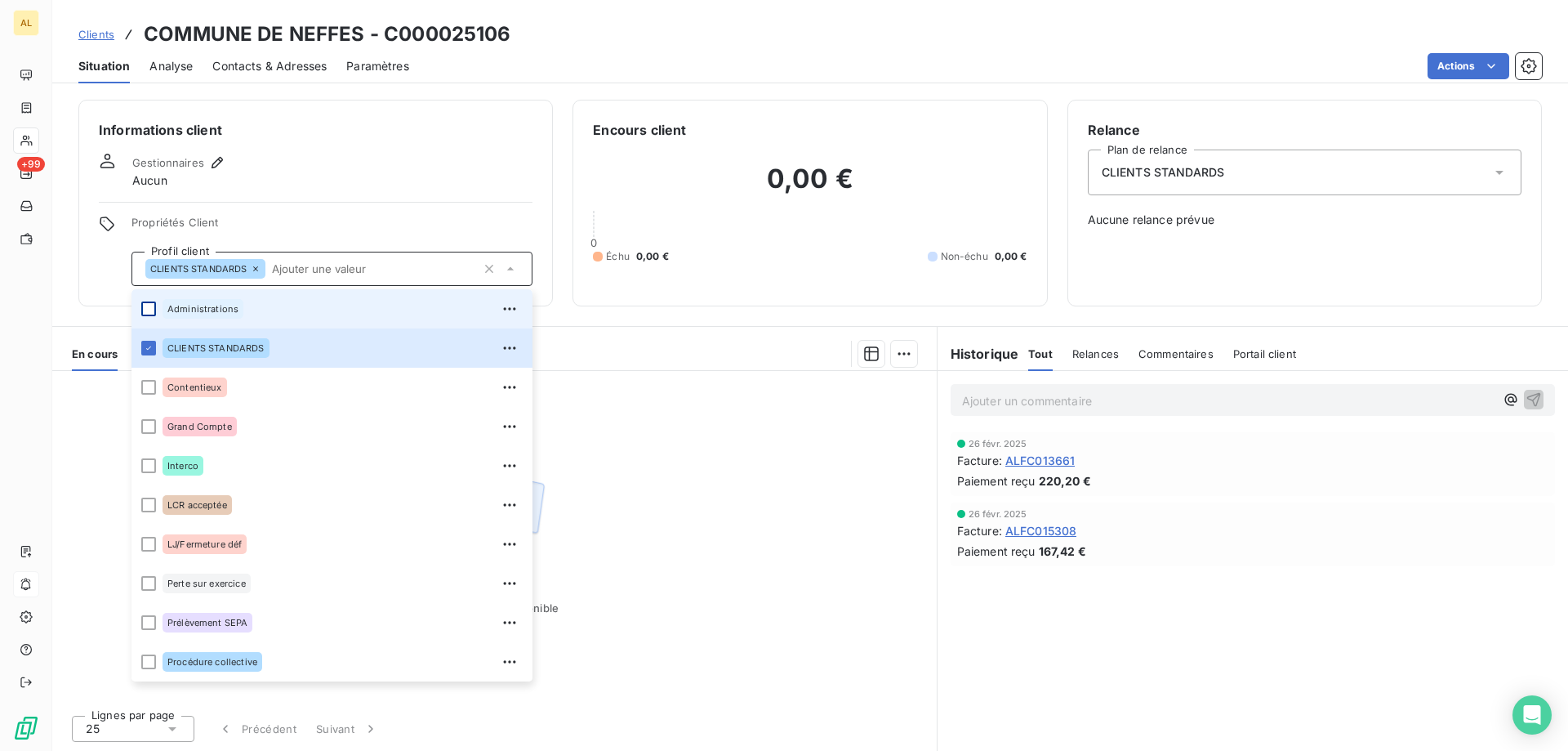
click at [145, 307] on div at bounding box center [149, 308] width 14 height 14
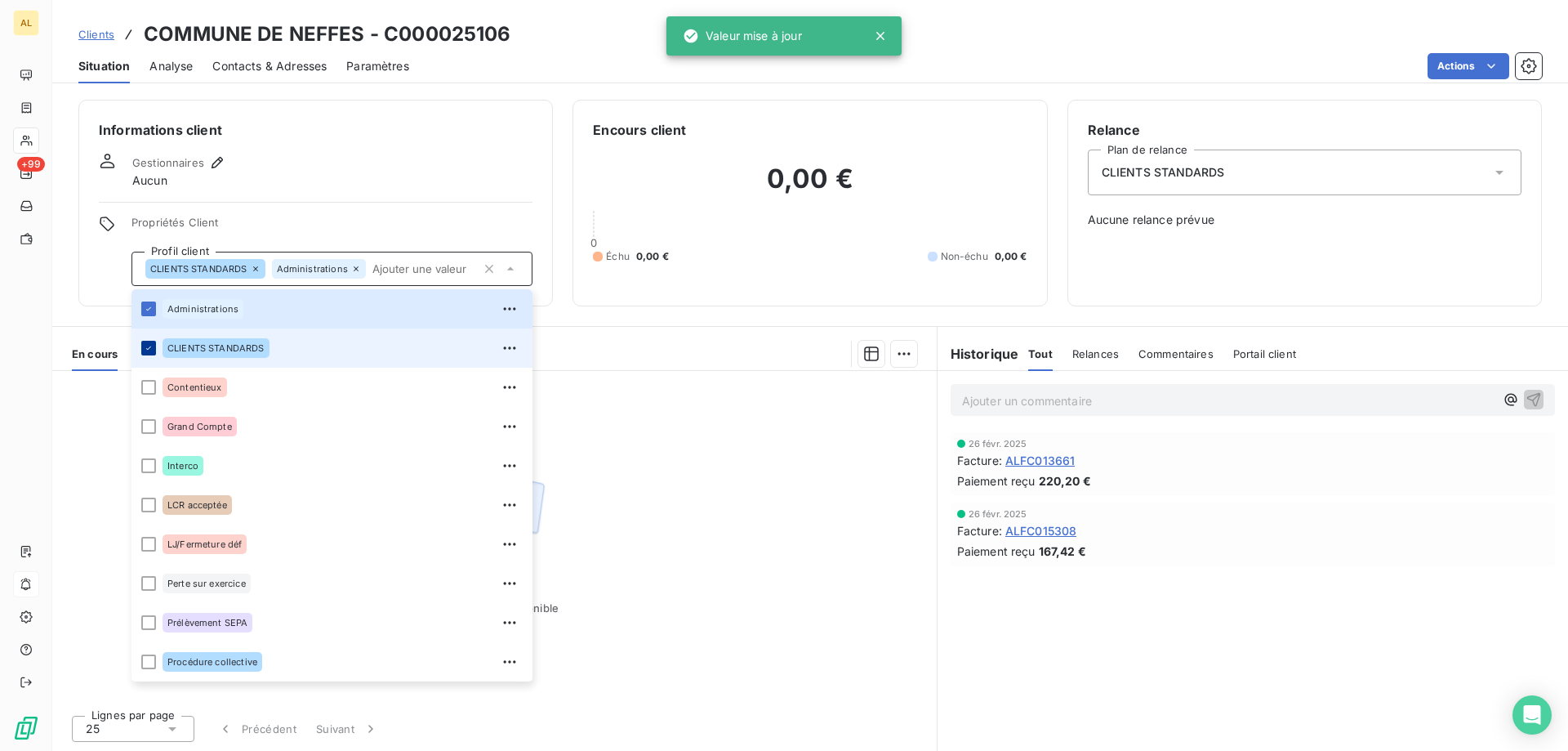
click at [145, 344] on icon at bounding box center [148, 348] width 10 height 10
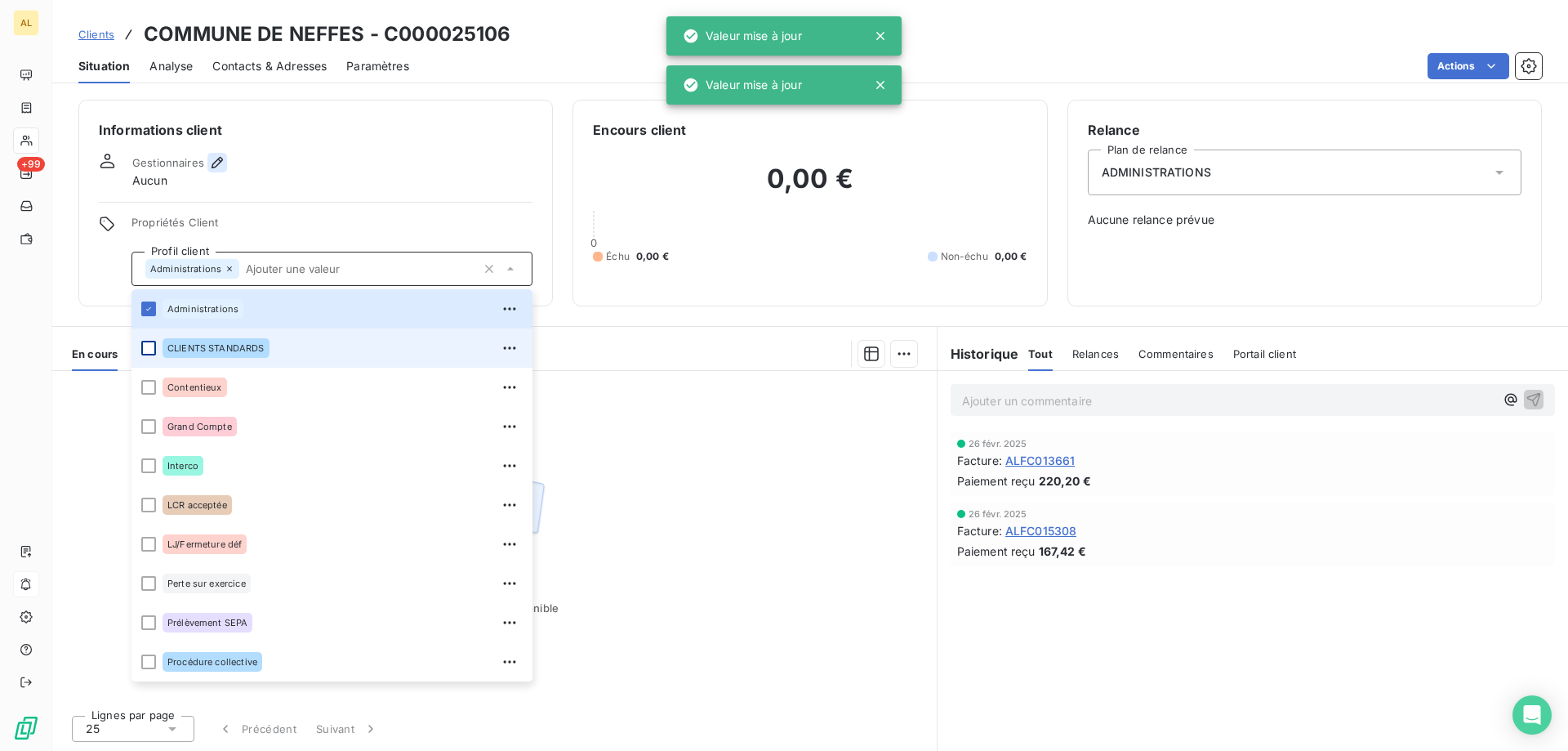
click at [215, 160] on icon "button" at bounding box center [217, 162] width 16 height 16
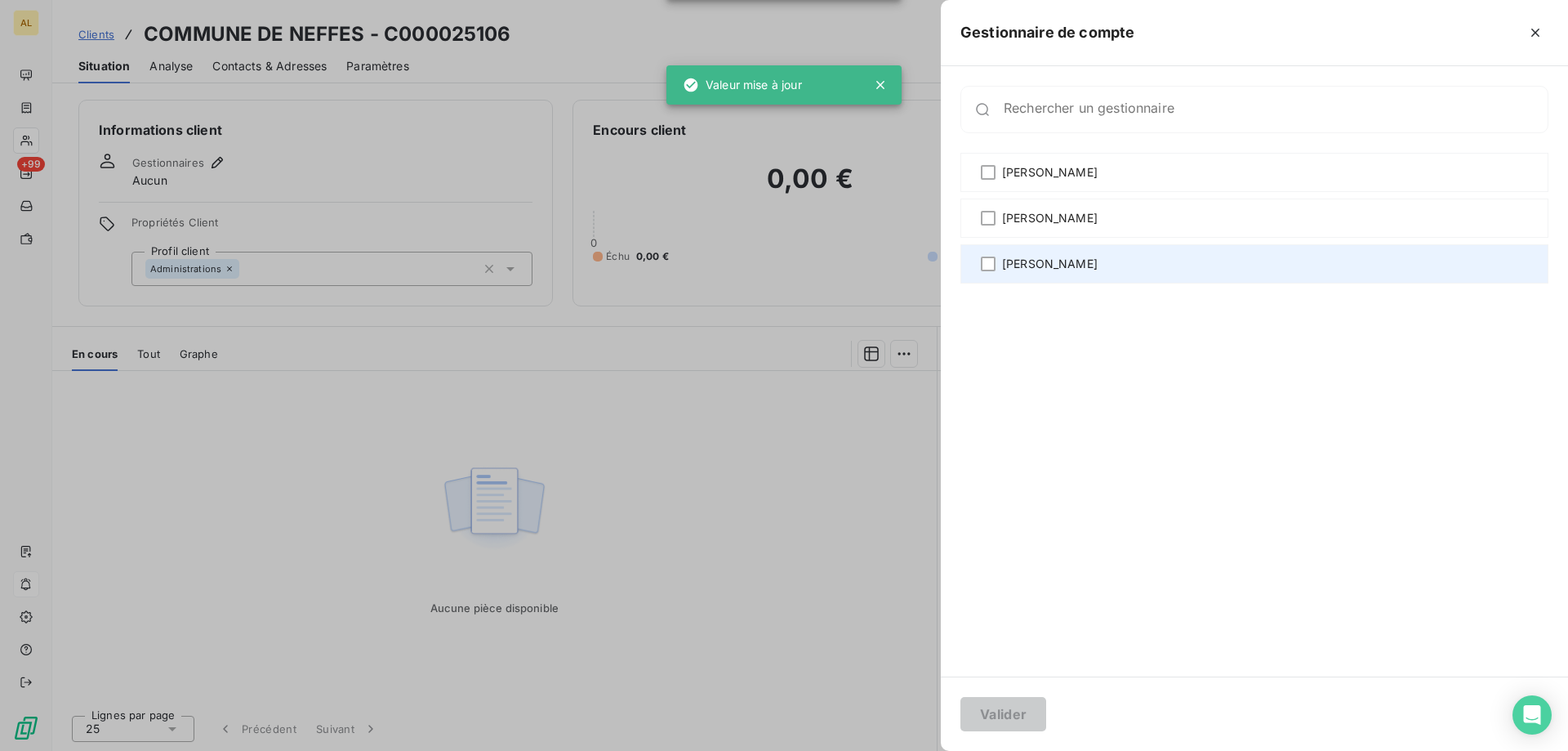
click at [1124, 263] on div "[PERSON_NAME]" at bounding box center [1254, 264] width 588 height 39
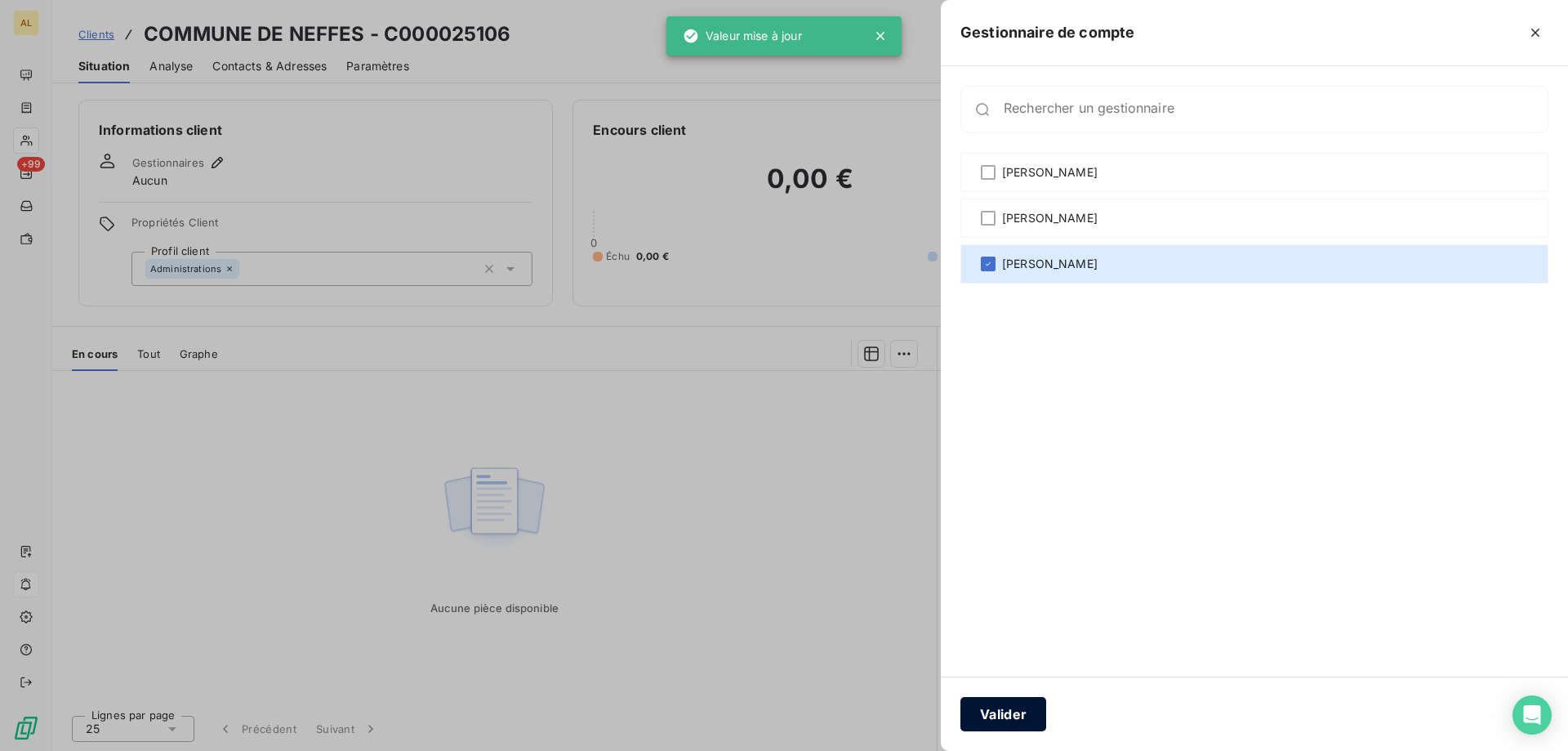
click at [991, 721] on button "Valider" at bounding box center [1004, 713] width 86 height 34
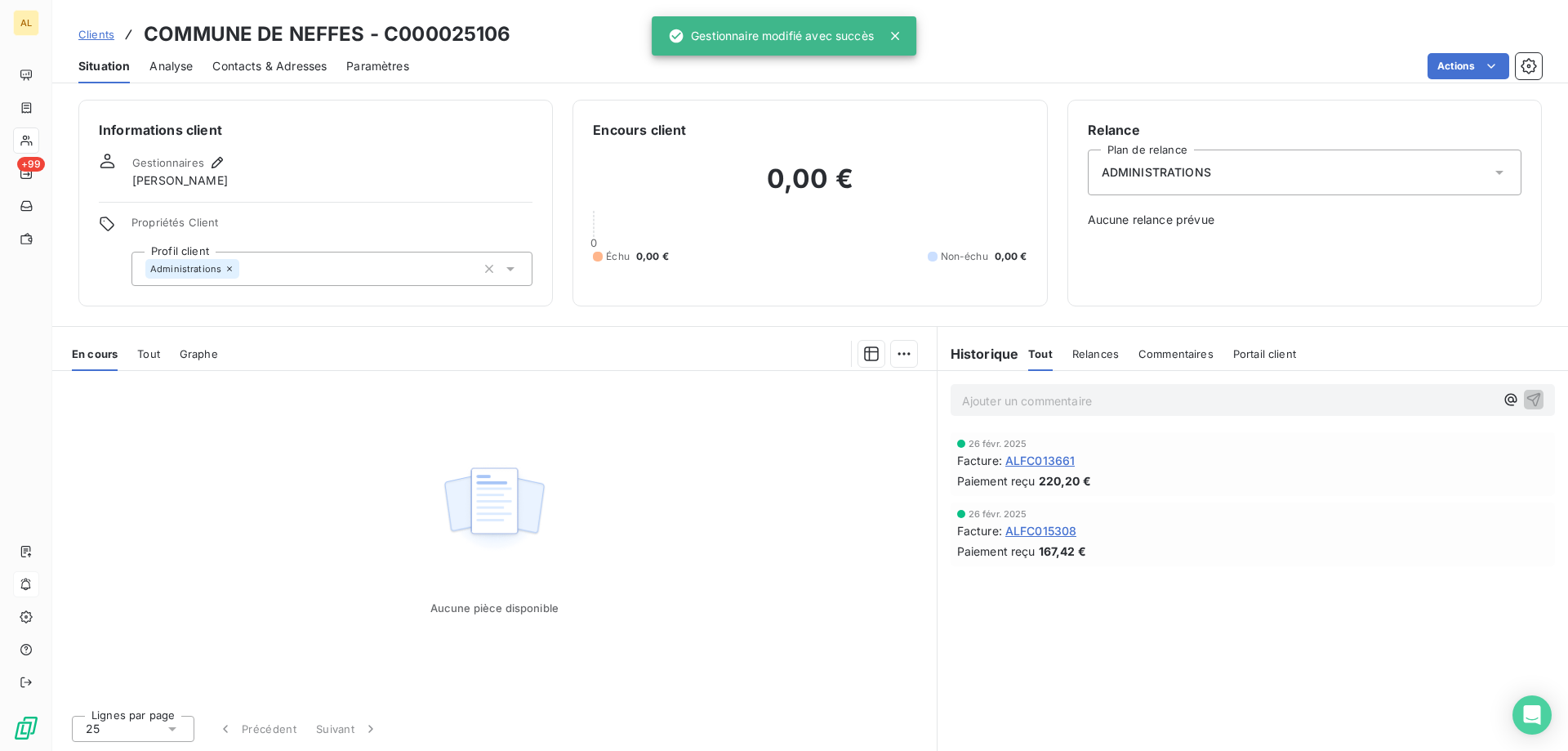
click at [105, 39] on span "Clients" at bounding box center [96, 34] width 36 height 13
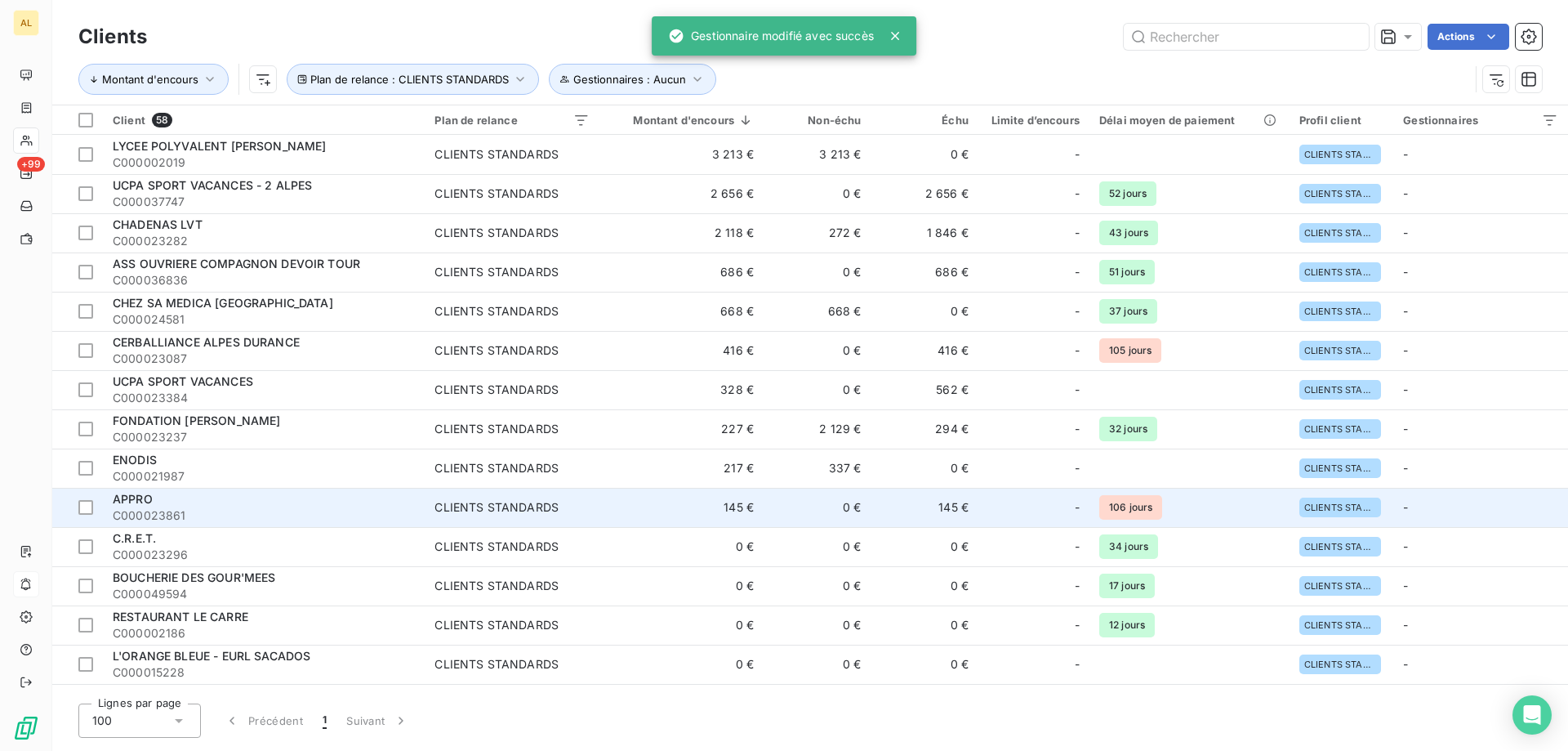
scroll to position [163, 0]
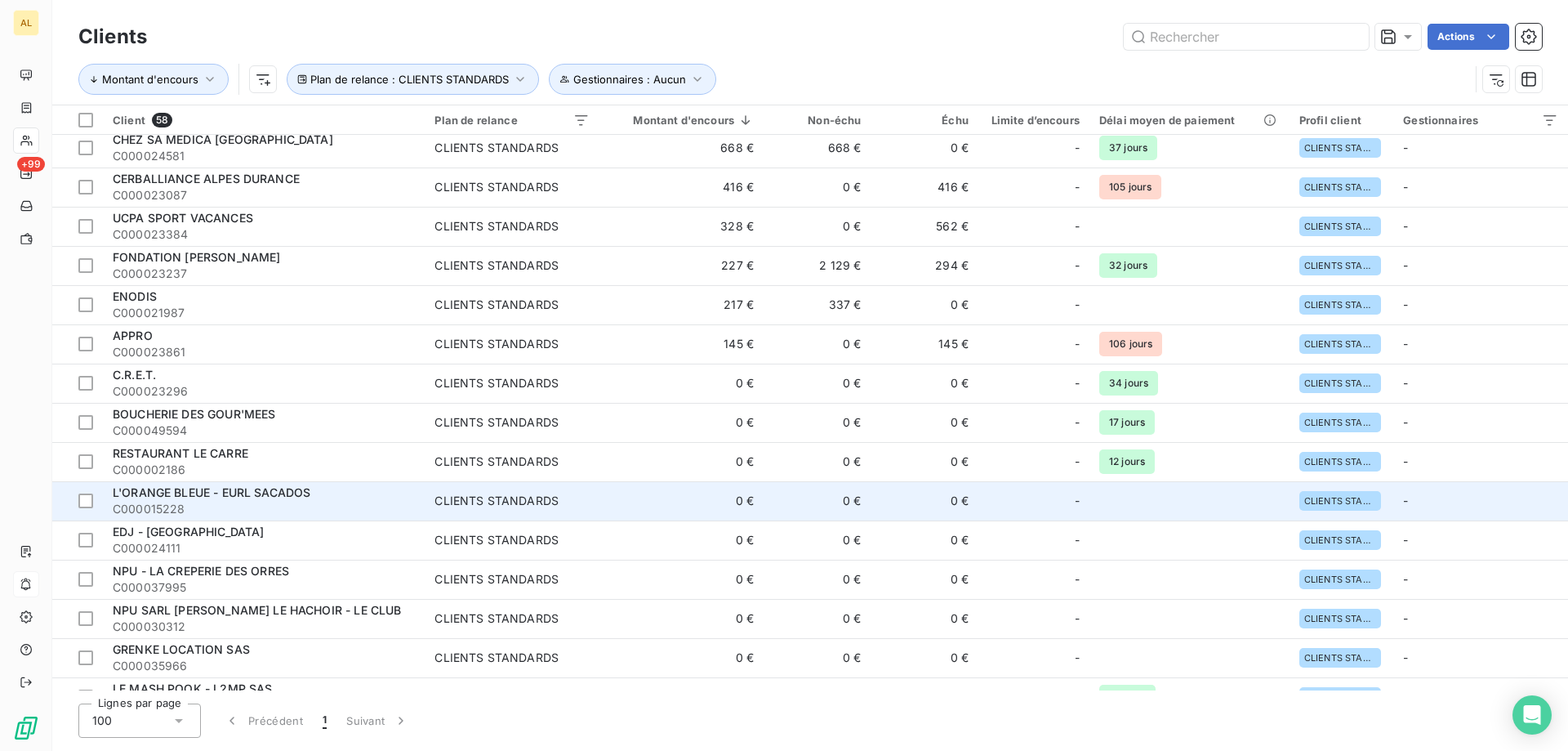
click at [235, 497] on span "L'ORANGE BLEUE - EURL SACADOS" at bounding box center [211, 491] width 198 height 13
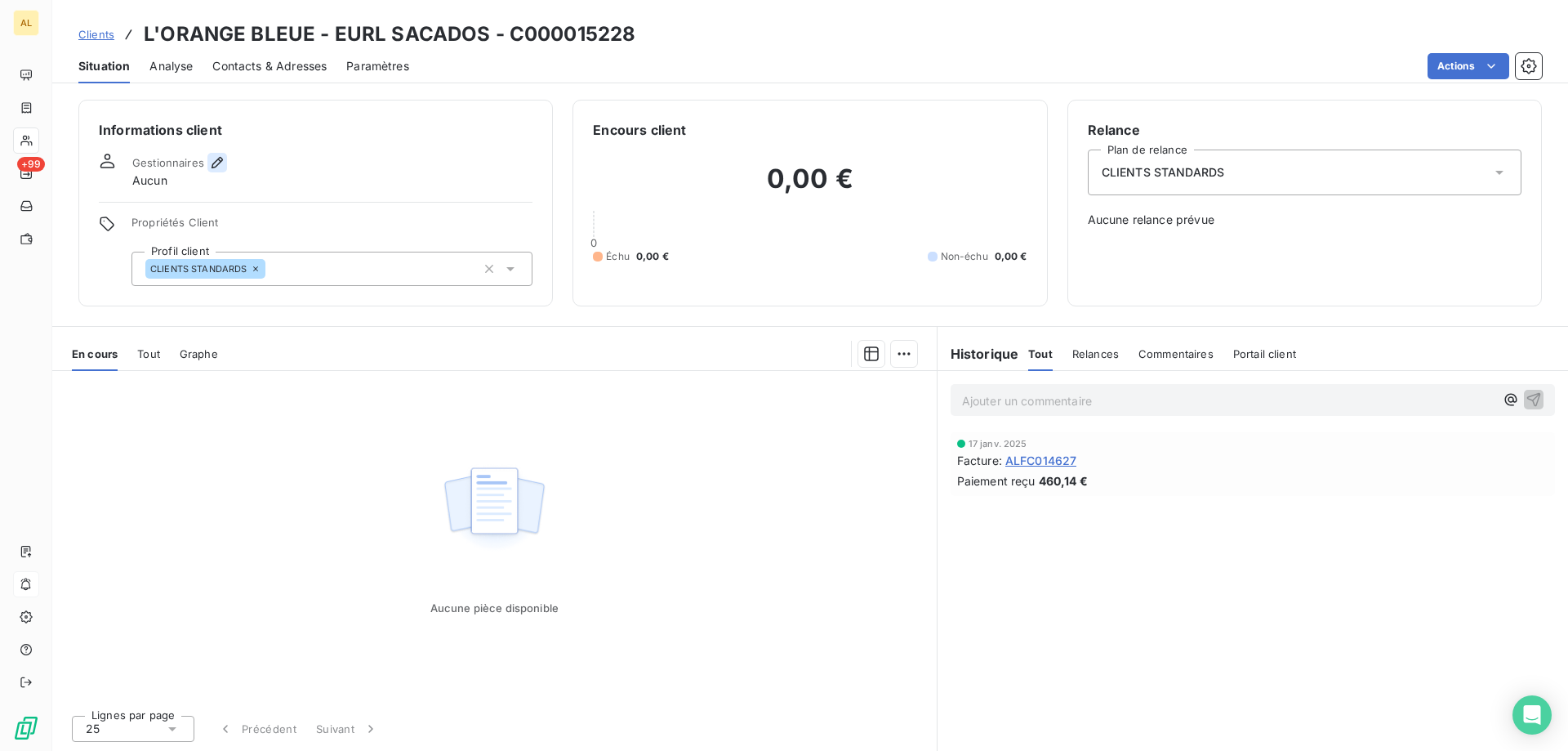
click at [214, 160] on icon "button" at bounding box center [217, 162] width 16 height 16
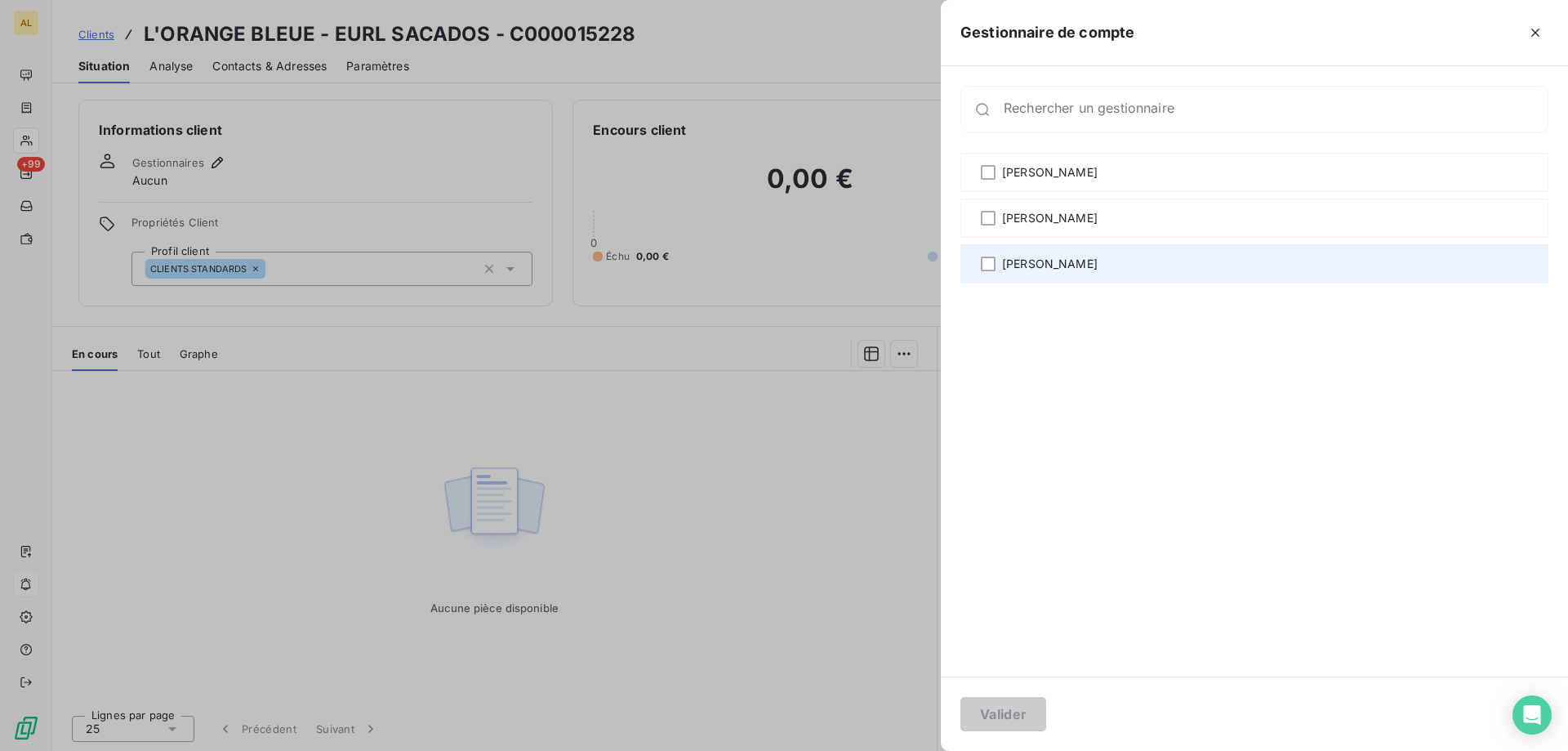
click at [1032, 272] on span "[PERSON_NAME]" at bounding box center [1049, 263] width 96 height 16
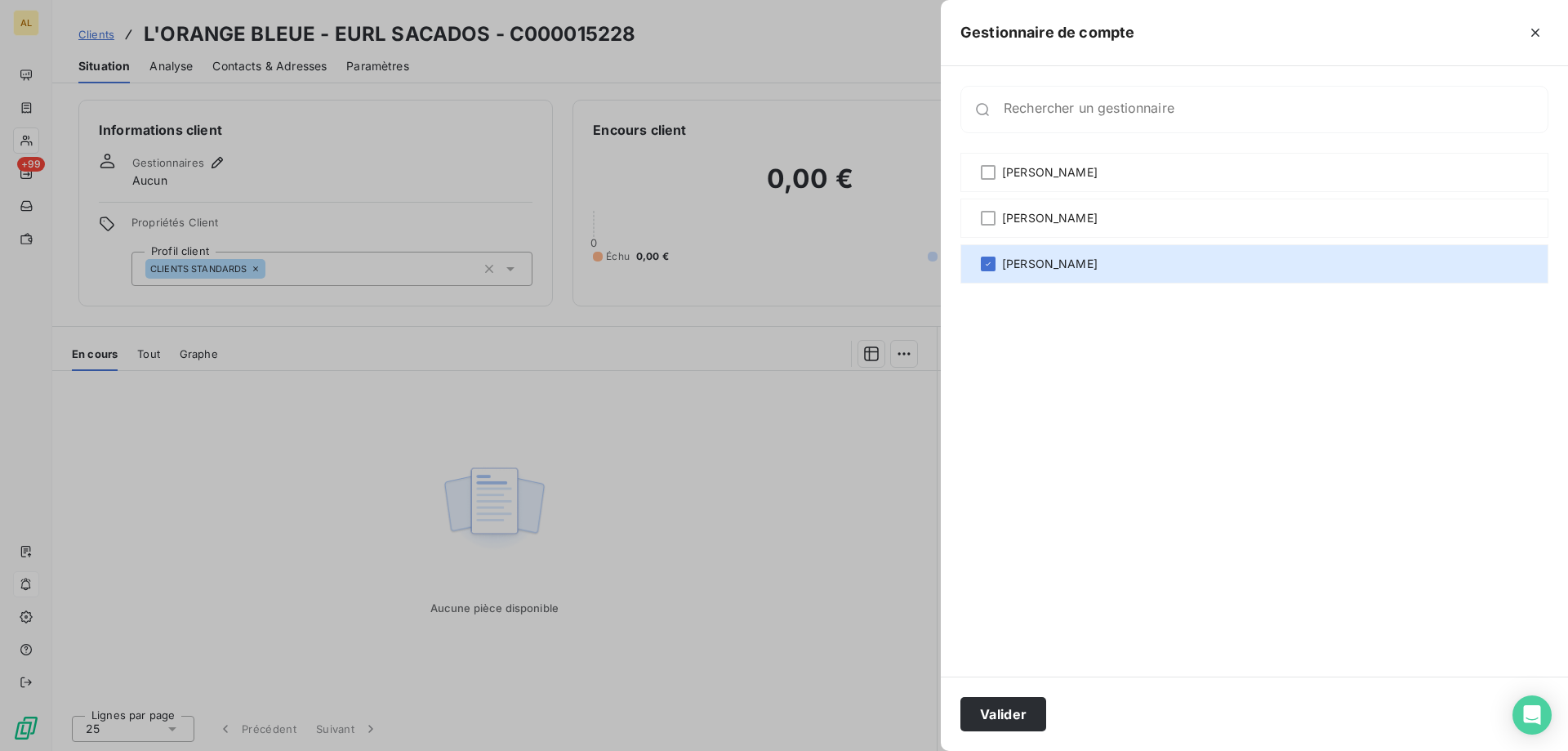
drag, startPoint x: 1017, startPoint y: 715, endPoint x: 246, endPoint y: 304, distance: 873.7
click at [1008, 709] on button "Valider" at bounding box center [1004, 713] width 86 height 34
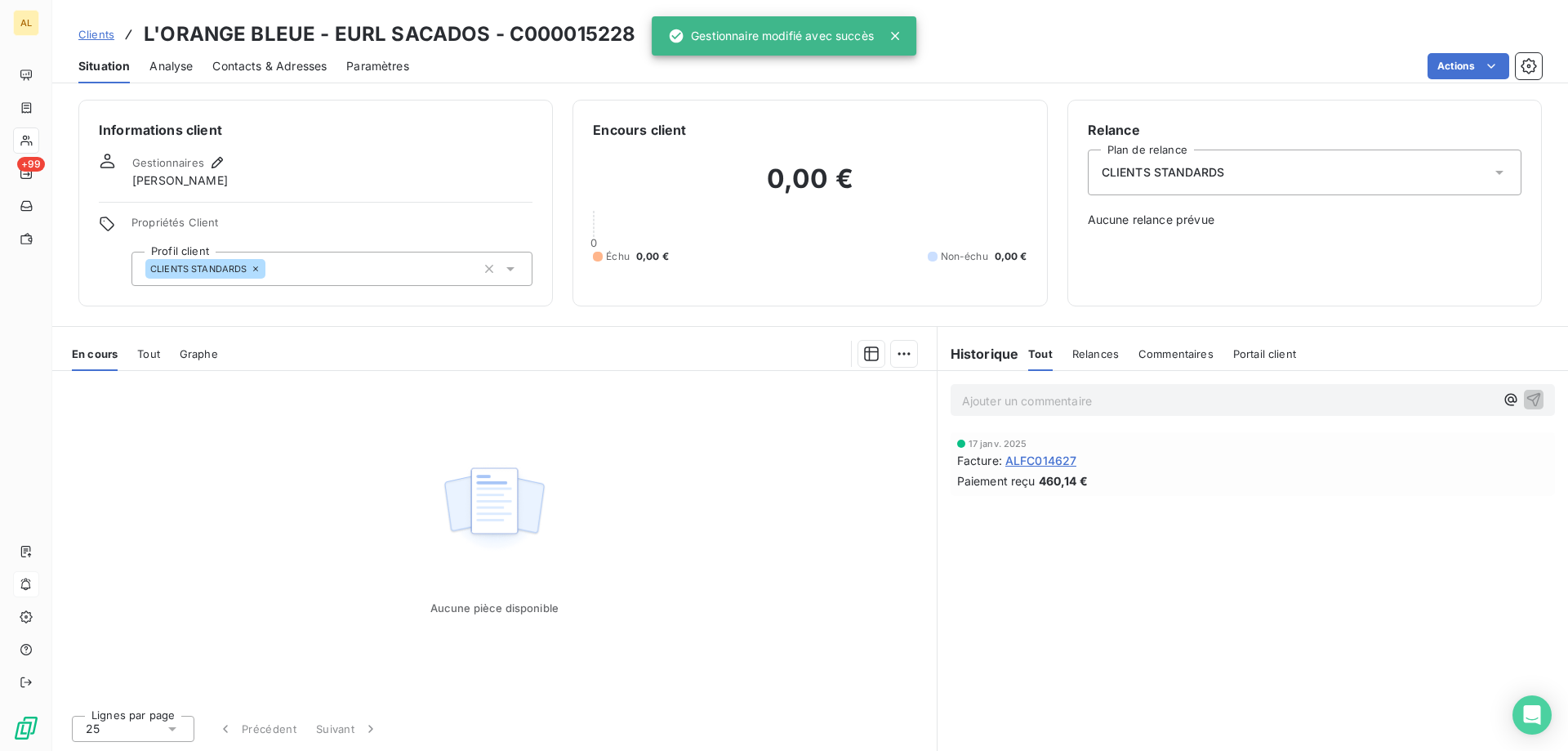
click at [106, 36] on span "Clients" at bounding box center [96, 34] width 36 height 13
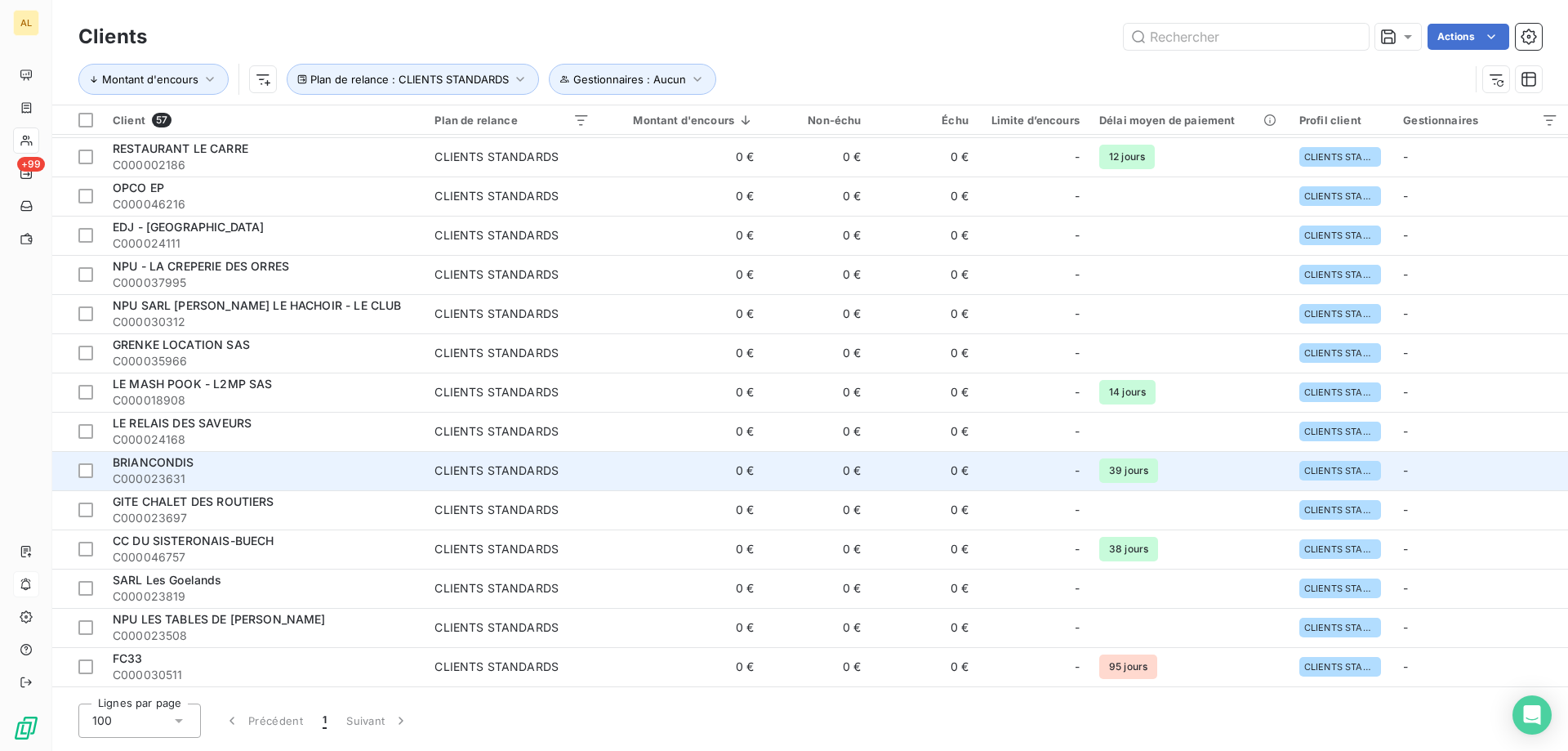
scroll to position [490, 0]
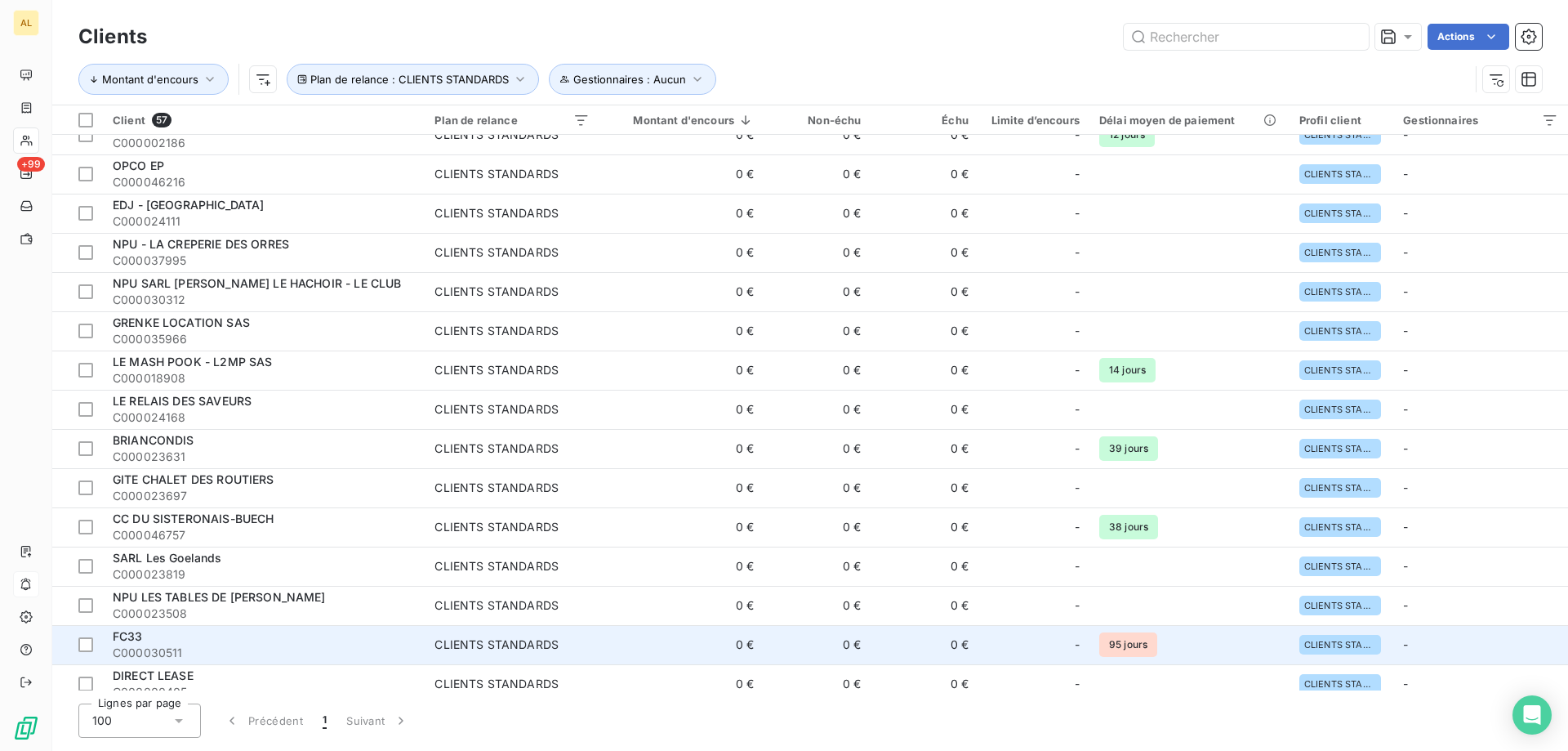
click at [248, 641] on div "FC33" at bounding box center [263, 636] width 302 height 16
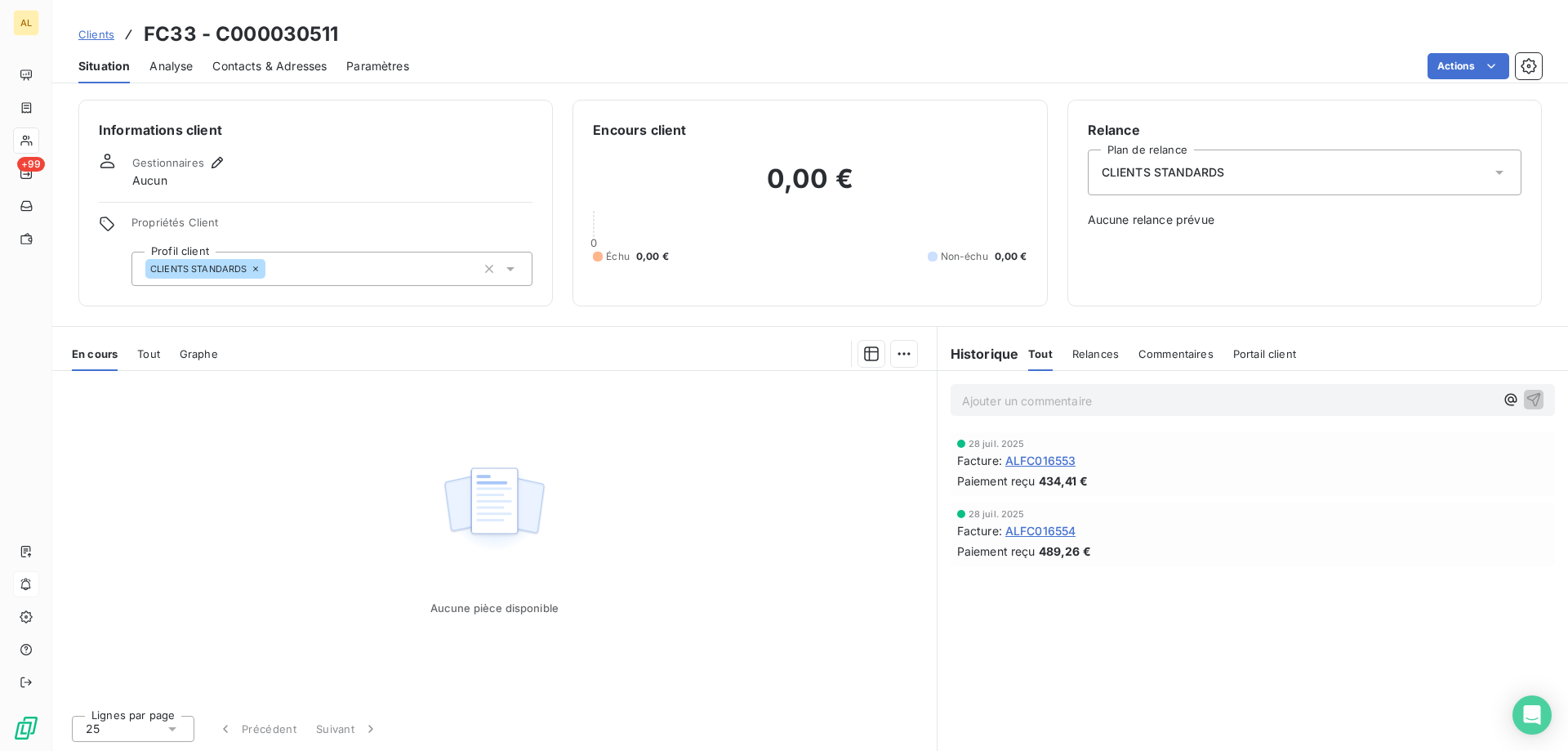
click at [415, 274] on div "CLIENTS STANDARDS" at bounding box center [332, 269] width 401 height 34
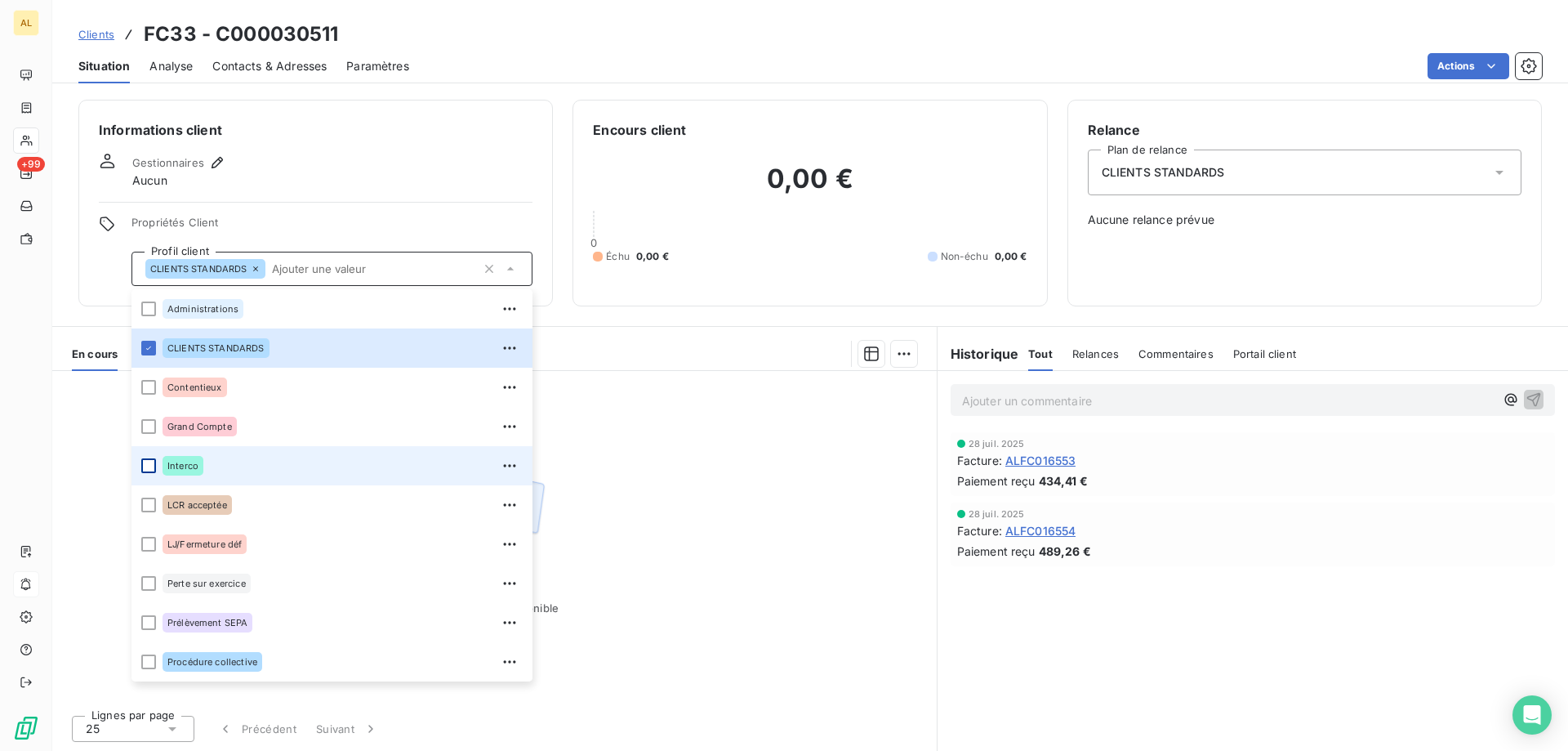
click at [142, 462] on div at bounding box center [149, 465] width 14 height 14
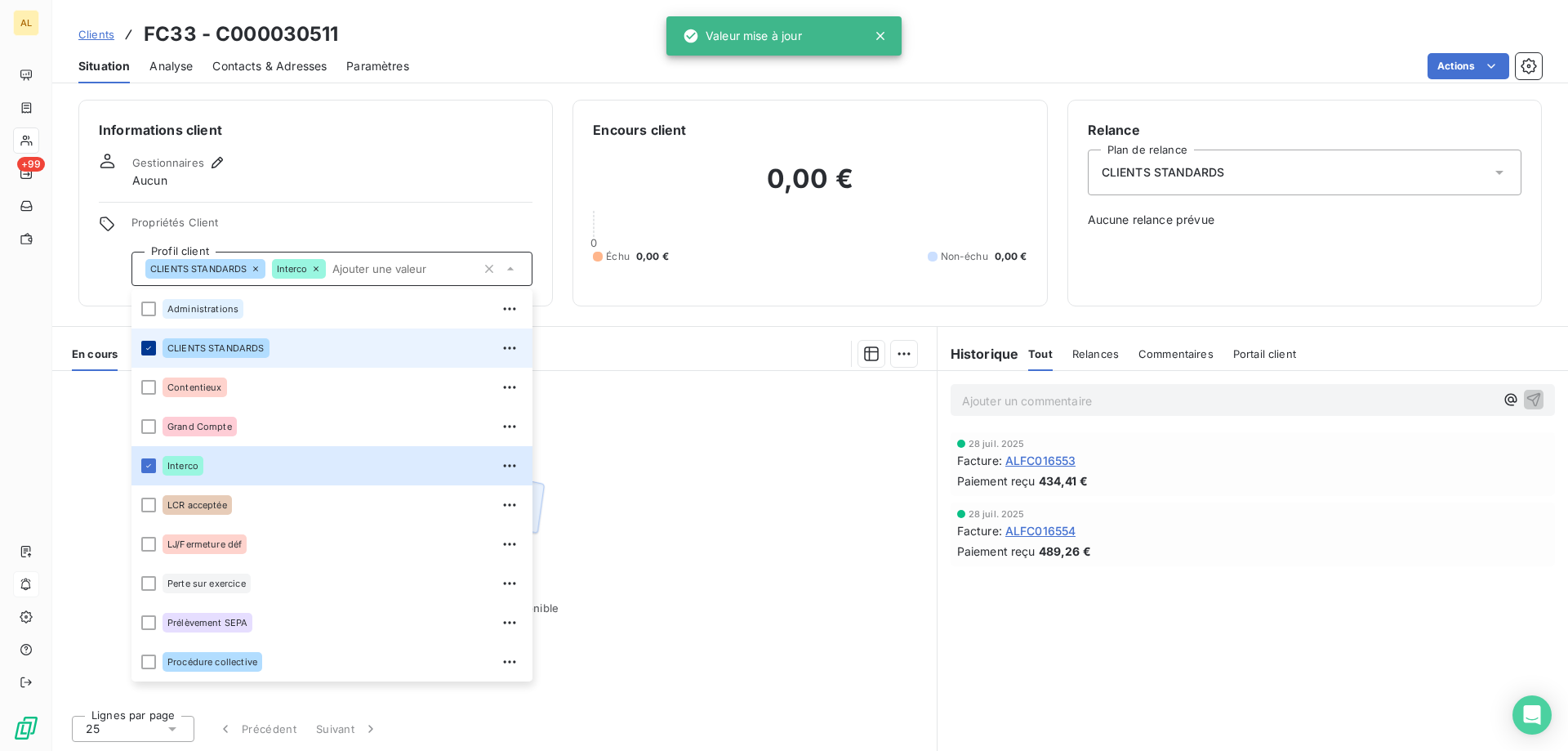
click at [153, 349] on div at bounding box center [149, 348] width 14 height 14
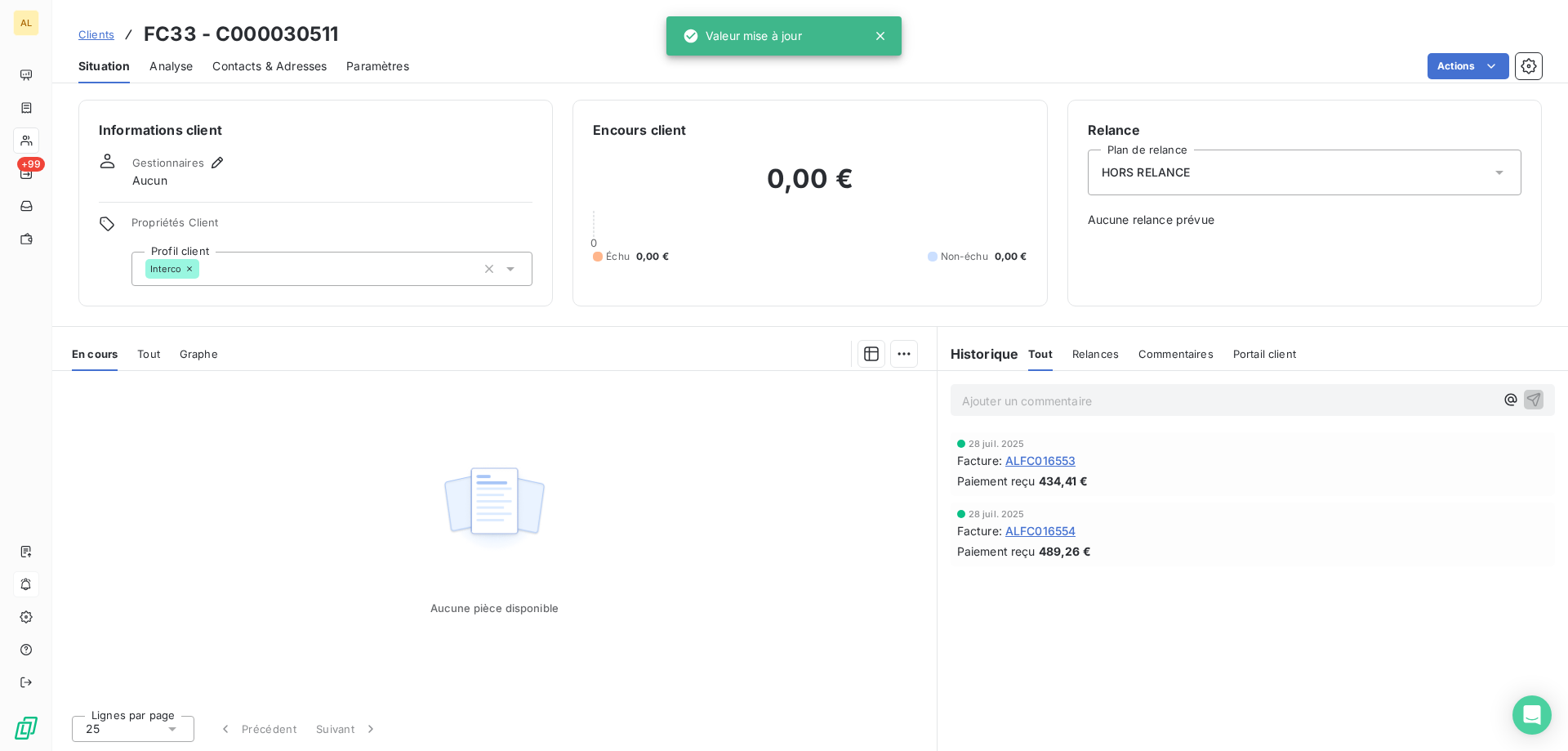
click at [96, 33] on span "Clients" at bounding box center [96, 34] width 36 height 13
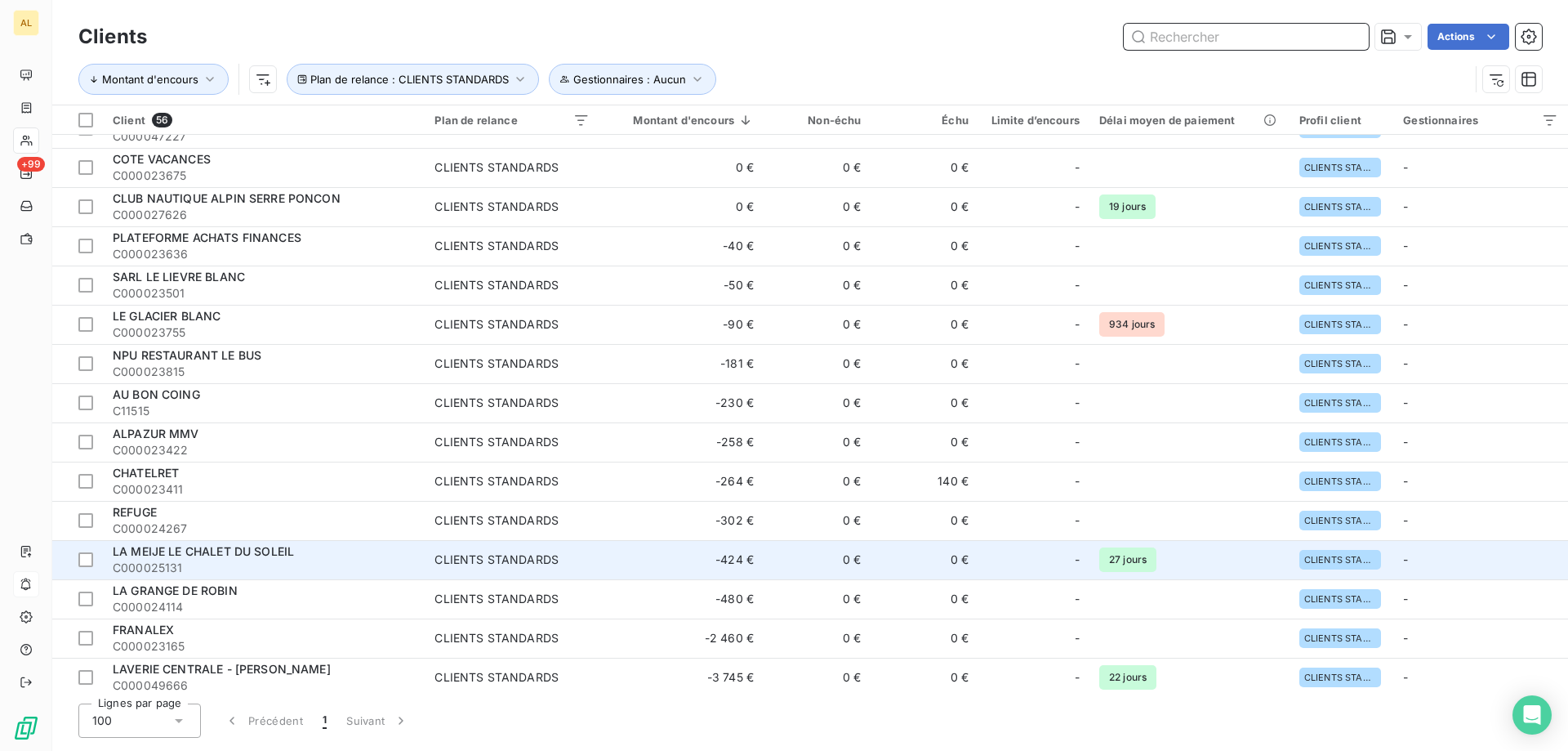
scroll to position [1641, 0]
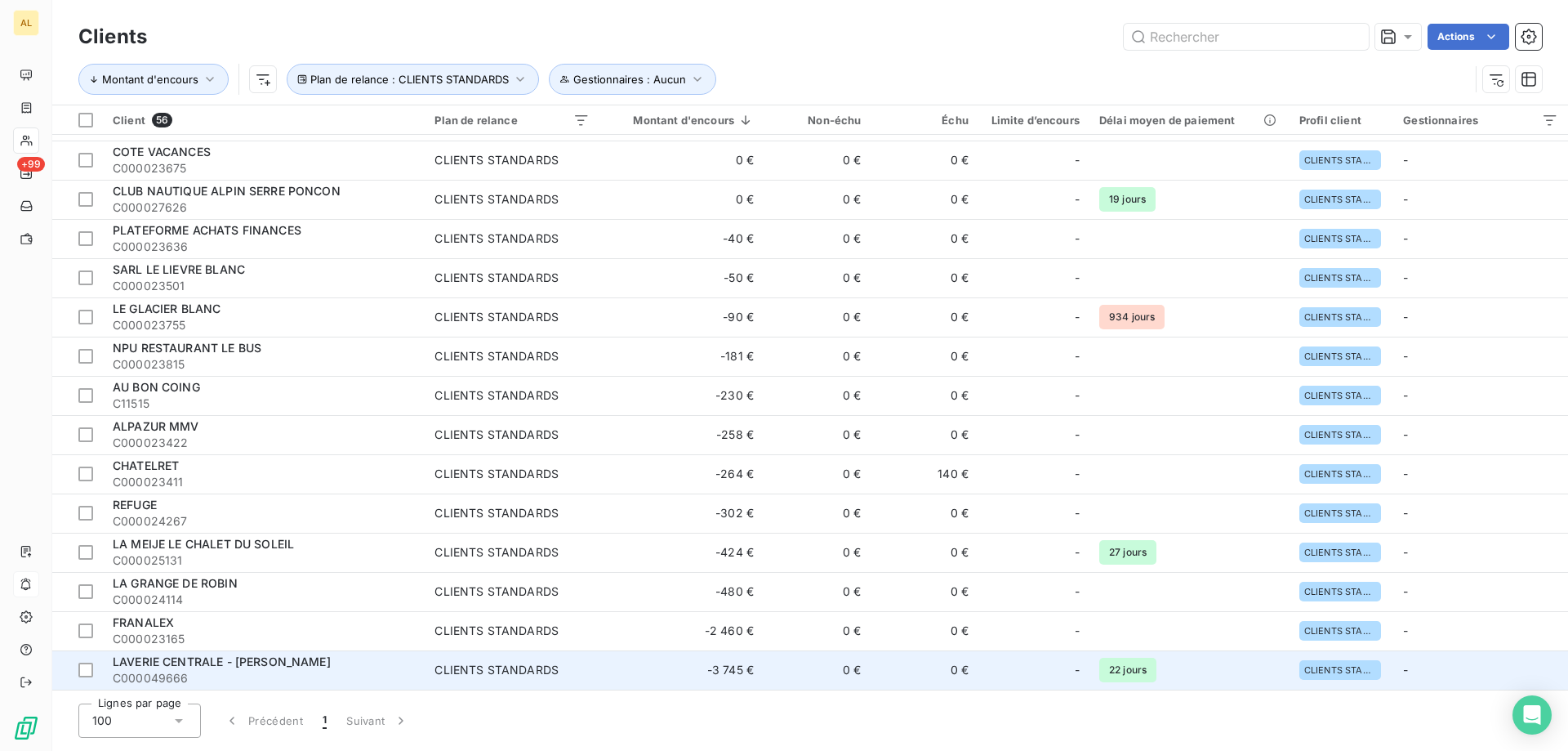
click at [263, 657] on span "LAVERIE CENTRALE - [PERSON_NAME]" at bounding box center [221, 660] width 218 height 13
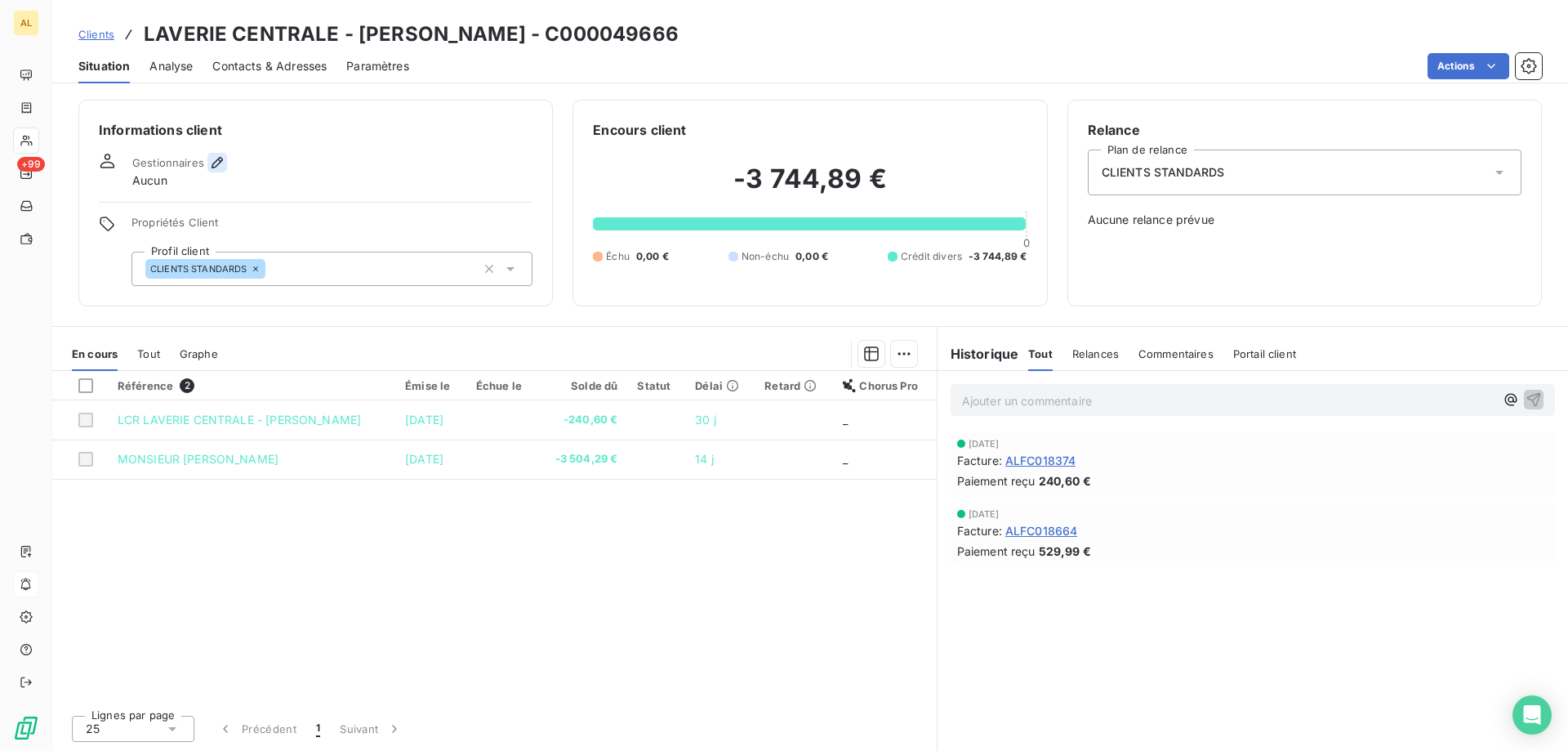
click at [217, 161] on icon "button" at bounding box center [217, 162] width 16 height 16
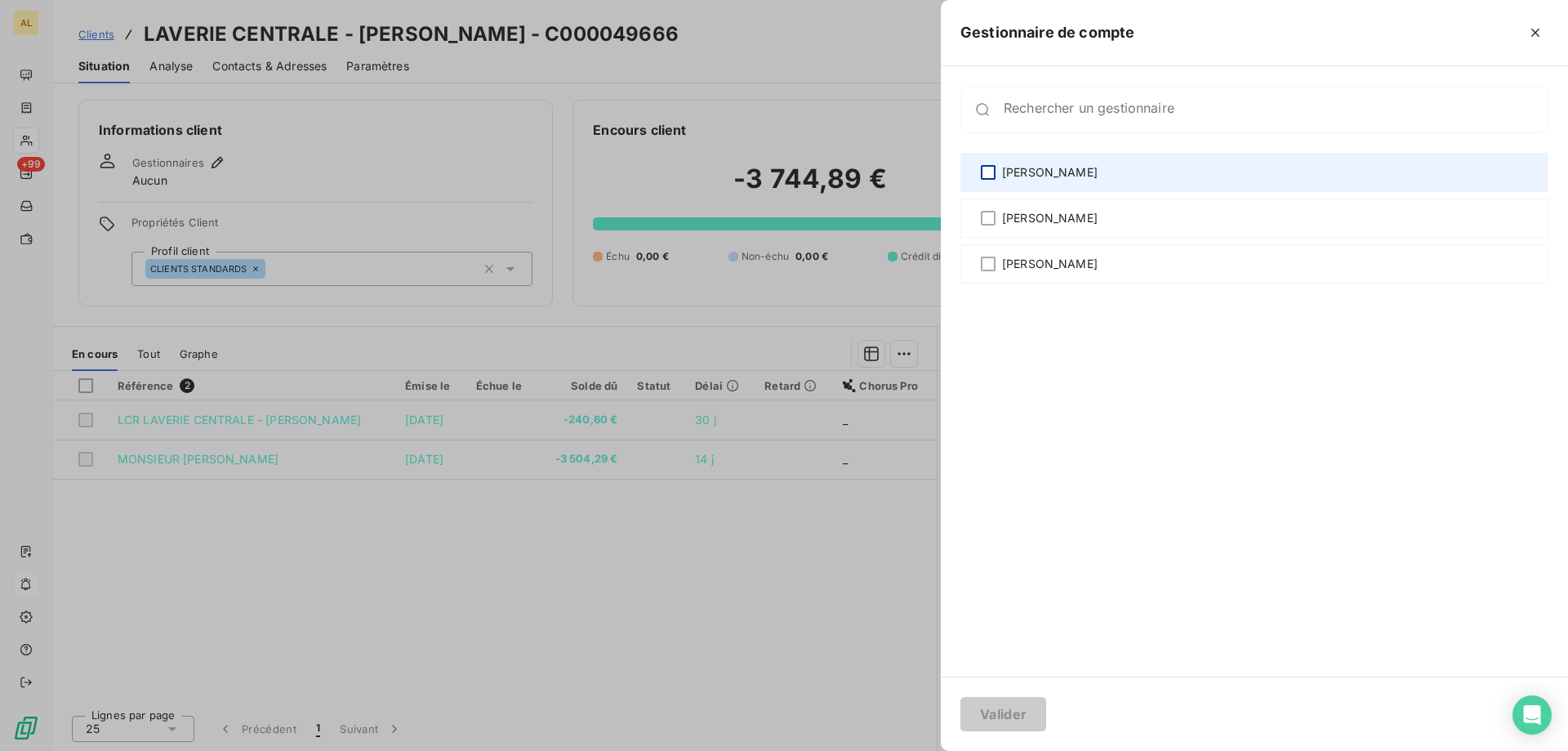
click at [982, 167] on div at bounding box center [988, 172] width 14 height 14
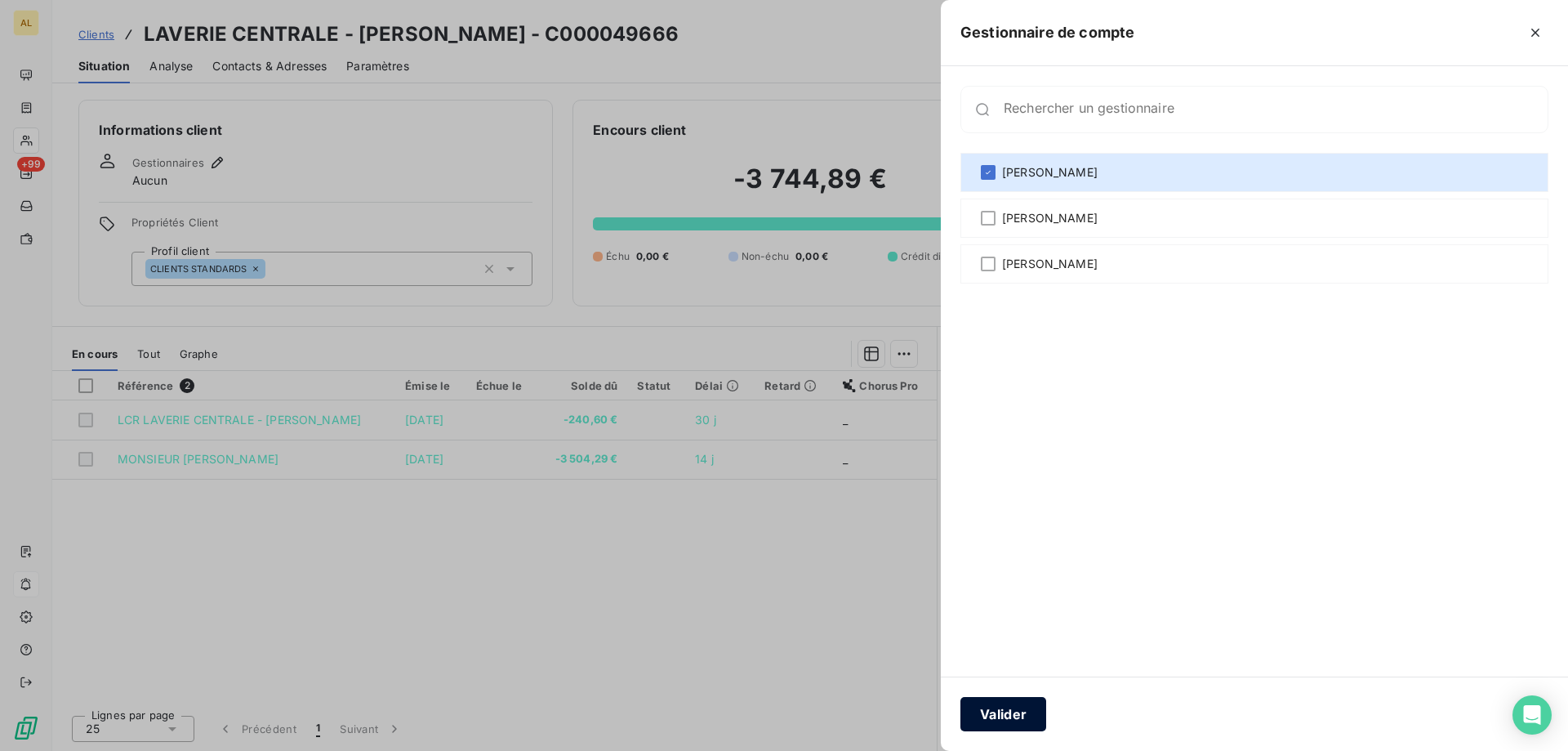
click at [996, 705] on button "Valider" at bounding box center [1004, 713] width 86 height 34
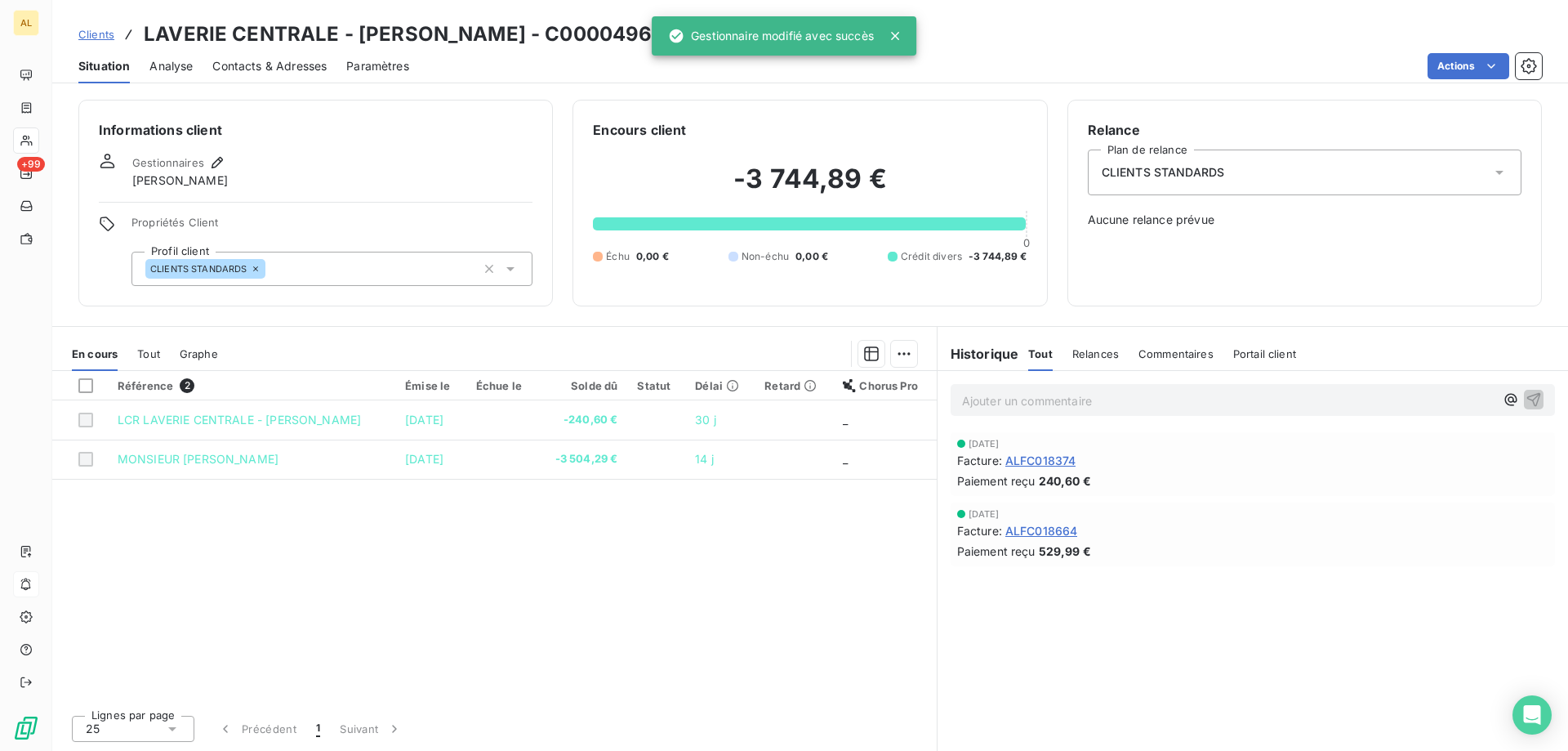
click at [108, 29] on span "Clients" at bounding box center [96, 34] width 36 height 13
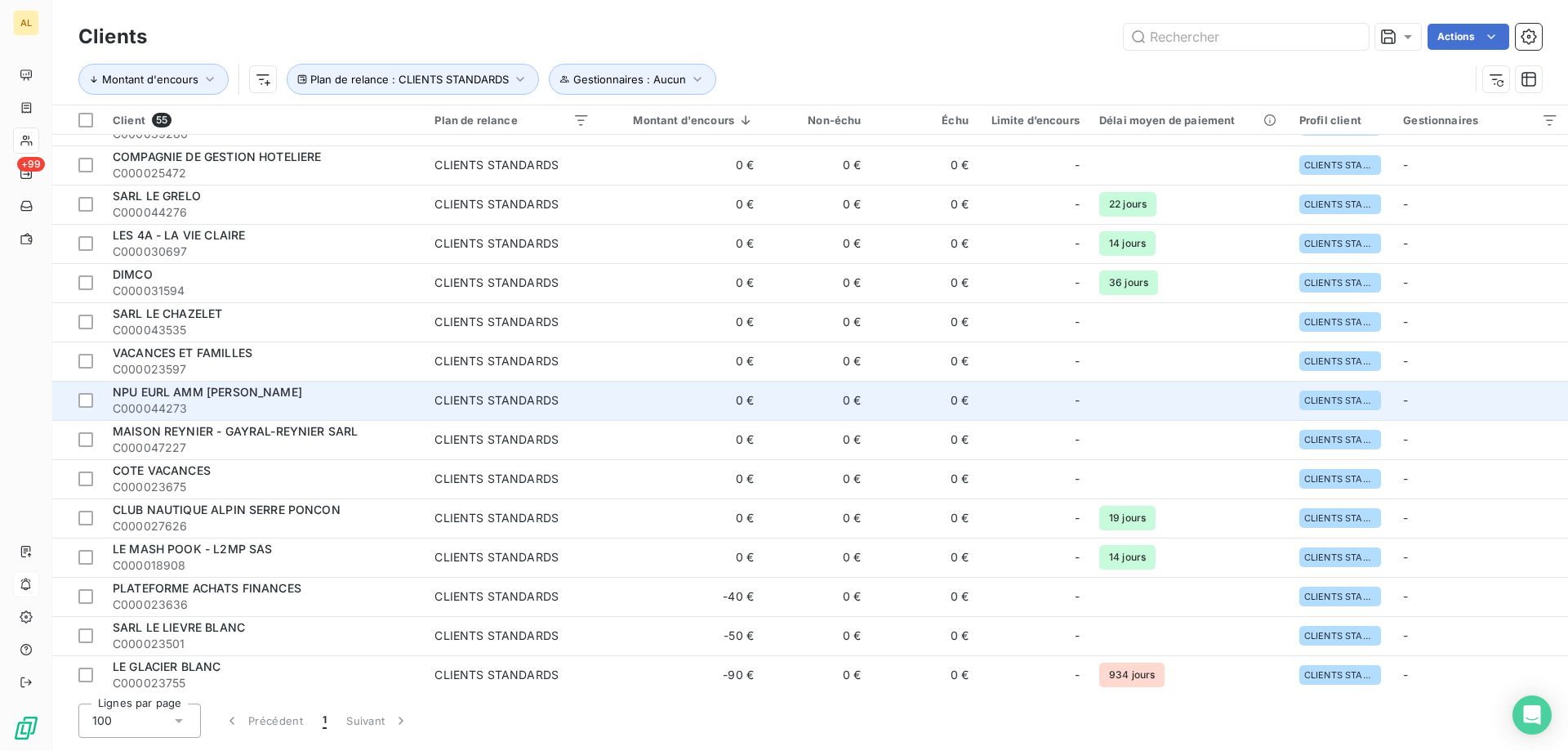
scroll to position [1275, 0]
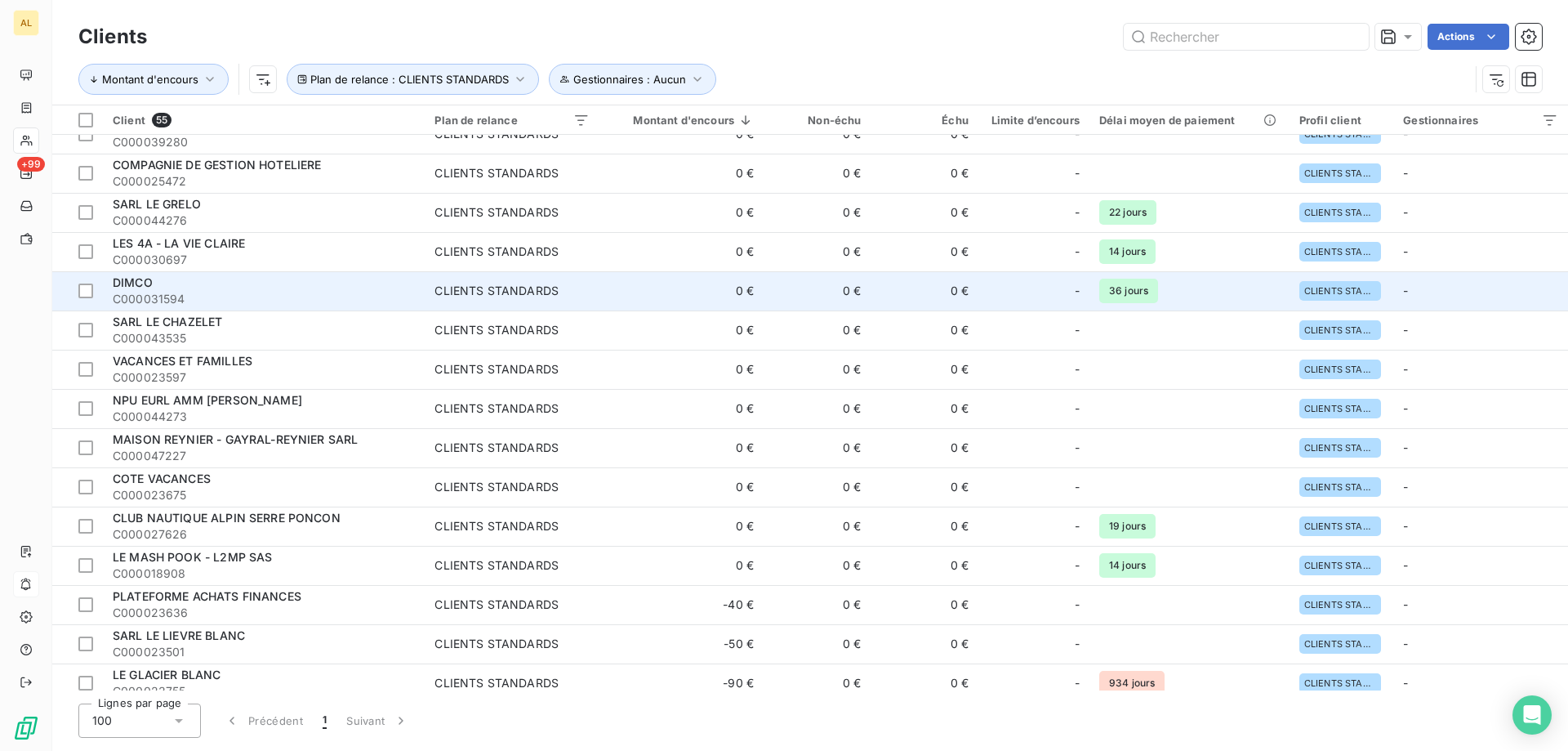
click at [200, 296] on span "C000031594" at bounding box center [263, 298] width 302 height 16
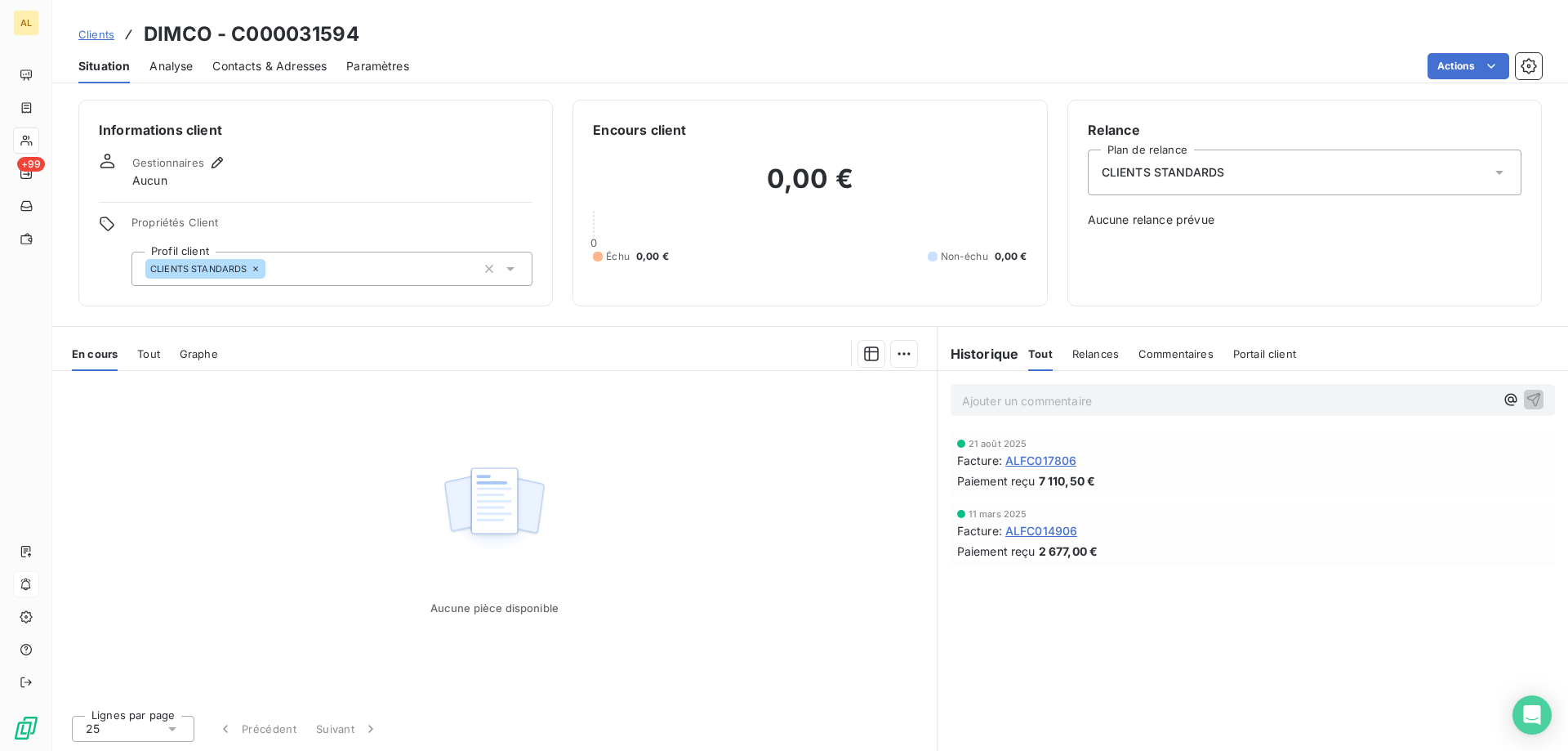
click at [376, 270] on div "CLIENTS STANDARDS" at bounding box center [332, 269] width 401 height 34
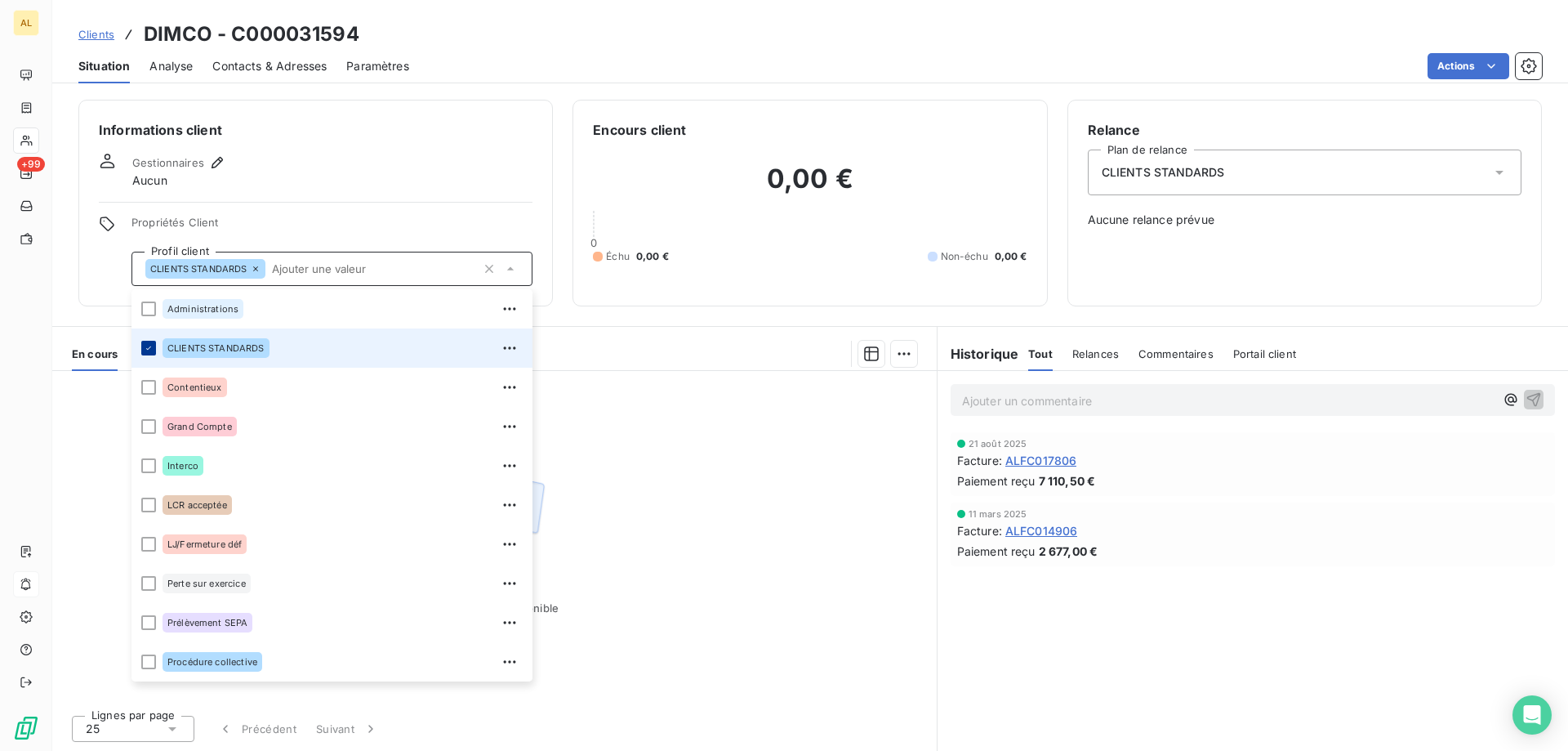
click at [148, 348] on icon at bounding box center [148, 348] width 10 height 10
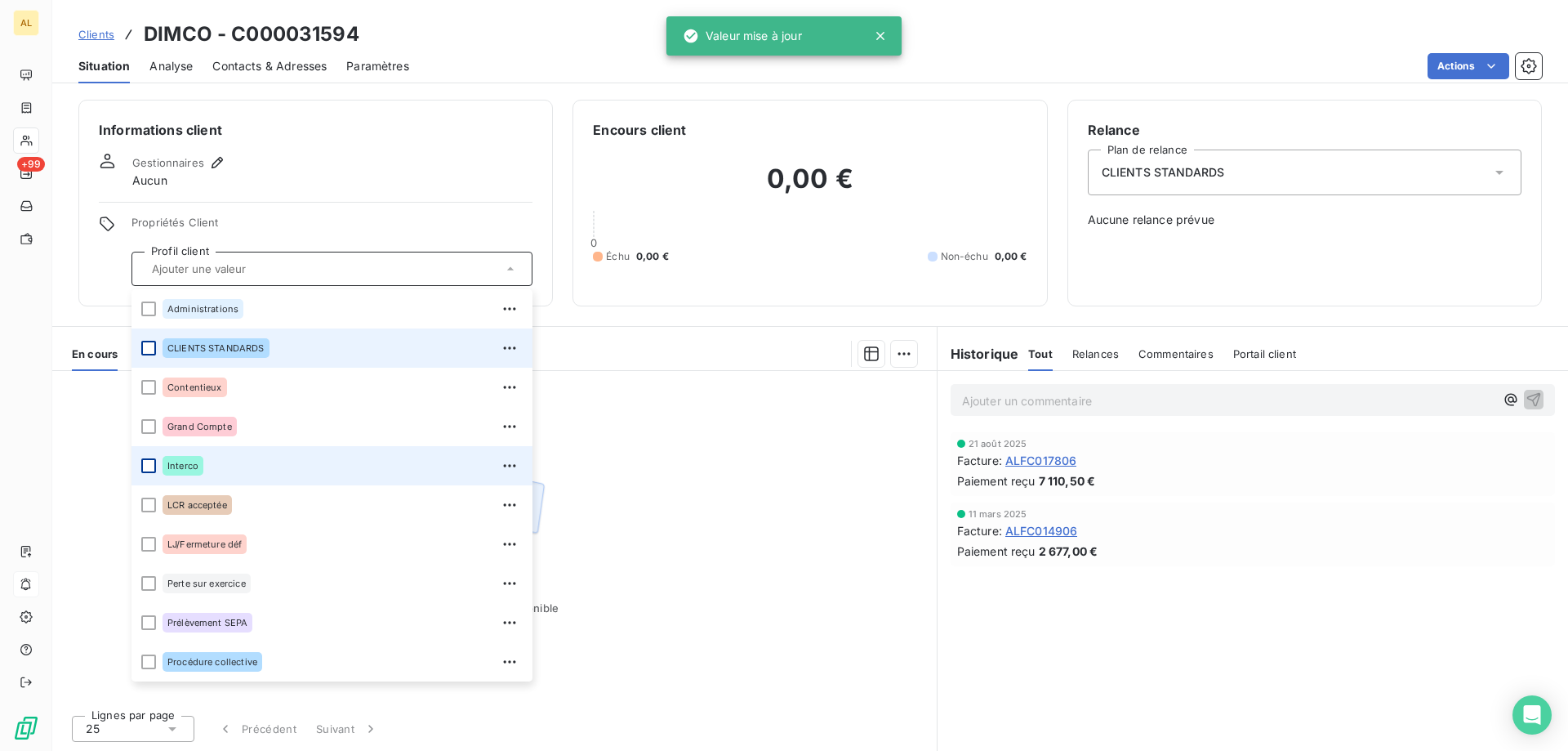
click at [153, 460] on div at bounding box center [149, 465] width 14 height 14
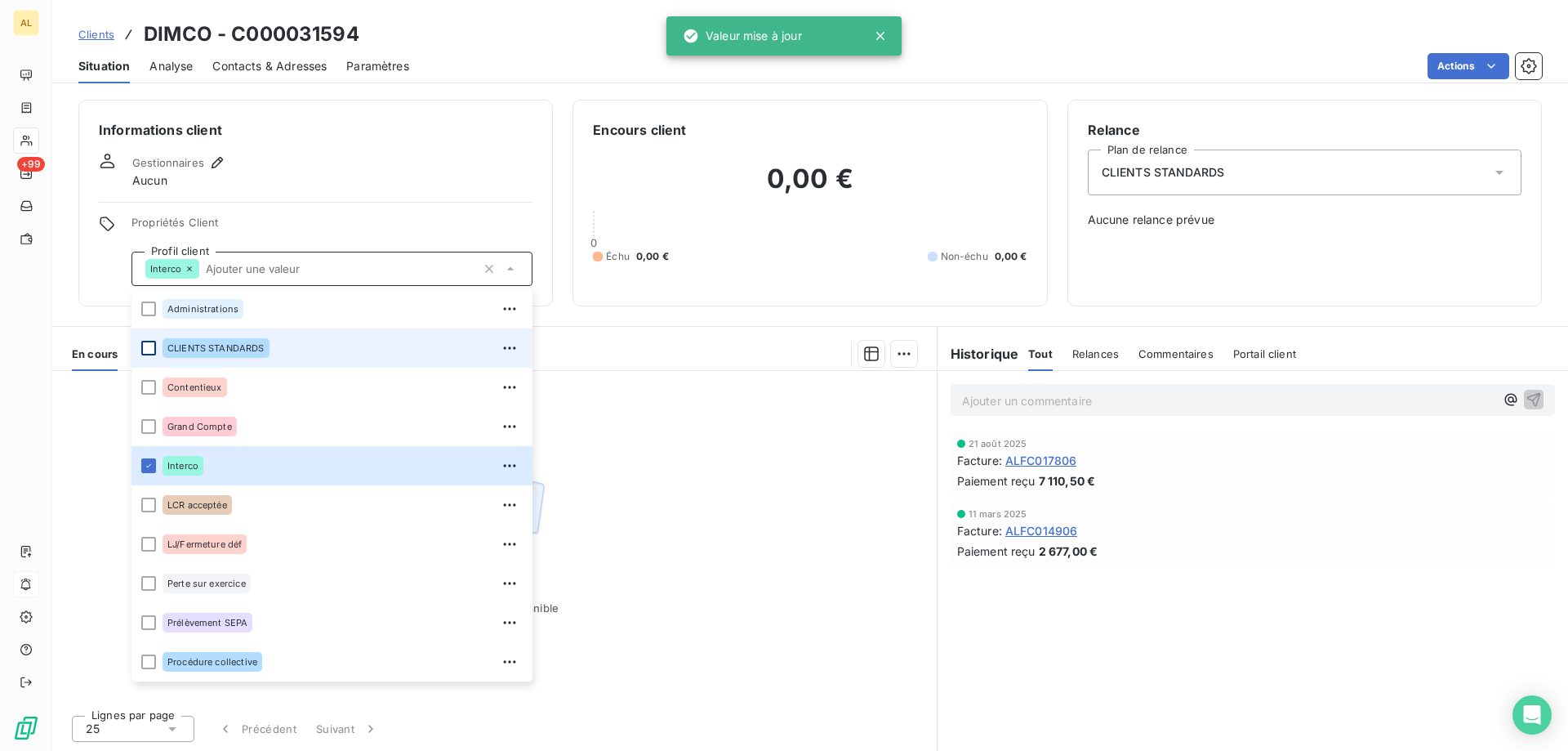
click at [1149, 154] on div "CLIENTS STANDARDS" at bounding box center [1305, 172] width 434 height 46
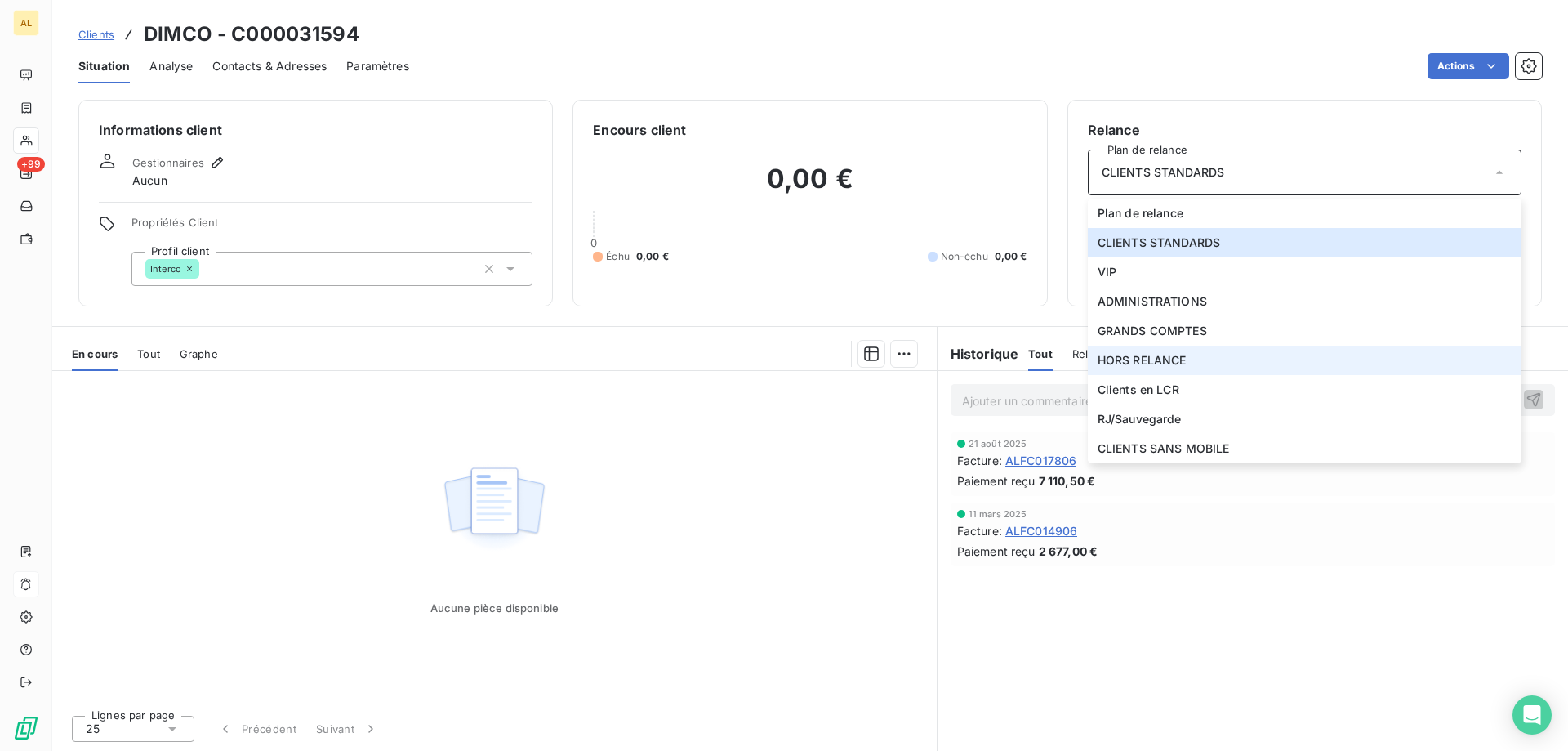
click at [1139, 352] on span "HORS RELANCE" at bounding box center [1142, 360] width 89 height 16
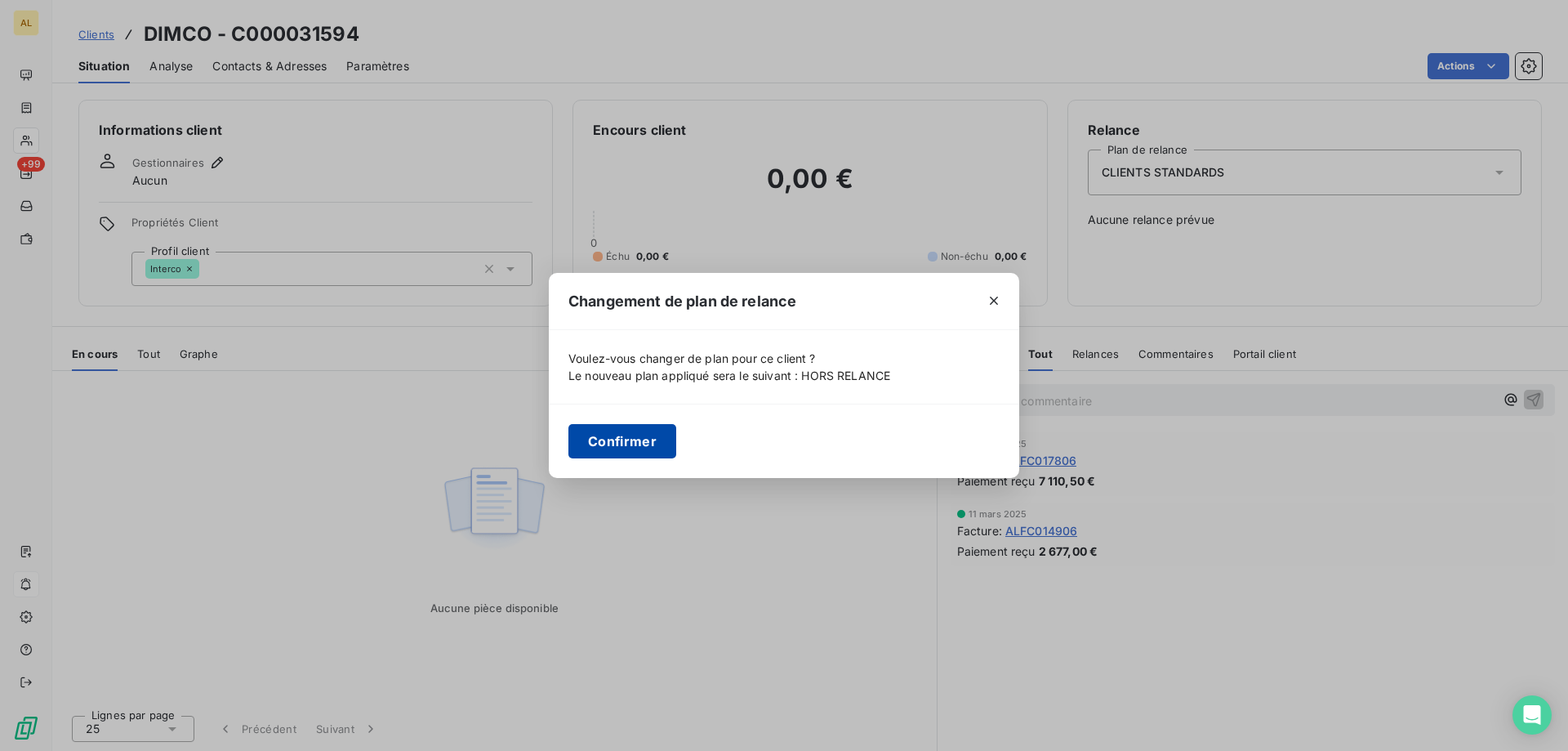
click at [662, 427] on button "Confirmer" at bounding box center [622, 441] width 108 height 34
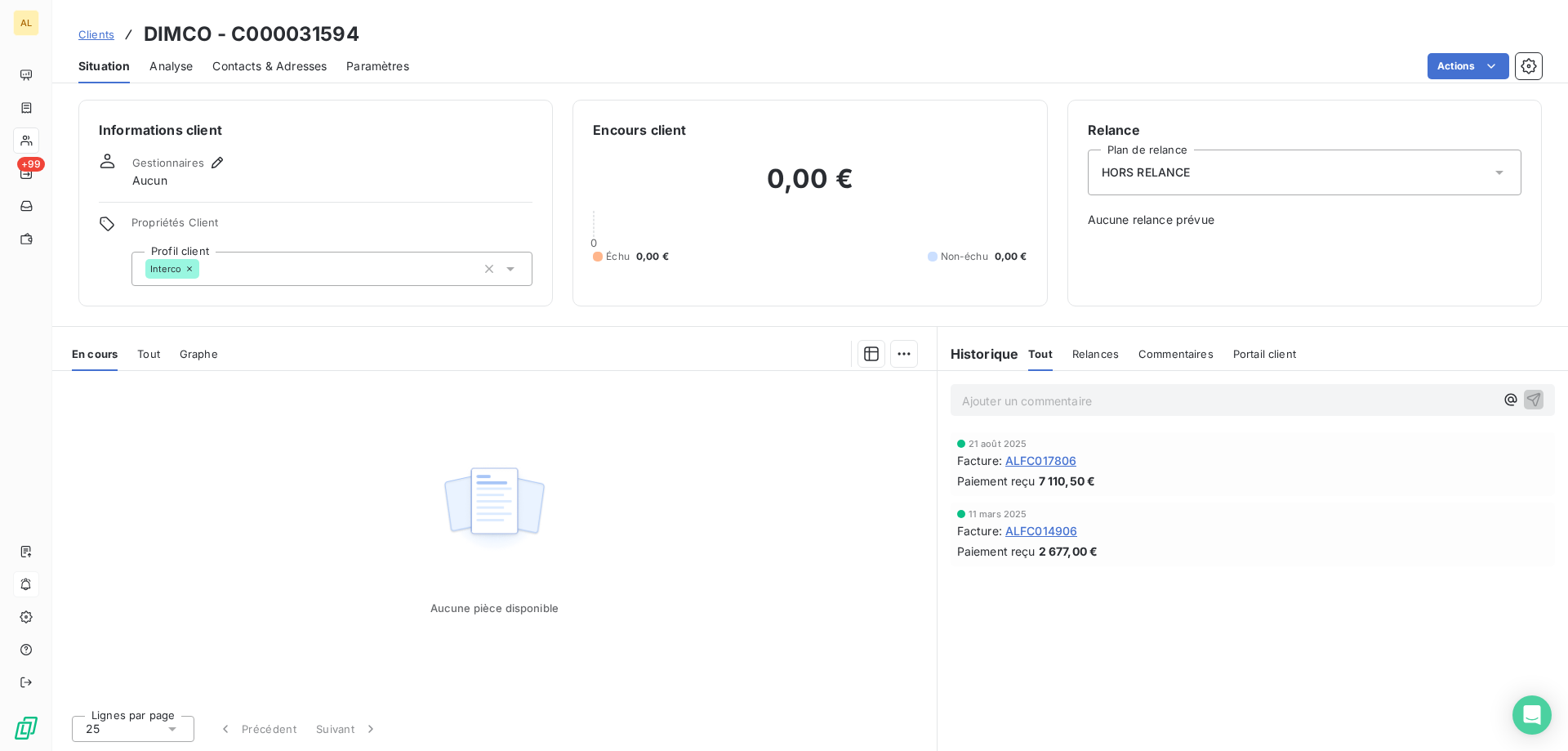
click at [96, 40] on span "Clients" at bounding box center [96, 34] width 36 height 13
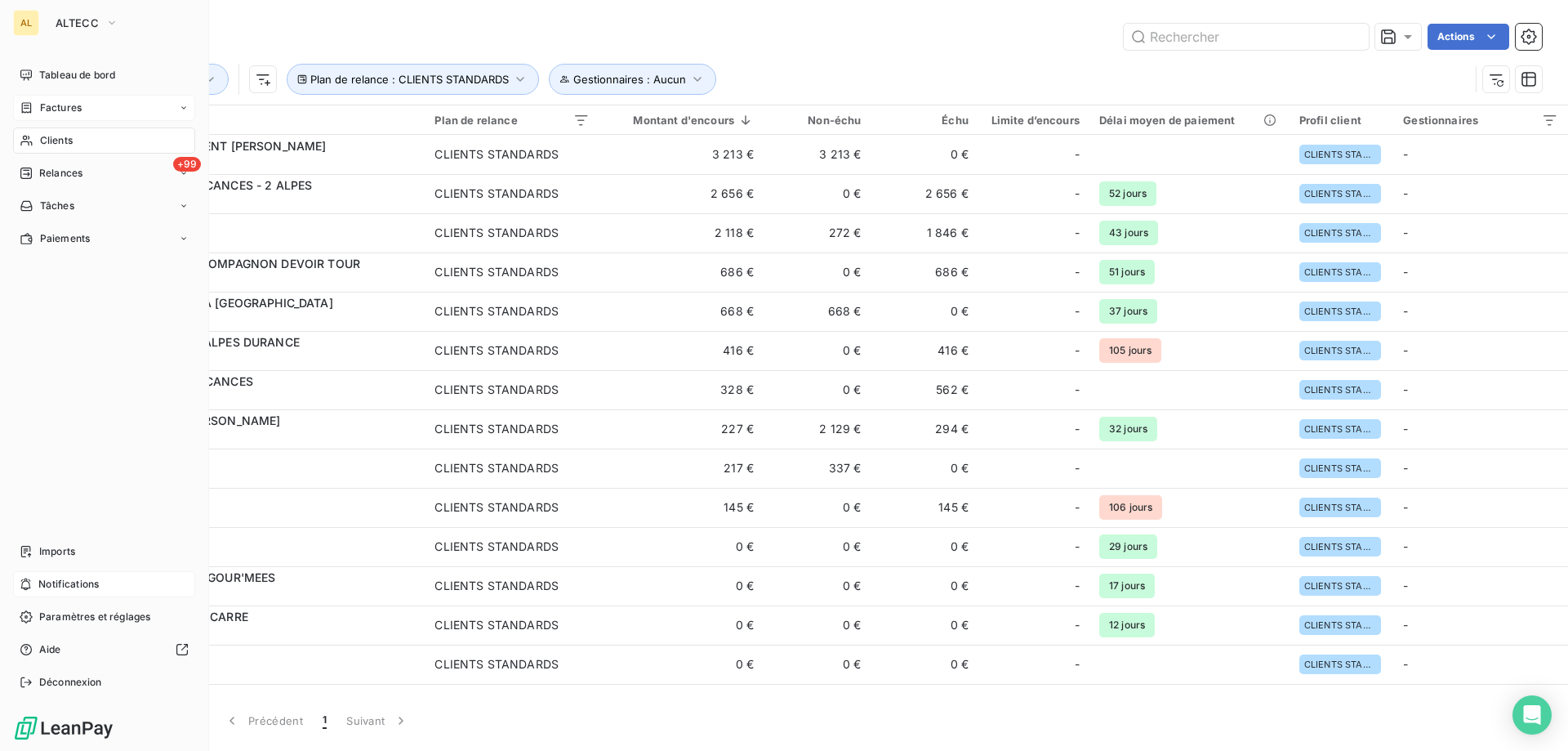
drag, startPoint x: 66, startPoint y: 75, endPoint x: 161, endPoint y: 98, distance: 97.7
click at [66, 75] on span "Tableau de bord" at bounding box center [77, 75] width 76 height 14
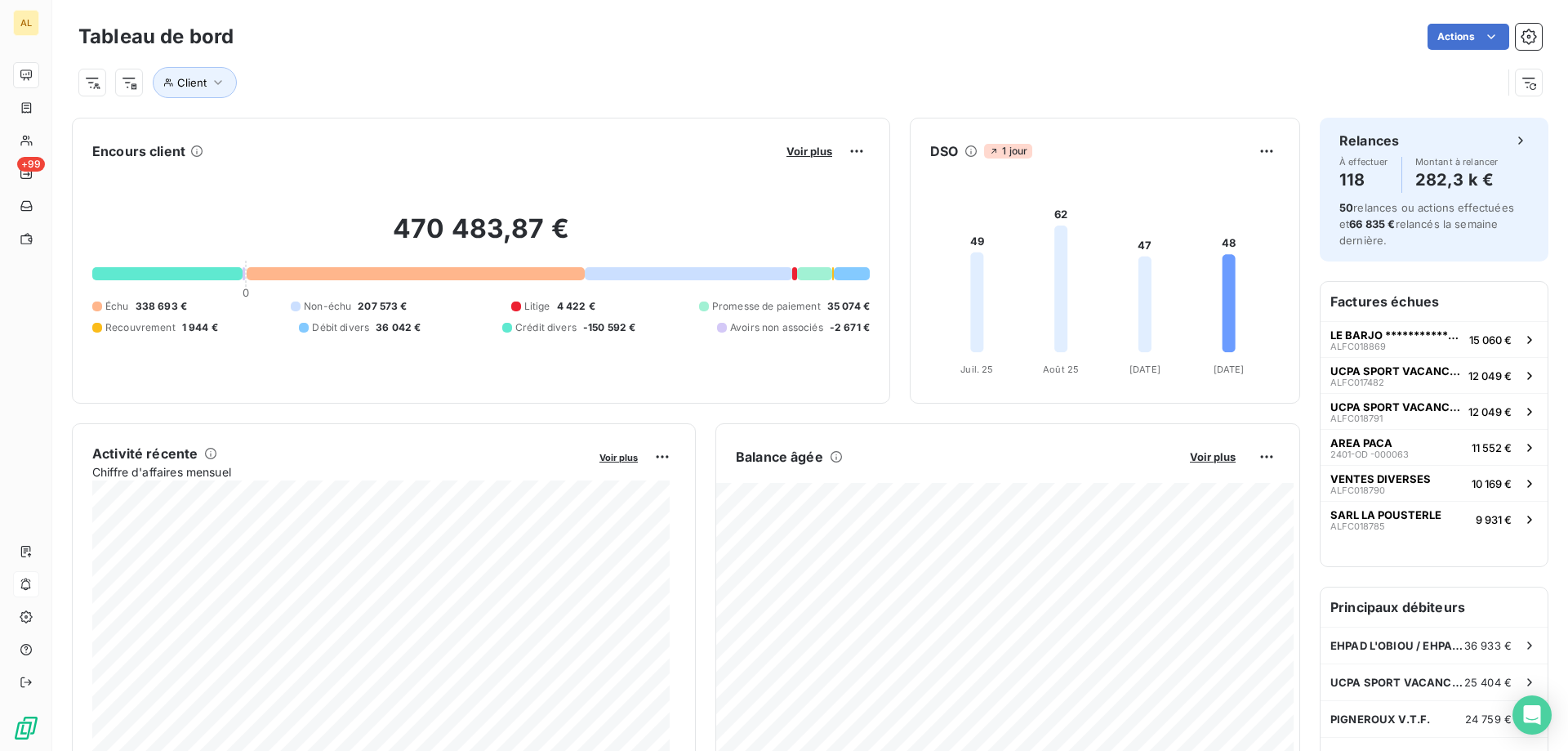
click at [311, 69] on div "Client" at bounding box center [789, 82] width 1424 height 31
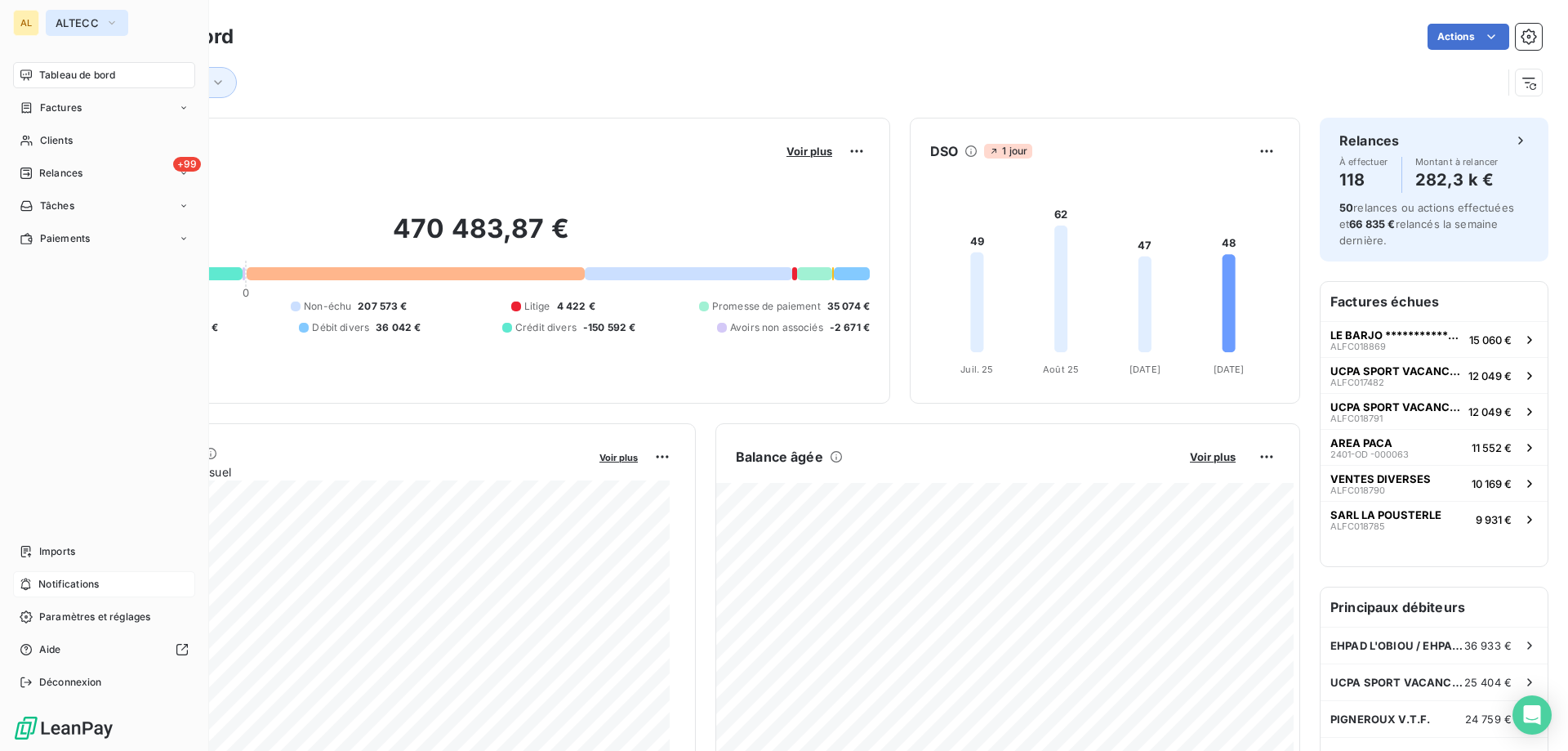
click at [83, 13] on button "ALTECC" at bounding box center [87, 22] width 82 height 26
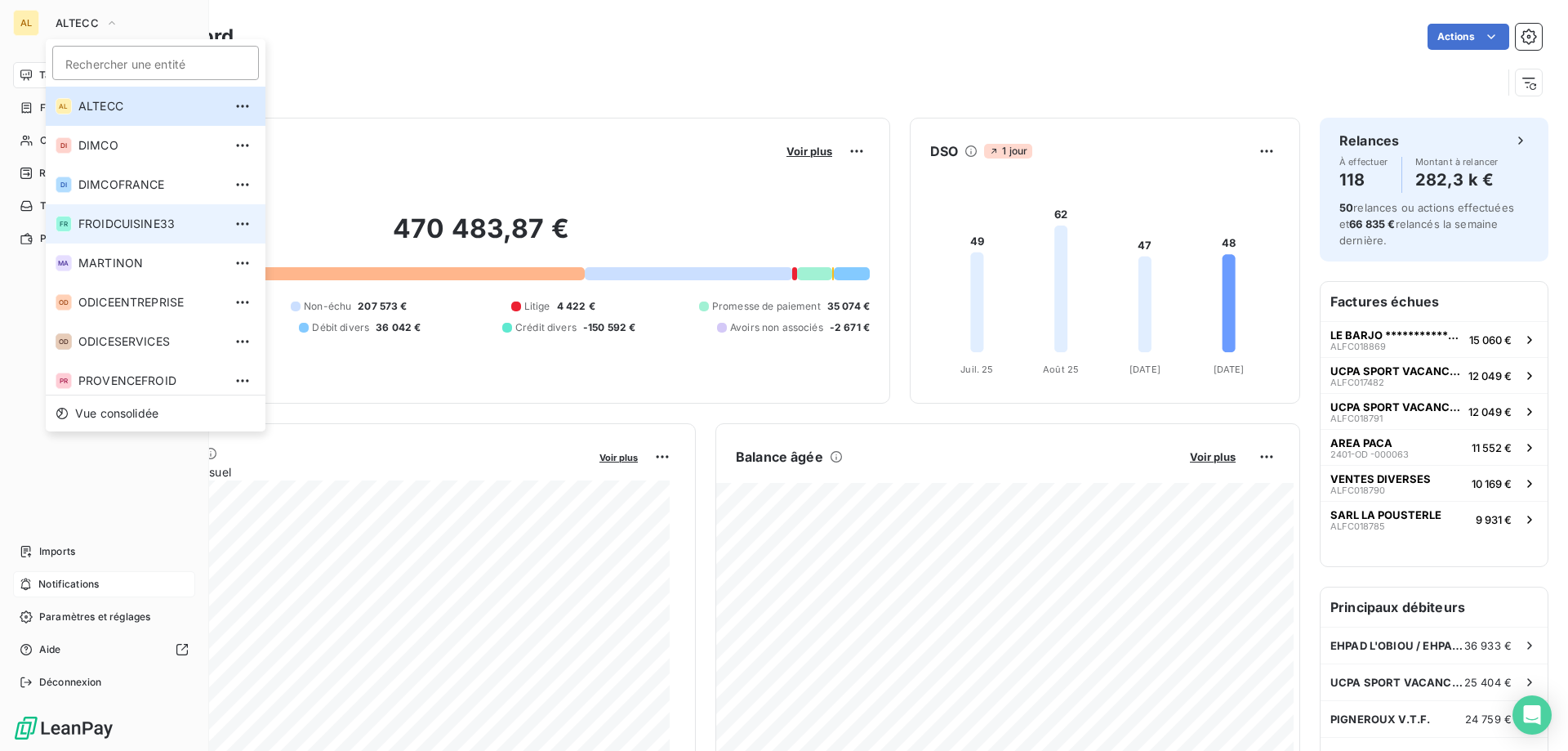
click at [143, 222] on span "FROIDCUISINE33" at bounding box center [150, 224] width 144 height 16
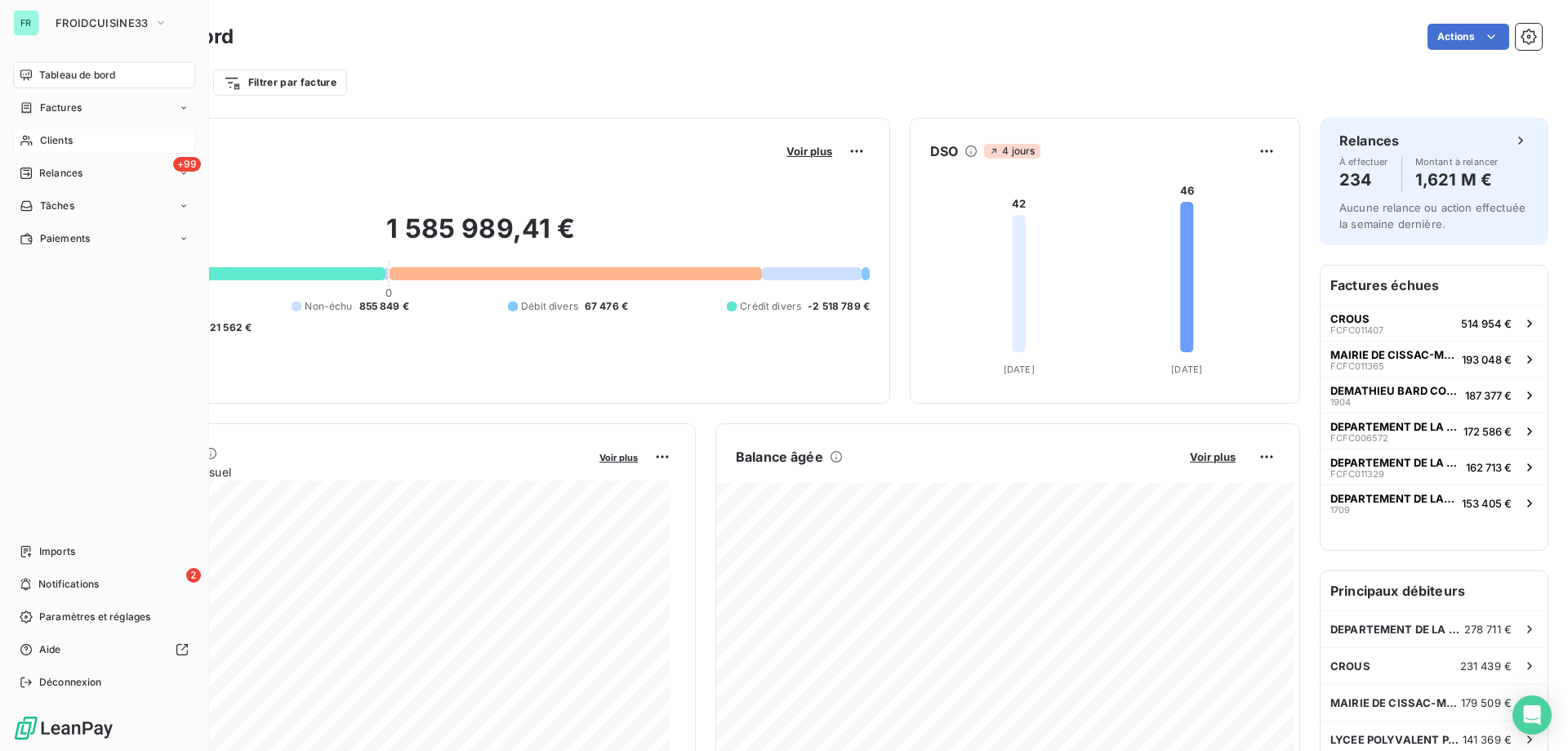
click at [101, 137] on div "Clients" at bounding box center [104, 140] width 182 height 26
